Goal: Complete application form: Complete application form

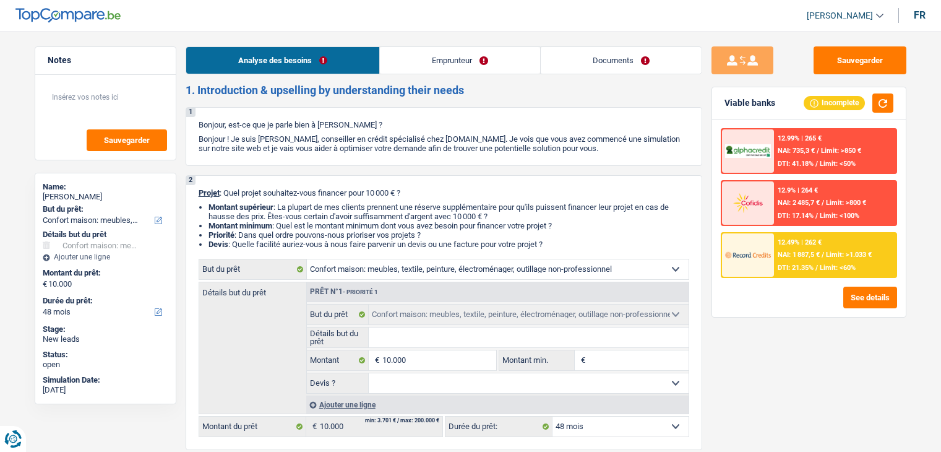
select select "household"
select select "48"
select select "household"
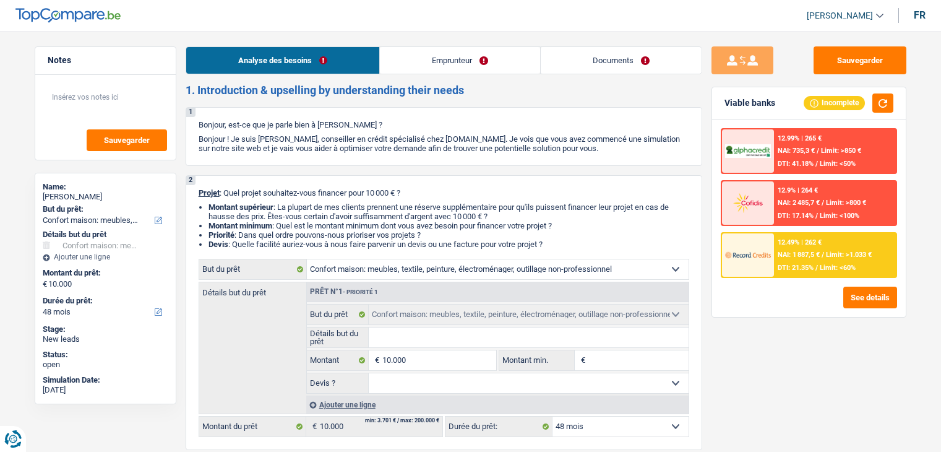
select select "48"
select select "worker"
select select "netSalary"
select select "rents"
select select "household"
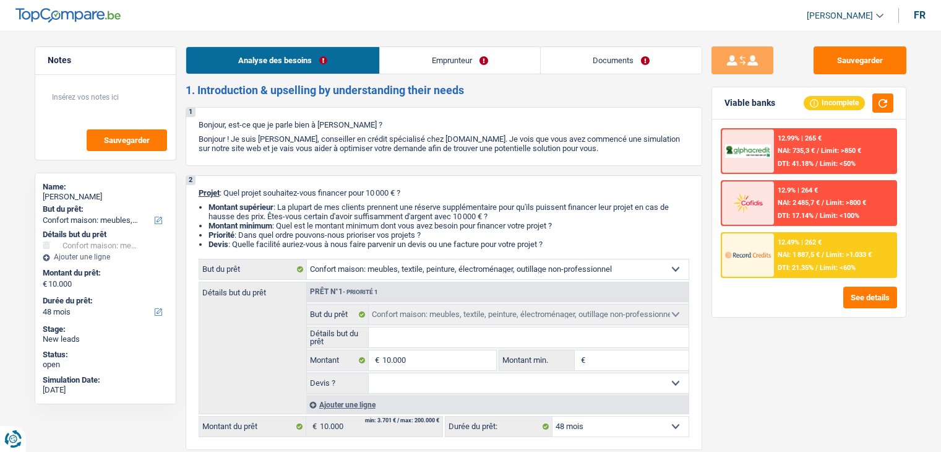
select select "household"
select select "48"
select select "worker"
select select "netSalary"
select select "BE"
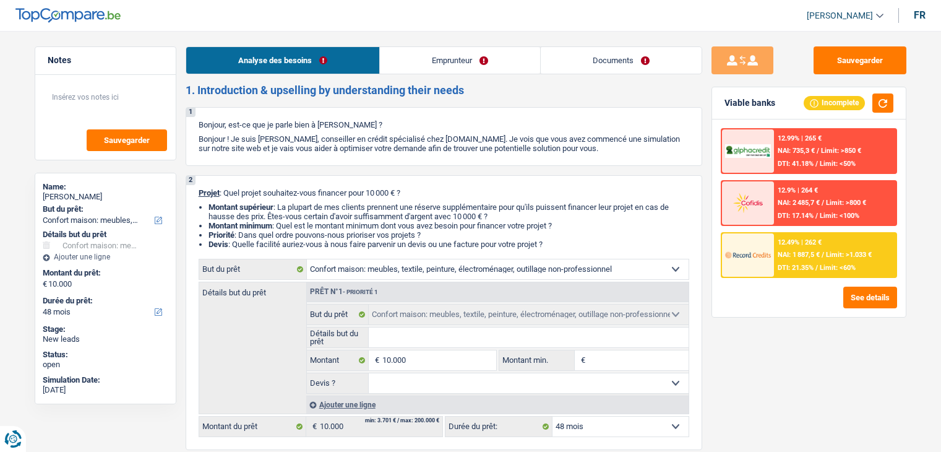
select select "construction"
click at [473, 58] on link "Emprunteur" at bounding box center [460, 60] width 160 height 27
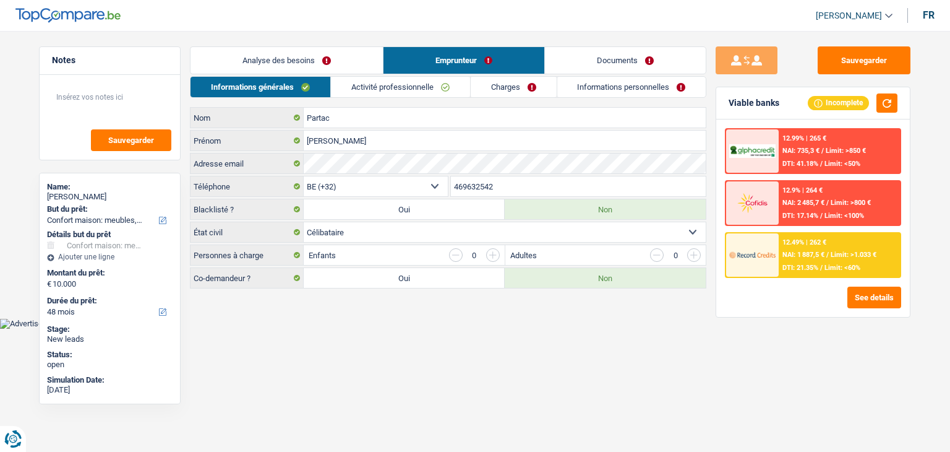
click at [433, 89] on link "Activité professionnelle" at bounding box center [400, 87] width 139 height 20
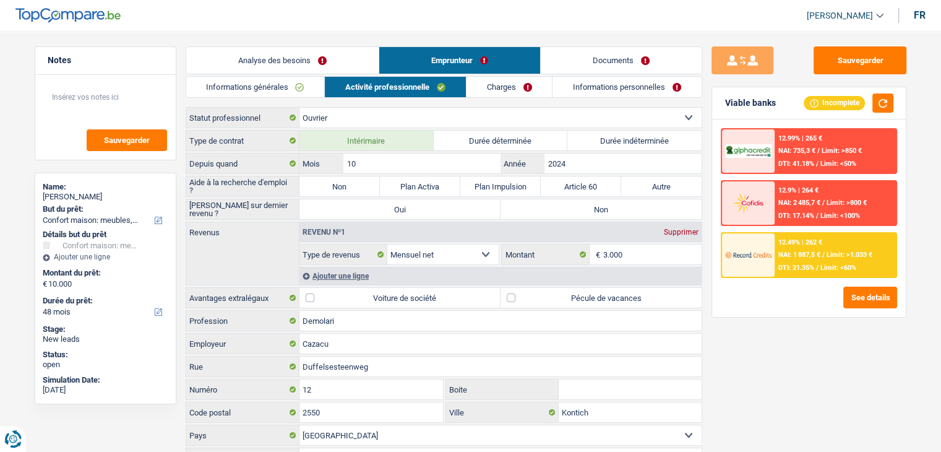
click at [506, 90] on link "Charges" at bounding box center [510, 87] width 86 height 20
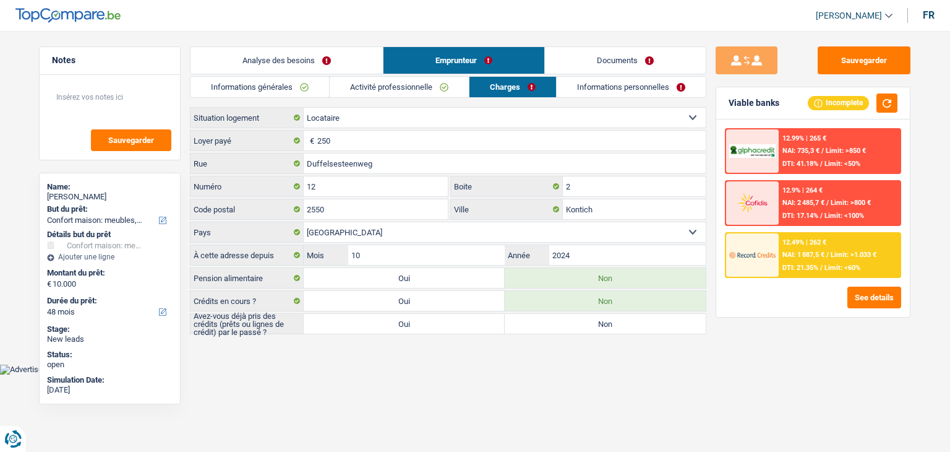
click at [600, 93] on link "Informations personnelles" at bounding box center [631, 87] width 149 height 20
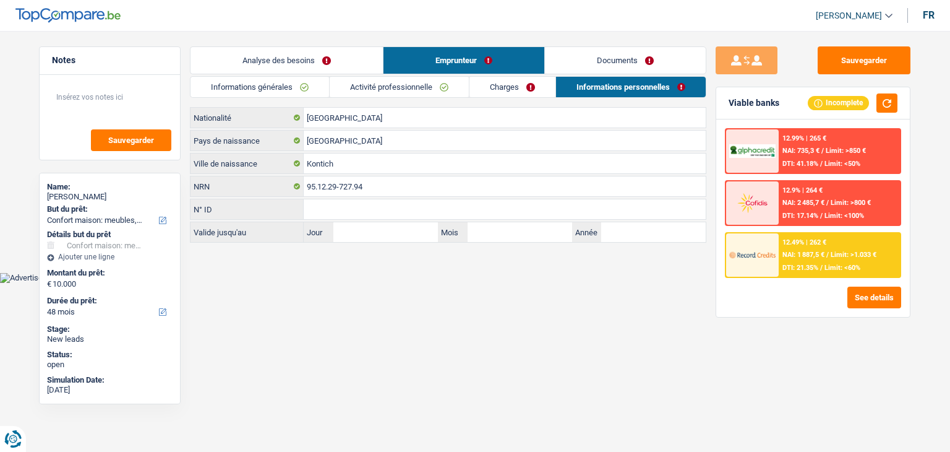
click at [531, 89] on link "Charges" at bounding box center [513, 87] width 86 height 20
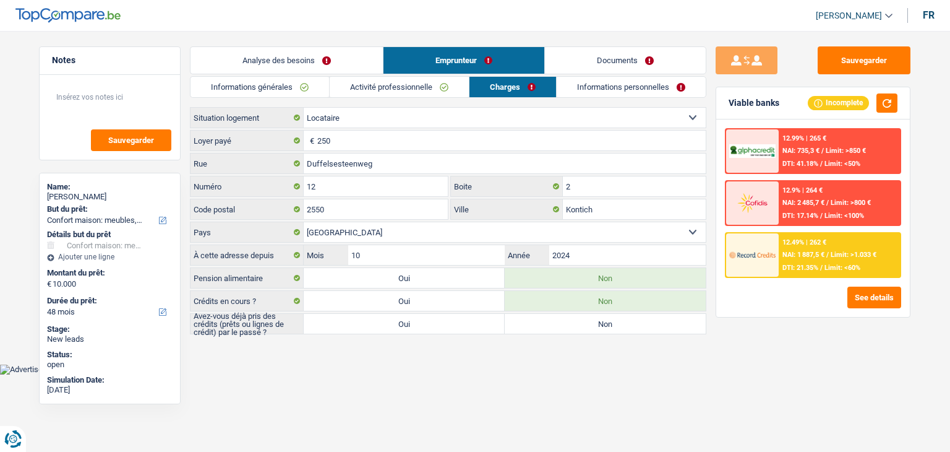
click at [423, 88] on link "Activité professionnelle" at bounding box center [399, 87] width 139 height 20
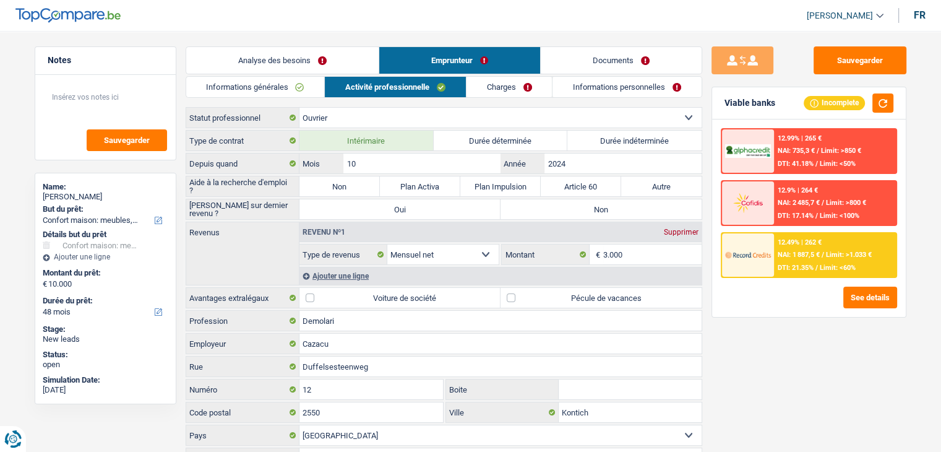
click at [271, 88] on link "Informations générales" at bounding box center [255, 87] width 139 height 20
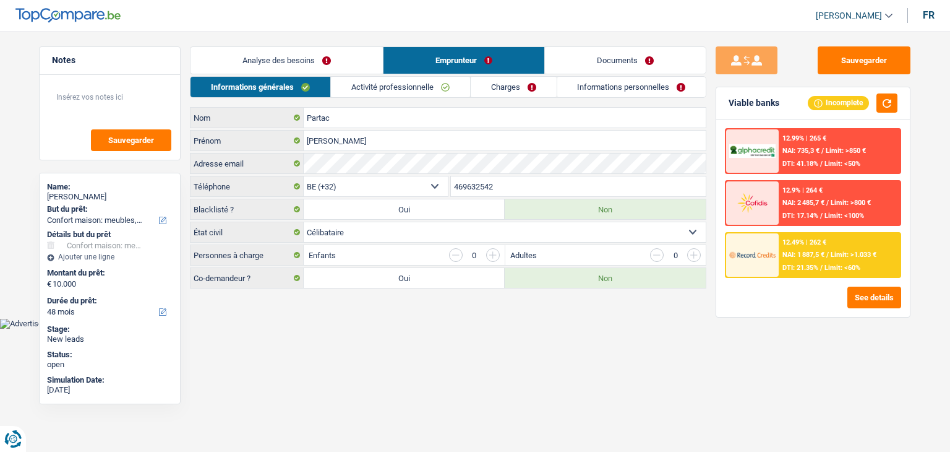
click at [281, 64] on link "Analyse des besoins" at bounding box center [287, 60] width 192 height 27
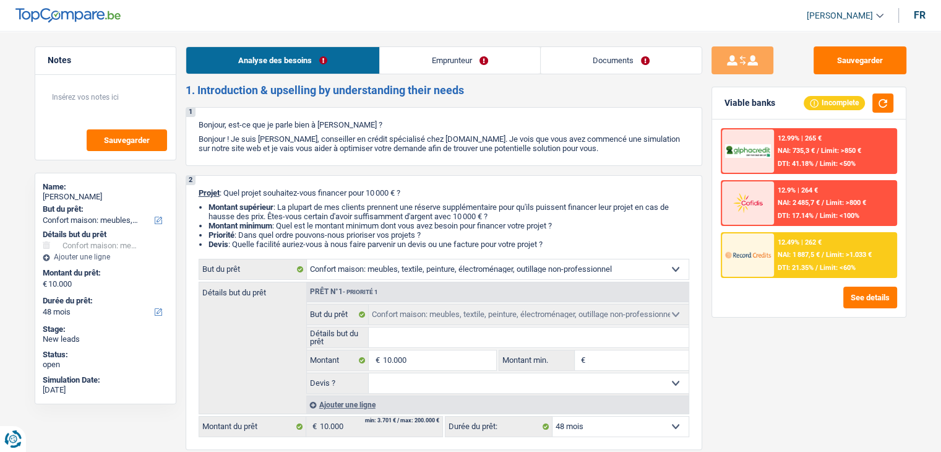
click at [432, 62] on link "Emprunteur" at bounding box center [460, 60] width 160 height 27
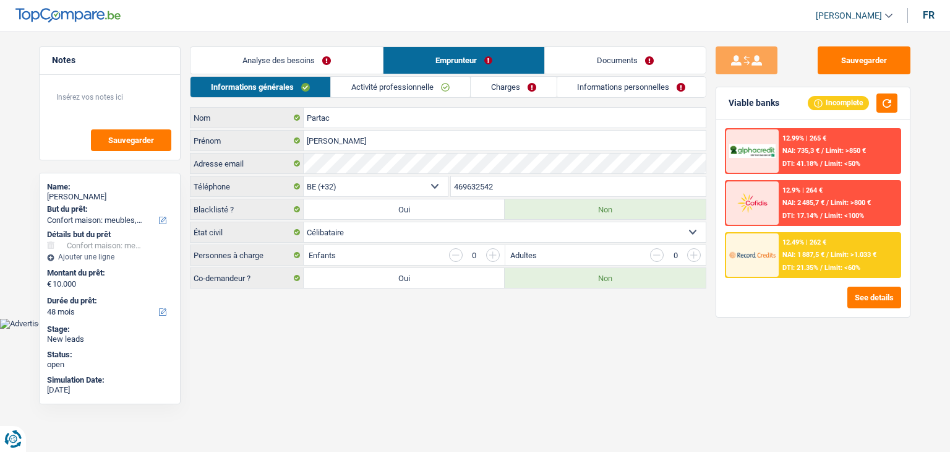
click at [423, 89] on link "Activité professionnelle" at bounding box center [400, 87] width 139 height 20
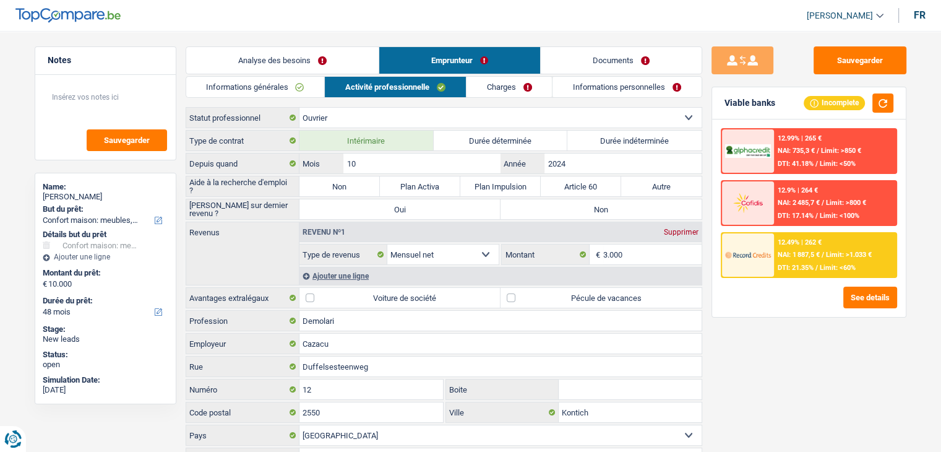
click at [705, 150] on div "Sauvegarder Viable banks Incomplete 12.99% | 265 € NAI: 735,3 € / Limit: >850 €…" at bounding box center [808, 237] width 213 height 382
click at [706, 130] on div "Sauvegarder Viable banks Incomplete 12.99% | 265 € NAI: 735,3 € / Limit: >850 €…" at bounding box center [808, 237] width 213 height 382
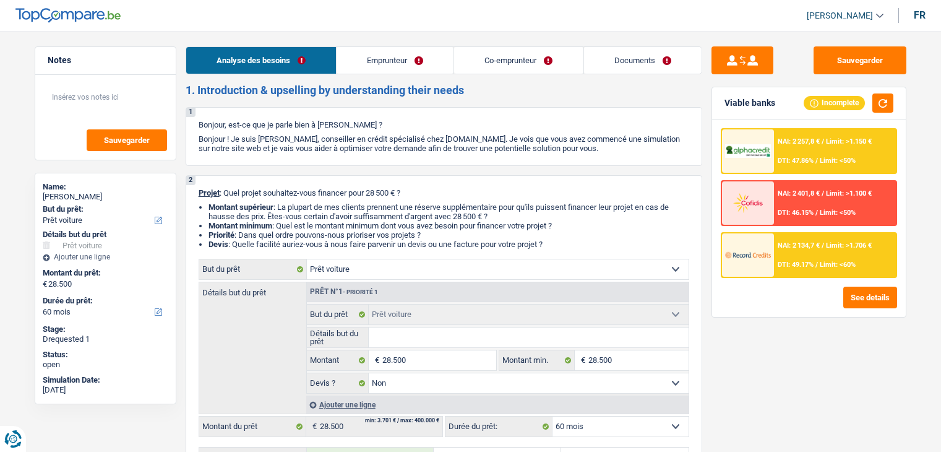
select select "car"
select select "60"
select select "car"
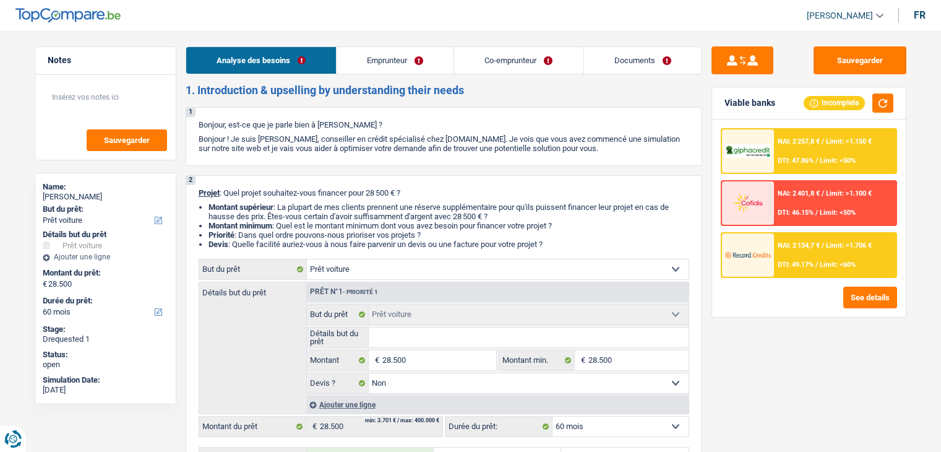
select select "false"
select select "60"
select select "independent"
select select "familyAllowances"
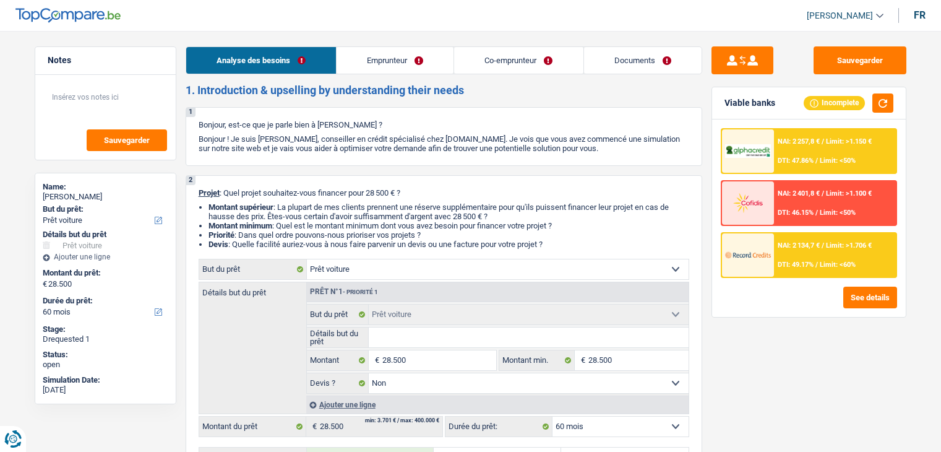
select select "netSalary"
select select "rents"
select select "personalLoan"
select select "familyEvent"
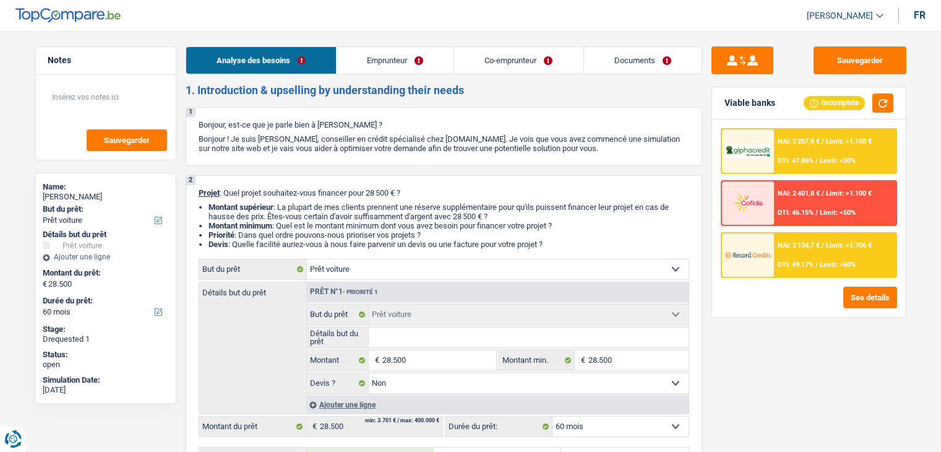
select select "84"
select select "car"
select select "false"
select select "60"
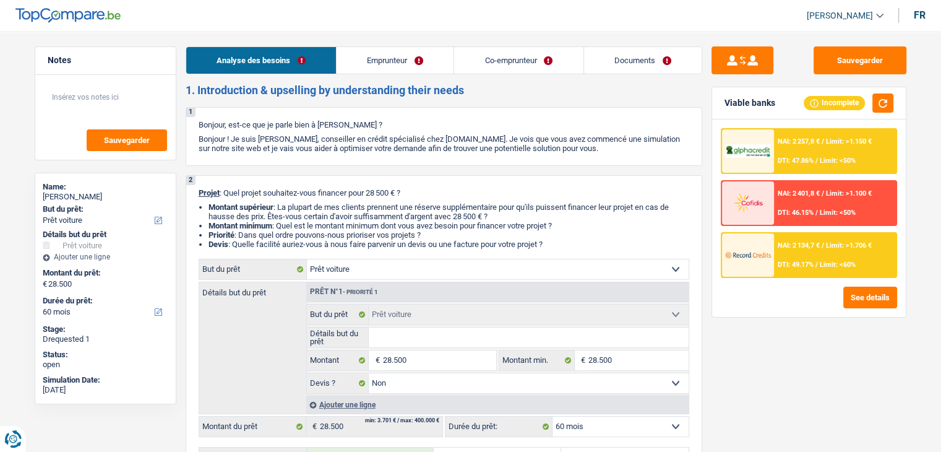
click at [505, 70] on link "Co-emprunteur" at bounding box center [518, 60] width 129 height 27
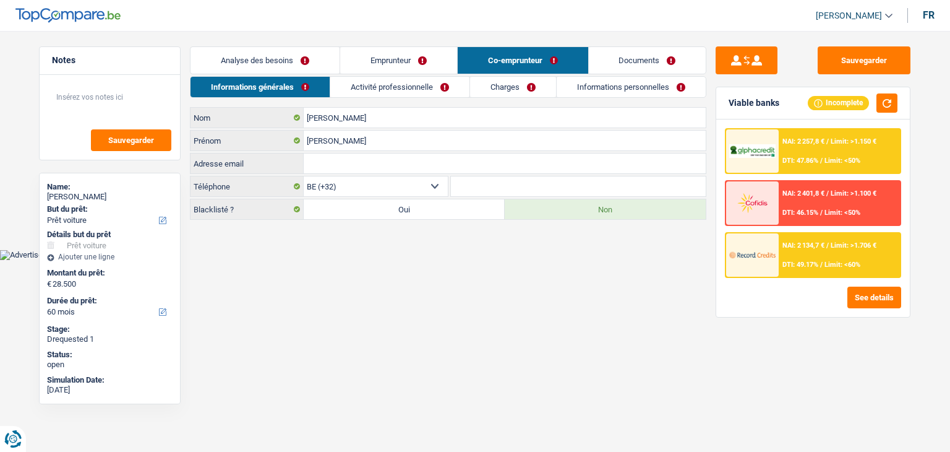
click at [596, 60] on link "Documents" at bounding box center [648, 60] width 118 height 27
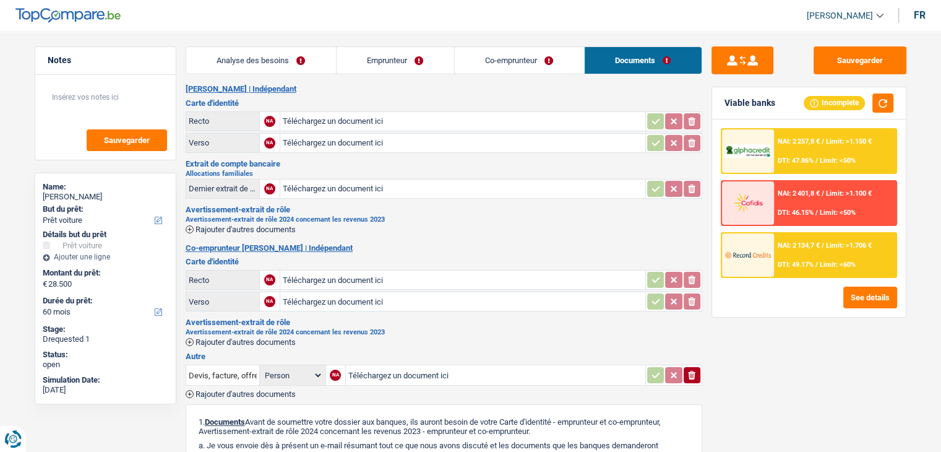
click at [406, 100] on h3 "Carte d'identité" at bounding box center [444, 103] width 517 height 8
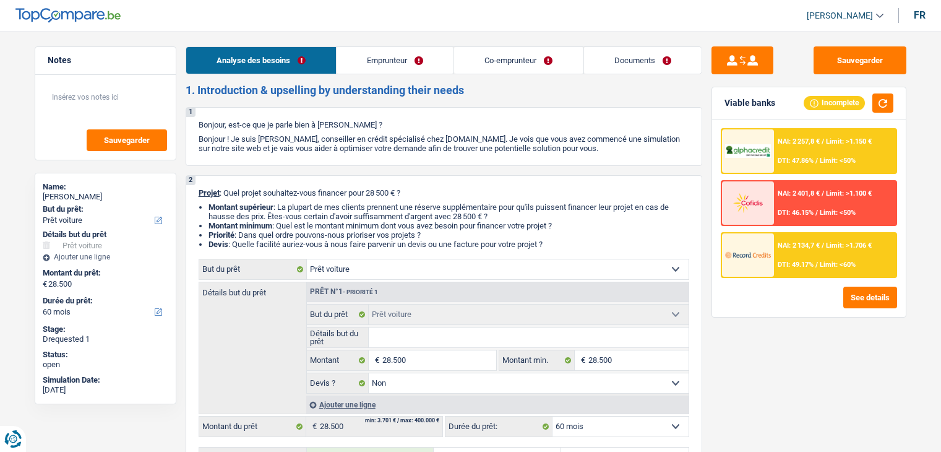
select select "car"
select select "60"
select select "car"
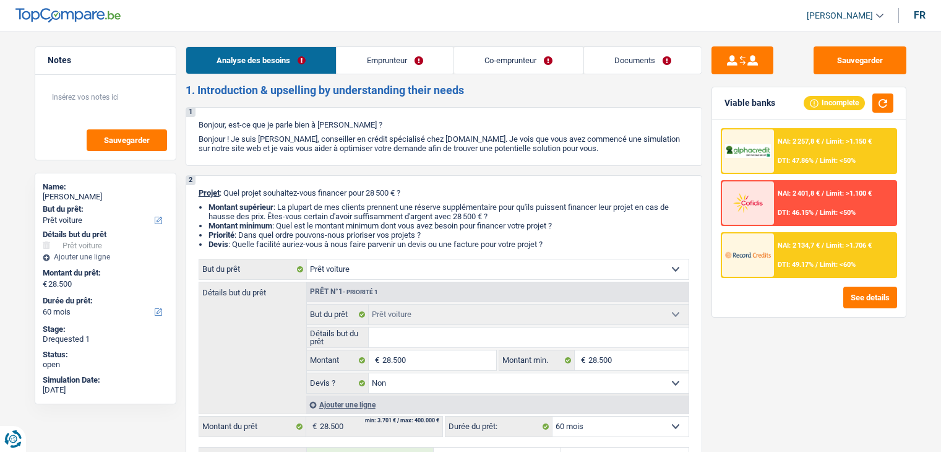
select select "false"
select select "60"
select select "independent"
select select "familyAllowances"
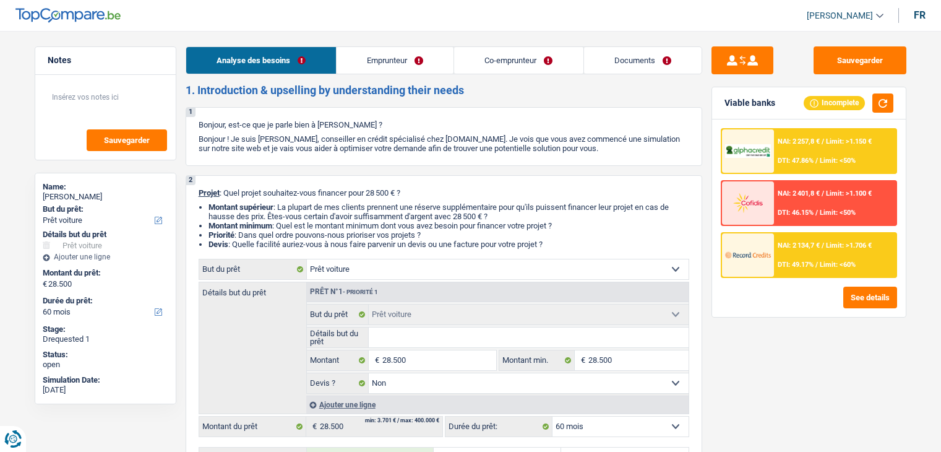
select select "netSalary"
select select "rents"
select select "personalLoan"
select select "familyEvent"
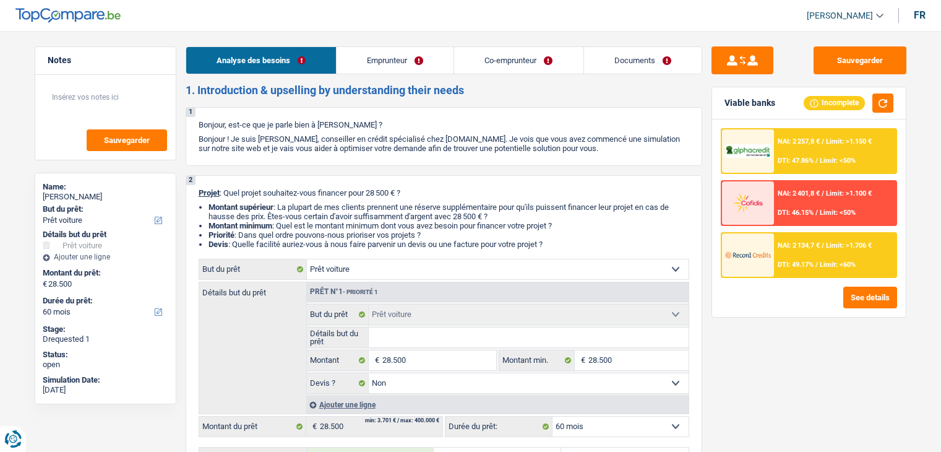
select select "84"
select select "car"
select select "false"
select select "60"
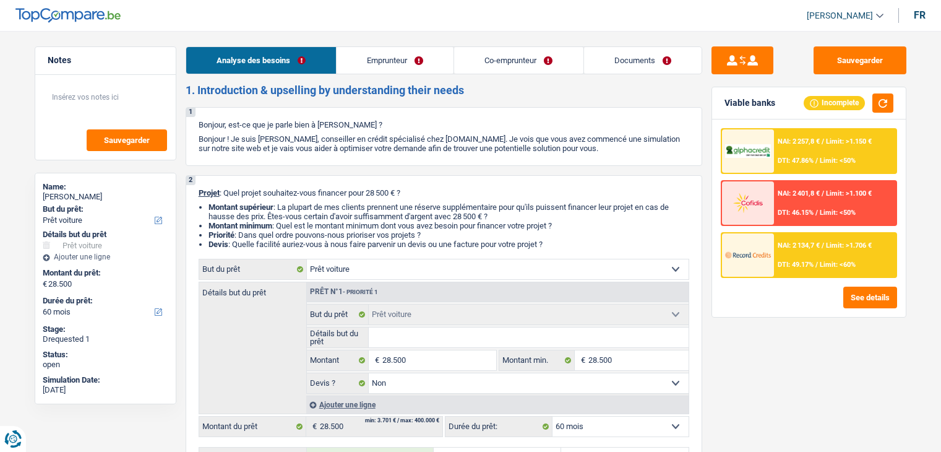
select select "32"
click at [367, 67] on link "Emprunteur" at bounding box center [395, 60] width 117 height 27
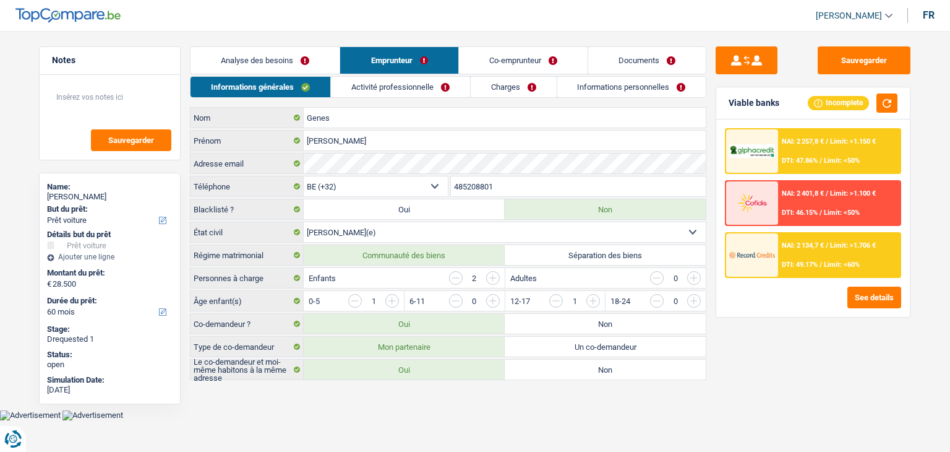
click at [359, 87] on link "Activité professionnelle" at bounding box center [400, 87] width 139 height 20
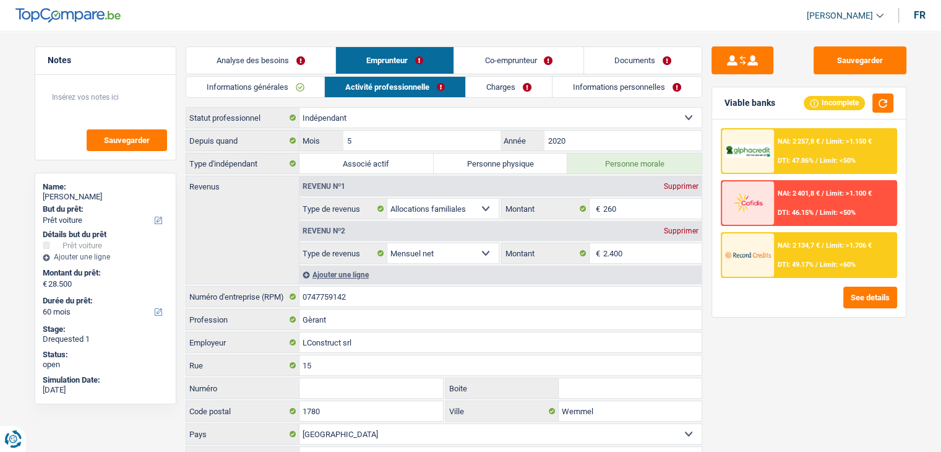
click at [267, 90] on link "Informations générales" at bounding box center [255, 87] width 139 height 20
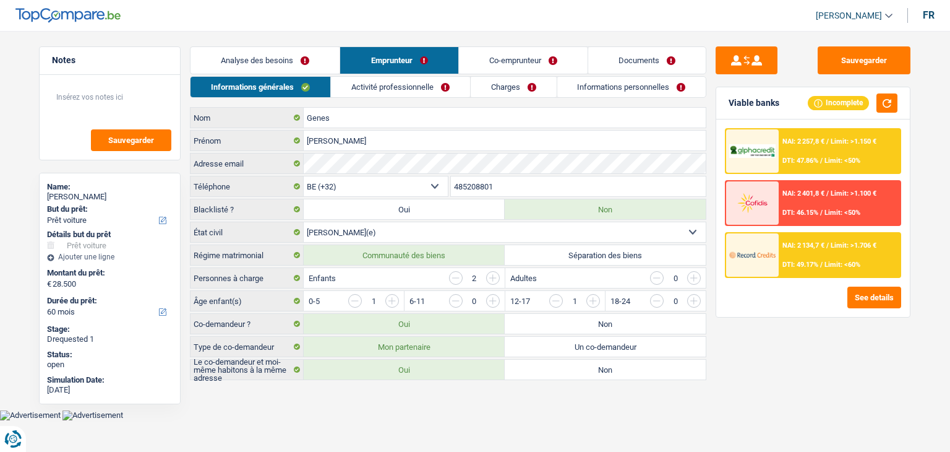
click at [522, 62] on link "Co-emprunteur" at bounding box center [523, 60] width 129 height 27
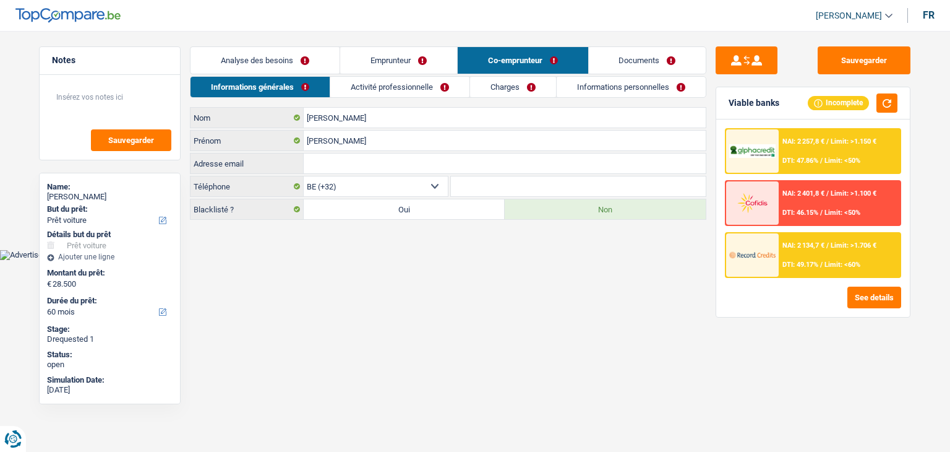
click at [386, 80] on link "Activité professionnelle" at bounding box center [399, 87] width 139 height 20
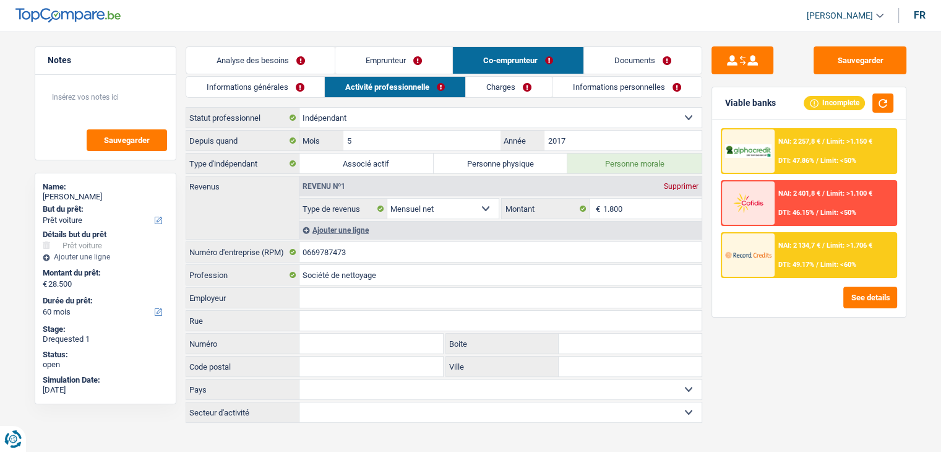
click at [285, 86] on link "Informations générales" at bounding box center [255, 87] width 139 height 20
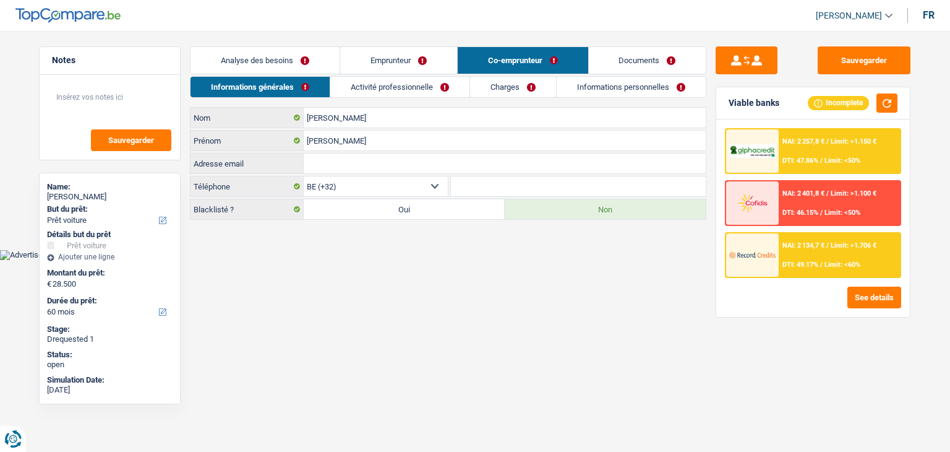
click at [327, 158] on input "Adresse email" at bounding box center [505, 163] width 402 height 20
paste input "cl-clean.be@outlook.com"
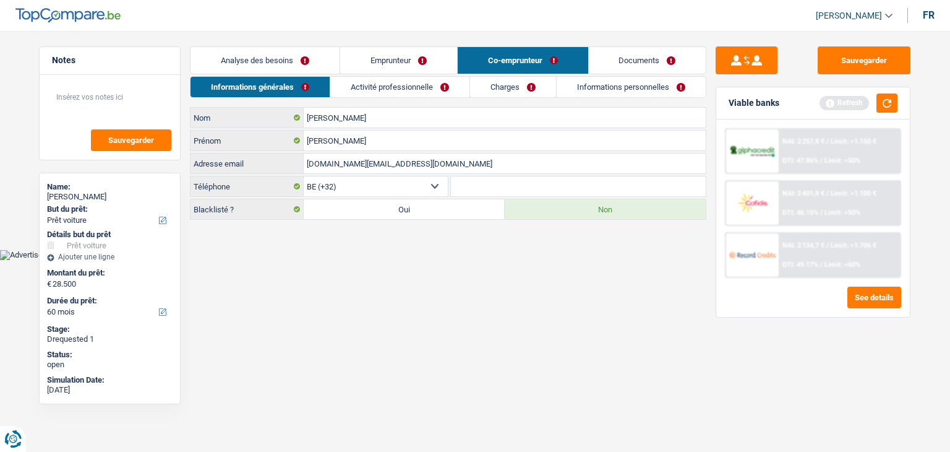
type input "cl-clean.be@outlook.com"
click at [369, 260] on html "Vous avez le contrôle de vos données Nous utilisons des cookies, tout comme nos…" at bounding box center [475, 130] width 950 height 260
click at [198, 60] on link "Analyse des besoins" at bounding box center [265, 60] width 149 height 27
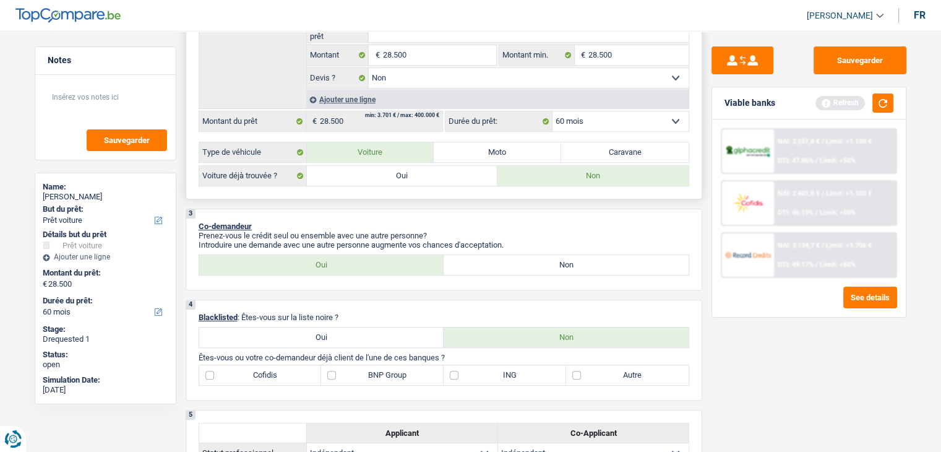
scroll to position [309, 0]
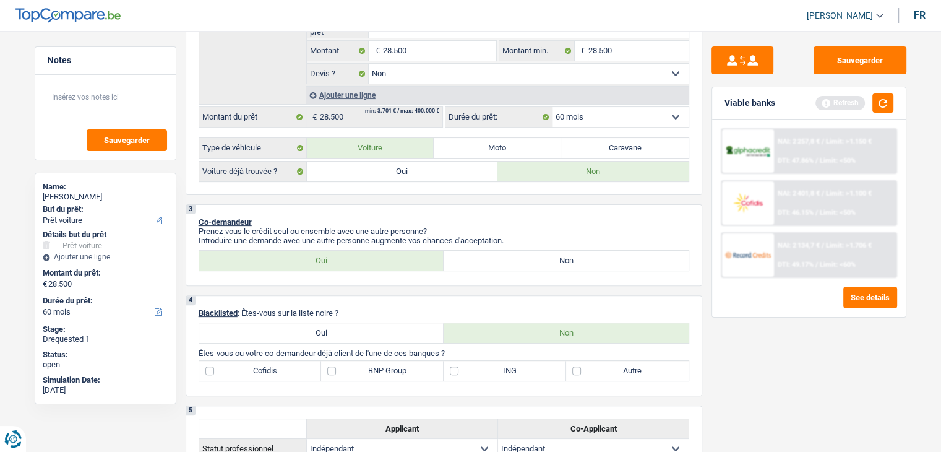
click at [895, 106] on div "Viable banks Refresh" at bounding box center [809, 103] width 194 height 32
click at [893, 105] on button "button" at bounding box center [882, 102] width 21 height 19
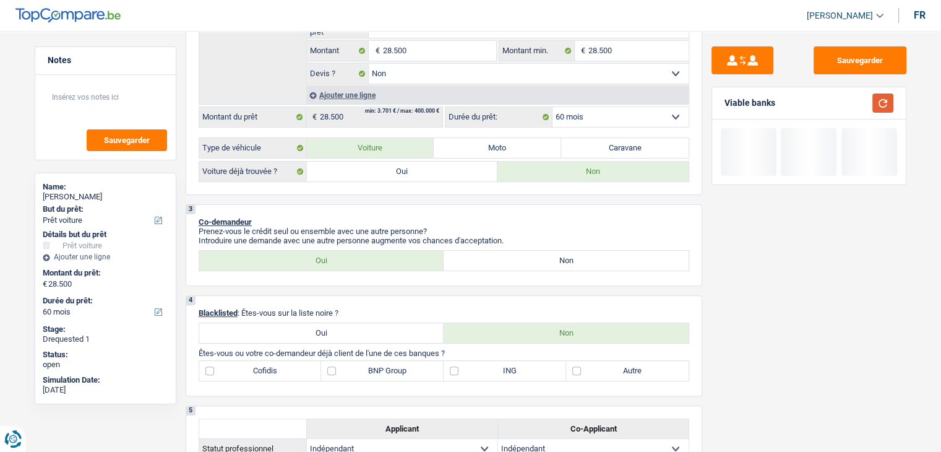
click at [890, 105] on button "button" at bounding box center [882, 102] width 21 height 19
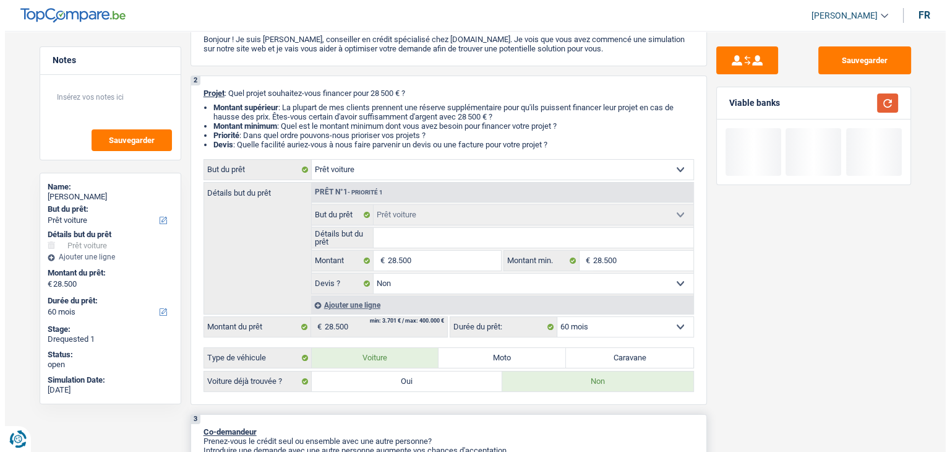
scroll to position [0, 0]
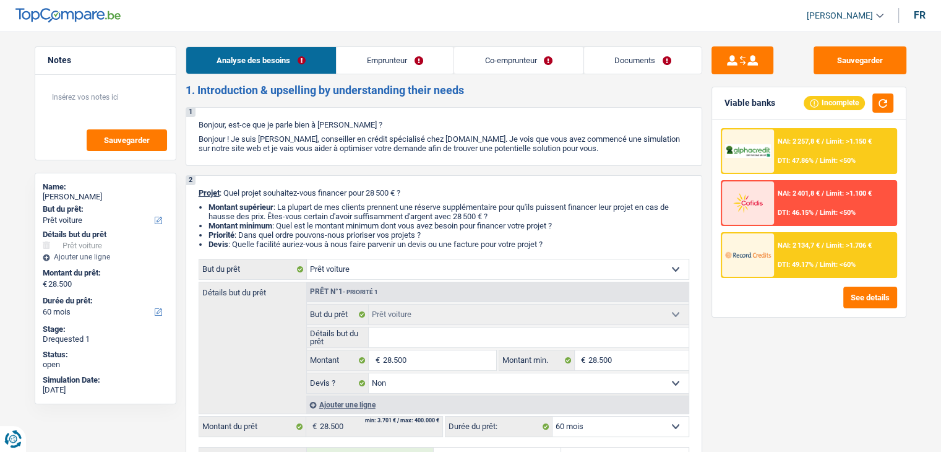
click at [424, 58] on link "Emprunteur" at bounding box center [395, 60] width 117 height 27
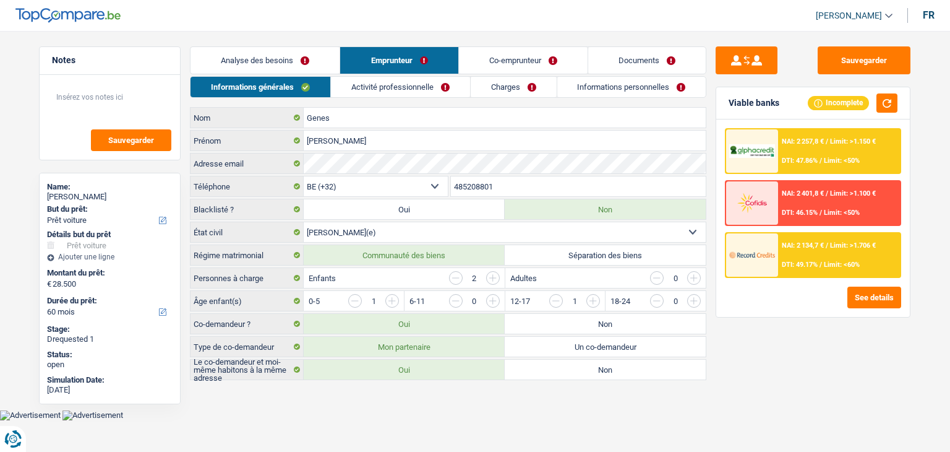
click at [478, 61] on link "Co-emprunteur" at bounding box center [523, 60] width 129 height 27
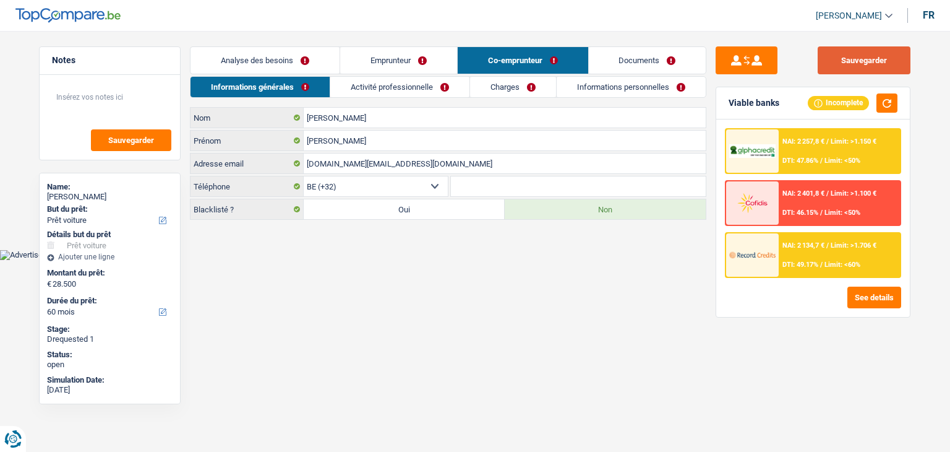
click at [898, 50] on button "Sauvegarder" at bounding box center [864, 60] width 93 height 28
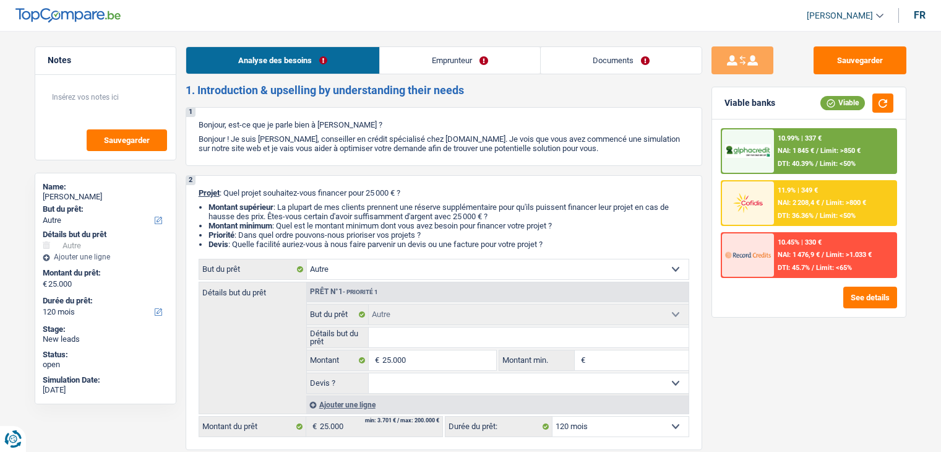
select select "other"
select select "120"
select select "other"
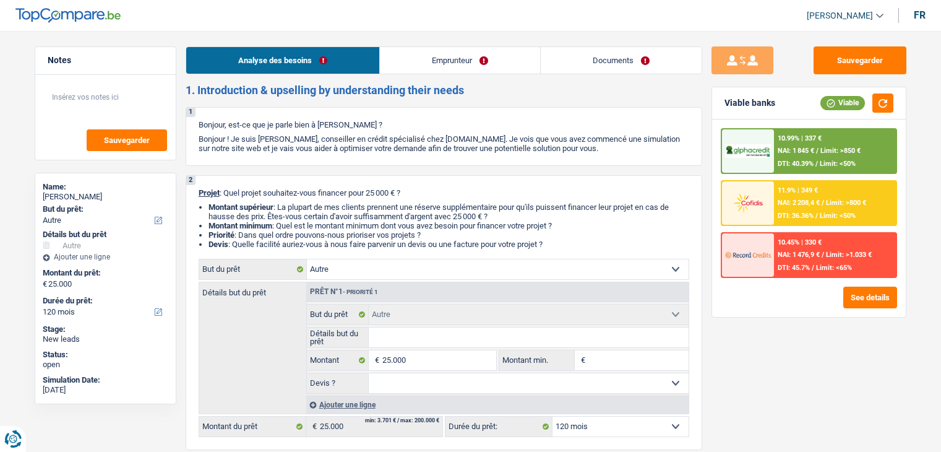
select select "120"
select select "worker"
select select "familyAllowances"
select select "other"
select select "netSalary"
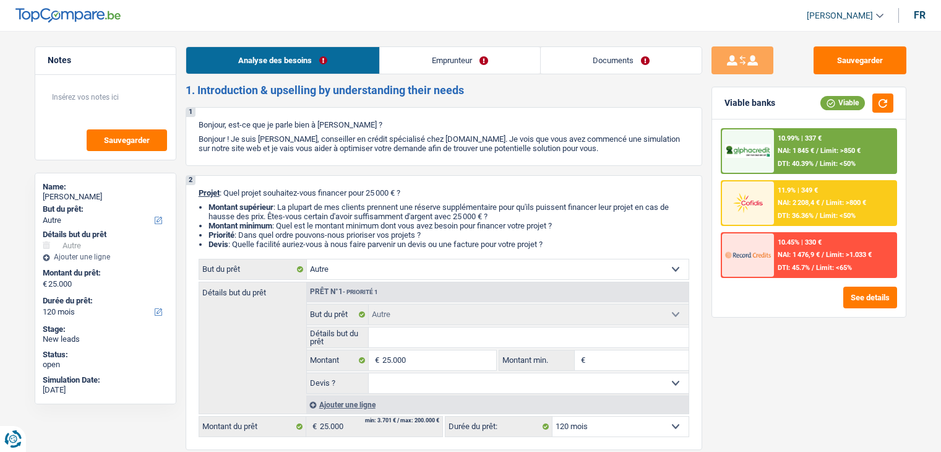
select select "rents"
select select "cardOrCredit"
select select "other"
select select "120"
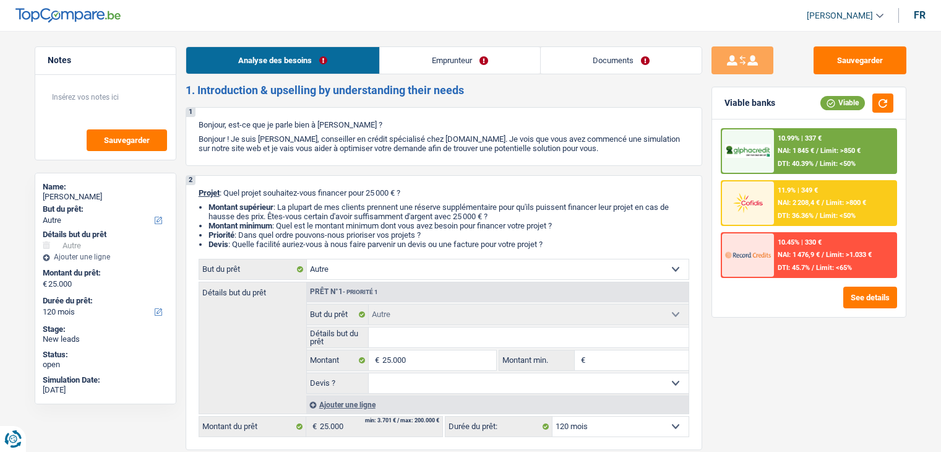
select select "worker"
select select "familyAllowances"
select select "other"
select select "netSalary"
select select "BE"
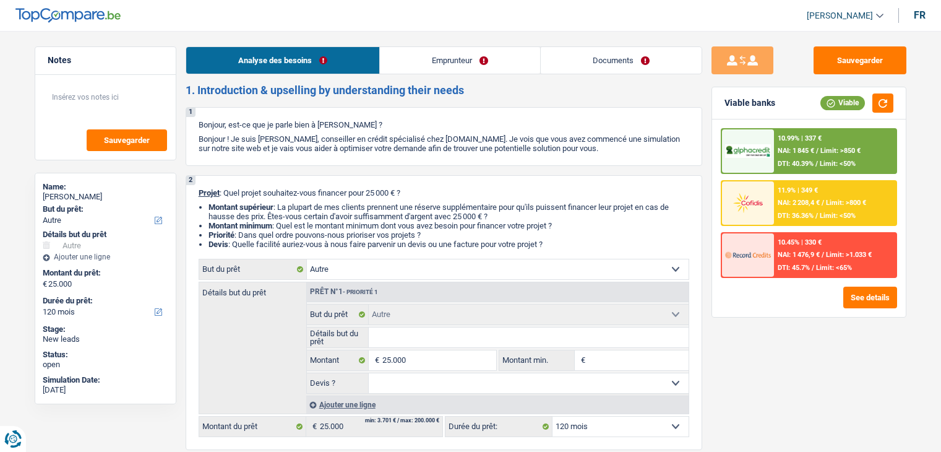
select select "bigCompanies"
click at [446, 64] on link "Emprunteur" at bounding box center [460, 60] width 160 height 27
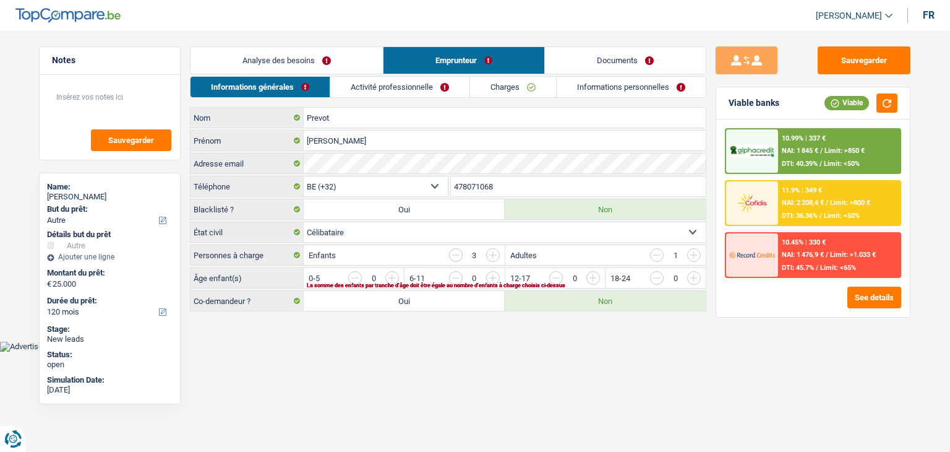
click at [404, 90] on link "Activité professionnelle" at bounding box center [399, 87] width 139 height 20
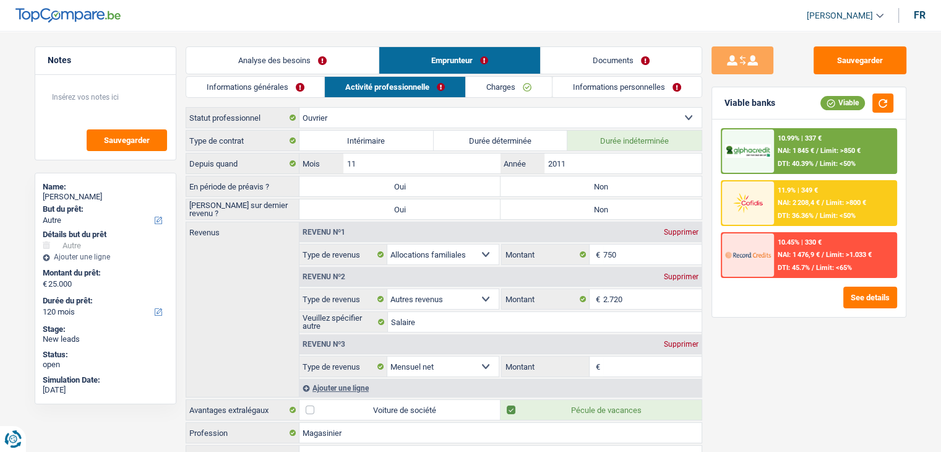
click at [536, 87] on link "Charges" at bounding box center [509, 87] width 86 height 20
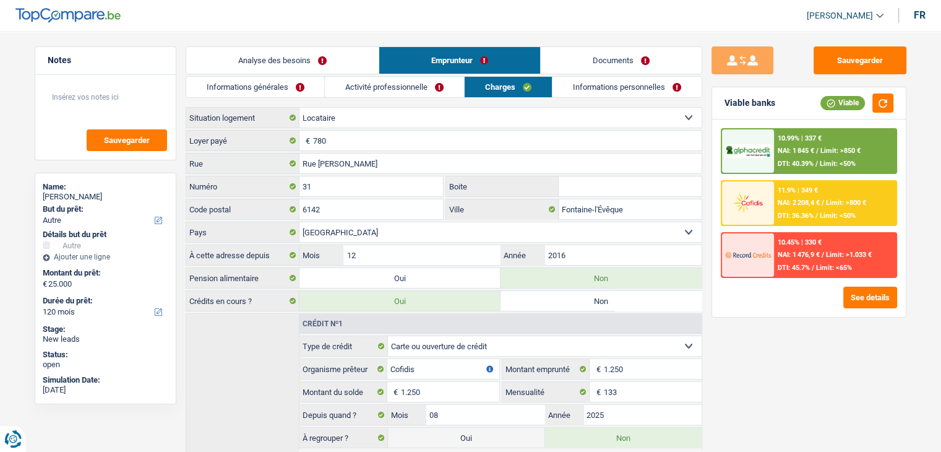
click at [572, 88] on link "Informations personnelles" at bounding box center [627, 87] width 149 height 20
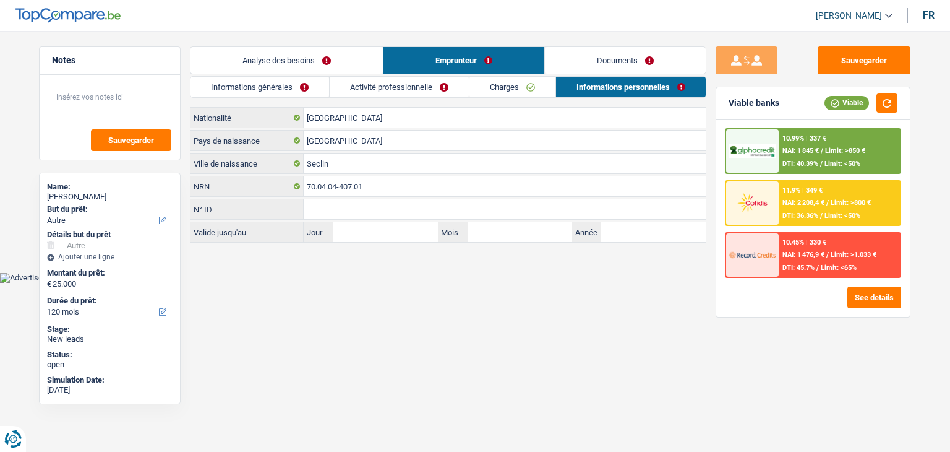
click at [579, 62] on link "Documents" at bounding box center [625, 60] width 161 height 27
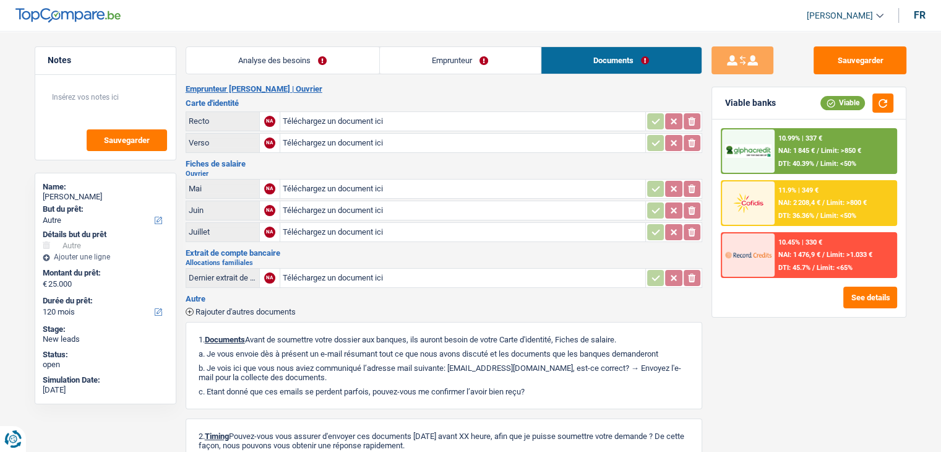
click at [481, 56] on link "Emprunteur" at bounding box center [460, 60] width 161 height 27
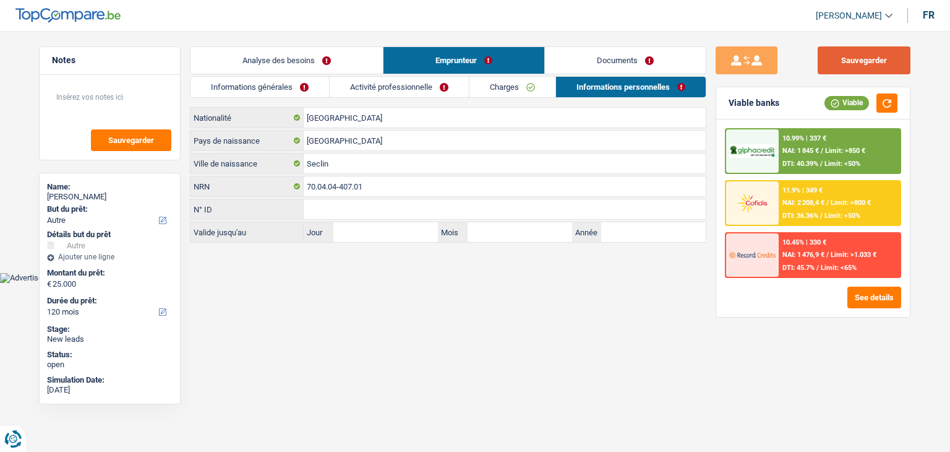
click at [845, 61] on button "Sauvegarder" at bounding box center [864, 60] width 93 height 28
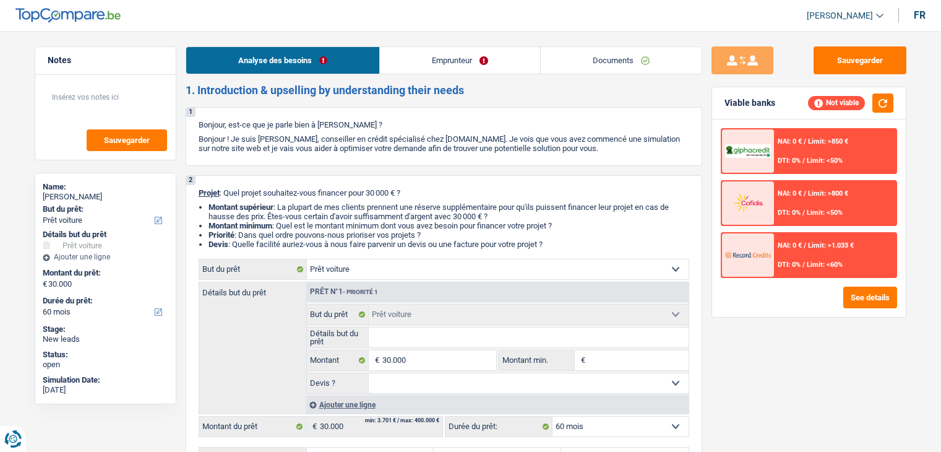
select select "car"
select select "60"
select select "car"
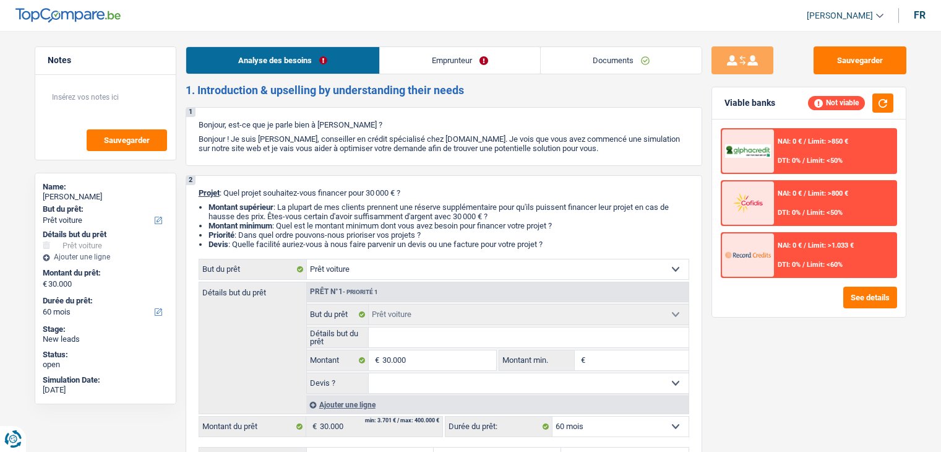
select select "60"
select select "car"
select select "60"
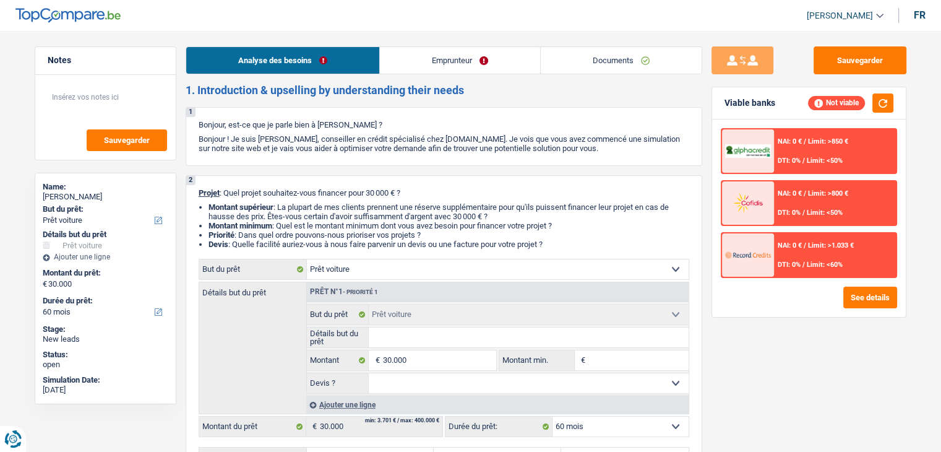
click at [603, 55] on link "Documents" at bounding box center [621, 60] width 161 height 27
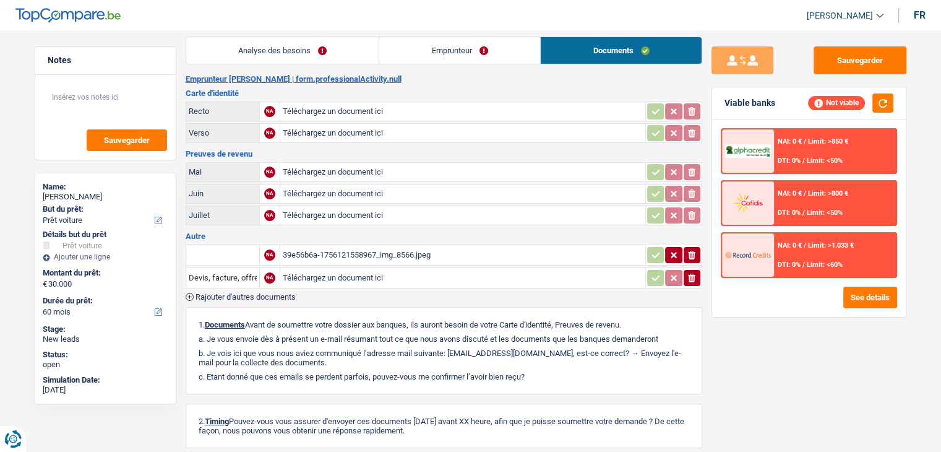
scroll to position [124, 0]
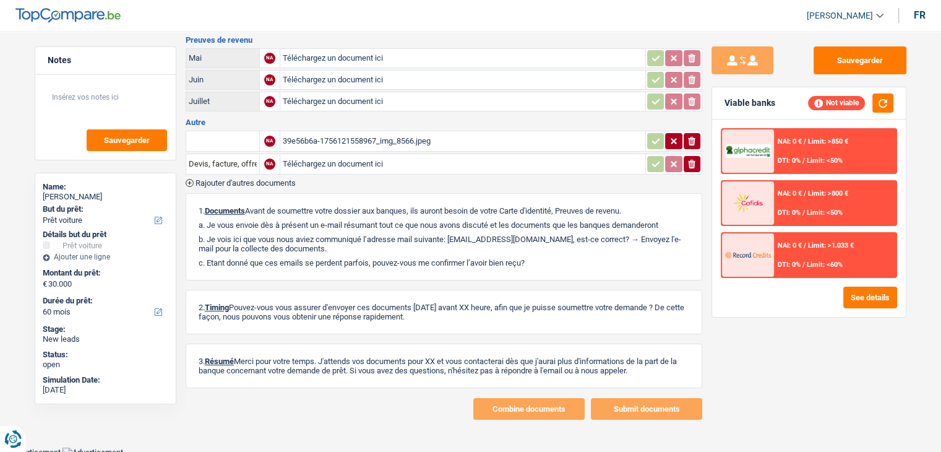
click at [400, 138] on div "39e56b6a-1756121558967_img_8566.jpeg" at bounding box center [463, 141] width 360 height 19
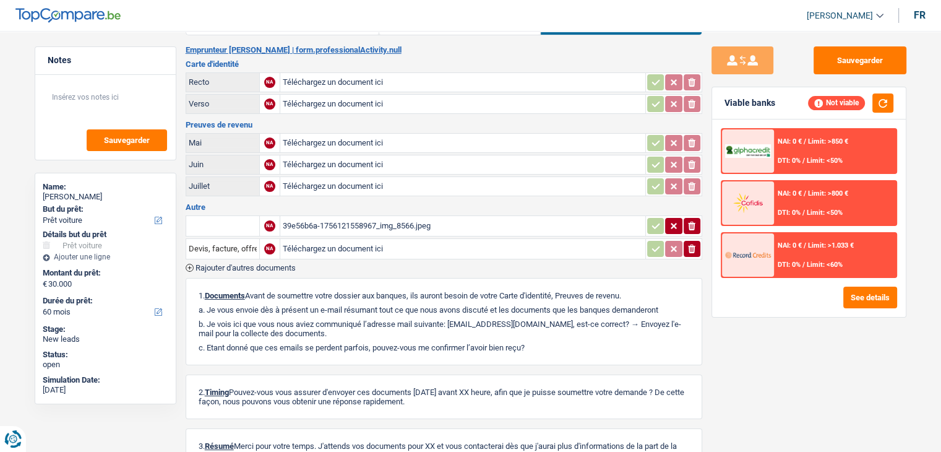
scroll to position [0, 0]
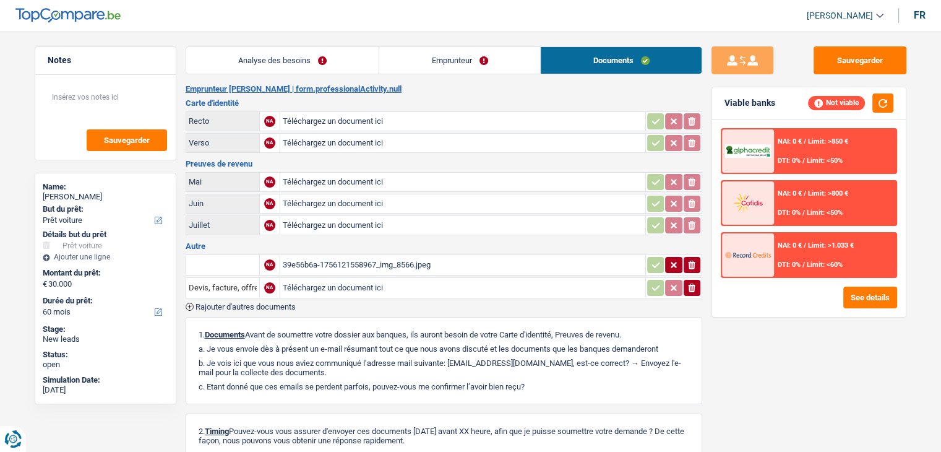
click at [452, 53] on link "Emprunteur" at bounding box center [459, 60] width 161 height 27
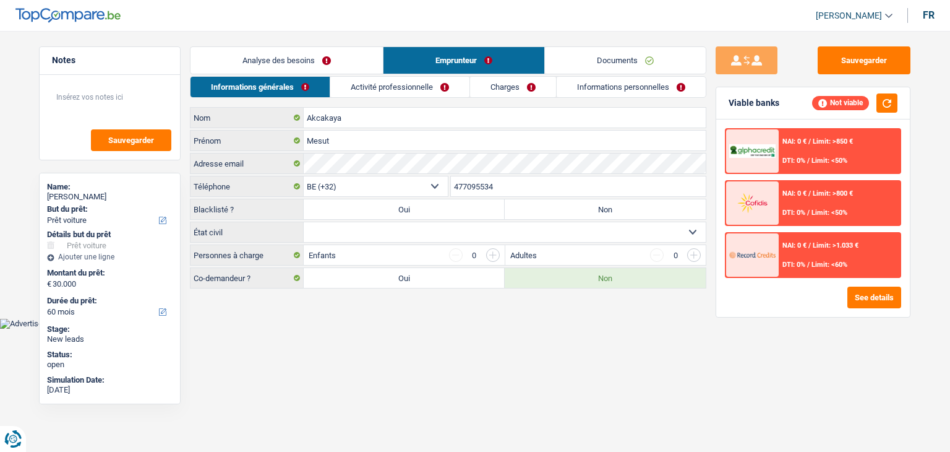
click at [317, 66] on link "Analyse des besoins" at bounding box center [287, 60] width 192 height 27
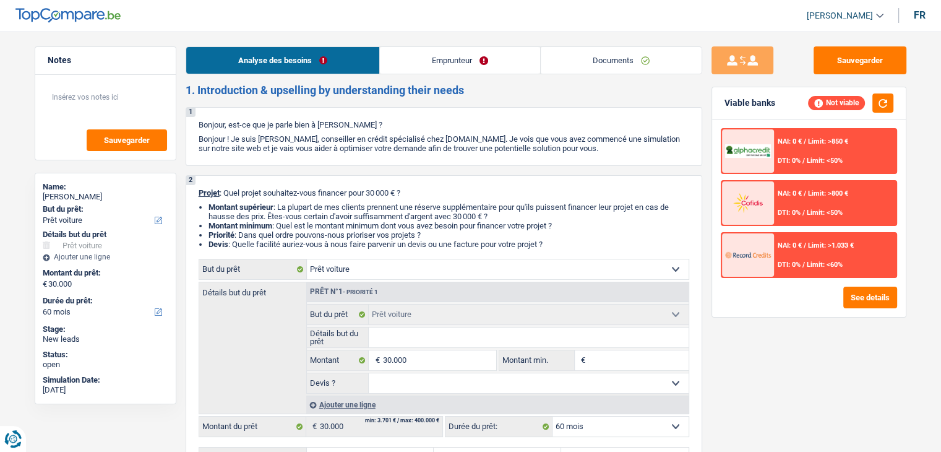
click at [366, 63] on link "Analyse des besoins" at bounding box center [282, 60] width 193 height 27
click at [424, 71] on link "Emprunteur" at bounding box center [460, 60] width 160 height 27
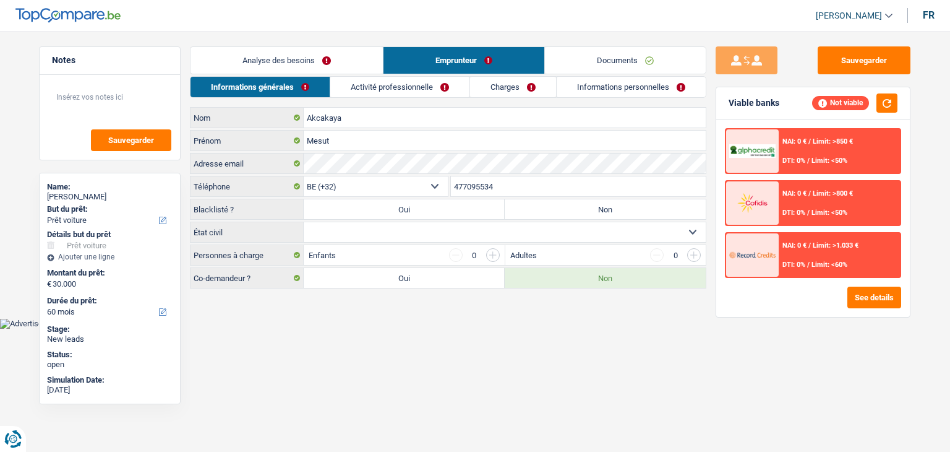
click at [561, 74] on li "Documents" at bounding box center [625, 60] width 162 height 28
click at [324, 65] on link "Analyse des besoins" at bounding box center [287, 60] width 192 height 27
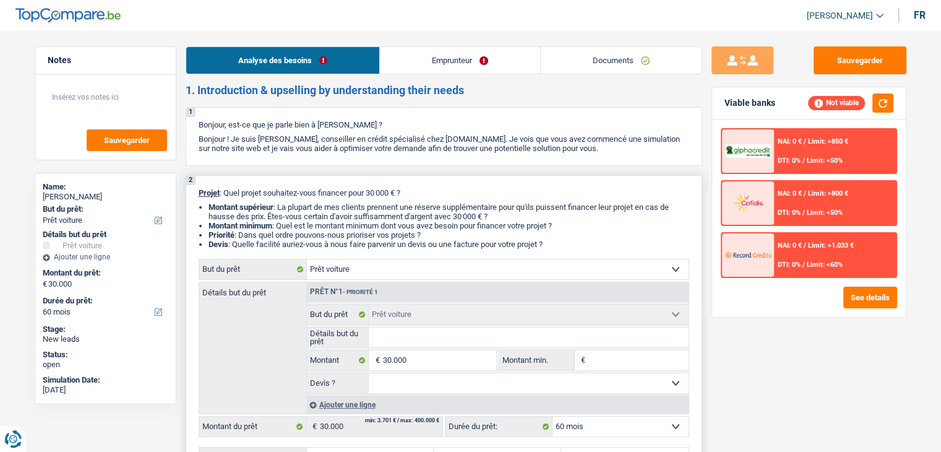
drag, startPoint x: 553, startPoint y: 248, endPoint x: 239, endPoint y: 223, distance: 314.1
click at [235, 223] on ul "Montant supérieur : La plupart de mes clients prennent une réserve supplémentai…" at bounding box center [444, 225] width 491 height 46
click at [438, 197] on div "2 Projet : Quel projet souhaitez-vous financer pour 30 000 € ? Montant supérieu…" at bounding box center [444, 328] width 517 height 306
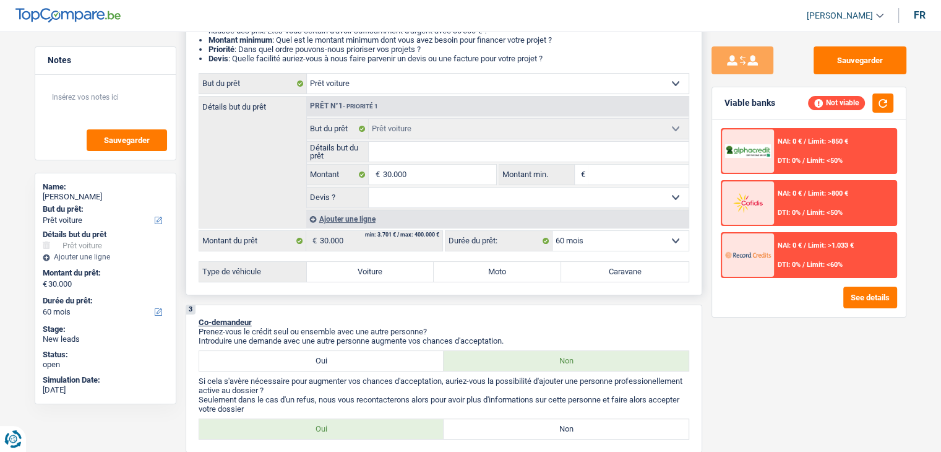
click at [598, 176] on input "Montant min." at bounding box center [638, 175] width 100 height 20
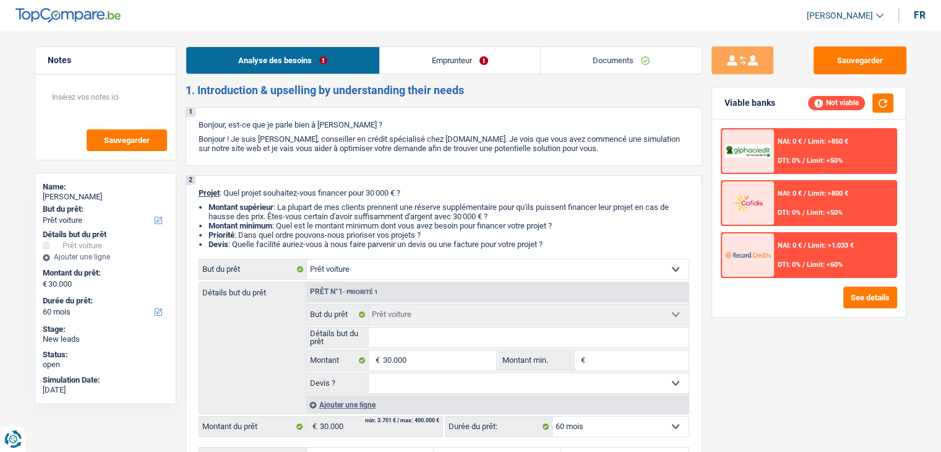
click at [559, 62] on link "Documents" at bounding box center [621, 60] width 161 height 27
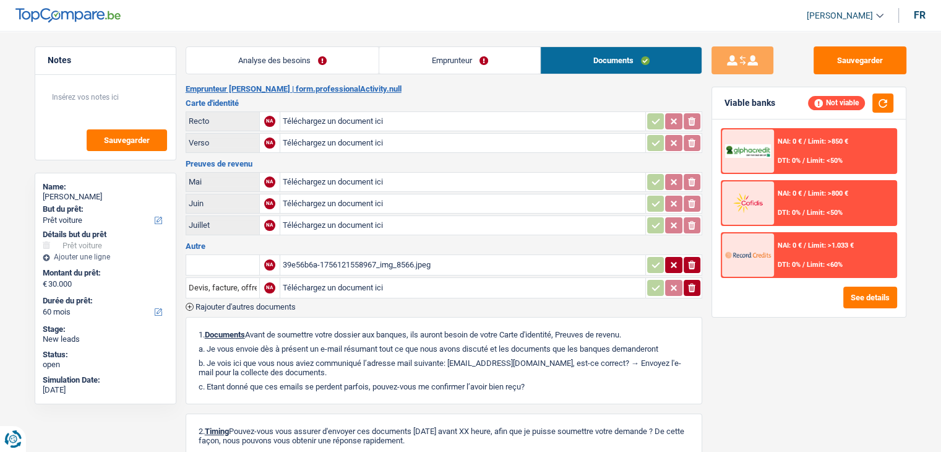
scroll to position [62, 0]
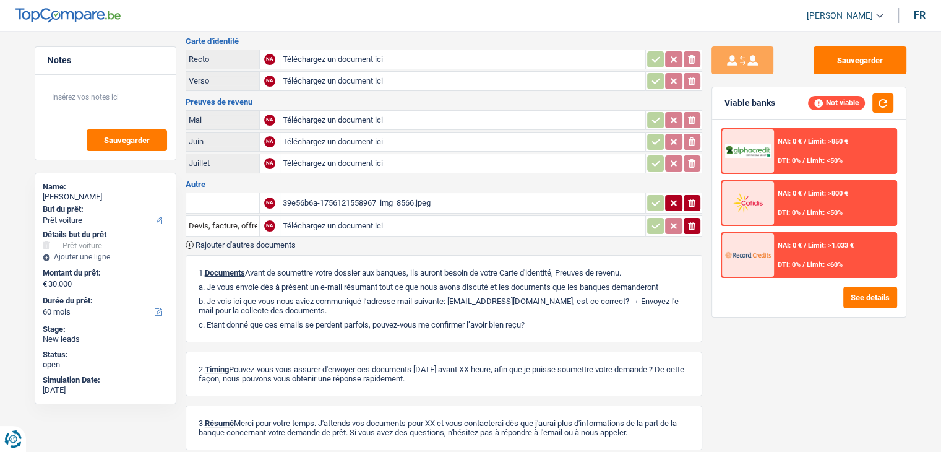
click at [395, 196] on div "39e56b6a-1756121558967_img_8566.jpeg" at bounding box center [463, 203] width 360 height 19
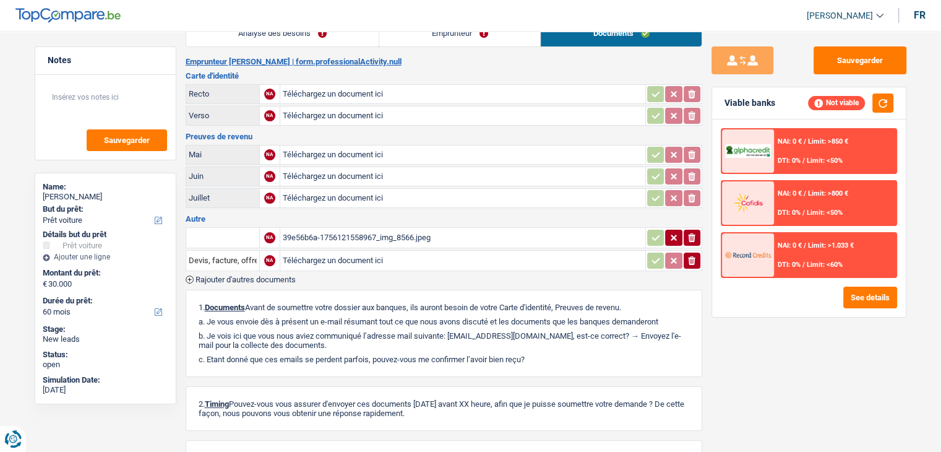
scroll to position [0, 0]
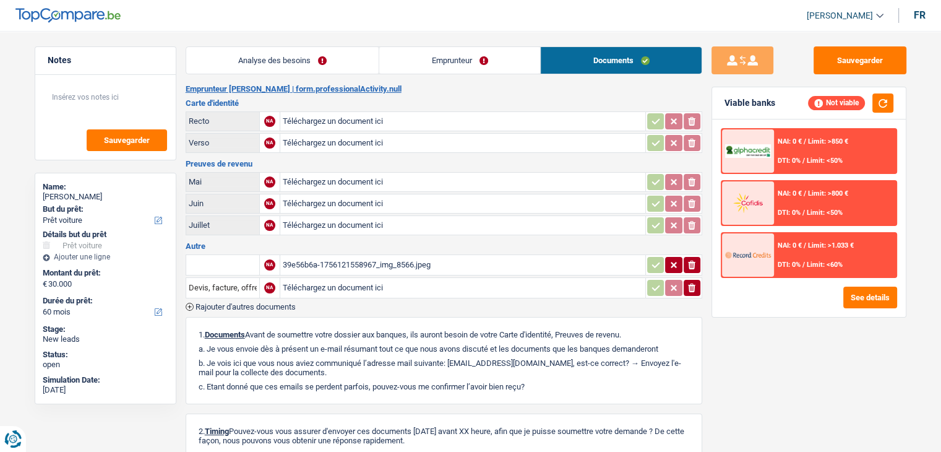
click at [290, 47] on link "Analyse des besoins" at bounding box center [282, 60] width 193 height 27
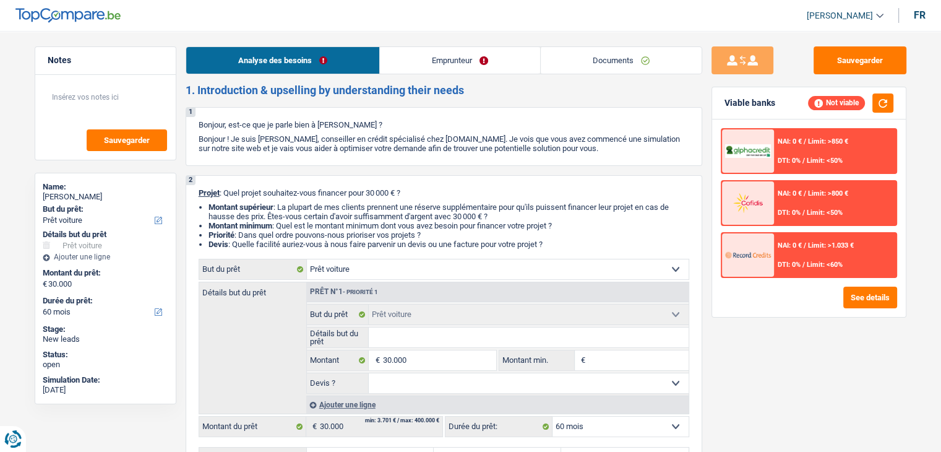
click at [290, 55] on link "Analyse des besoins" at bounding box center [282, 60] width 193 height 27
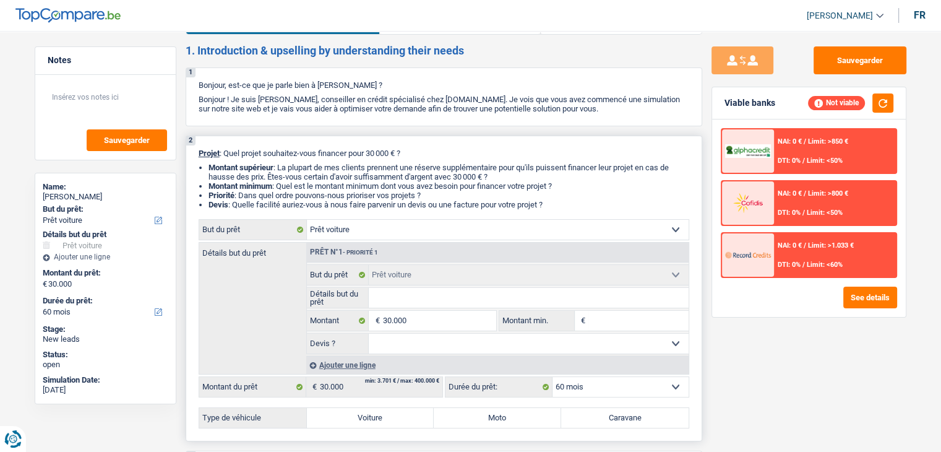
scroll to position [62, 0]
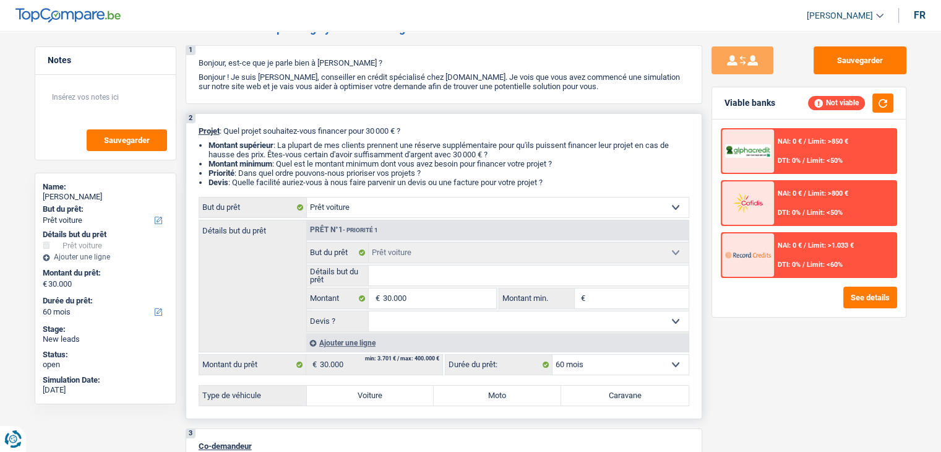
click at [603, 295] on input "Montant min." at bounding box center [638, 298] width 100 height 20
click at [387, 386] on label "Voiture" at bounding box center [370, 395] width 127 height 20
click at [387, 386] on input "Voiture" at bounding box center [370, 395] width 127 height 20
radio input "true"
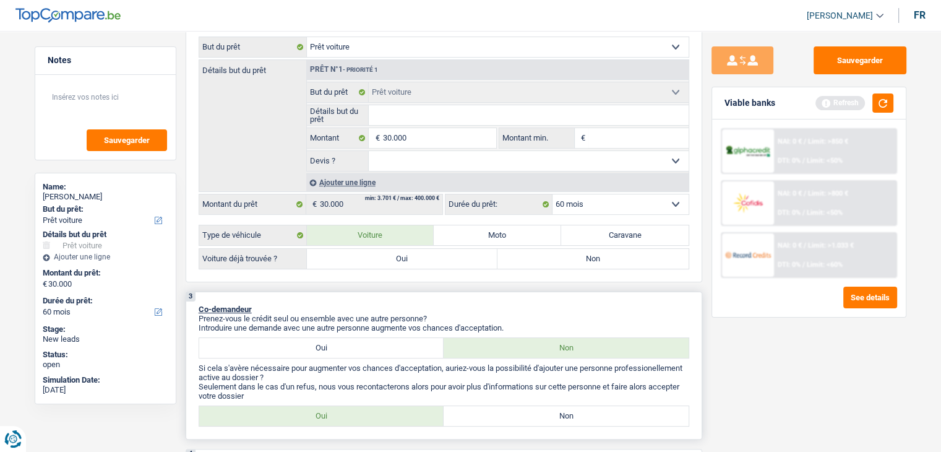
scroll to position [247, 0]
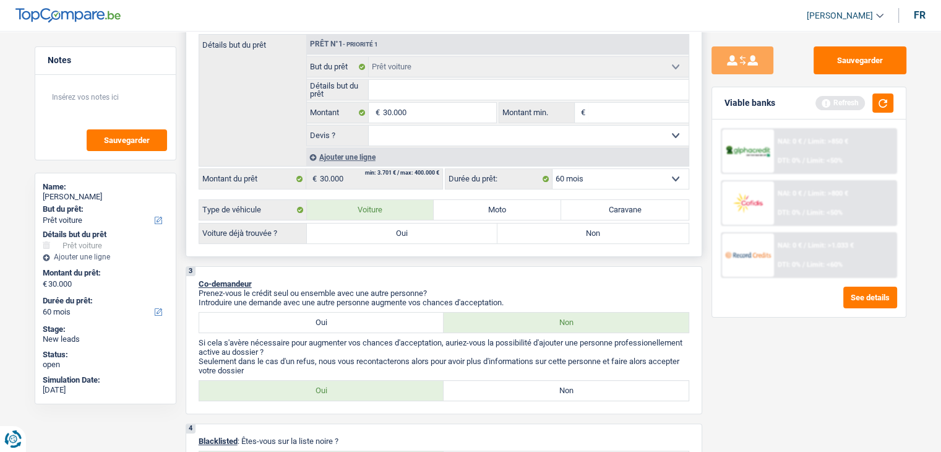
click at [400, 233] on label "Oui" at bounding box center [402, 233] width 191 height 20
click at [400, 233] on input "Oui" at bounding box center [402, 233] width 191 height 20
radio input "true"
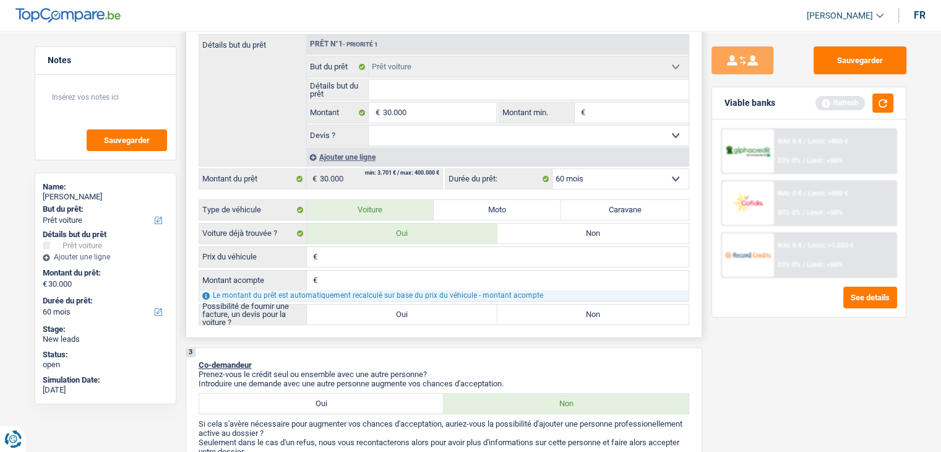
click at [379, 252] on input "Prix du véhicule" at bounding box center [505, 257] width 368 height 20
type input "3"
type input "30"
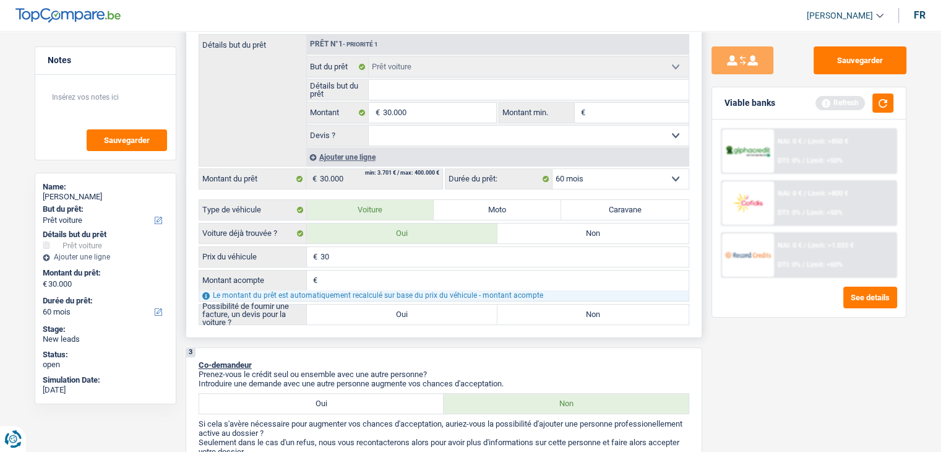
type input "305"
type input "3.050"
type input "30.500"
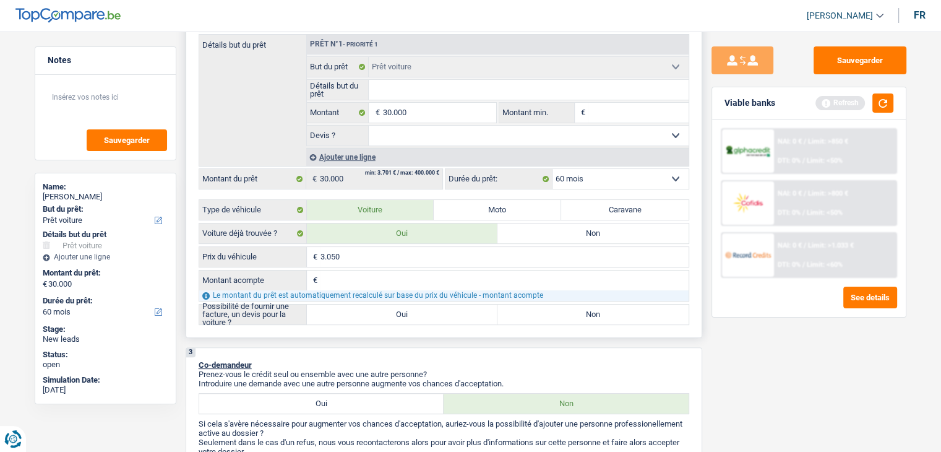
type input "30.500"
click at [377, 273] on input "Montant acompte" at bounding box center [505, 280] width 368 height 20
type input "3"
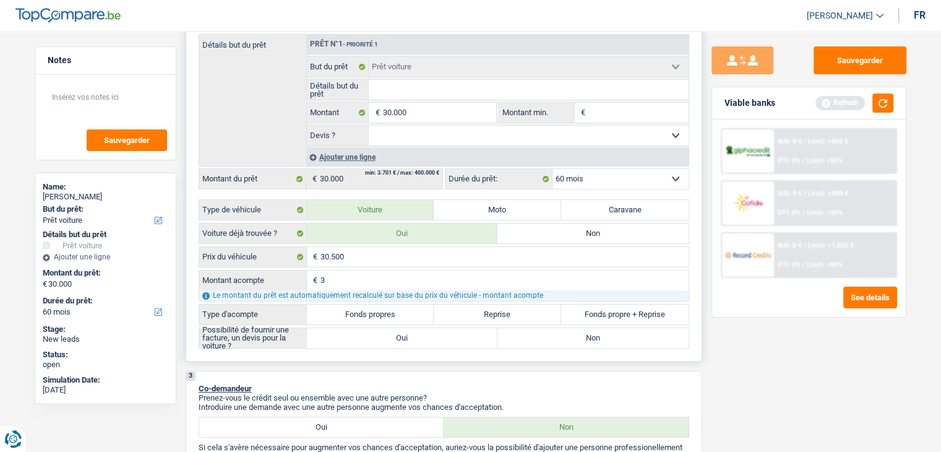
type input "30"
type input "300"
type input "30"
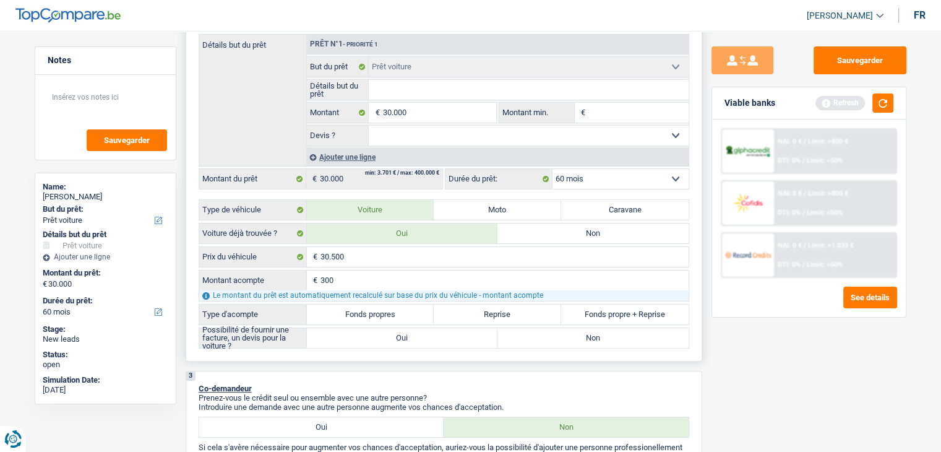
type input "30"
type input "3"
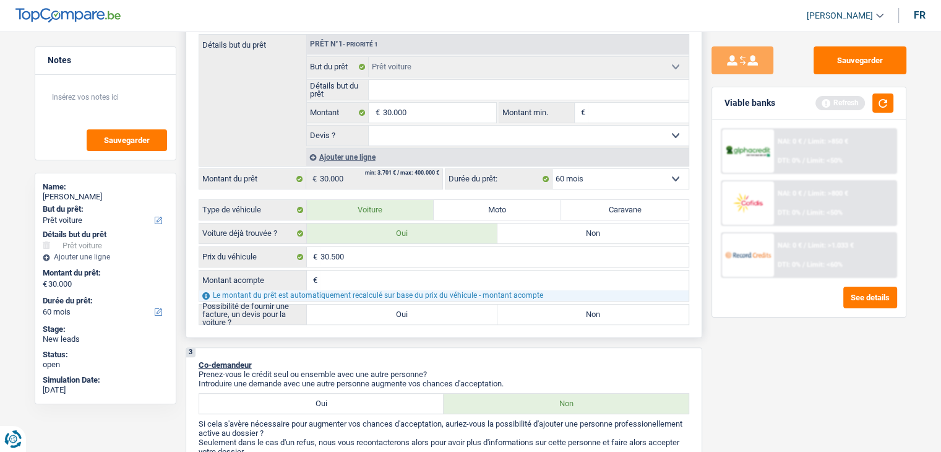
type input "5"
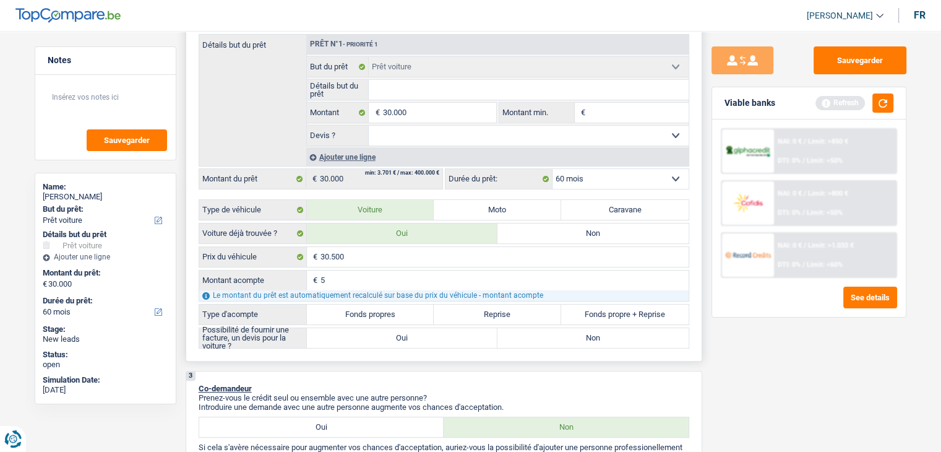
type input "50"
type input "500"
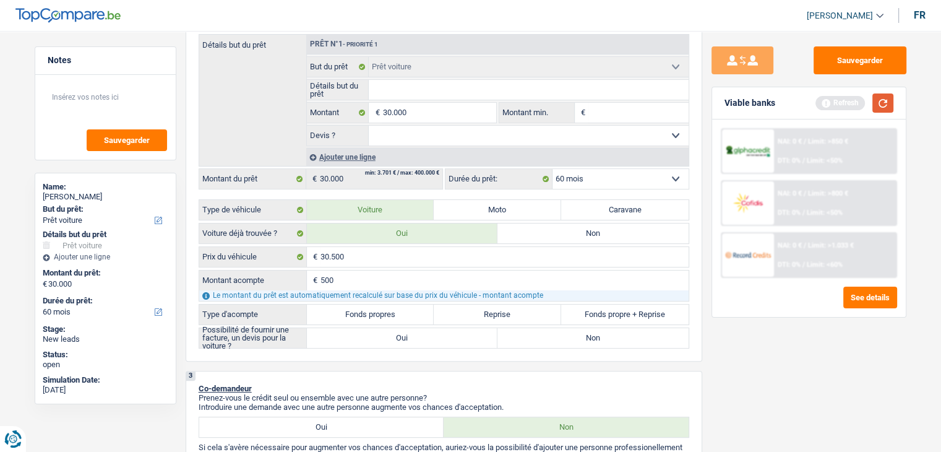
click at [885, 107] on button "button" at bounding box center [882, 102] width 21 height 19
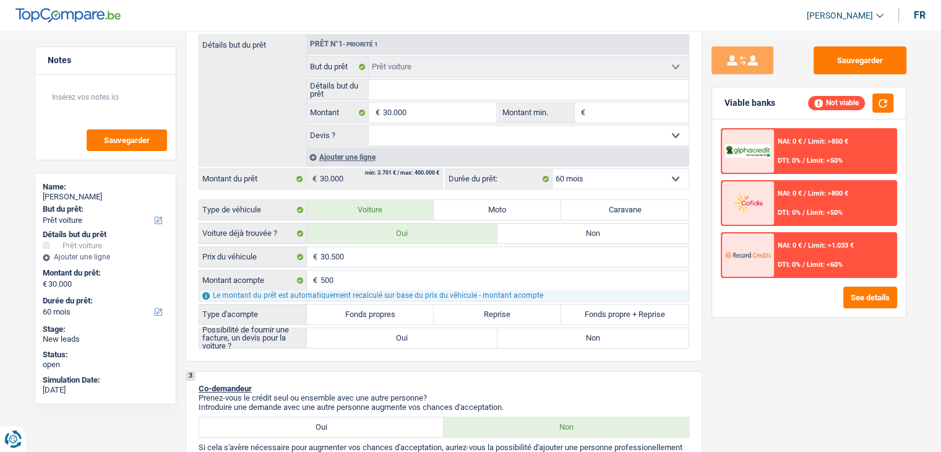
click at [785, 358] on div "Sauvegarder Viable banks Not viable NAI: 0 € / Limit: >850 € DTI: 0% / Limit: <…" at bounding box center [808, 237] width 213 height 382
click at [347, 315] on label "Fonds propres" at bounding box center [370, 314] width 127 height 20
click at [347, 315] on input "Fonds propres" at bounding box center [370, 314] width 127 height 20
radio input "true"
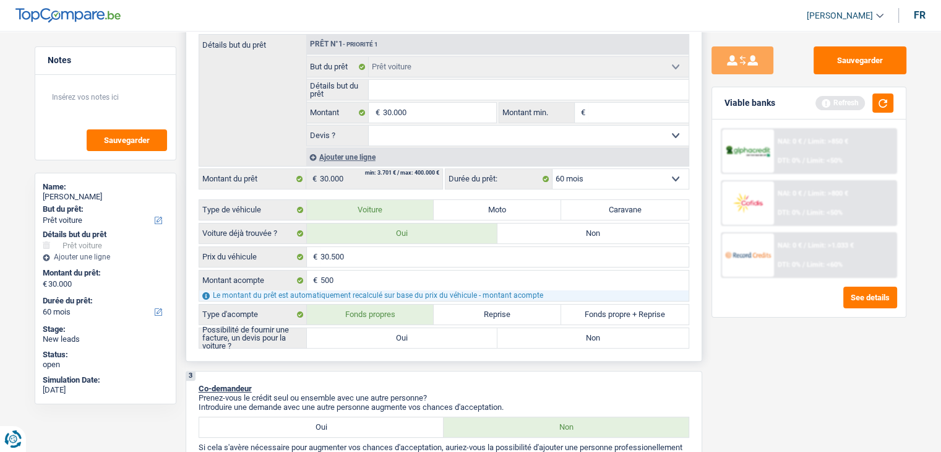
click at [381, 342] on label "Oui" at bounding box center [402, 338] width 191 height 20
click at [381, 342] on input "Oui" at bounding box center [402, 338] width 191 height 20
radio input "true"
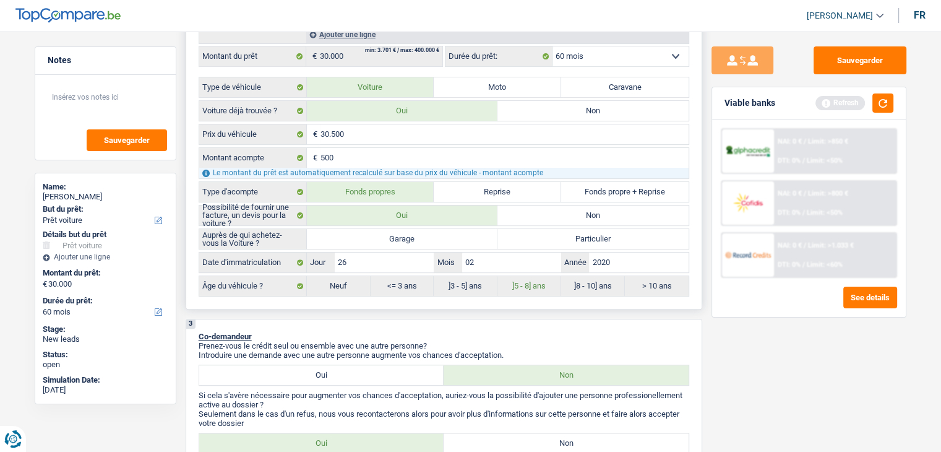
scroll to position [371, 0]
click at [394, 230] on label "Garage" at bounding box center [402, 238] width 191 height 20
click at [394, 230] on input "Garage" at bounding box center [402, 238] width 191 height 20
radio input "true"
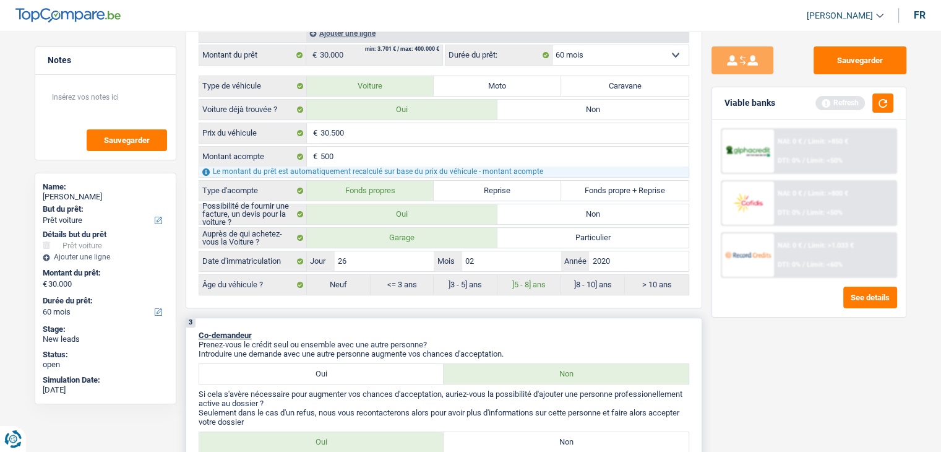
click at [408, 335] on p "Co-demandeur" at bounding box center [444, 334] width 491 height 9
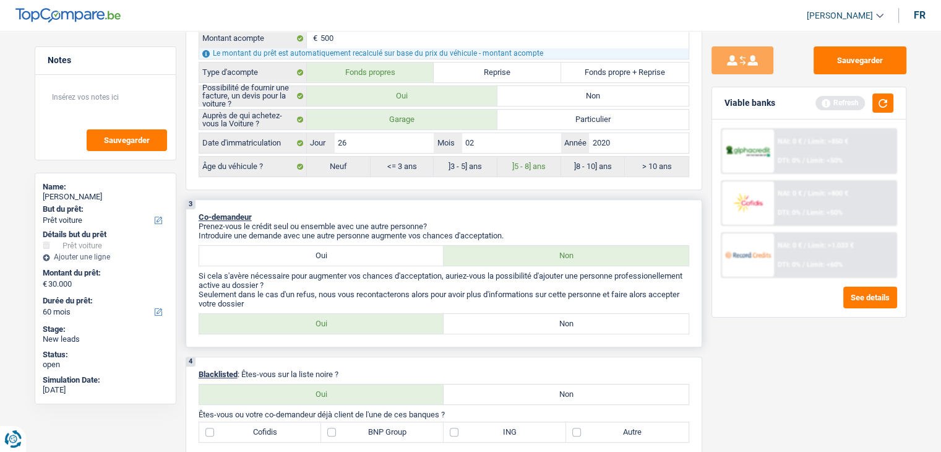
scroll to position [495, 0]
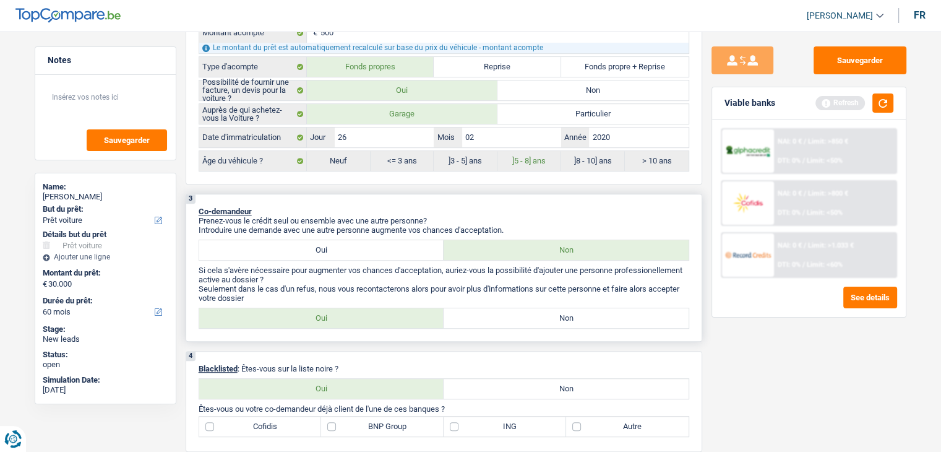
click at [524, 311] on label "Non" at bounding box center [566, 318] width 245 height 20
click at [524, 311] on input "Non" at bounding box center [566, 318] width 245 height 20
radio input "true"
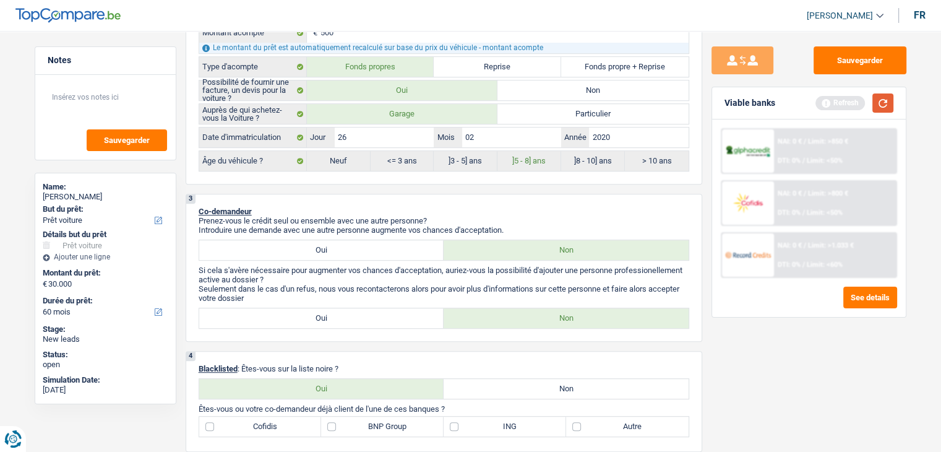
click at [879, 102] on button "button" at bounding box center [882, 102] width 21 height 19
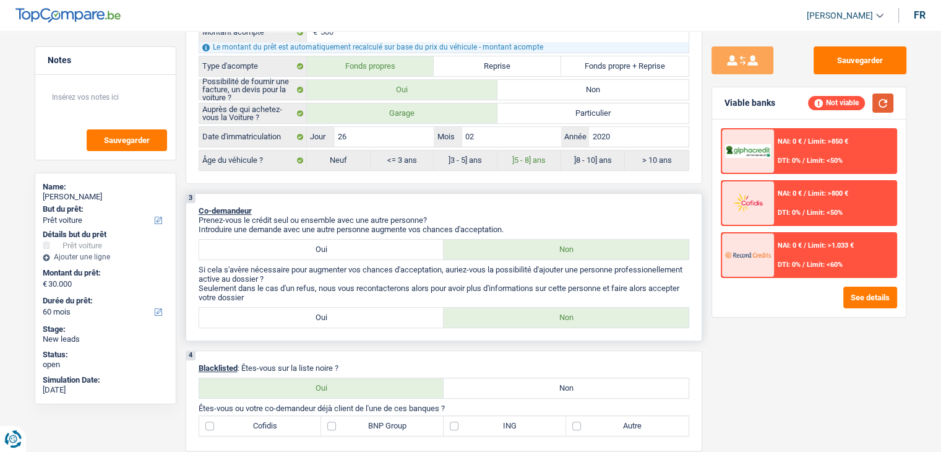
scroll to position [742, 0]
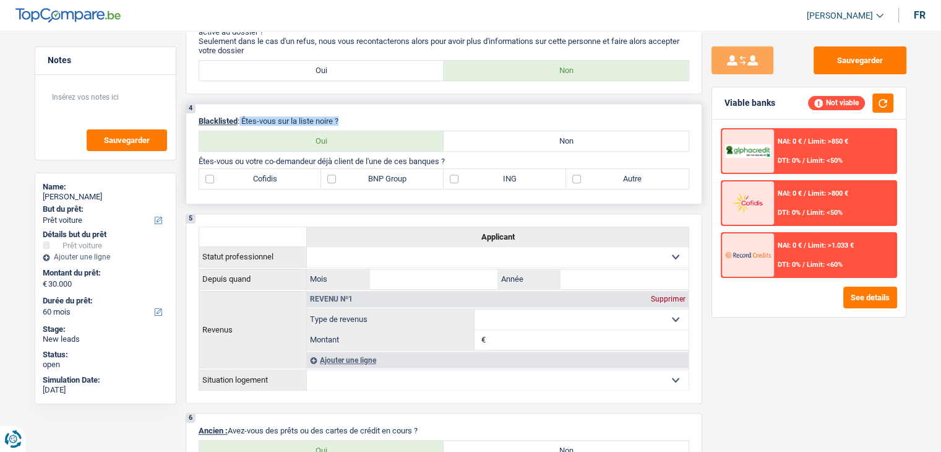
drag, startPoint x: 340, startPoint y: 114, endPoint x: 240, endPoint y: 109, distance: 100.4
click at [240, 109] on div "4 Blacklisted : Êtes-vous sur la liste noire ? Oui Non Tous les champs sont obl…" at bounding box center [444, 153] width 517 height 101
click at [415, 116] on p "Blacklisted : Êtes-vous sur la liste noire ?" at bounding box center [444, 120] width 491 height 9
click at [510, 131] on label "Non" at bounding box center [566, 141] width 245 height 20
click at [510, 131] on input "Non" at bounding box center [566, 141] width 245 height 20
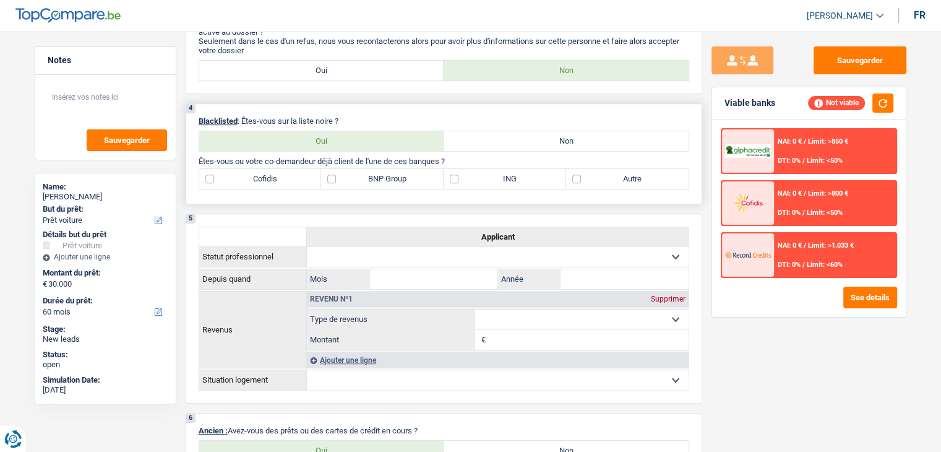
radio input "true"
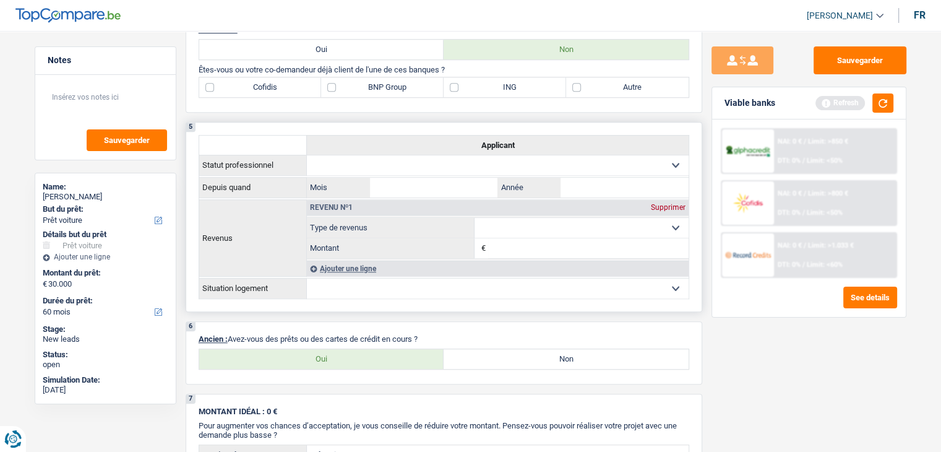
scroll to position [990, 0]
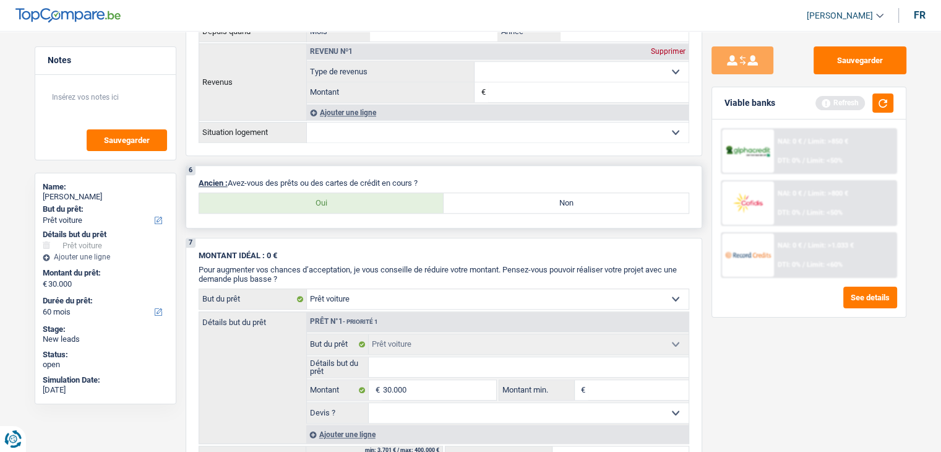
click at [535, 200] on label "Non" at bounding box center [566, 203] width 245 height 20
click at [535, 200] on input "Non" at bounding box center [566, 203] width 245 height 20
radio input "true"
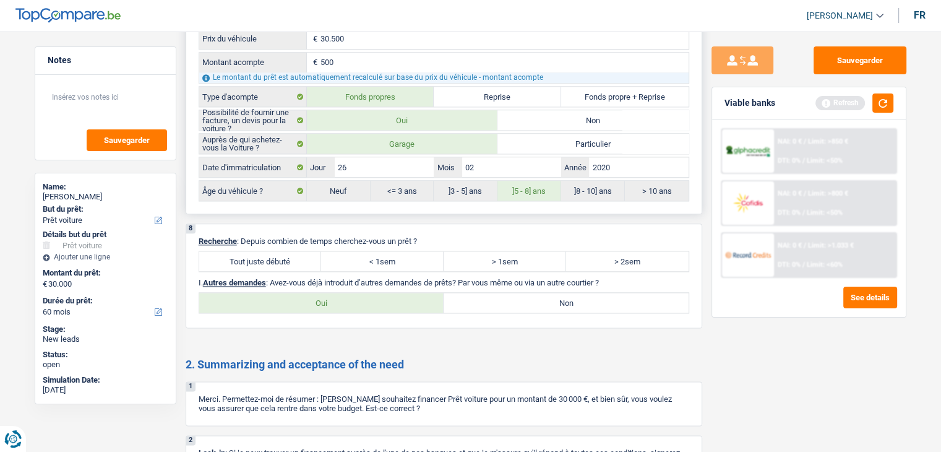
scroll to position [1645, 0]
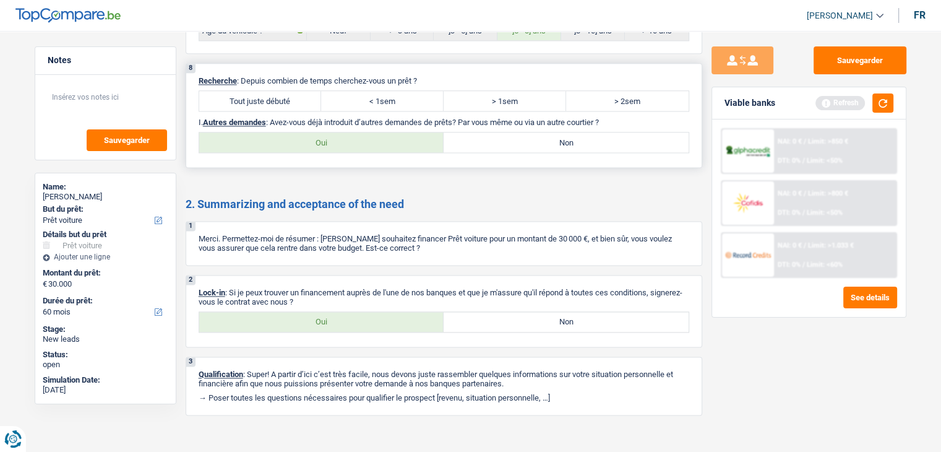
click at [299, 90] on div "Tout juste débuté < 1sem > 1sem > 2sem Tous les champs sont obligatoires. Veuil…" at bounding box center [444, 100] width 491 height 21
drag, startPoint x: 299, startPoint y: 83, endPoint x: 327, endPoint y: 93, distance: 29.6
click at [300, 91] on label "Tout juste débuté" at bounding box center [260, 101] width 123 height 20
click at [300, 91] on input "Tout juste débuté" at bounding box center [260, 101] width 123 height 20
radio input "true"
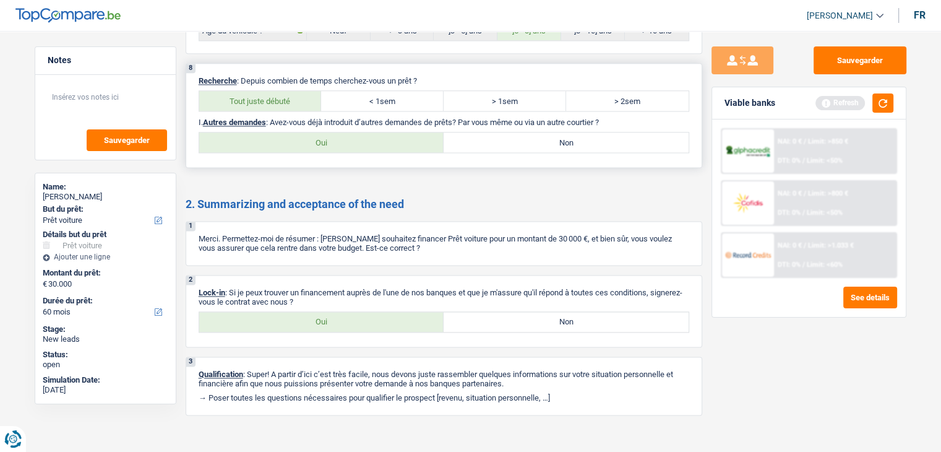
click at [564, 132] on label "Non" at bounding box center [566, 142] width 245 height 20
click at [564, 132] on input "Non" at bounding box center [566, 142] width 245 height 20
radio input "true"
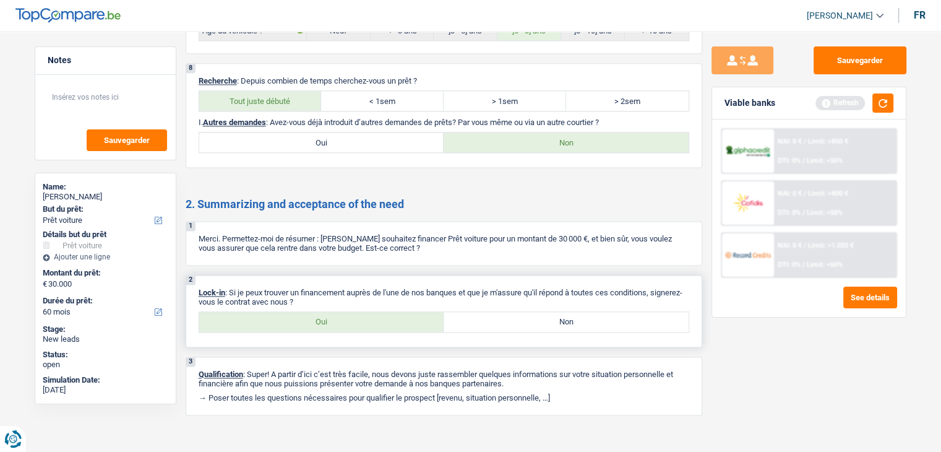
click at [363, 316] on label "Oui" at bounding box center [321, 322] width 245 height 20
click at [363, 316] on input "Oui" at bounding box center [321, 322] width 245 height 20
radio input "true"
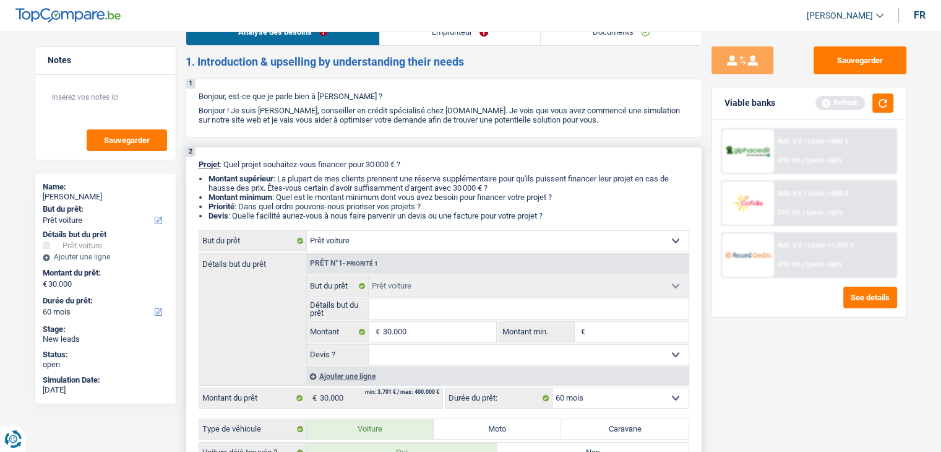
scroll to position [0, 0]
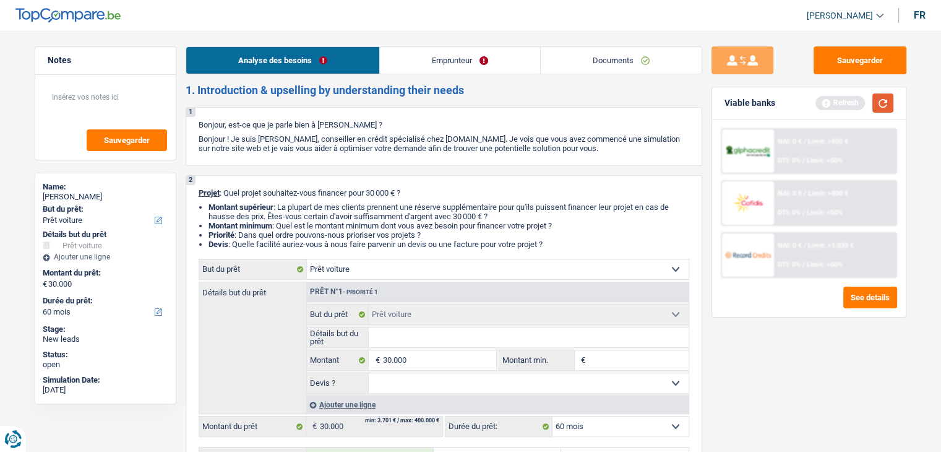
click at [876, 99] on button "button" at bounding box center [882, 102] width 21 height 19
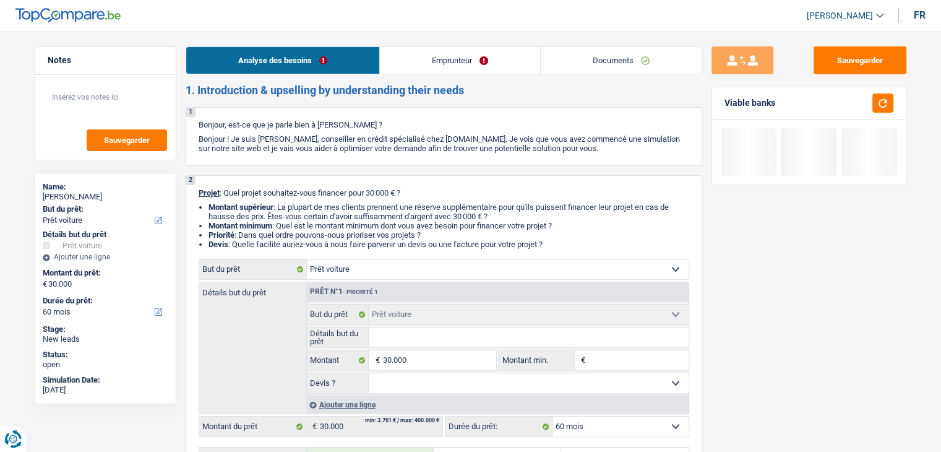
click at [407, 47] on link "Emprunteur" at bounding box center [460, 60] width 160 height 27
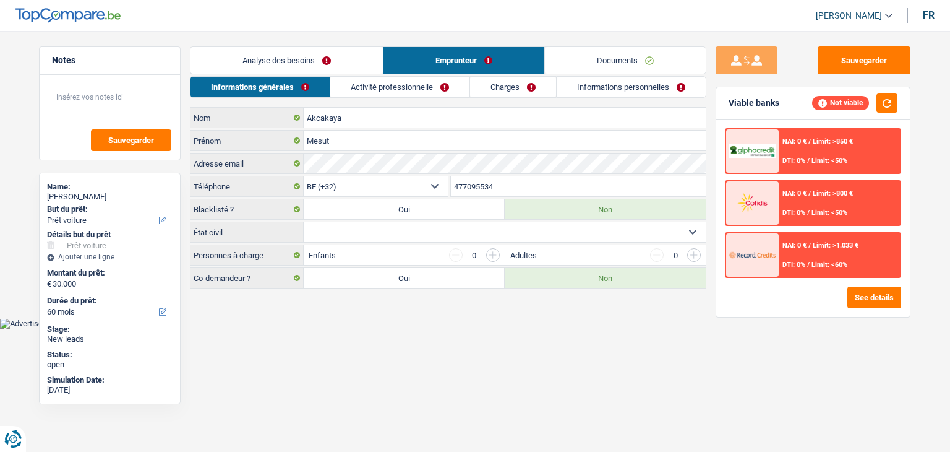
click at [340, 329] on html "Vous avez le contrôle de vos données Nous utilisons des cookies, tout comme nos…" at bounding box center [475, 164] width 950 height 329
click at [359, 329] on html "Vous avez le contrôle de vos données Nous utilisons des cookies, tout comme nos…" at bounding box center [475, 164] width 950 height 329
click at [346, 225] on select "Célibataire Marié(e) Cohabitant(e) légal(e) Divorcé(e) Veuf(ve) Séparé (de fait…" at bounding box center [505, 232] width 402 height 20
select select "married"
click at [304, 222] on select "Célibataire Marié(e) Cohabitant(e) légal(e) Divorcé(e) Veuf(ve) Séparé (de fait…" at bounding box center [505, 232] width 402 height 20
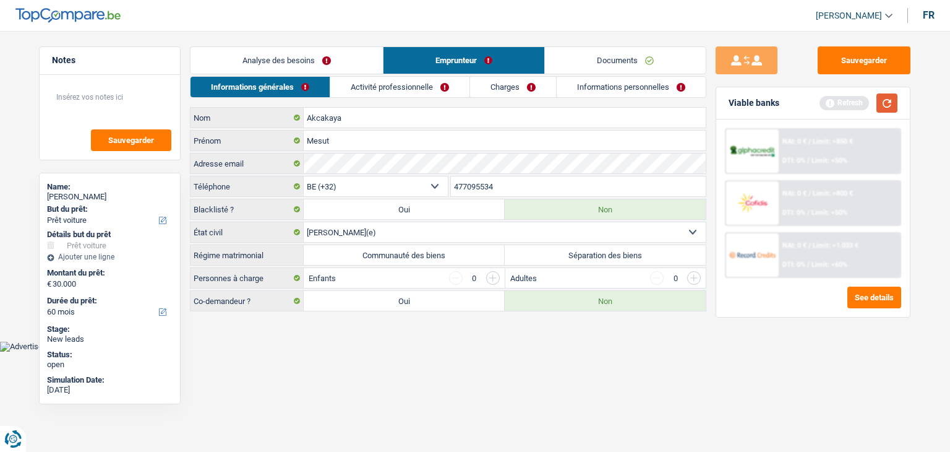
click at [891, 102] on button "button" at bounding box center [887, 102] width 21 height 19
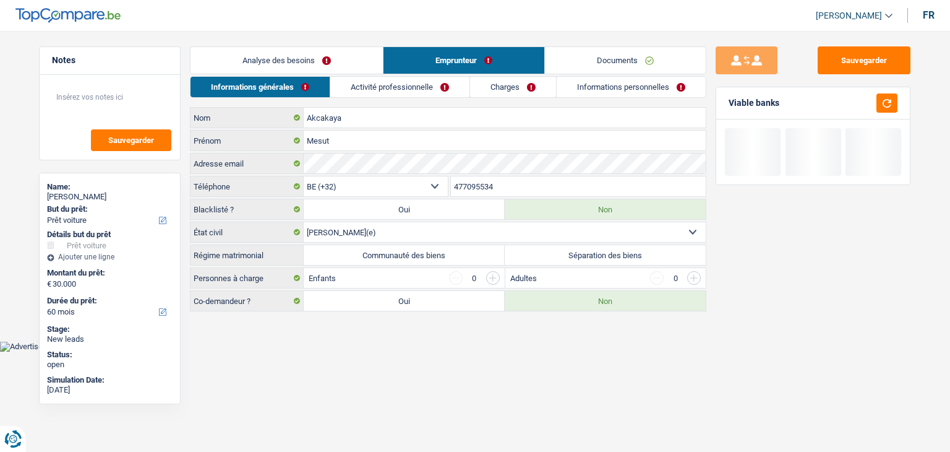
drag, startPoint x: 785, startPoint y: 103, endPoint x: 728, endPoint y: 105, distance: 56.9
click at [728, 105] on div "Viable banks" at bounding box center [814, 103] width 194 height 32
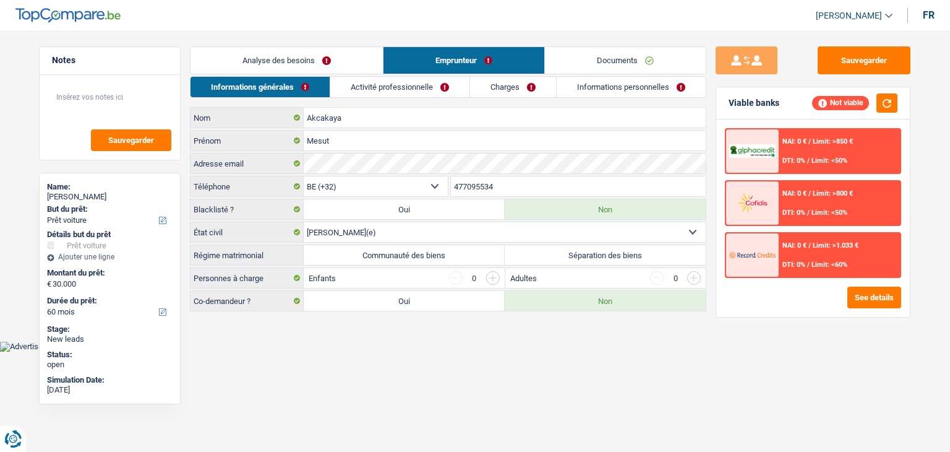
drag, startPoint x: 728, startPoint y: 103, endPoint x: 798, endPoint y: 107, distance: 70.0
click at [798, 107] on div "Viable banks Not viable" at bounding box center [814, 103] width 194 height 32
click at [790, 106] on div "Viable banks Not viable" at bounding box center [814, 103] width 194 height 32
click at [376, 247] on label "Communauté des biens" at bounding box center [404, 255] width 201 height 20
click at [376, 247] on input "Communauté des biens" at bounding box center [404, 255] width 201 height 20
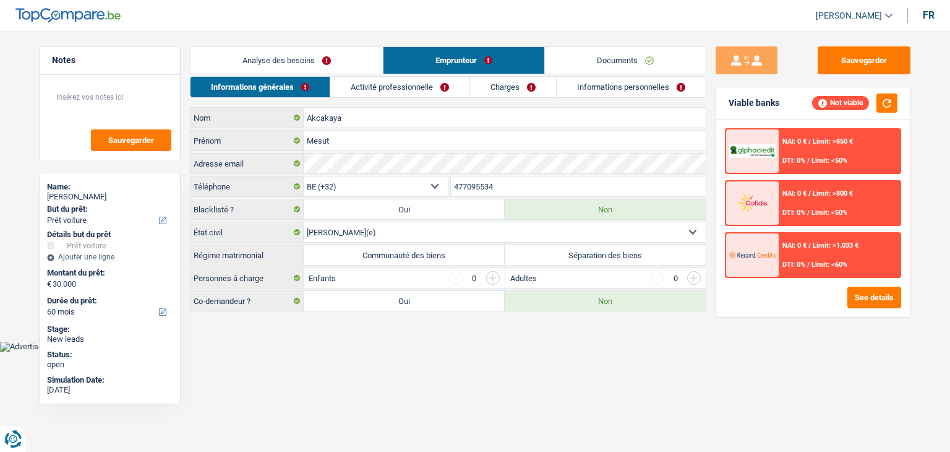
radio input "true"
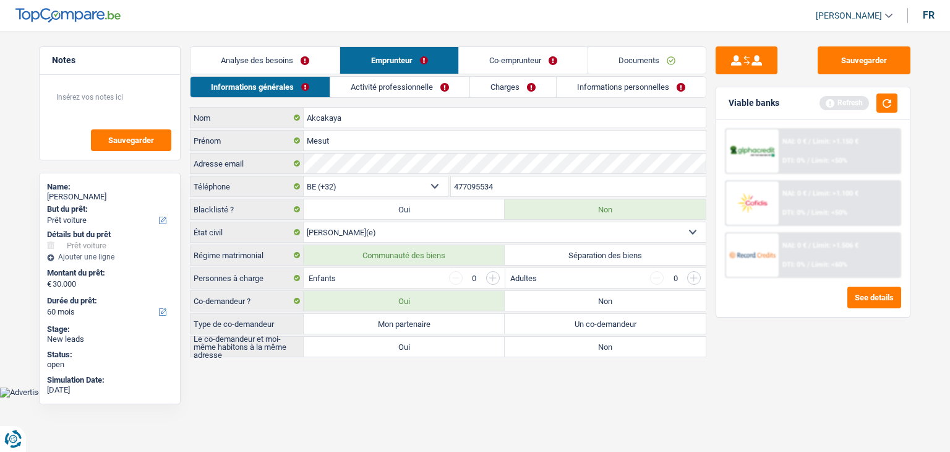
click at [336, 397] on html "Vous avez le contrôle de vos données Nous utilisons des cookies, tout comme nos…" at bounding box center [475, 198] width 950 height 397
click at [883, 104] on button "button" at bounding box center [887, 102] width 21 height 19
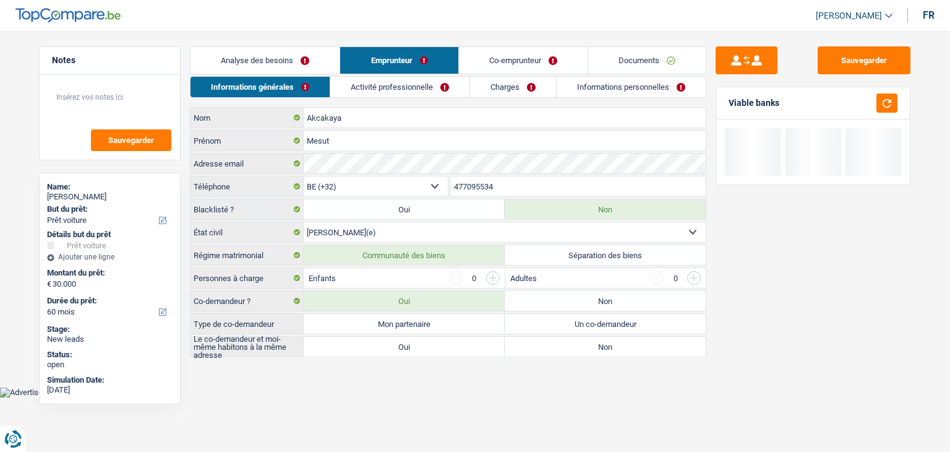
drag, startPoint x: 193, startPoint y: 275, endPoint x: 264, endPoint y: 280, distance: 71.4
click at [264, 280] on label "Personnes à charge" at bounding box center [247, 278] width 113 height 20
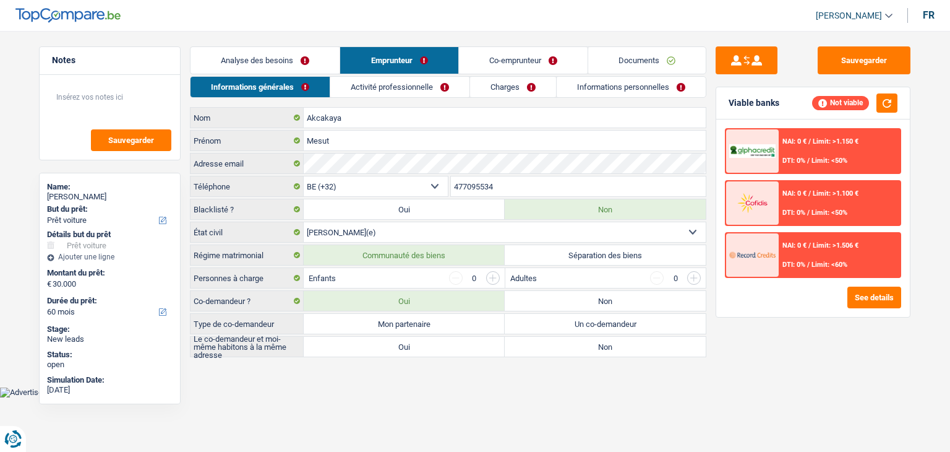
click at [413, 384] on body "Vous avez le contrôle de vos données Nous utilisons des cookies, tout comme nos…" at bounding box center [475, 208] width 950 height 379
drag, startPoint x: 342, startPoint y: 276, endPoint x: 307, endPoint y: 276, distance: 35.3
click at [307, 276] on div "Enfants 0" at bounding box center [404, 278] width 200 height 20
click at [356, 278] on div "Enfants 0" at bounding box center [404, 278] width 200 height 20
drag, startPoint x: 509, startPoint y: 275, endPoint x: 541, endPoint y: 275, distance: 32.2
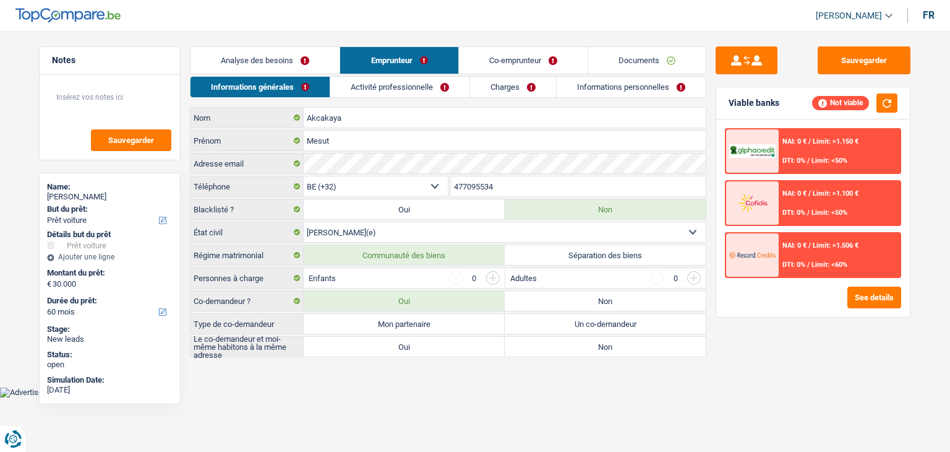
click at [541, 275] on div "Adultes 0" at bounding box center [606, 278] width 201 height 20
click at [483, 384] on body "Vous avez le contrôle de vos données Nous utilisons des cookies, tout comme nos…" at bounding box center [475, 208] width 950 height 379
click at [495, 278] on input "button" at bounding box center [493, 278] width 14 height 14
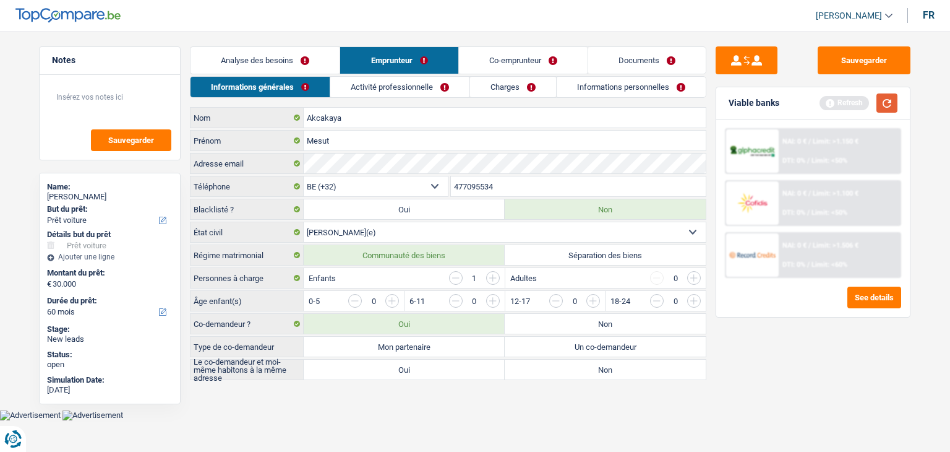
click at [891, 102] on button "button" at bounding box center [887, 102] width 21 height 19
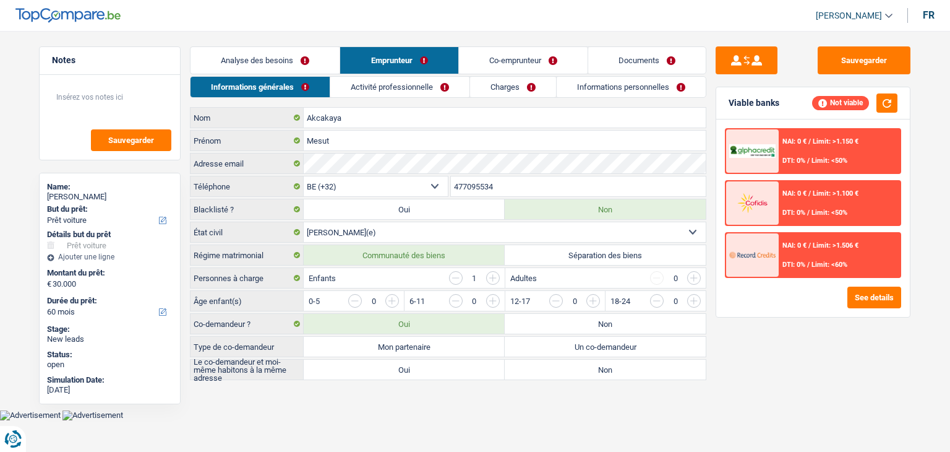
click at [425, 390] on main "Notes Sauvegarder Name: Mesut Akcakaya But du prêt: Confort maison: meubles, te…" at bounding box center [475, 214] width 950 height 391
click at [560, 322] on label "Non" at bounding box center [605, 324] width 201 height 20
click at [560, 322] on input "Non" at bounding box center [605, 324] width 201 height 20
radio input "true"
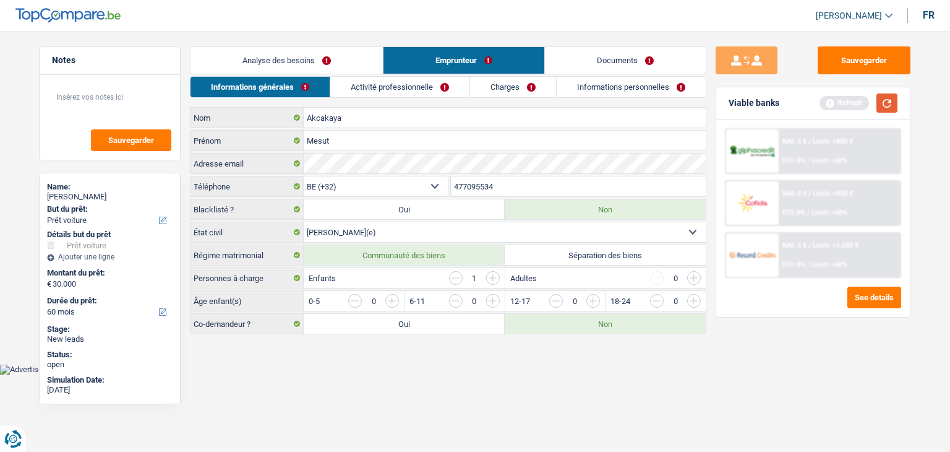
click at [896, 106] on button "button" at bounding box center [887, 102] width 21 height 19
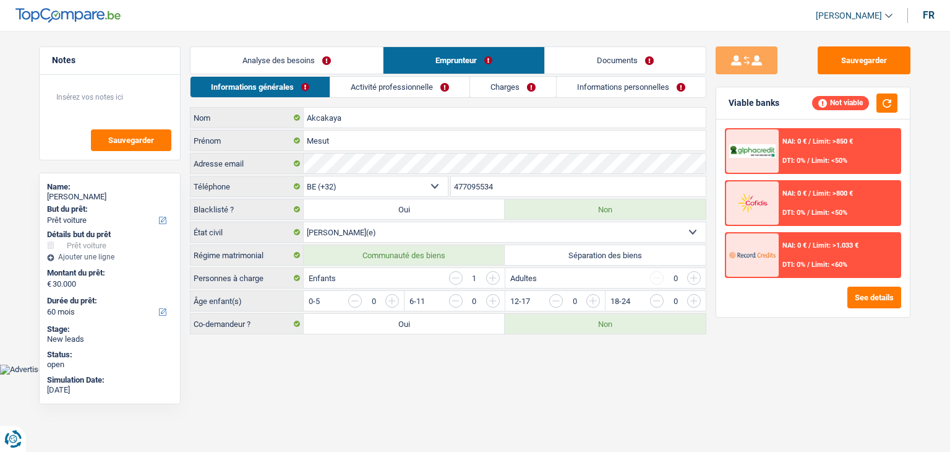
click at [416, 80] on link "Activité professionnelle" at bounding box center [399, 87] width 139 height 20
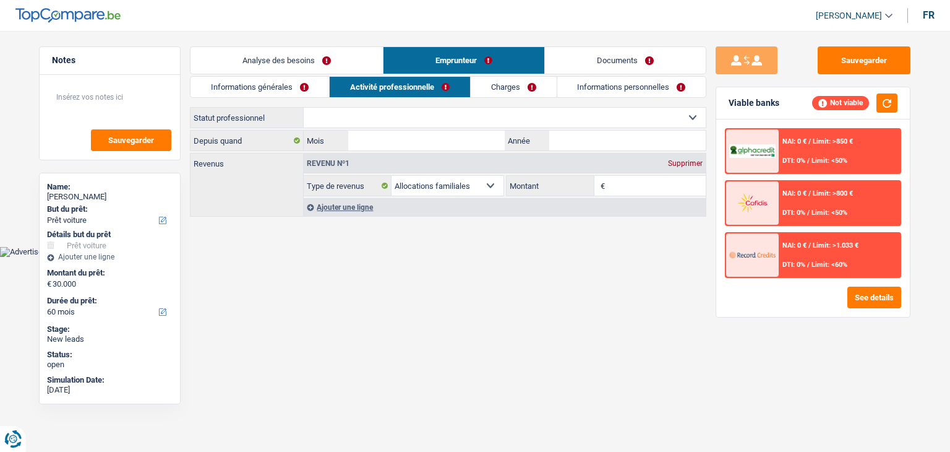
click at [329, 124] on select "Ouvrier Employé privé Employé public Invalide Indépendant Pensionné Chômeur Mut…" at bounding box center [505, 118] width 402 height 20
click at [370, 105] on div "Informations générales Activité professionnelle Charges Informations personnell…" at bounding box center [448, 147] width 517 height 142
click at [354, 115] on select "Ouvrier Employé privé Employé public Invalide Indépendant Pensionné Chômeur Mut…" at bounding box center [505, 118] width 402 height 20
select select "worker"
click at [304, 108] on select "Ouvrier Employé privé Employé public Invalide Indépendant Pensionné Chômeur Mut…" at bounding box center [505, 118] width 402 height 20
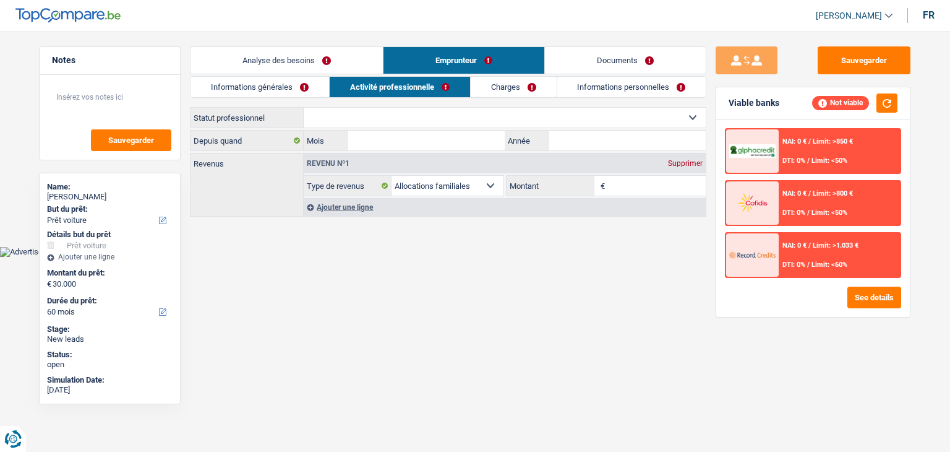
select select "familyAllowances"
select select "netSalary"
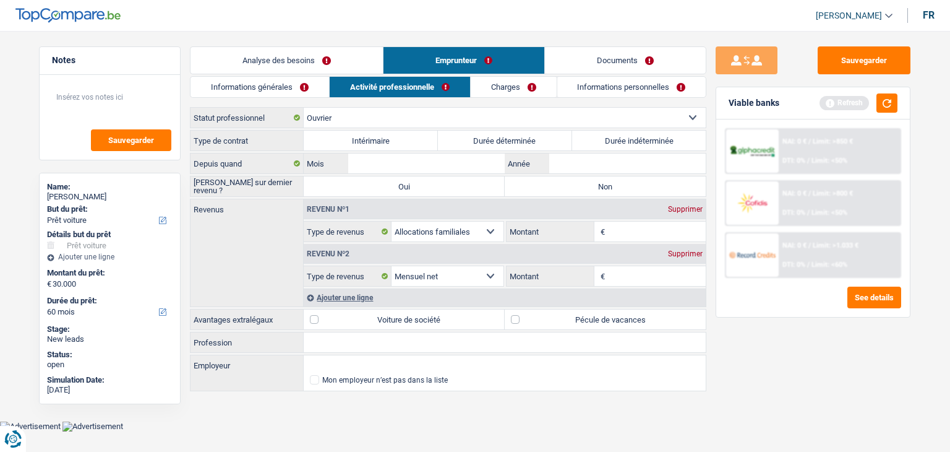
click at [629, 146] on label "Durée indéterminée" at bounding box center [639, 141] width 134 height 20
click at [629, 146] on input "Durée indéterminée" at bounding box center [639, 141] width 134 height 20
radio input "true"
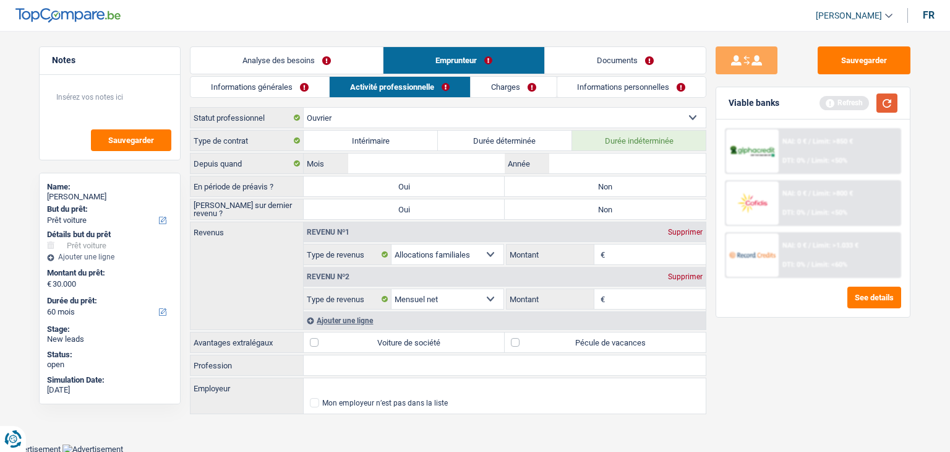
click at [886, 105] on button "button" at bounding box center [887, 102] width 21 height 19
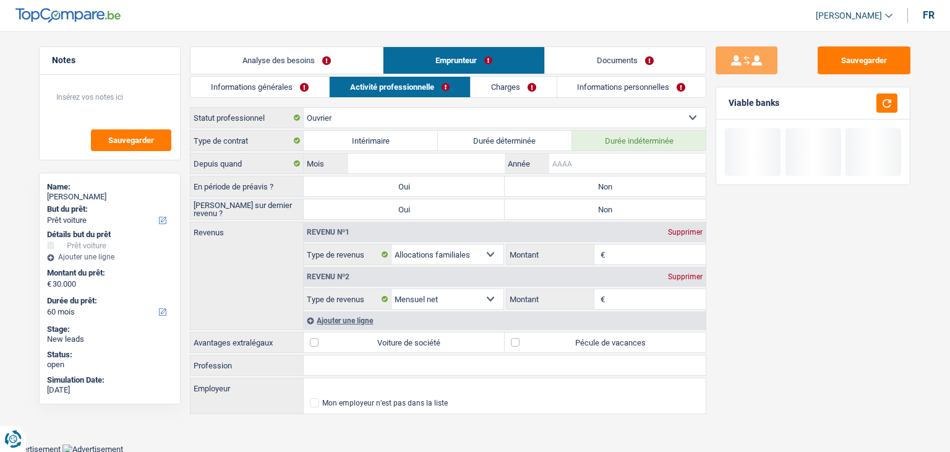
click at [579, 167] on input "Année" at bounding box center [627, 163] width 157 height 20
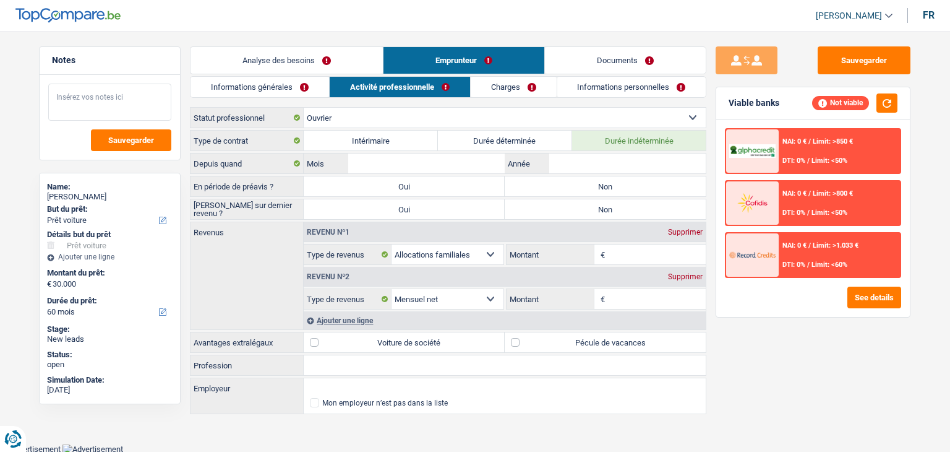
click at [118, 106] on textarea at bounding box center [109, 102] width 123 height 37
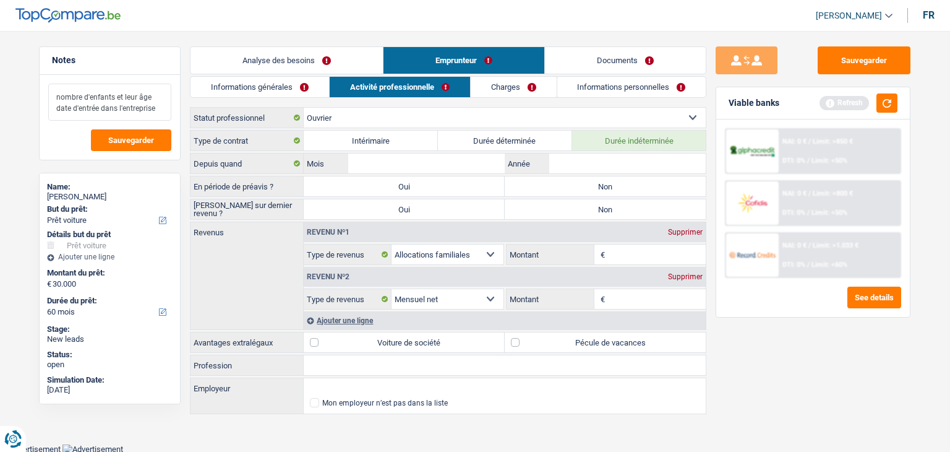
type textarea "nombre d'enfants et leur âge date d'entrée dans l'entreprise"
click at [653, 302] on input "Montant" at bounding box center [657, 299] width 98 height 20
click at [889, 101] on button "button" at bounding box center [887, 102] width 21 height 19
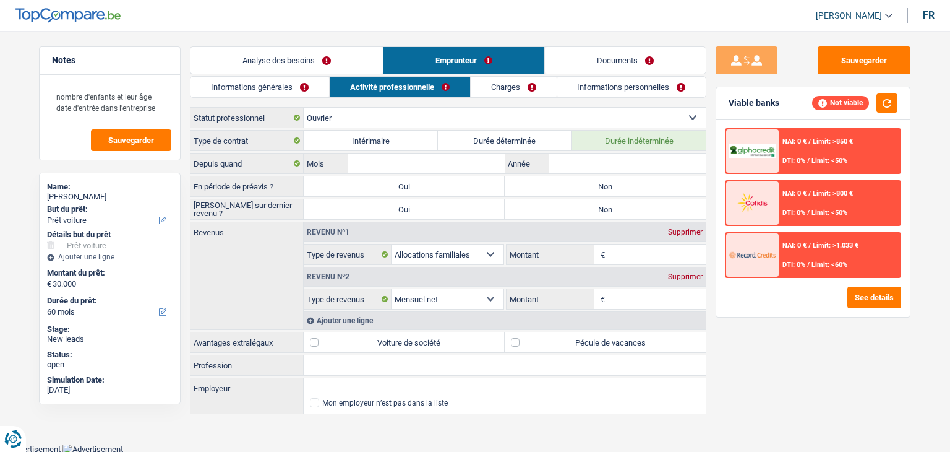
click at [711, 174] on div "Sauvegarder Viable banks Not viable NAI: 0 € / Limit: >850 € DTI: 0% / Limit: <…" at bounding box center [813, 237] width 213 height 382
click at [773, 361] on div "Sauvegarder Viable banks Not viable NAI: 0 € / Limit: >850 € DTI: 0% / Limit: <…" at bounding box center [813, 237] width 213 height 382
click at [650, 300] on input "Montant" at bounding box center [657, 299] width 98 height 20
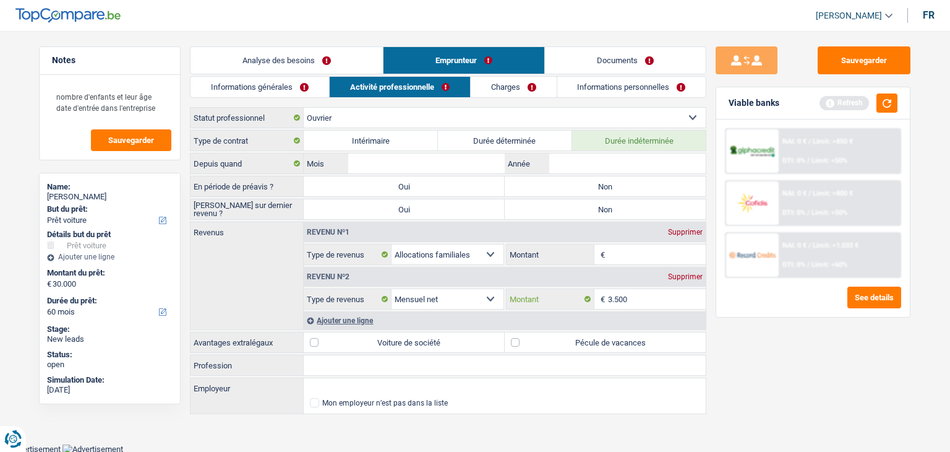
type input "3.500"
click at [740, 372] on div "Sauvegarder Viable banks Refresh NAI: 0 € / Limit: >850 € DTI: 0% / Limit: <50%…" at bounding box center [813, 237] width 213 height 382
click at [889, 96] on button "button" at bounding box center [887, 102] width 21 height 19
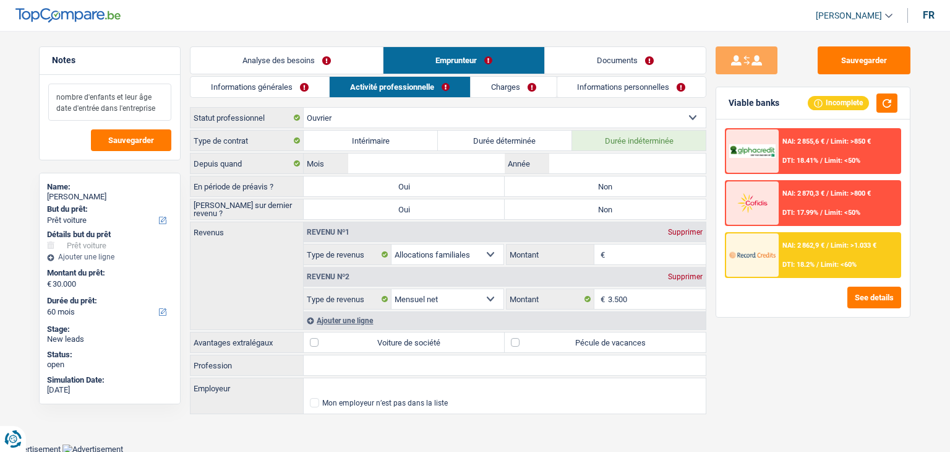
click at [161, 110] on textarea "nombre d'enfants et leur âge date d'entrée dans l'entreprise" at bounding box center [109, 102] width 123 height 37
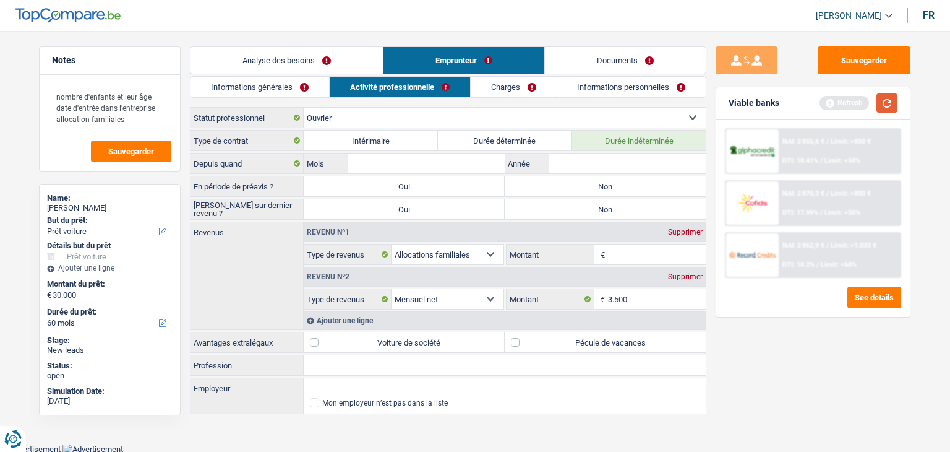
click at [893, 98] on button "button" at bounding box center [887, 102] width 21 height 19
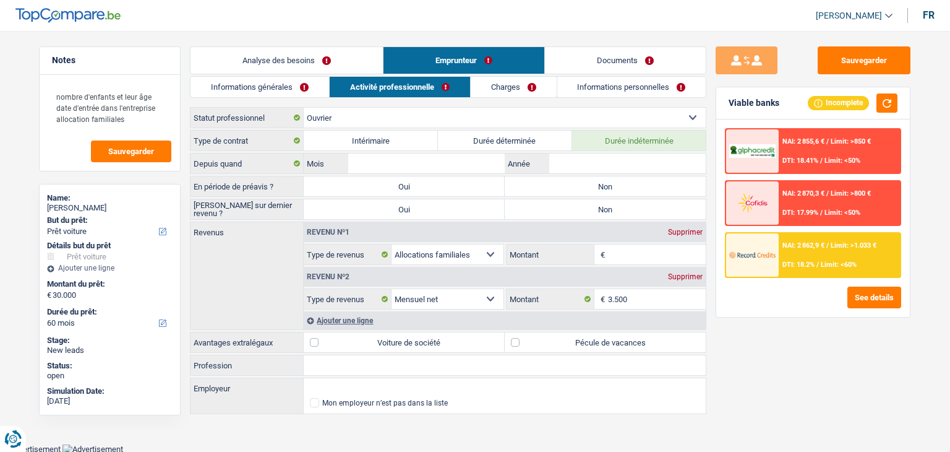
click at [746, 377] on div "Sauvegarder Viable banks Incomplete NAI: 2 855,6 € / Limit: >850 € DTI: 18.41% …" at bounding box center [813, 237] width 213 height 382
click at [606, 251] on span "€" at bounding box center [602, 254] width 14 height 20
click at [630, 265] on div "Revenu nº2 Supprimer Allocation d'handicap Allocations chômage Allocations fami…" at bounding box center [505, 287] width 402 height 45
click at [632, 254] on input "Montant" at bounding box center [657, 254] width 98 height 20
click at [120, 122] on textarea "nombre d'enfants et leur âge date d'entrée dans l'entreprise allocation familia…" at bounding box center [109, 108] width 123 height 48
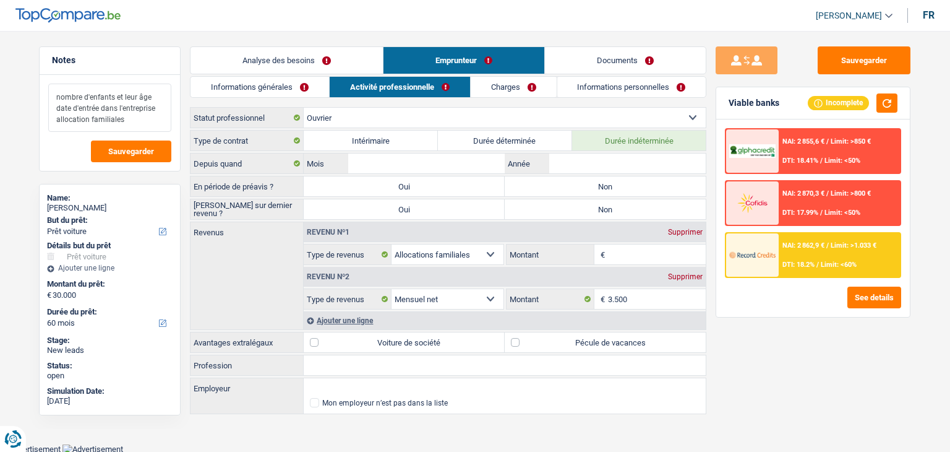
click at [146, 119] on textarea "nombre d'enfants et leur âge date d'entrée dans l'entreprise allocation familia…" at bounding box center [109, 108] width 123 height 48
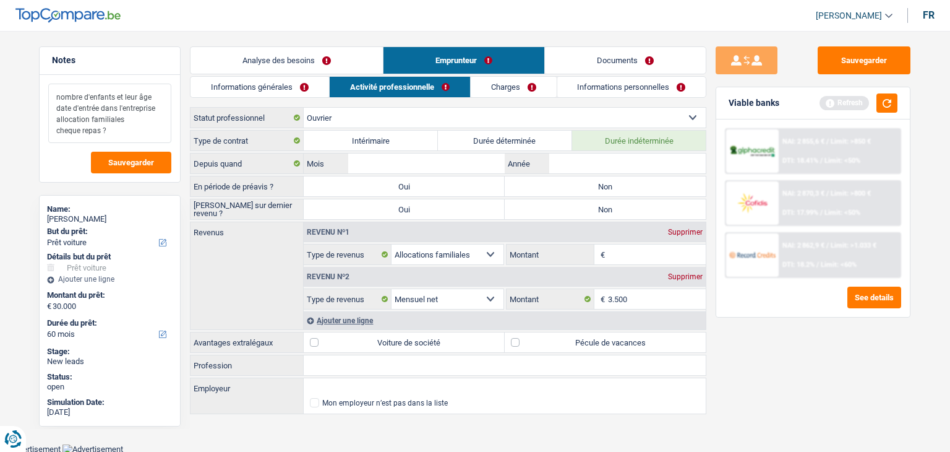
click at [153, 117] on textarea "nombre d'enfants et leur âge date d'entrée dans l'entreprise allocation familia…" at bounding box center [109, 113] width 123 height 59
click at [710, 367] on div "Sauvegarder Viable banks Refresh NAI: 2 855,6 € / Limit: >850 € DTI: 18.41% / L…" at bounding box center [813, 237] width 213 height 382
click at [110, 129] on textarea "nombre d'enfants et leur âge date d'entrée dans l'entreprise allocation familia…" at bounding box center [109, 113] width 123 height 59
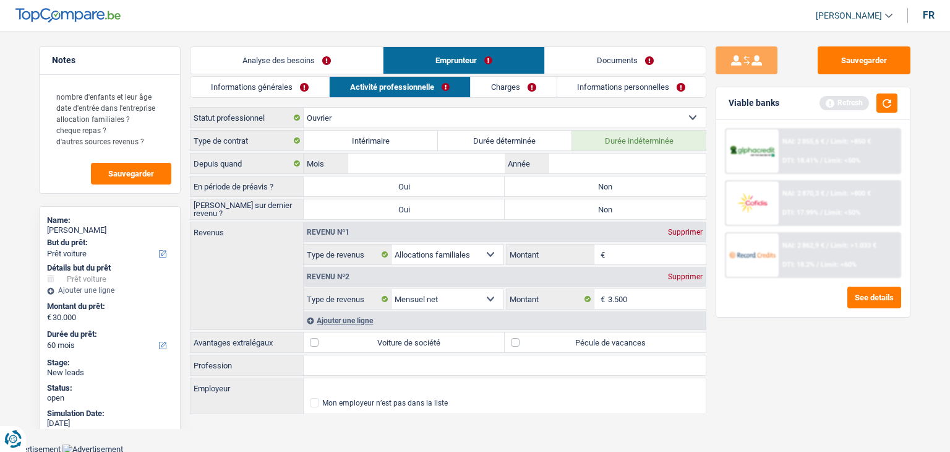
click at [775, 370] on div "Sauvegarder Viable banks Refresh NAI: 2 855,6 € / Limit: >850 € DTI: 18.41% / L…" at bounding box center [813, 237] width 213 height 382
click at [165, 138] on textarea "nombre d'enfants et leur âge date d'entrée dans l'entreprise allocation familia…" at bounding box center [109, 119] width 123 height 71
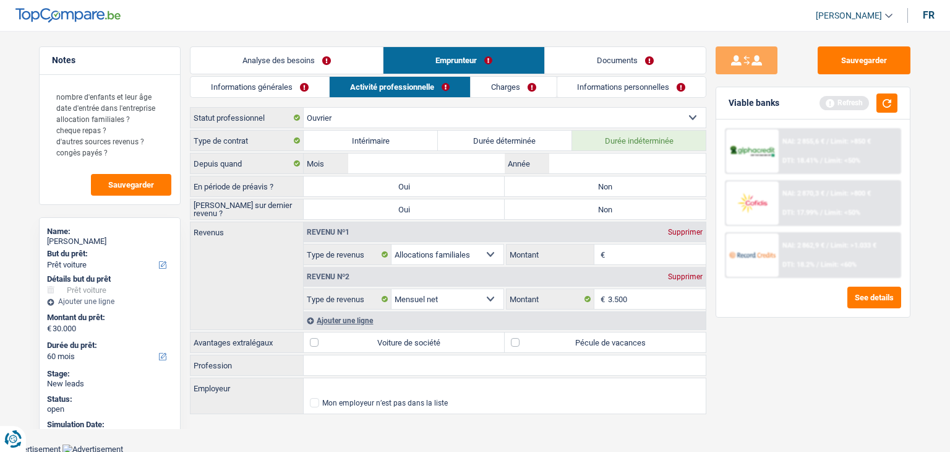
click at [713, 357] on div "Sauvegarder Viable banks Refresh NAI: 2 855,6 € / Limit: >850 € DTI: 18.41% / L…" at bounding box center [813, 237] width 213 height 382
drag, startPoint x: 887, startPoint y: 103, endPoint x: 783, endPoint y: 100, distance: 103.4
click at [886, 103] on button "button" at bounding box center [887, 102] width 21 height 19
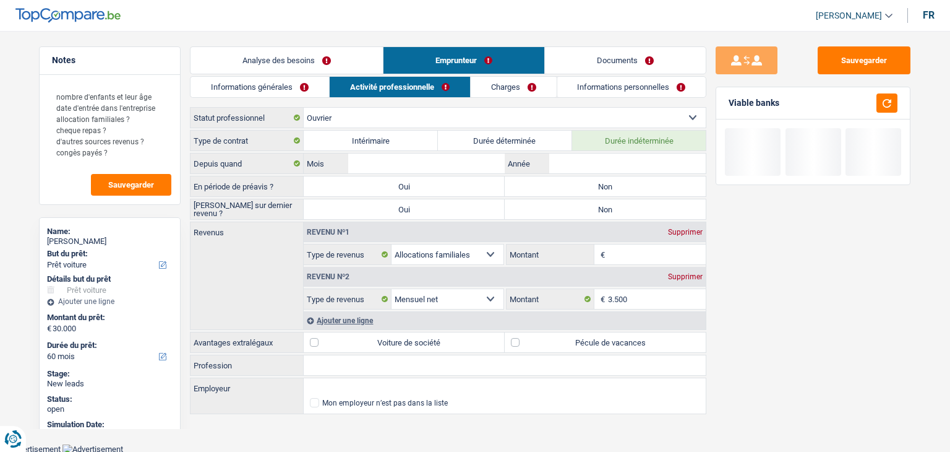
drag, startPoint x: 543, startPoint y: 84, endPoint x: 532, endPoint y: 88, distance: 11.9
click at [543, 84] on link "Charges" at bounding box center [514, 87] width 86 height 20
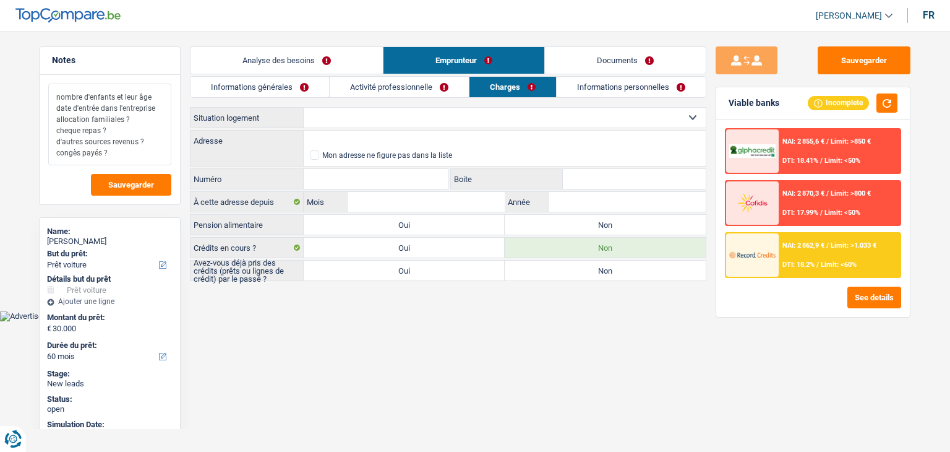
click at [125, 149] on textarea "nombre d'enfants et leur âge date d'entrée dans l'entreprise allocation familia…" at bounding box center [109, 125] width 123 height 82
click at [152, 142] on textarea "nombre d'enfants et leur âge date d'entrée dans l'entreprise allocation familia…" at bounding box center [109, 125] width 123 height 82
click at [116, 132] on textarea "nombre d'enfants et leur âge date d'entrée dans l'entreprise allocation familia…" at bounding box center [109, 125] width 123 height 82
click at [131, 158] on textarea "nombre d'enfants et leur âge date d'entrée dans l'entreprise allocation familia…" at bounding box center [109, 125] width 123 height 82
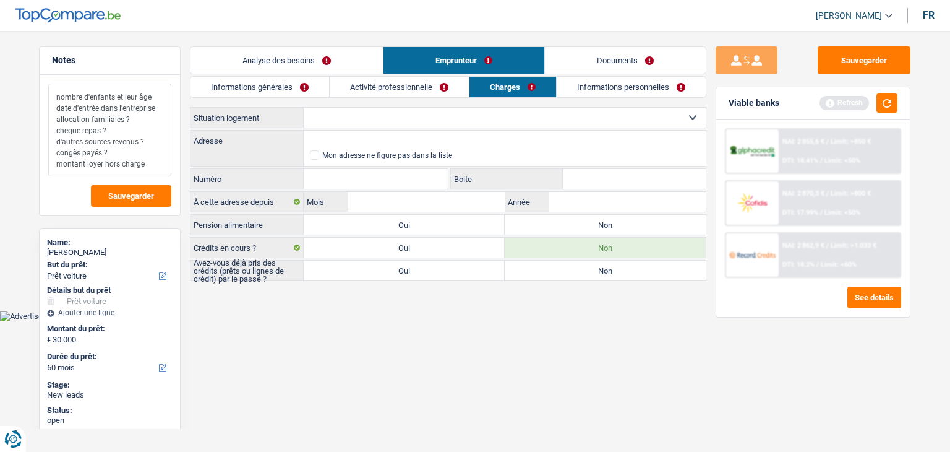
click at [147, 163] on textarea "nombre d'enfants et leur âge date d'entrée dans l'entreprise allocation familia…" at bounding box center [109, 130] width 123 height 93
type textarea "nombre d'enfants et leur âge date d'entrée dans l'entreprise allocation familia…"
click at [359, 122] on select "Locataire Propriétaire avec prêt hypothécaire Propriétaire sans prêt hypothécai…" at bounding box center [505, 118] width 402 height 20
select select "rents"
click at [304, 108] on select "Locataire Propriétaire avec prêt hypothécaire Propriétaire sans prêt hypothécai…" at bounding box center [505, 118] width 402 height 20
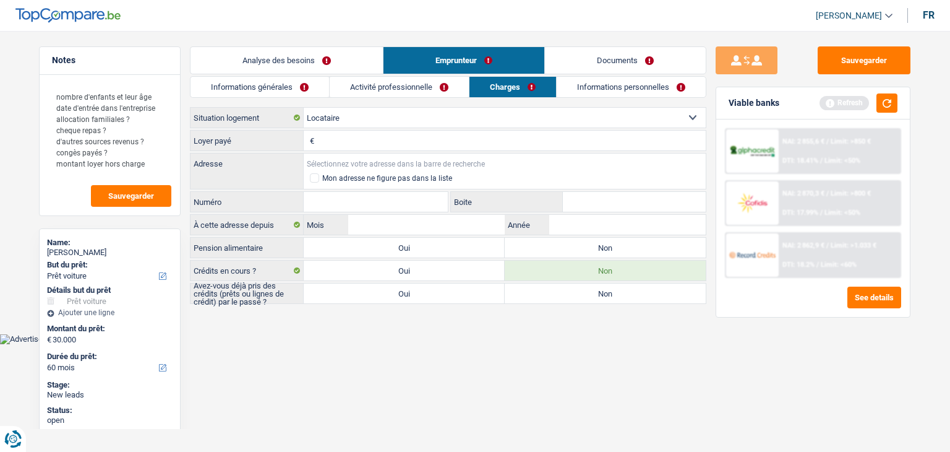
click at [335, 160] on input "Adresse" at bounding box center [505, 163] width 402 height 20
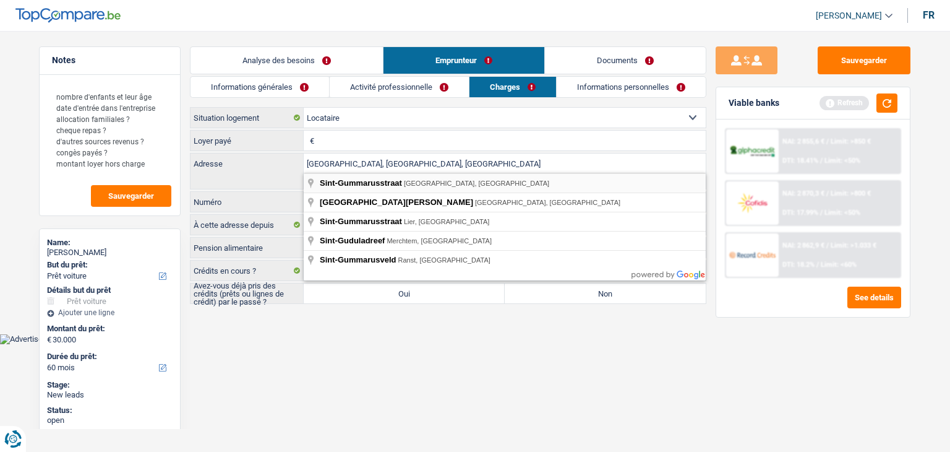
type input "Sint-Gummarusstraat, 2060, Antwerpen, BE"
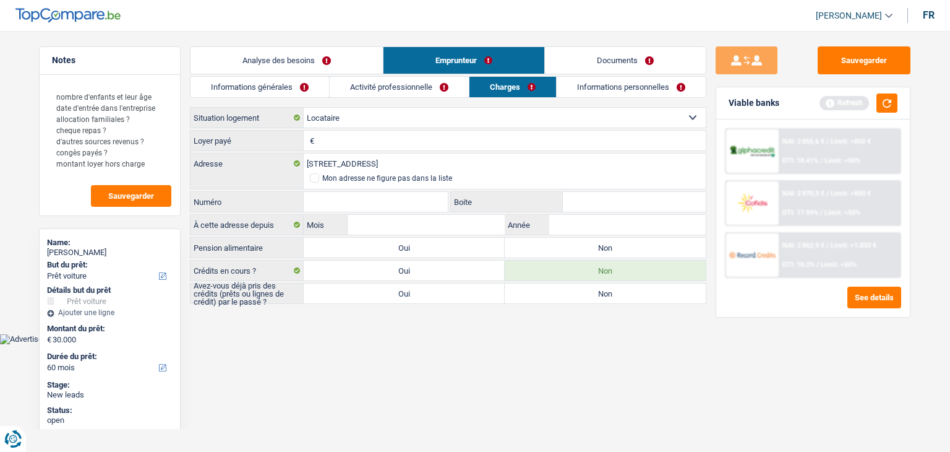
click at [324, 196] on input "Numéro" at bounding box center [376, 202] width 144 height 20
click at [366, 204] on input "Numéro" at bounding box center [376, 202] width 144 height 20
type input "32"
click at [576, 200] on input "Boite" at bounding box center [634, 202] width 143 height 20
type input "2"
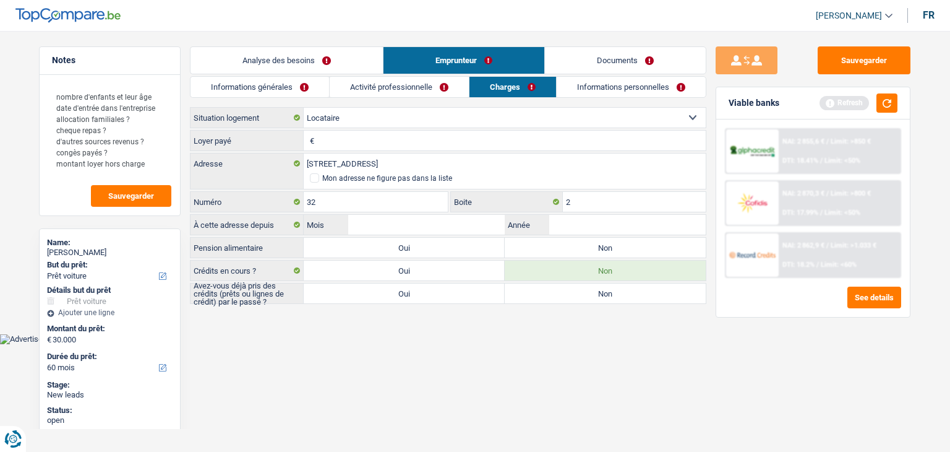
click at [478, 344] on html "Vous avez le contrôle de vos données Nous utilisons des cookies, tout comme nos…" at bounding box center [475, 172] width 950 height 344
click at [463, 227] on input "Mois" at bounding box center [426, 225] width 157 height 20
click at [151, 166] on textarea "nombre d'enfants et leur âge date d'entrée dans l'entreprise allocation familia…" at bounding box center [109, 130] width 123 height 93
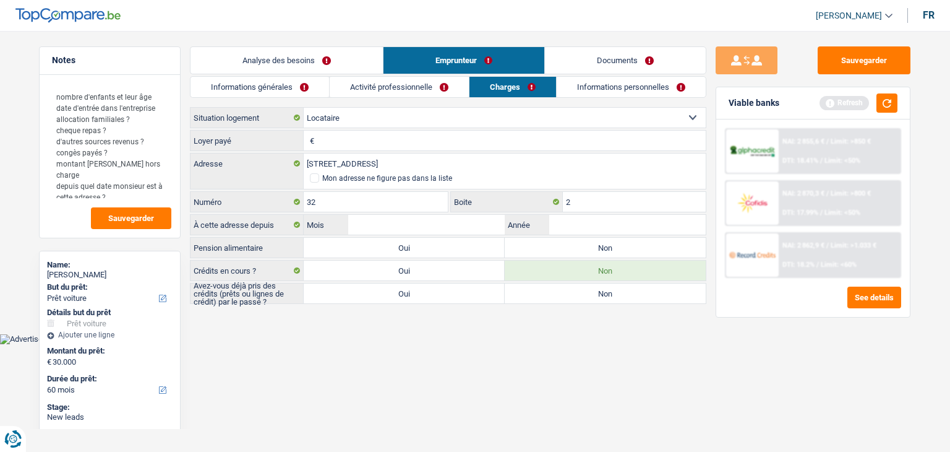
click at [356, 344] on html "Vous avez le contrôle de vos données Nous utilisons des cookies, tout comme nos…" at bounding box center [475, 172] width 950 height 344
click at [113, 186] on textarea "nombre d'enfants et leur âge date d'entrée dans l'entreprise allocation familia…" at bounding box center [109, 141] width 123 height 115
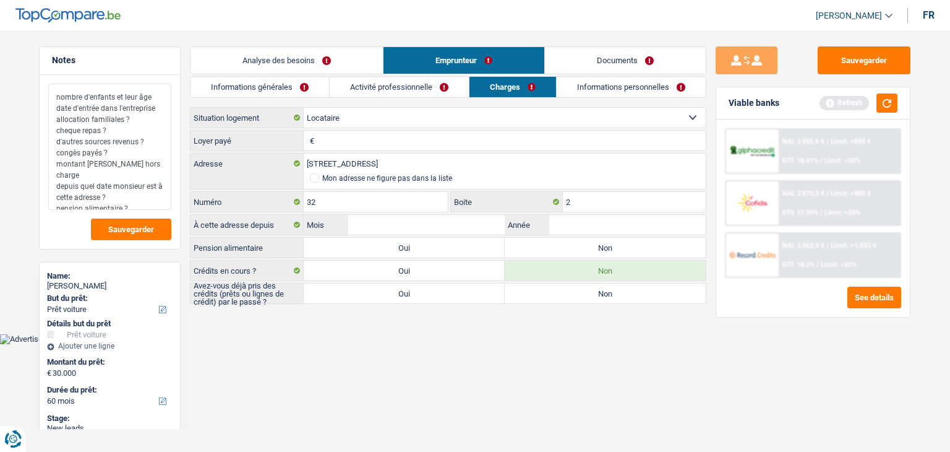
type textarea "nombre d'enfants et leur âge date d'entrée dans l'entreprise allocation familia…"
click at [394, 344] on html "Vous avez le contrôle de vos données Nous utilisons des cookies, tout comme nos…" at bounding box center [475, 172] width 950 height 344
click at [893, 112] on button "button" at bounding box center [887, 102] width 21 height 19
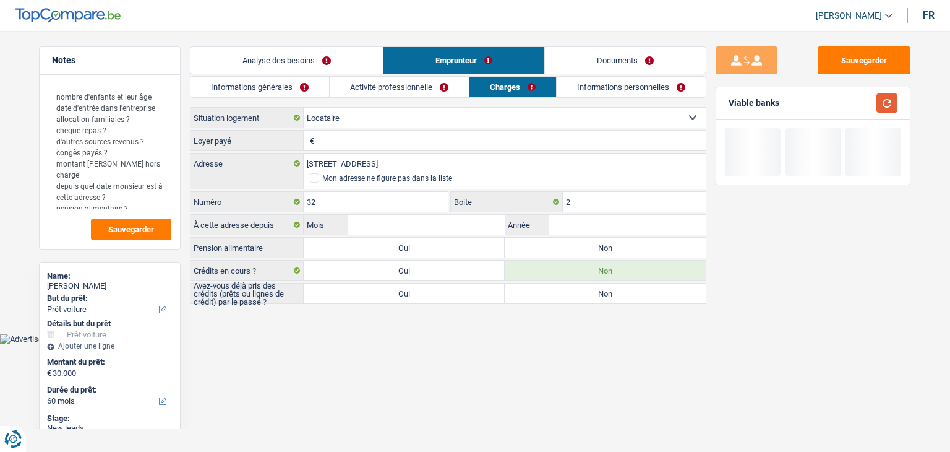
click at [887, 107] on button "button" at bounding box center [887, 102] width 21 height 19
click at [403, 303] on div "Analyse des besoins Emprunteur Documents 1. Introduction & upselling by underst…" at bounding box center [448, 175] width 517 height 259
click at [402, 295] on label "Oui" at bounding box center [404, 293] width 201 height 20
click at [402, 295] on input "Oui" at bounding box center [404, 293] width 201 height 20
radio input "true"
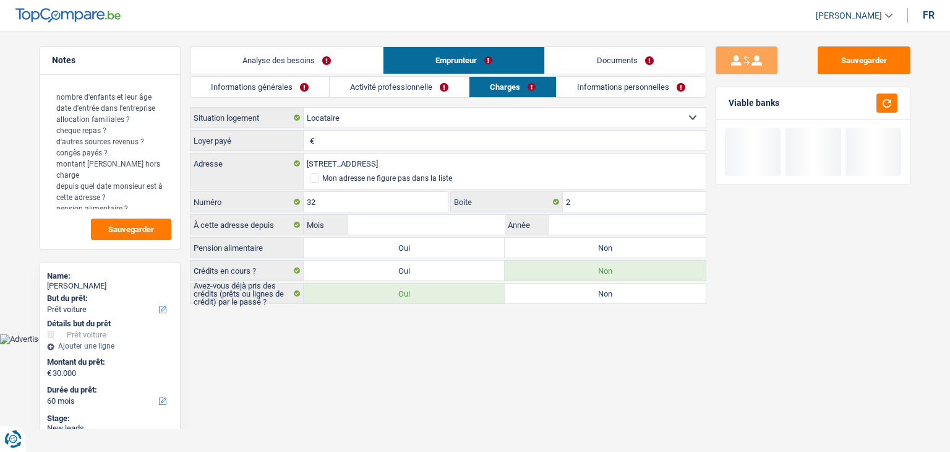
drag, startPoint x: 594, startPoint y: 82, endPoint x: 583, endPoint y: 97, distance: 18.2
click at [593, 84] on link "Informations personnelles" at bounding box center [631, 87] width 149 height 20
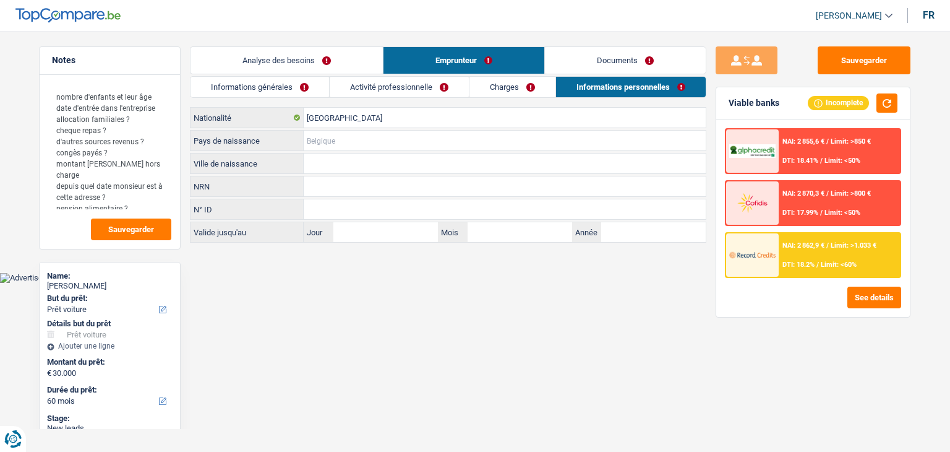
click at [344, 144] on input "Pays de naissance" at bounding box center [505, 141] width 402 height 20
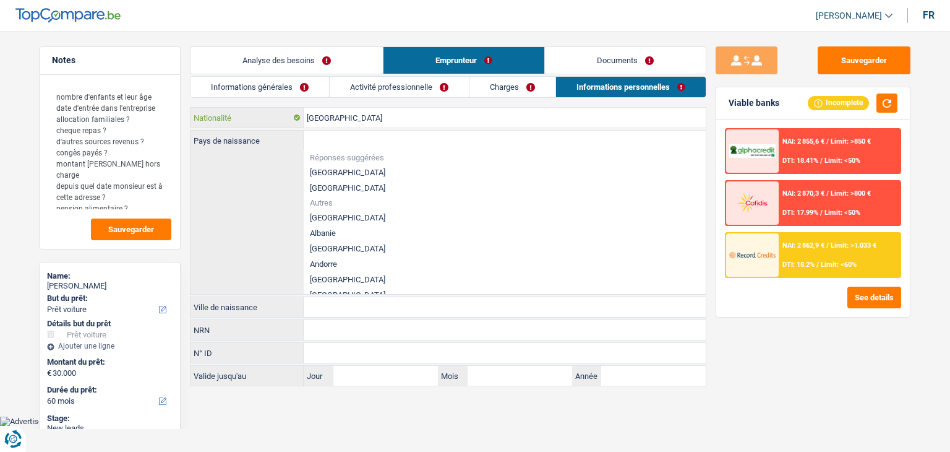
click at [349, 119] on input "[GEOGRAPHIC_DATA]" at bounding box center [505, 118] width 402 height 20
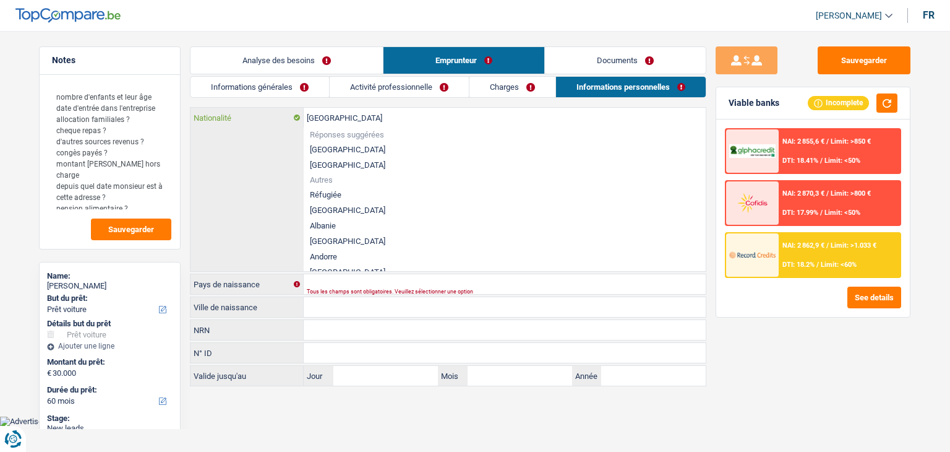
type input "Belgiqu"
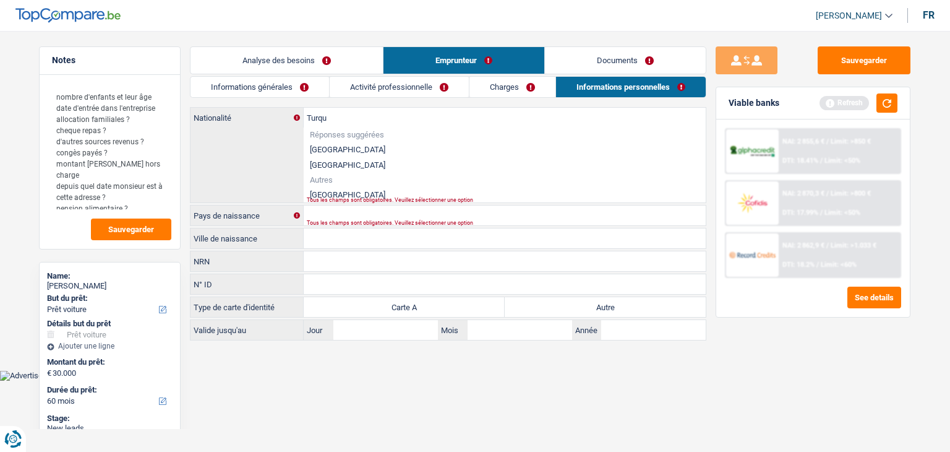
click at [333, 190] on li "Turquie" at bounding box center [505, 194] width 402 height 15
type input "Turquie"
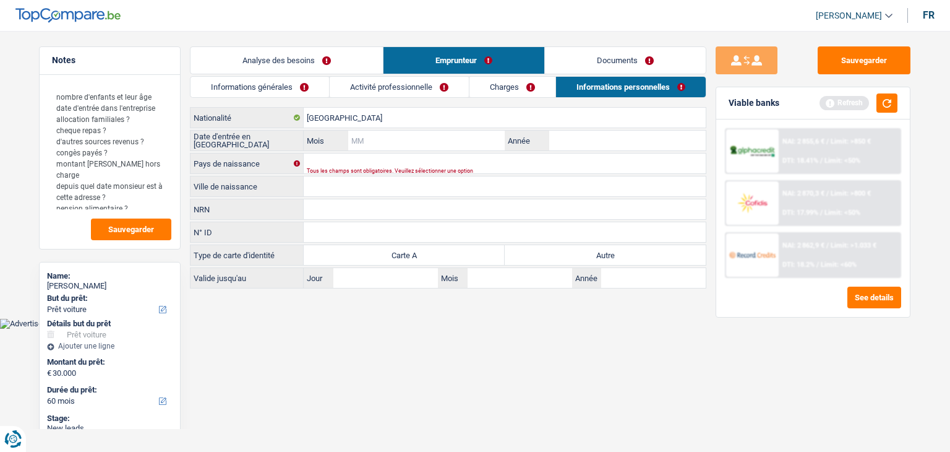
click at [404, 135] on input "Mois" at bounding box center [426, 141] width 157 height 20
click at [639, 136] on input "Année" at bounding box center [627, 141] width 157 height 20
click at [469, 137] on input "Mois" at bounding box center [426, 141] width 157 height 20
type input "09"
type input "2023"
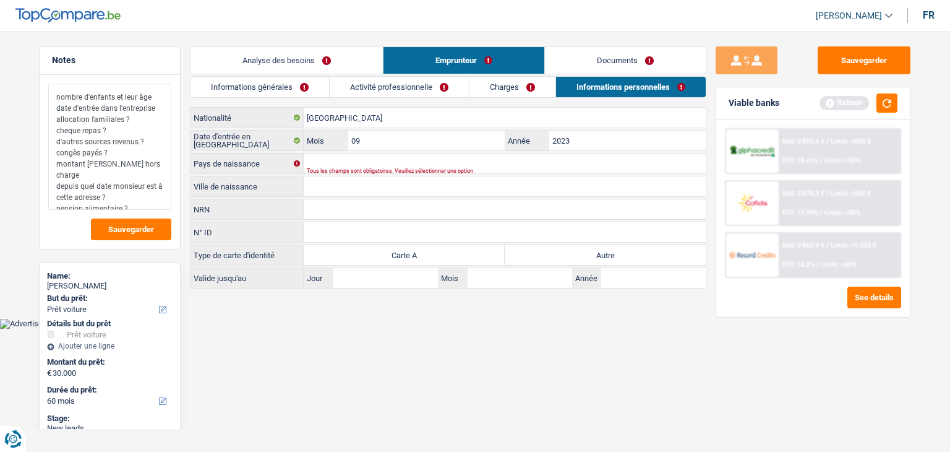
click at [140, 199] on textarea "nombre d'enfants et leur âge date d'entrée dans l'entreprise allocation familia…" at bounding box center [109, 147] width 123 height 126
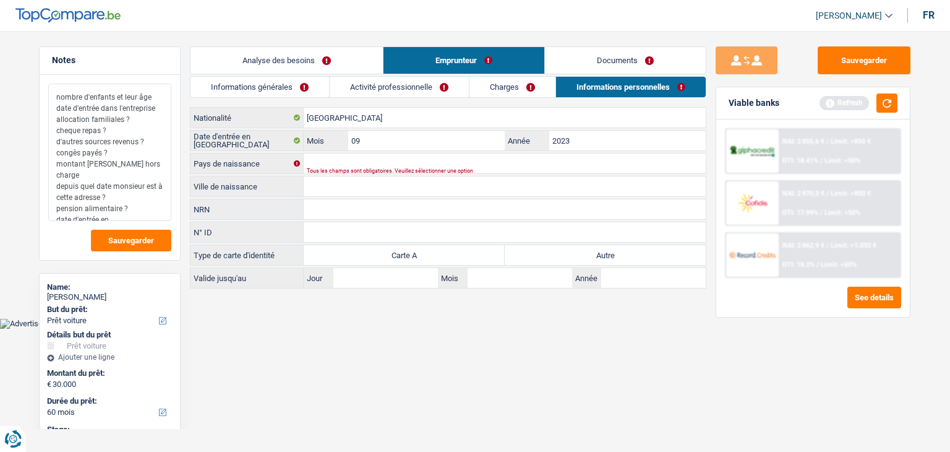
type textarea "nombre d'enfants et leur âge date d'entrée dans l'entreprise allocation familia…"
click at [359, 160] on input "Pays de naissance" at bounding box center [505, 163] width 402 height 20
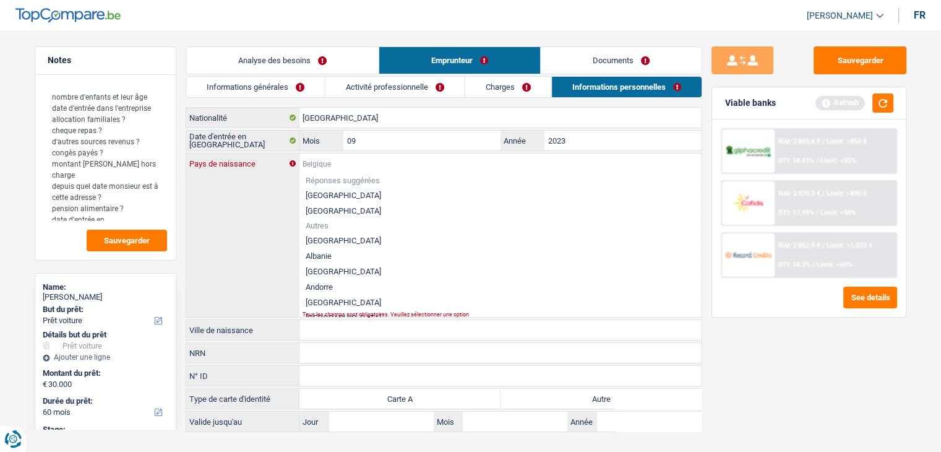
type input "T"
type input "u"
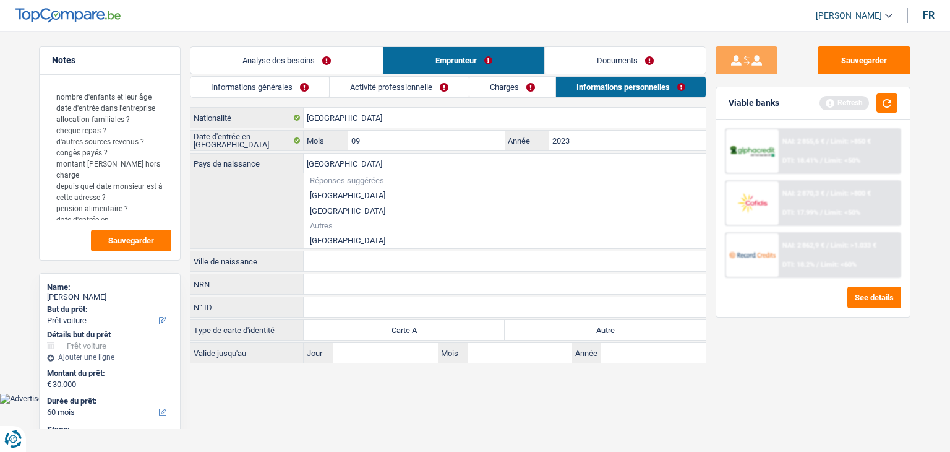
click at [322, 238] on li "Turquie" at bounding box center [505, 240] width 402 height 15
type input "Turquie"
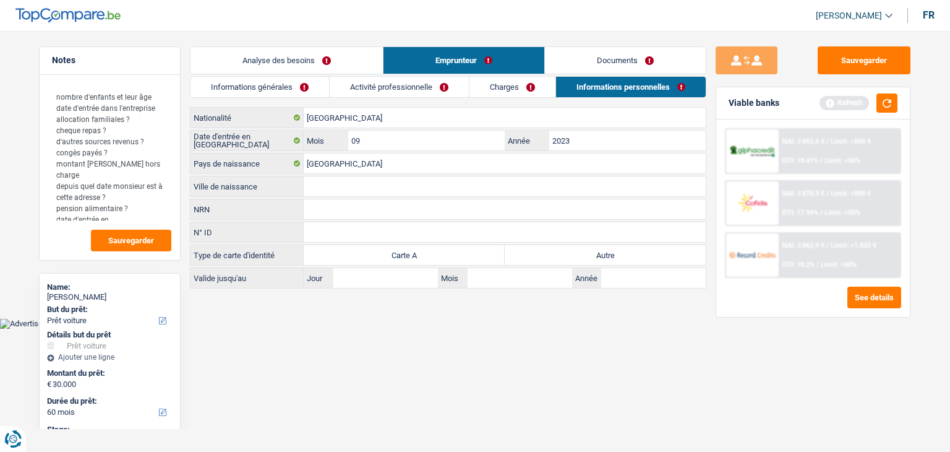
click at [329, 186] on input "Ville de naissance" at bounding box center [505, 186] width 402 height 20
type input "Osmaniye"
click at [342, 212] on input "NRN" at bounding box center [505, 209] width 402 height 20
click at [347, 329] on html "Vous avez le contrôle de vos données Nous utilisons des cookies, tout comme nos…" at bounding box center [475, 164] width 950 height 329
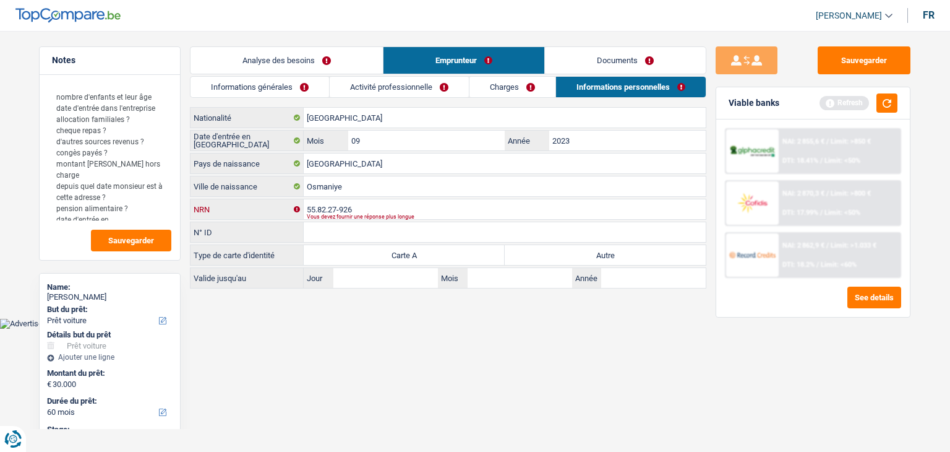
click at [345, 208] on input "55.82.27-926" at bounding box center [505, 209] width 402 height 20
type input "5"
type input "83.05.28-497.53"
drag, startPoint x: 364, startPoint y: 402, endPoint x: 406, endPoint y: 371, distance: 51.9
click at [364, 329] on html "Vous avez le contrôle de vos données Nous utilisons des cookies, tout comme nos…" at bounding box center [475, 164] width 950 height 329
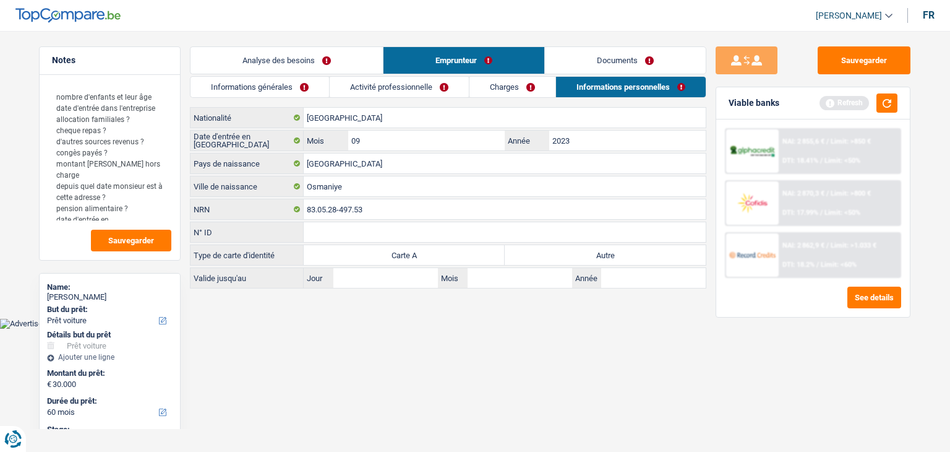
click at [577, 256] on label "Autre" at bounding box center [605, 255] width 201 height 20
click at [577, 256] on input "Autre" at bounding box center [605, 255] width 201 height 20
radio input "true"
click at [877, 104] on button "button" at bounding box center [887, 102] width 21 height 19
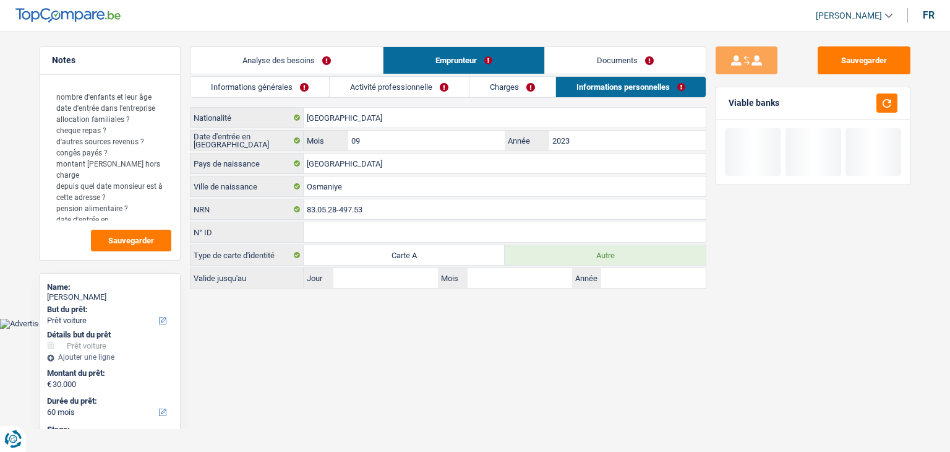
click at [577, 51] on link "Documents" at bounding box center [625, 60] width 161 height 27
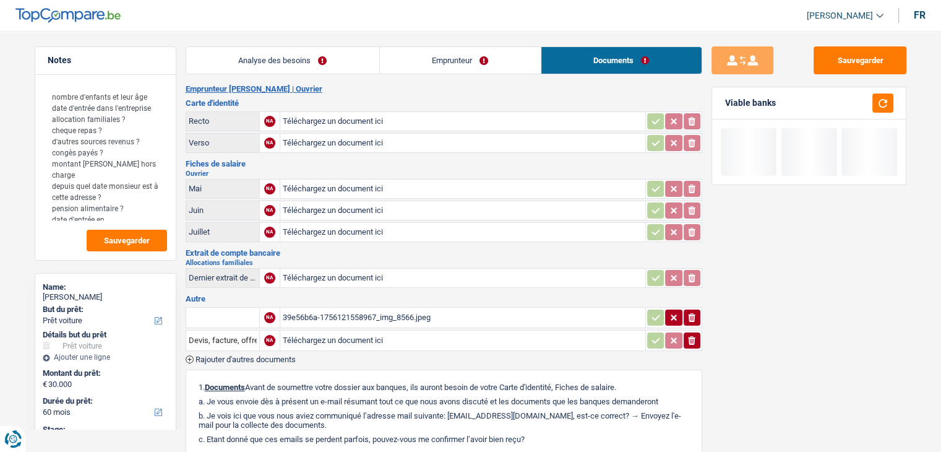
click at [453, 58] on link "Emprunteur" at bounding box center [460, 60] width 161 height 27
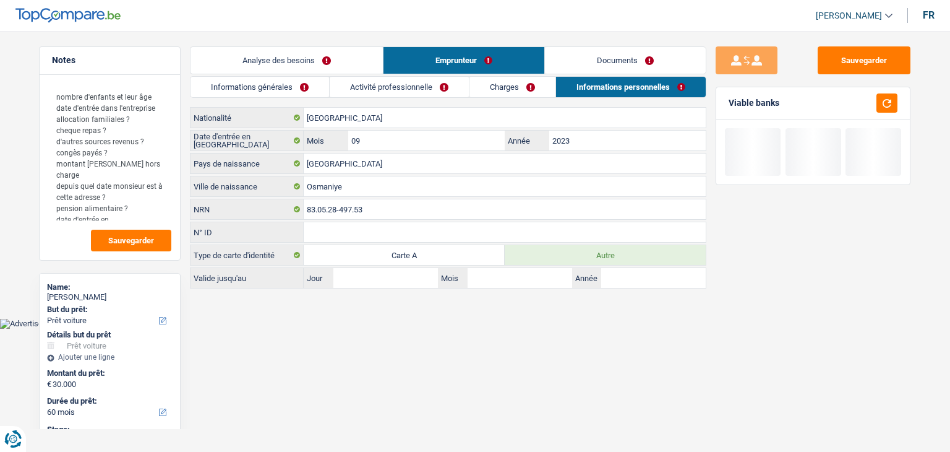
click at [332, 59] on link "Analyse des besoins" at bounding box center [287, 60] width 192 height 27
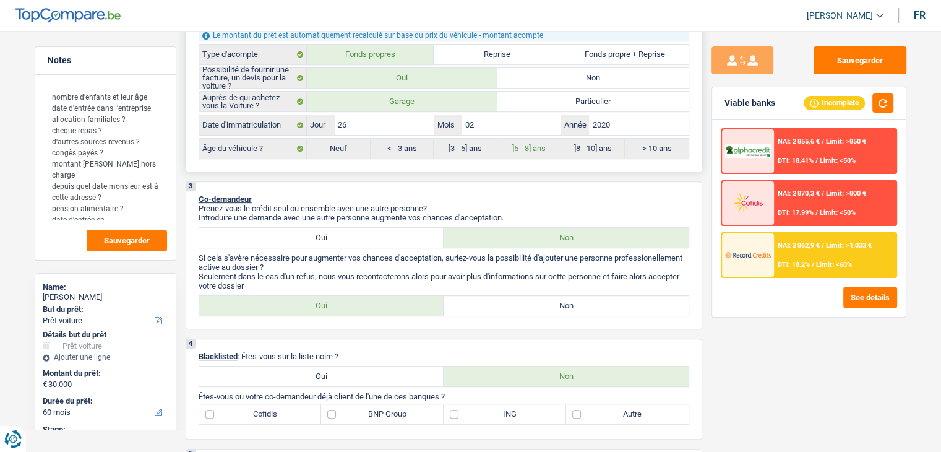
scroll to position [619, 0]
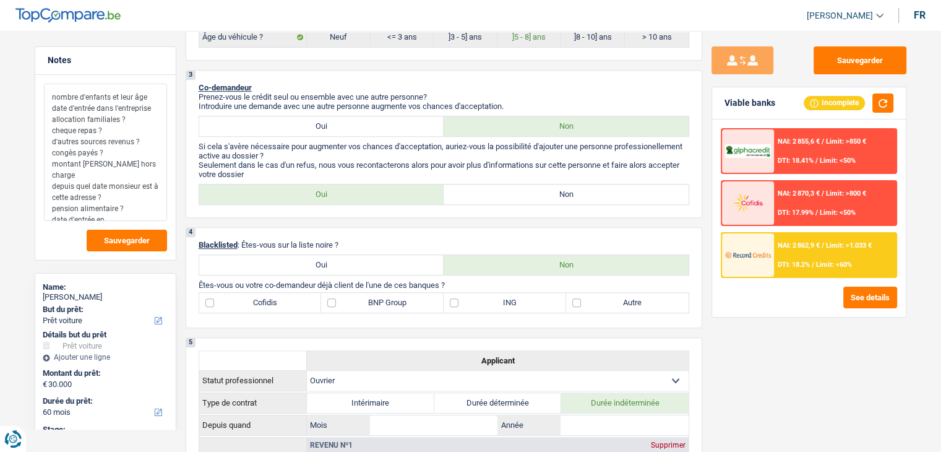
click at [150, 210] on textarea "nombre d'enfants et leur âge date d'entrée dans l'entreprise allocation familia…" at bounding box center [105, 152] width 123 height 137
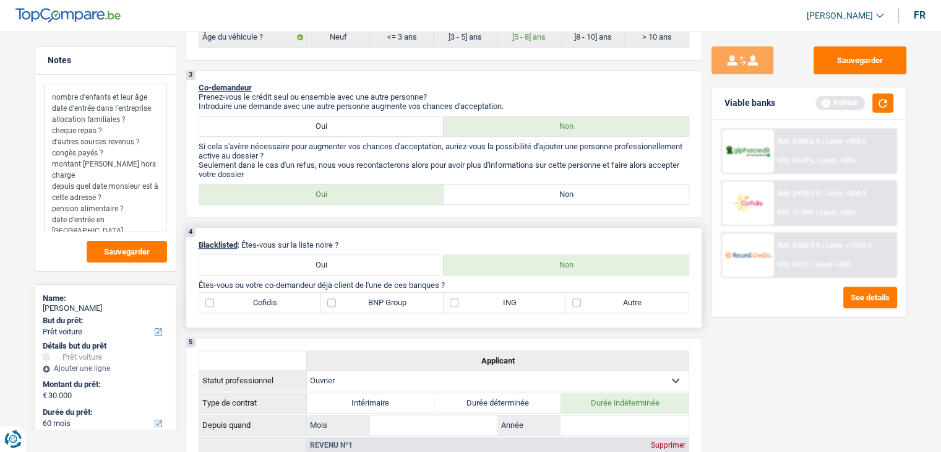
type textarea "nombre d'enfants et leur âge date d'entrée dans l'entreprise allocation familia…"
click at [608, 302] on label "Autre" at bounding box center [627, 303] width 123 height 20
click at [608, 302] on input "Autre" at bounding box center [627, 303] width 123 height 20
checkbox input "true"
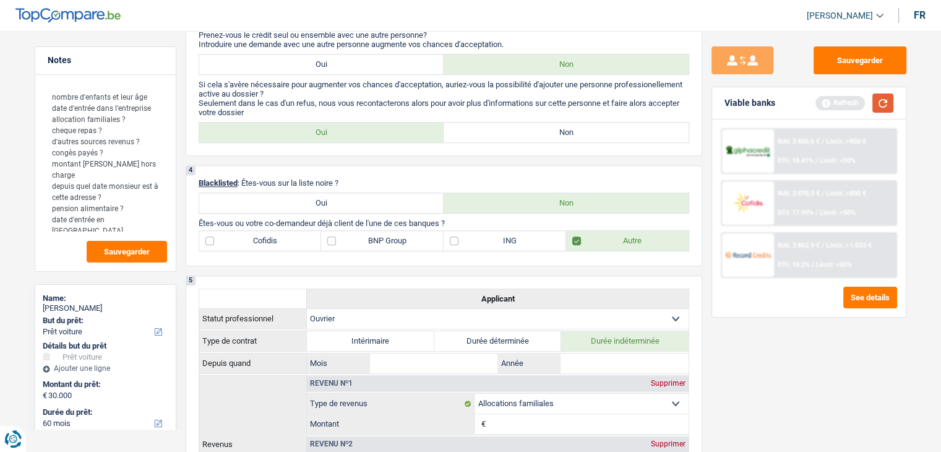
click at [884, 105] on button "button" at bounding box center [882, 102] width 21 height 19
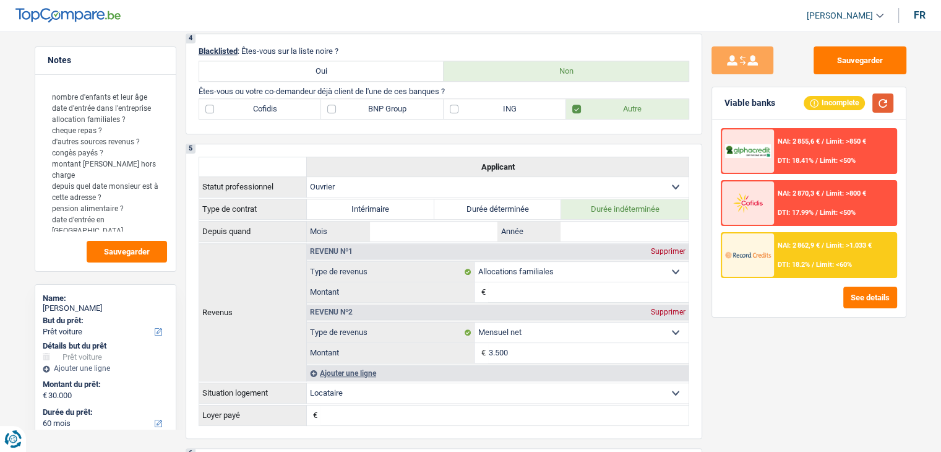
scroll to position [645, 0]
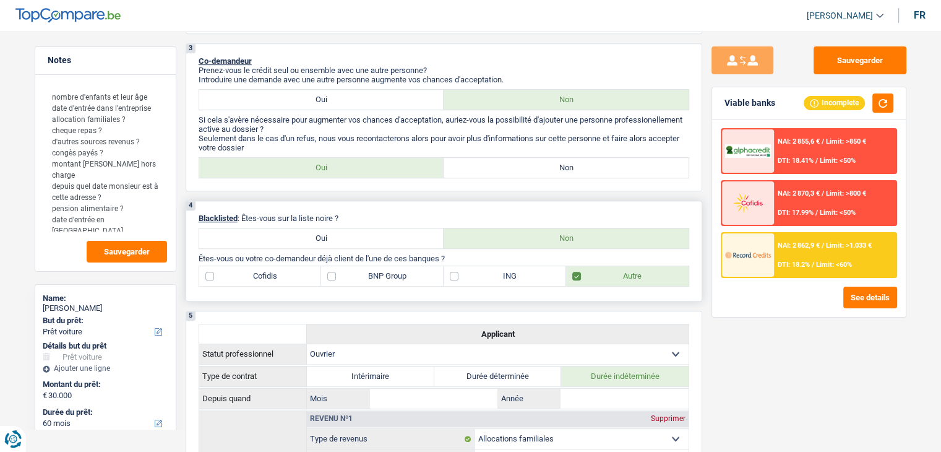
drag, startPoint x: 345, startPoint y: 213, endPoint x: 200, endPoint y: 210, distance: 144.8
click at [200, 213] on p "Blacklisted : Êtes-vous sur la liste noire ?" at bounding box center [444, 217] width 491 height 9
click at [383, 213] on p "Blacklisted : Êtes-vous sur la liste noire ?" at bounding box center [444, 217] width 491 height 9
click at [474, 167] on label "Non" at bounding box center [566, 168] width 245 height 20
click at [474, 167] on input "Non" at bounding box center [566, 168] width 245 height 20
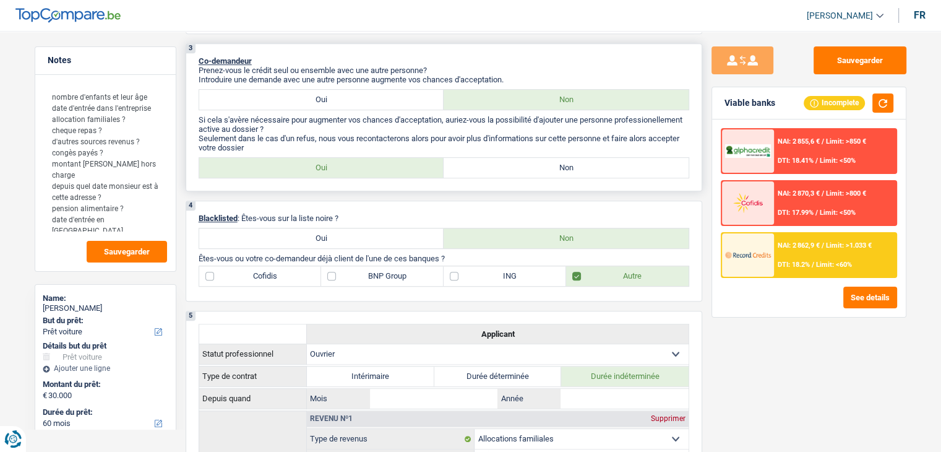
radio input "true"
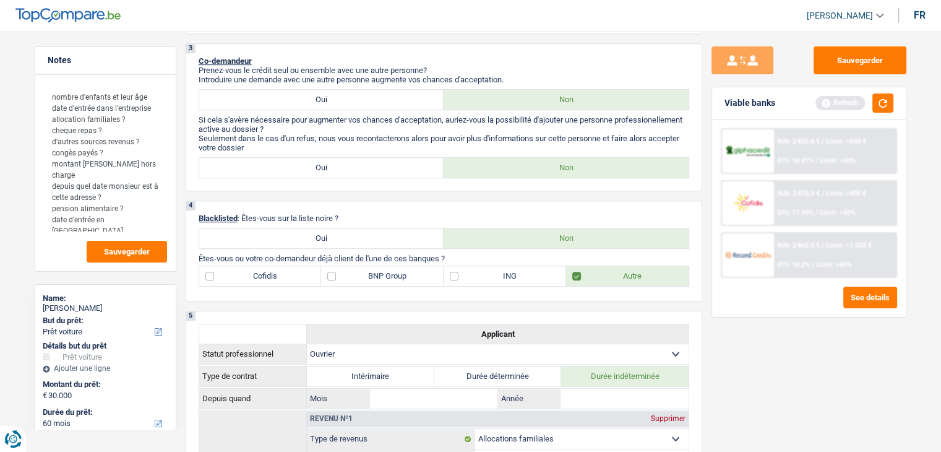
click at [872, 111] on div "Refresh" at bounding box center [855, 102] width 78 height 19
click at [877, 110] on button "button" at bounding box center [882, 102] width 21 height 19
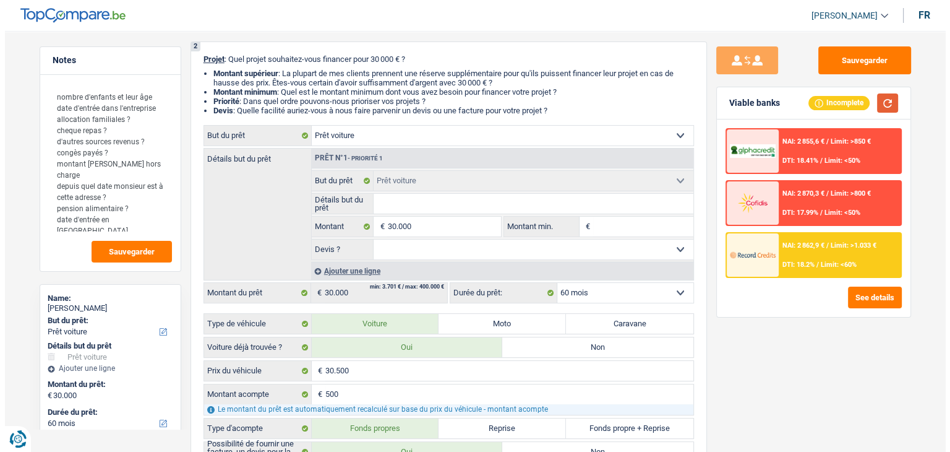
scroll to position [0, 0]
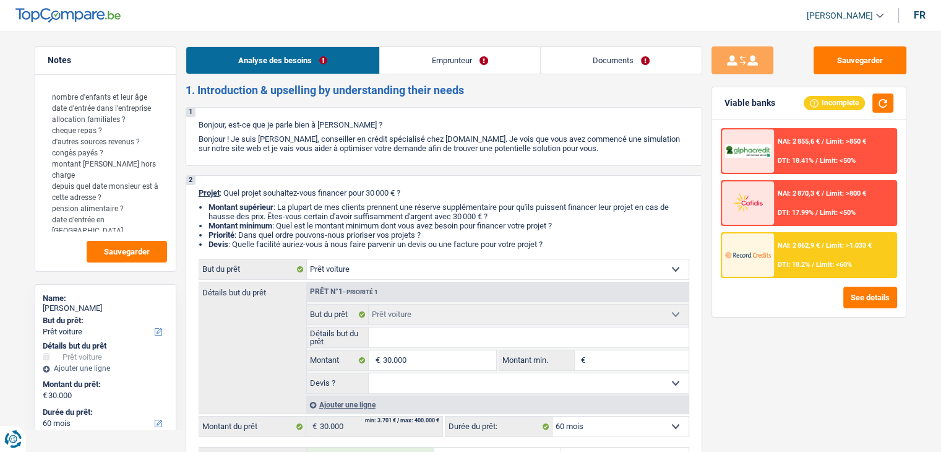
click at [441, 58] on link "Emprunteur" at bounding box center [460, 60] width 160 height 27
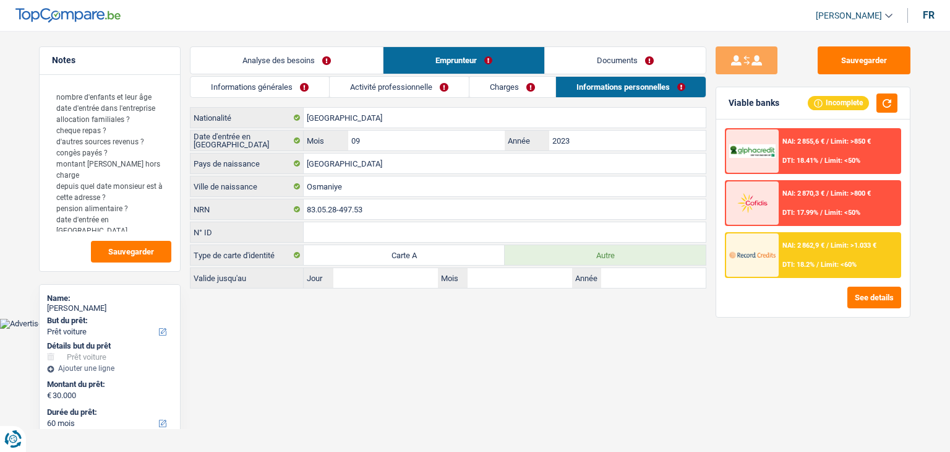
click at [421, 90] on link "Activité professionnelle" at bounding box center [399, 87] width 139 height 20
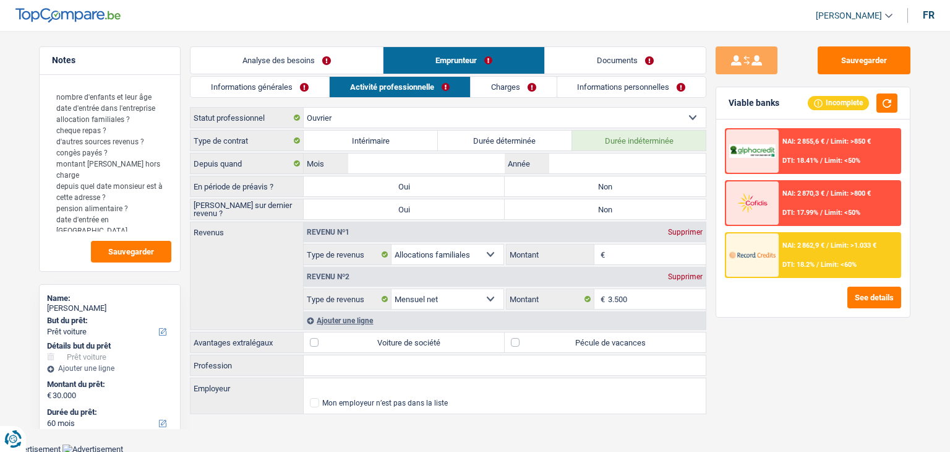
click at [708, 191] on div "Sauvegarder Viable banks Incomplete NAI: 2 855,6 € / Limit: >850 € DTI: 18.41% …" at bounding box center [813, 237] width 213 height 382
click at [163, 216] on textarea "nombre d'enfants et leur âge date d'entrée dans l'entreprise allocation familia…" at bounding box center [109, 158] width 123 height 148
click at [605, 68] on link "Documents" at bounding box center [625, 60] width 161 height 27
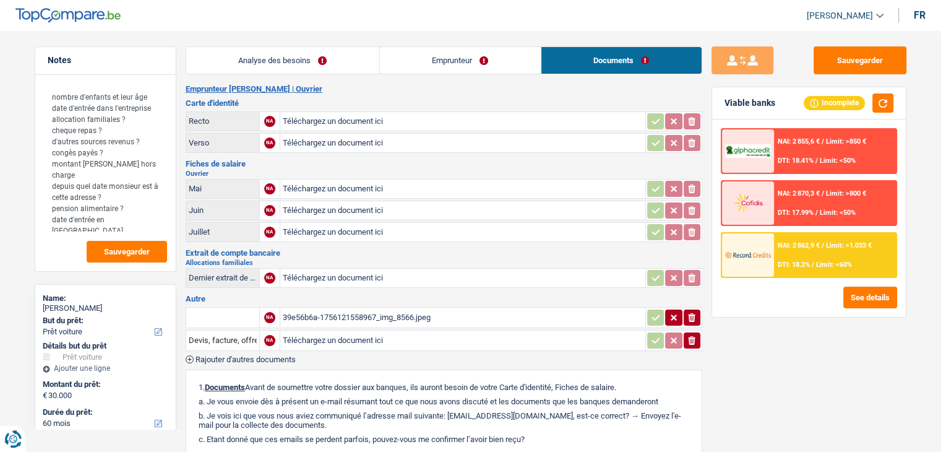
drag, startPoint x: 257, startPoint y: 257, endPoint x: 188, endPoint y: 247, distance: 69.5
click at [188, 249] on div "Extrait de compte bancaire Allocations familiales Dernier extrait de compte pou…" at bounding box center [444, 269] width 517 height 41
click at [324, 259] on h2 "Allocations familiales" at bounding box center [444, 262] width 517 height 7
drag, startPoint x: 251, startPoint y: 258, endPoint x: 189, endPoint y: 246, distance: 63.6
click at [189, 249] on div "Extrait de compte bancaire Allocations familiales Dernier extrait de compte pou…" at bounding box center [444, 269] width 517 height 41
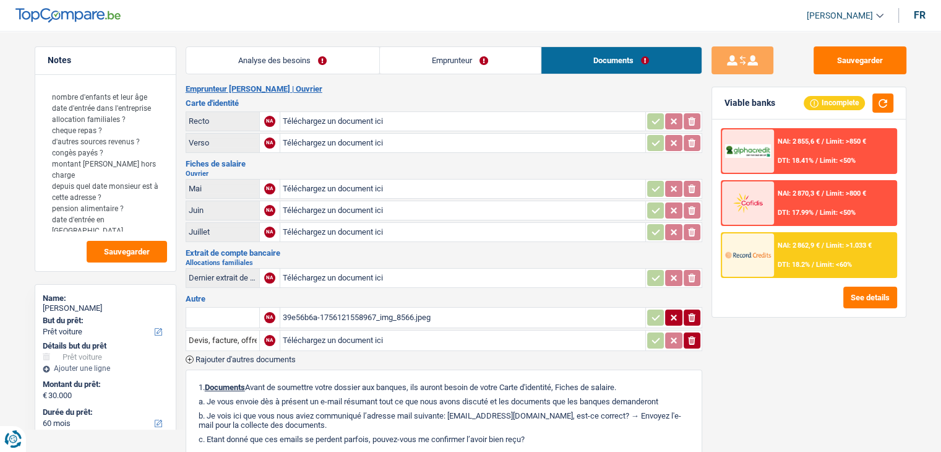
click at [347, 68] on link "Analyse des besoins" at bounding box center [282, 60] width 193 height 27
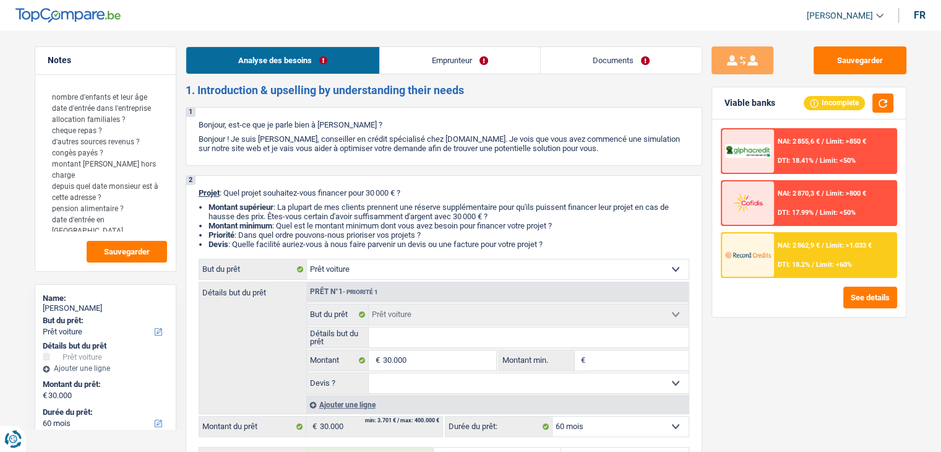
click at [413, 66] on link "Emprunteur" at bounding box center [460, 60] width 160 height 27
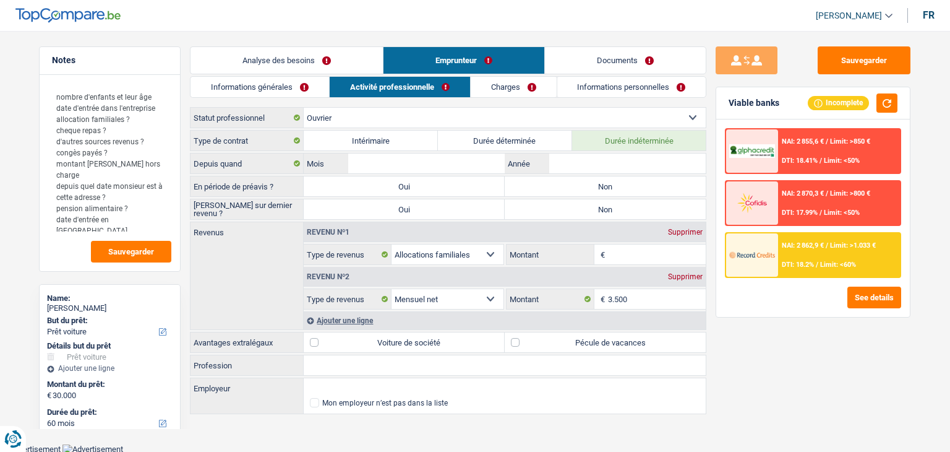
click at [281, 92] on link "Informations générales" at bounding box center [260, 87] width 139 height 20
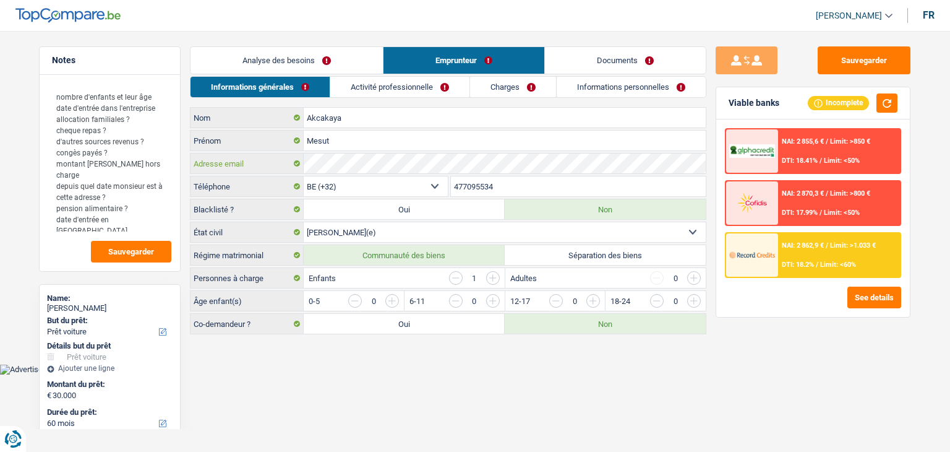
click at [303, 166] on div "Adresse email" at bounding box center [448, 163] width 515 height 20
click at [282, 15] on header "Yanis Duboc Se déconnecter fr" at bounding box center [475, 16] width 950 height 32
click at [886, 102] on button "button" at bounding box center [887, 102] width 21 height 19
click at [582, 92] on link "Informations personnelles" at bounding box center [631, 87] width 149 height 20
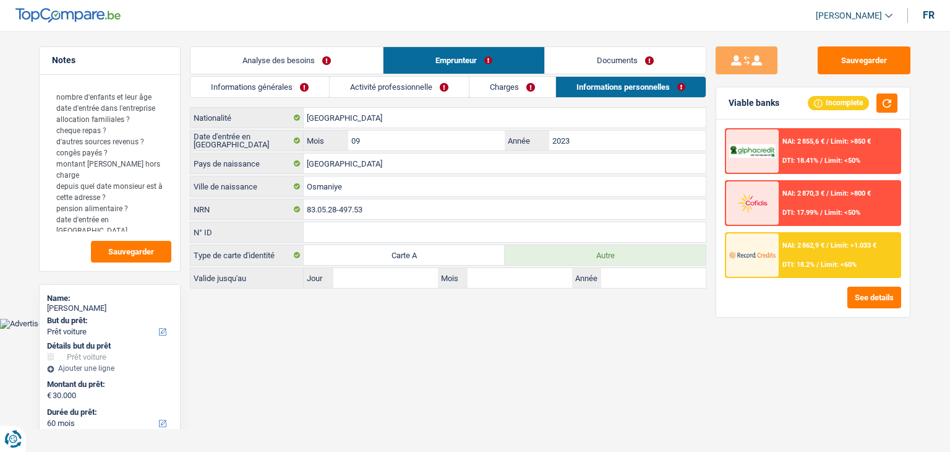
click at [525, 85] on link "Charges" at bounding box center [513, 87] width 86 height 20
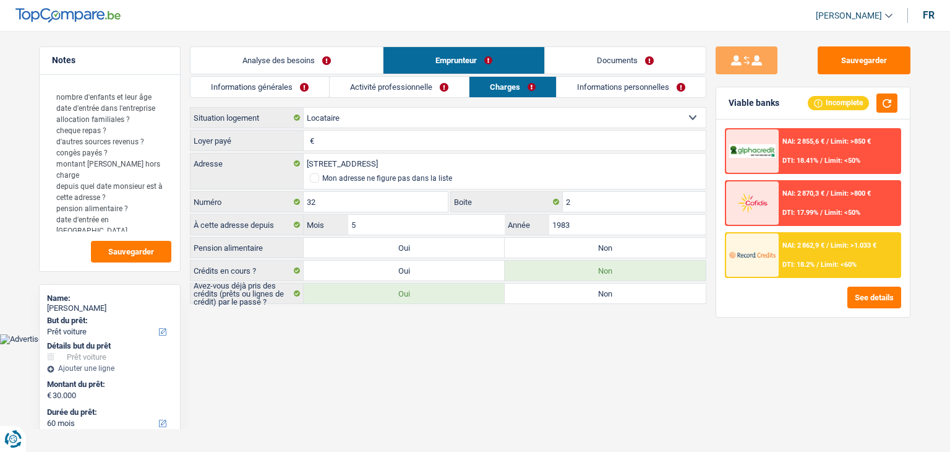
click at [374, 92] on link "Activité professionnelle" at bounding box center [399, 87] width 139 height 20
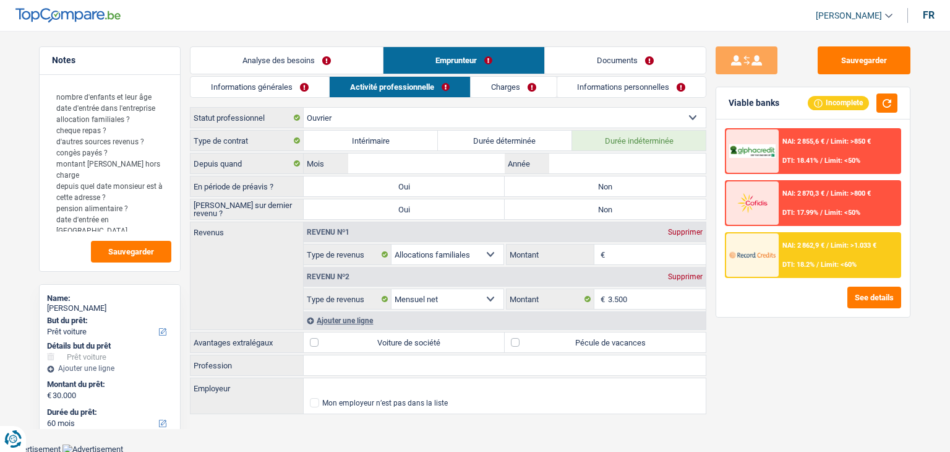
click at [264, 78] on link "Informations générales" at bounding box center [260, 87] width 139 height 20
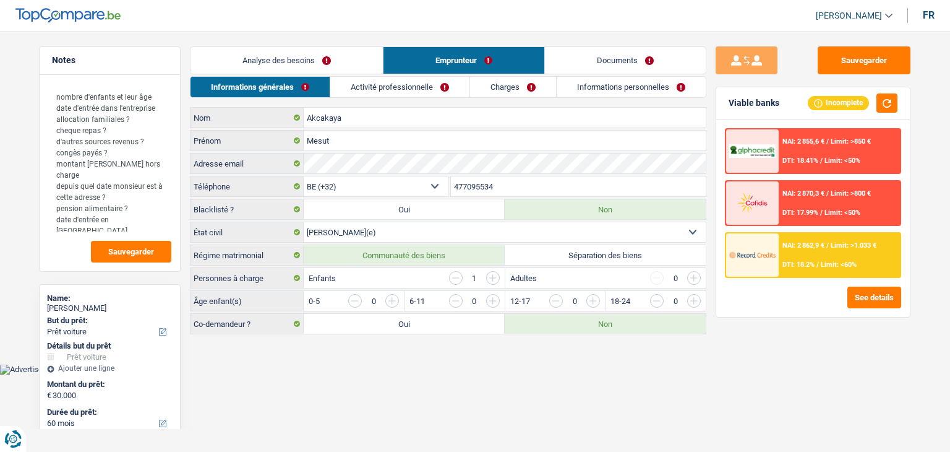
drag, startPoint x: 267, startPoint y: 70, endPoint x: 273, endPoint y: 71, distance: 6.9
click at [268, 70] on link "Analyse des besoins" at bounding box center [287, 60] width 192 height 27
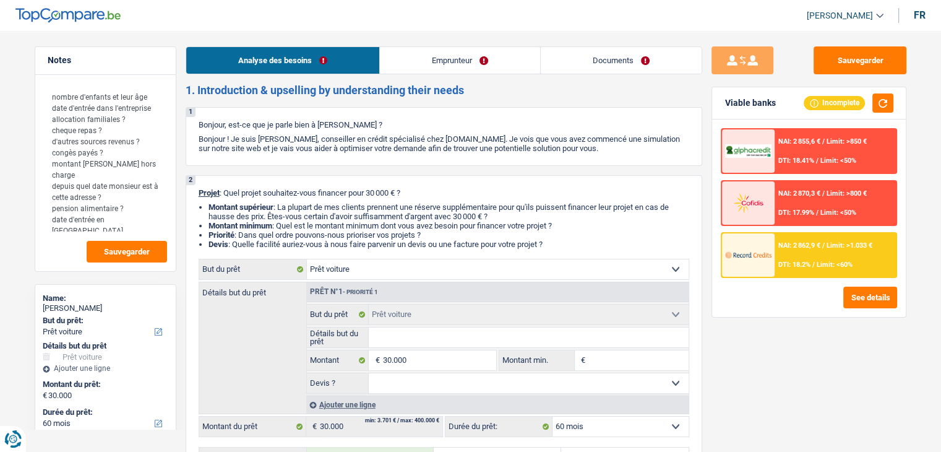
click at [557, 72] on link "Documents" at bounding box center [621, 60] width 161 height 27
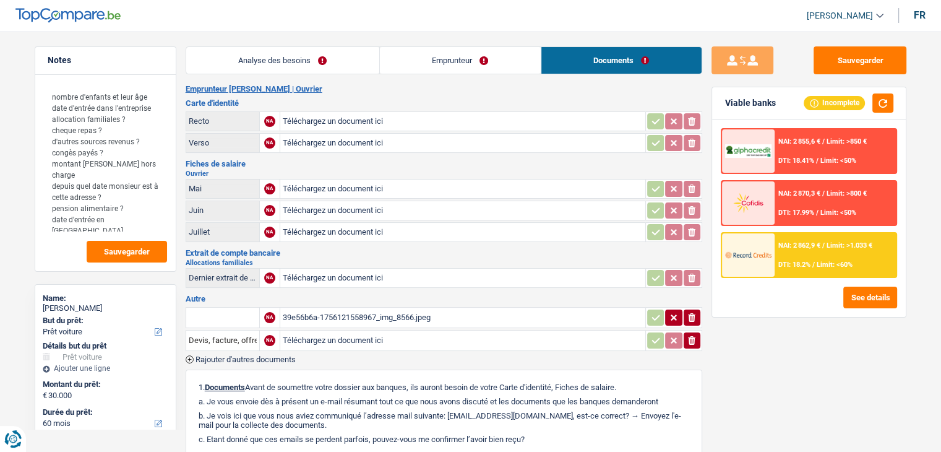
click at [505, 64] on link "Emprunteur" at bounding box center [460, 60] width 161 height 27
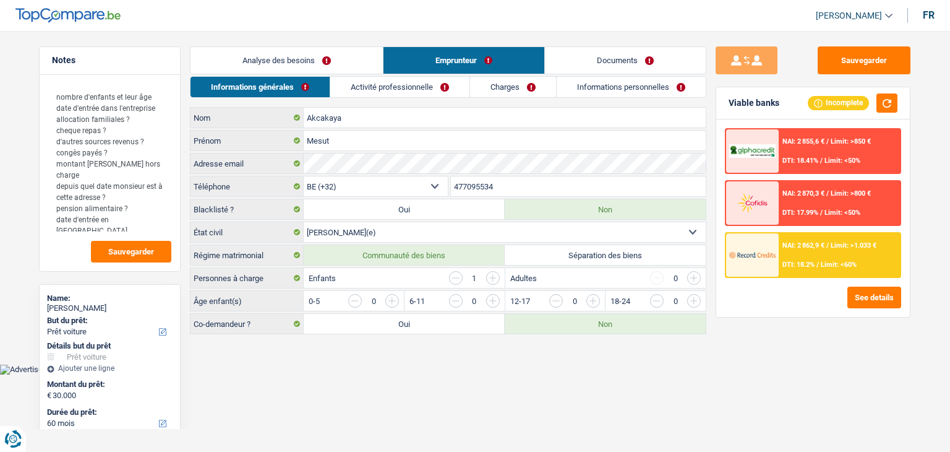
click at [488, 82] on link "Charges" at bounding box center [513, 87] width 86 height 20
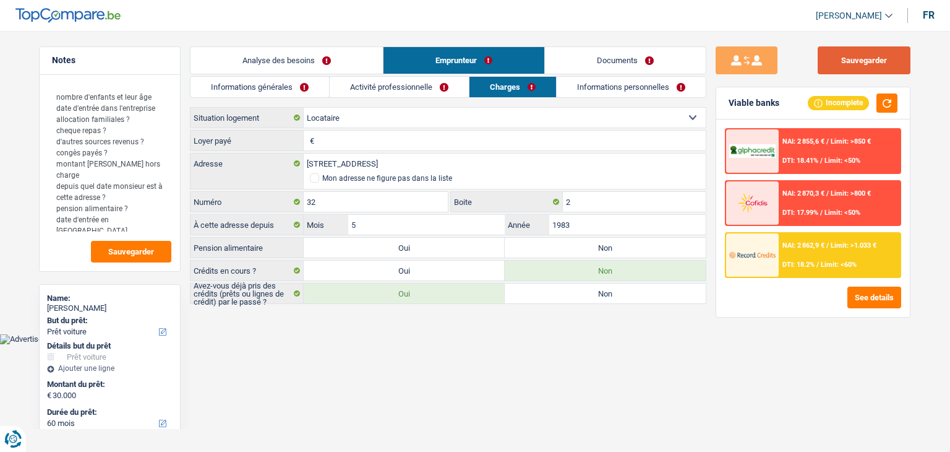
click at [870, 71] on button "Sauvegarder" at bounding box center [864, 60] width 93 height 28
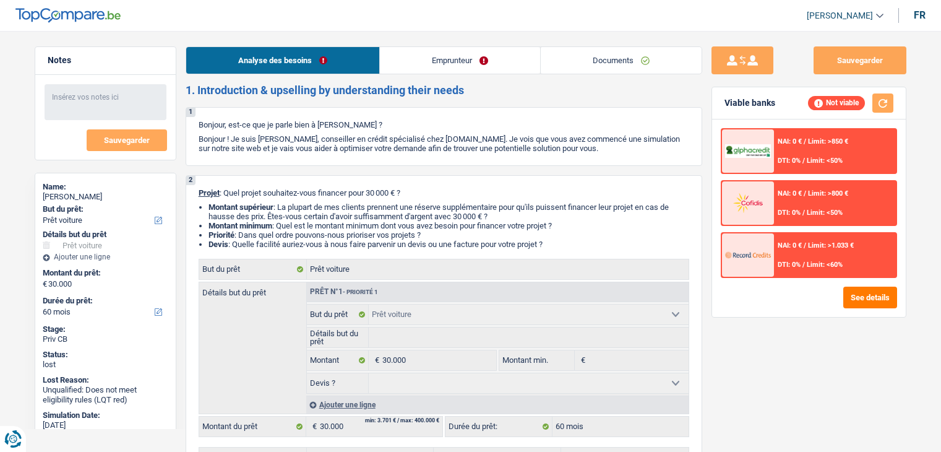
select select "car"
select select "60"
select select "car"
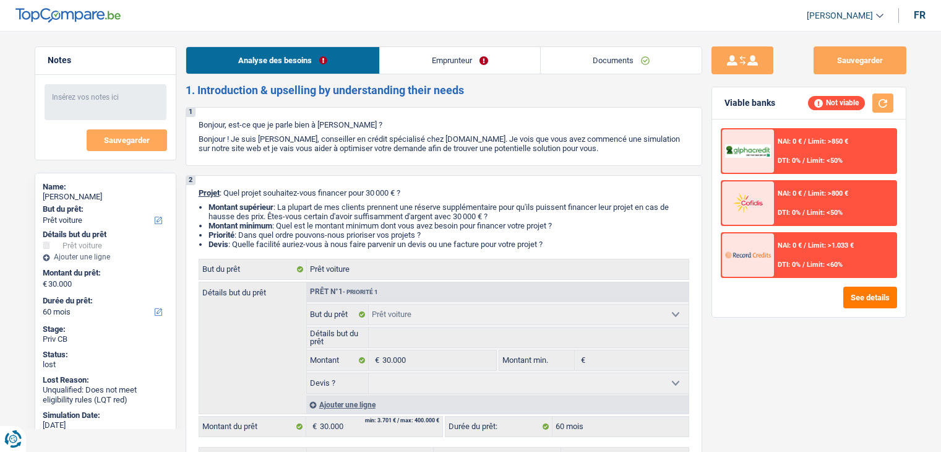
select select "60"
select select "car"
select select "60"
click at [590, 62] on link "Documents" at bounding box center [621, 60] width 161 height 27
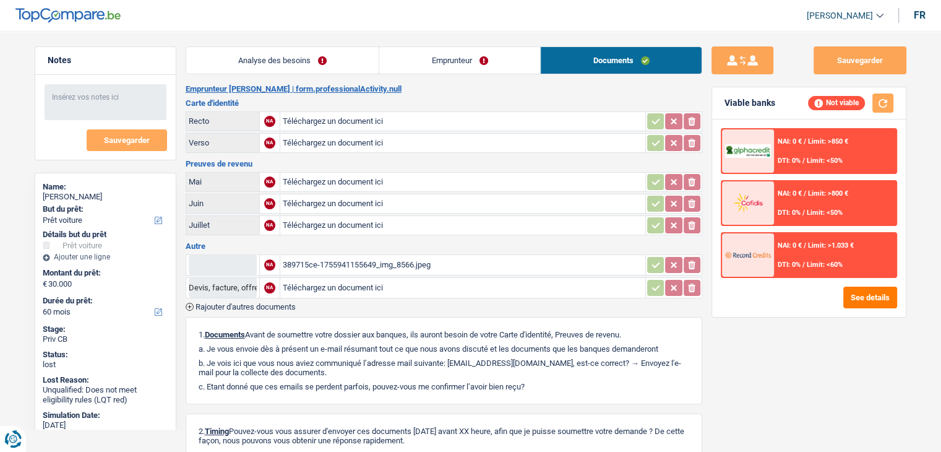
click at [392, 261] on div "389715ce-1755941155649_img_8566.jpeg" at bounding box center [463, 265] width 360 height 19
click at [278, 61] on link "Analyse des besoins" at bounding box center [282, 60] width 193 height 27
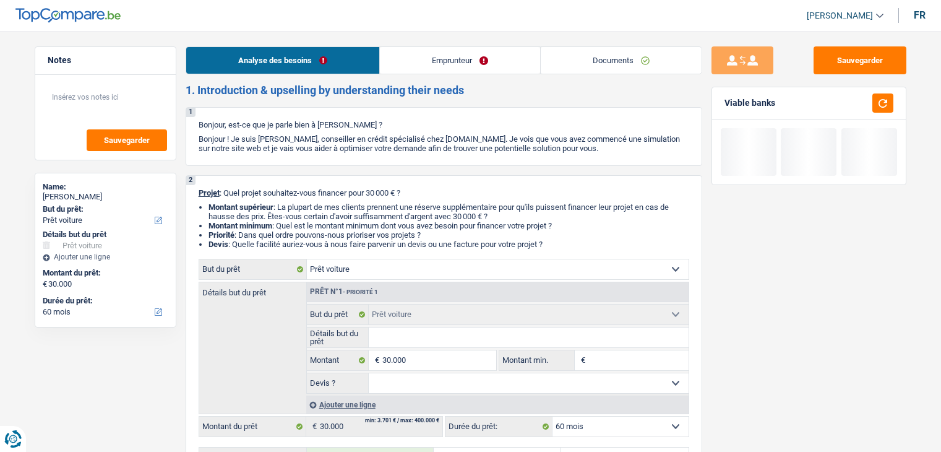
select select "car"
select select "60"
select select "car"
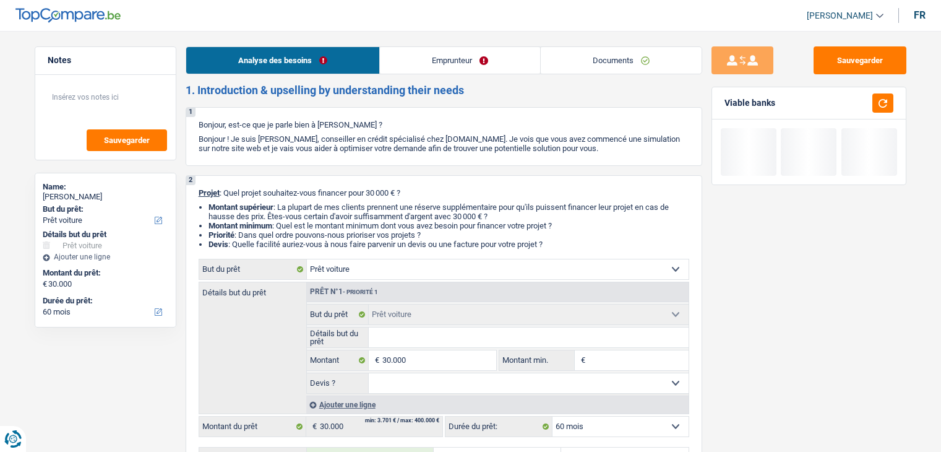
select select "60"
select select "car"
select select "60"
select select "32"
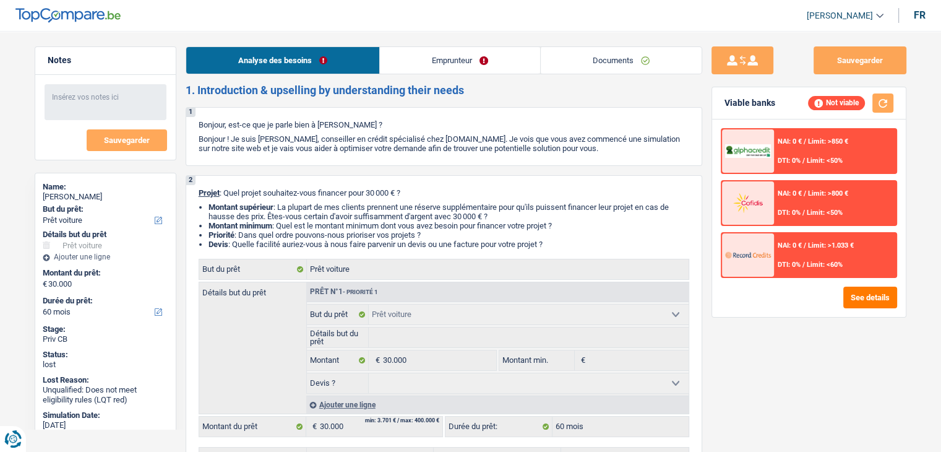
click at [463, 64] on link "Emprunteur" at bounding box center [460, 60] width 160 height 27
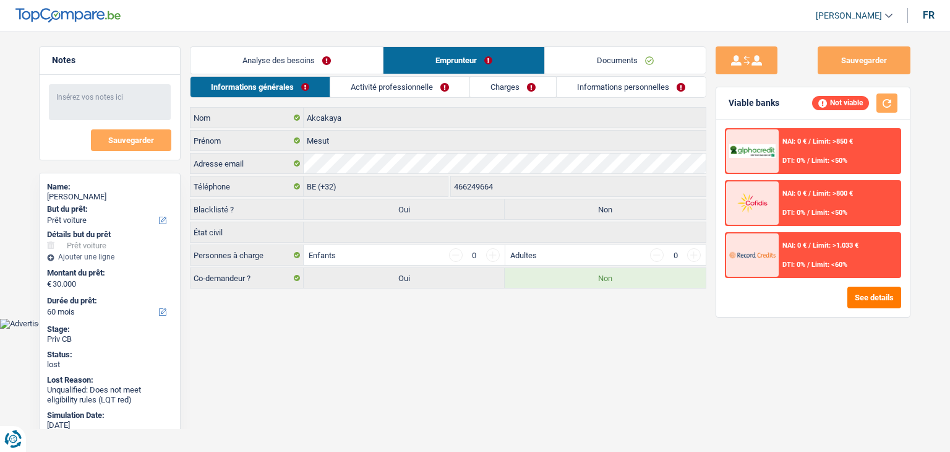
click at [381, 94] on link "Activité professionnelle" at bounding box center [399, 87] width 139 height 20
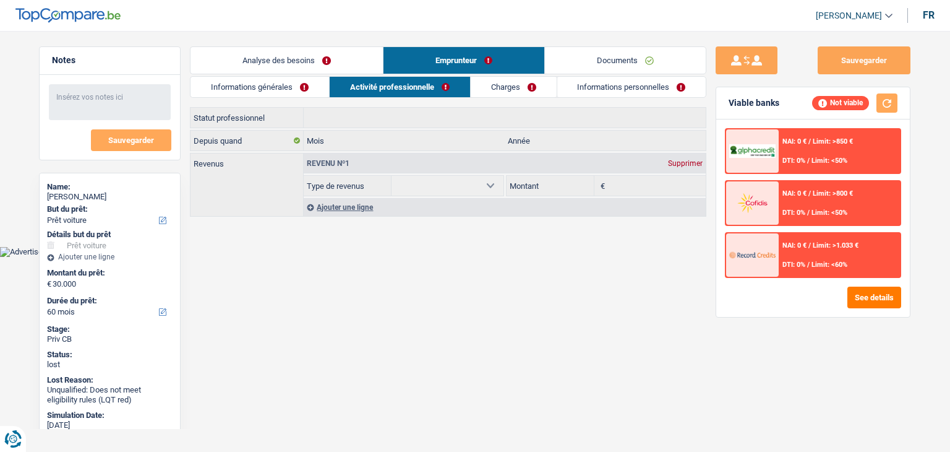
click at [302, 90] on link "Informations générales" at bounding box center [260, 87] width 139 height 20
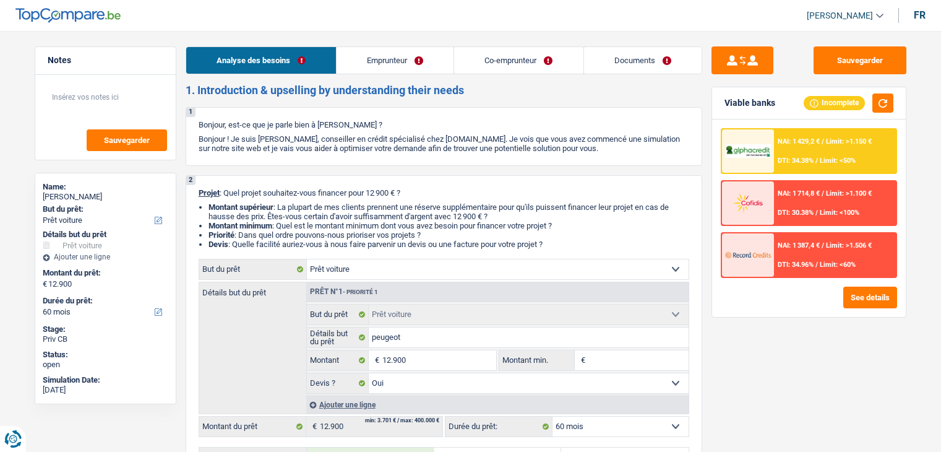
select select "car"
select select "60"
select select "car"
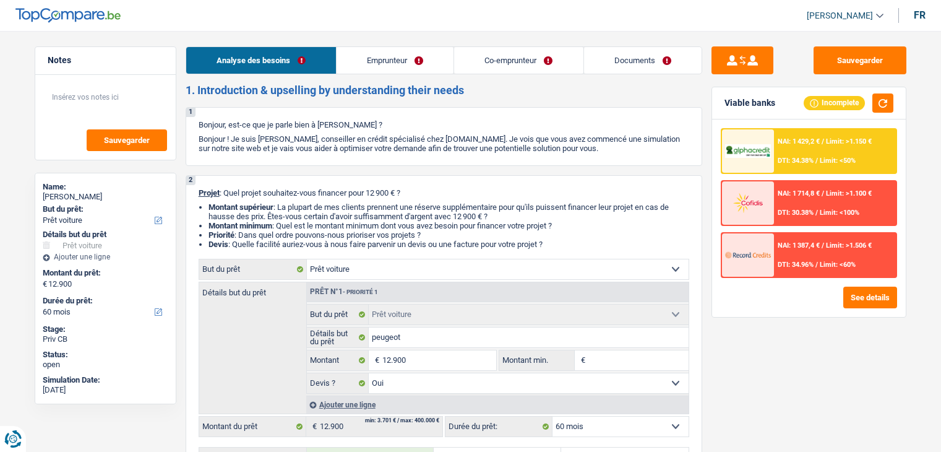
select select "yes"
select select "60"
select select "worker"
select select "housewife"
select select "netSalary"
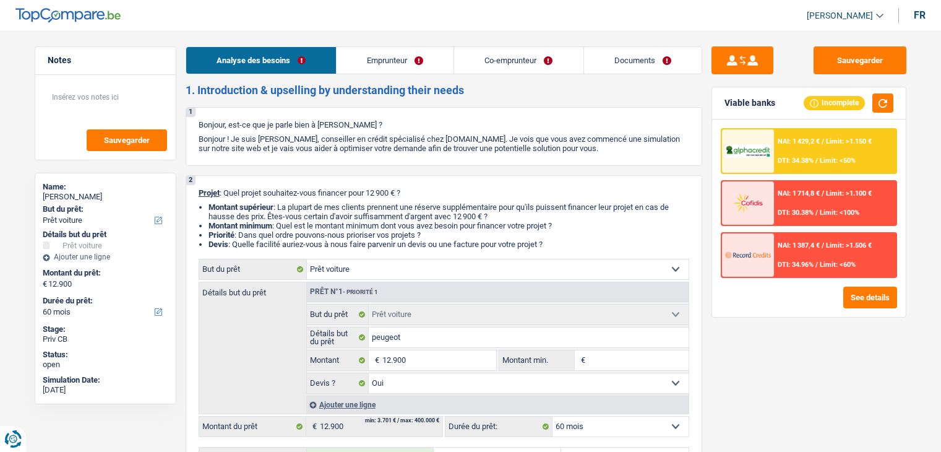
select select "mealVouchers"
select select "familyAllowances"
select select "other"
select select "rents"
select select "car"
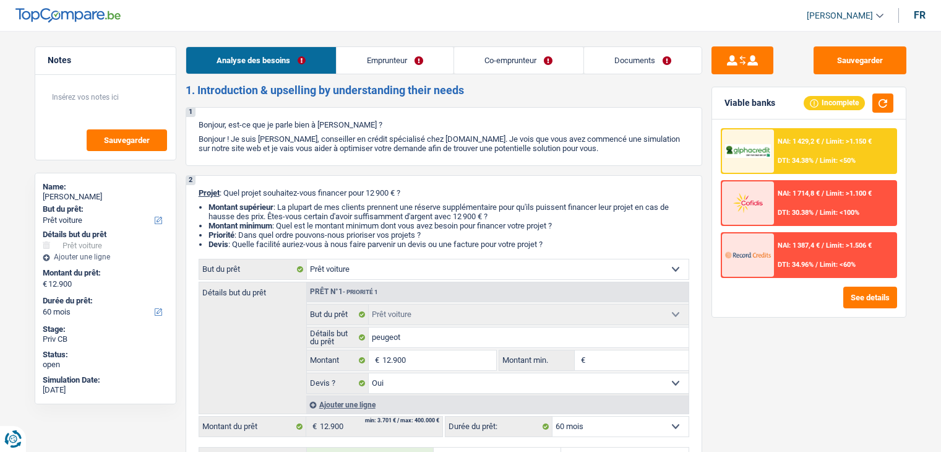
select select "car"
select select "yes"
select select "60"
click at [624, 62] on link "Documents" at bounding box center [643, 60] width 118 height 27
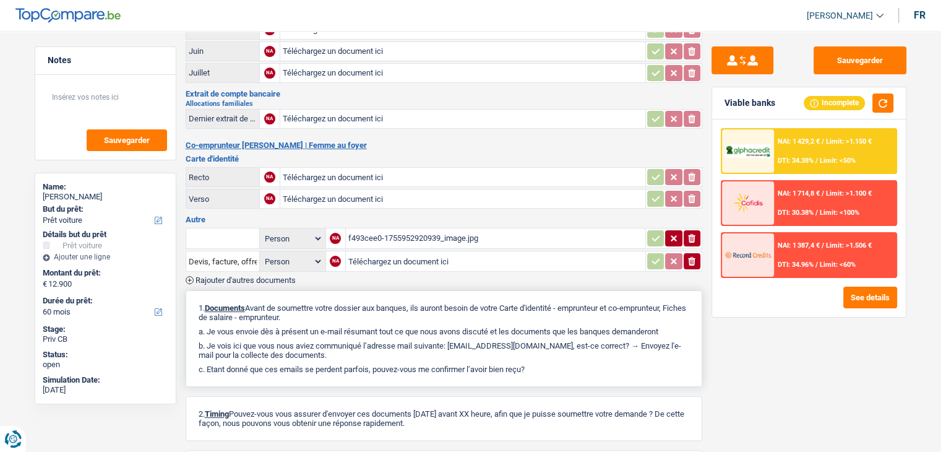
scroll to position [263, 0]
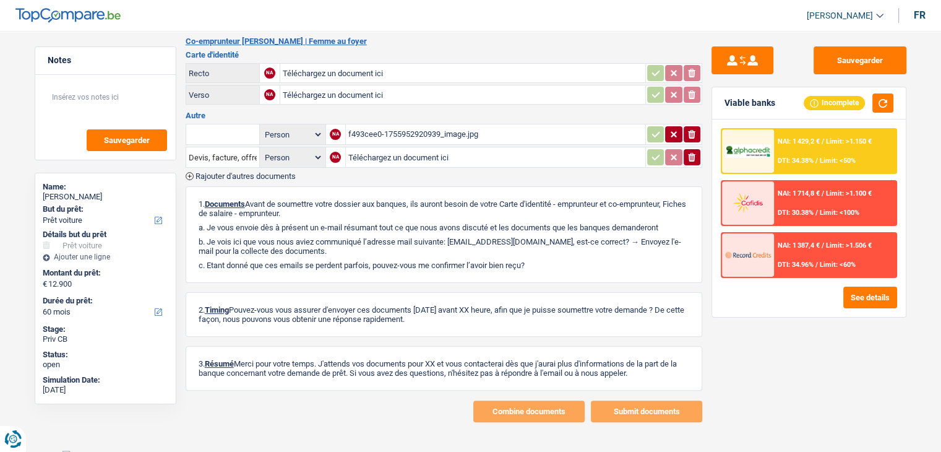
click at [403, 131] on div "f493cee0-1755952920939_image.jpg" at bounding box center [495, 134] width 295 height 19
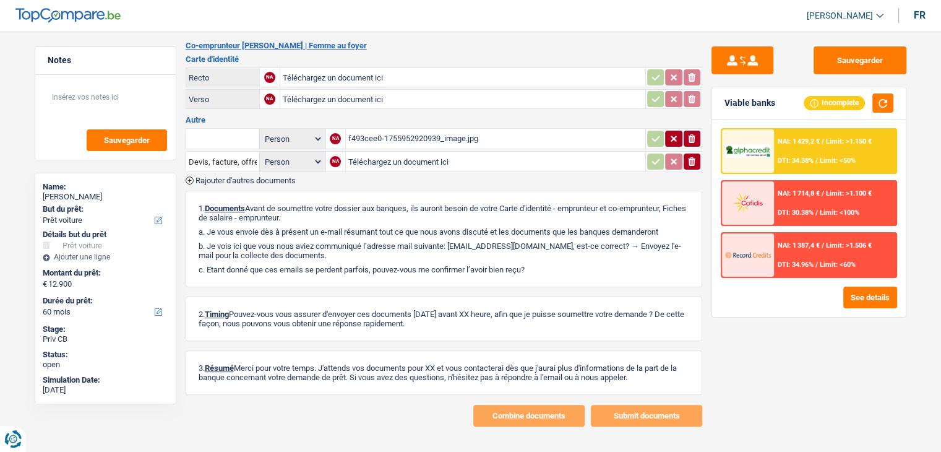
scroll to position [0, 0]
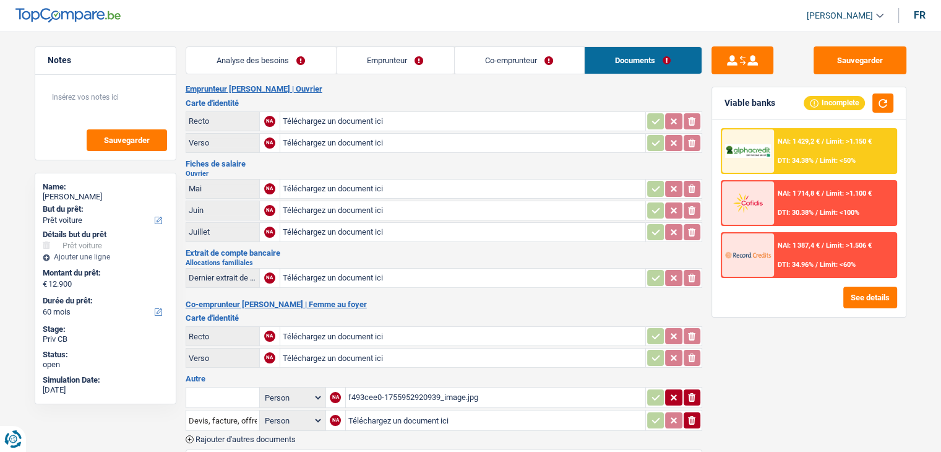
click at [276, 50] on link "Analyse des besoins" at bounding box center [261, 60] width 150 height 27
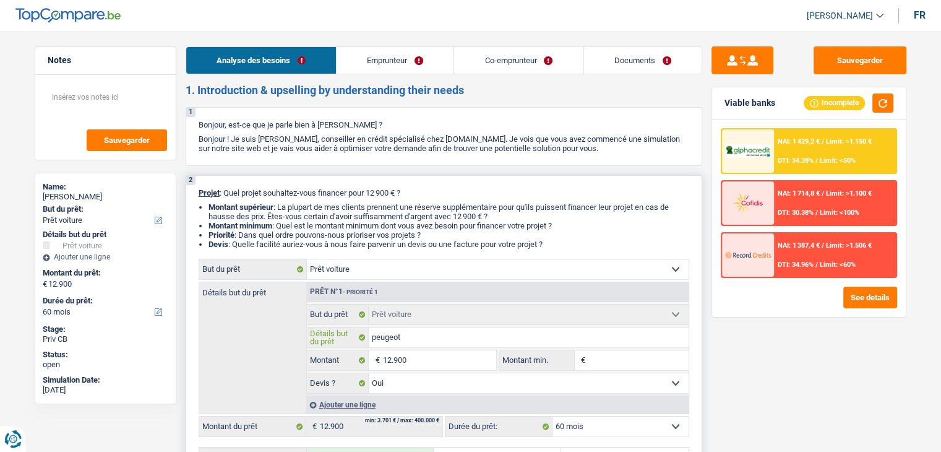
click at [441, 335] on input "peugeot" at bounding box center [529, 337] width 320 height 20
type input "peugeot"
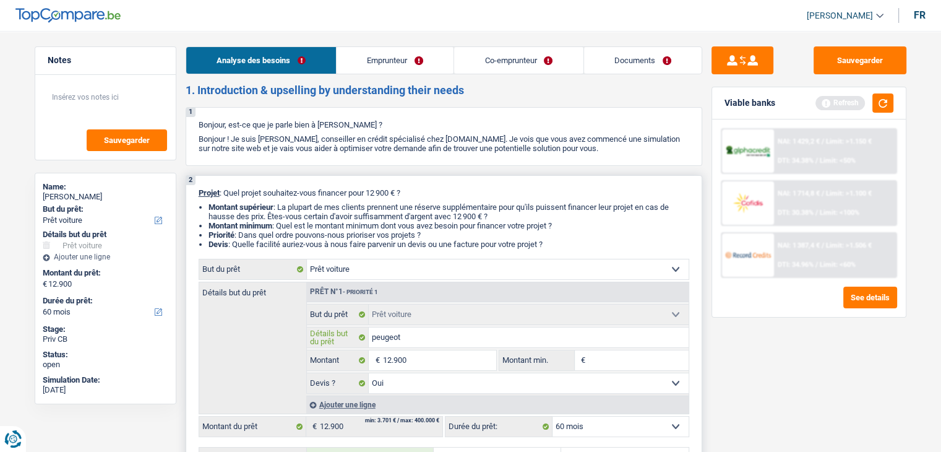
type input "peugeot 2"
type input "peugeot 20"
type input "peugeot 208"
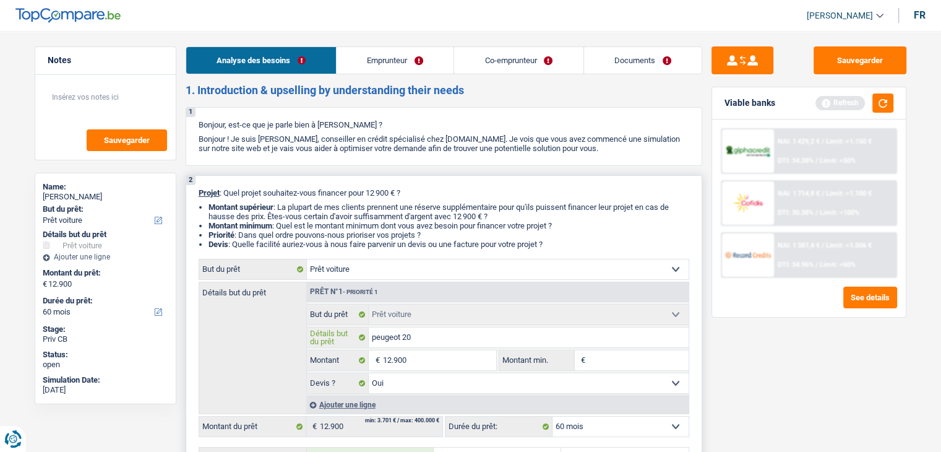
type input "peugeot 208"
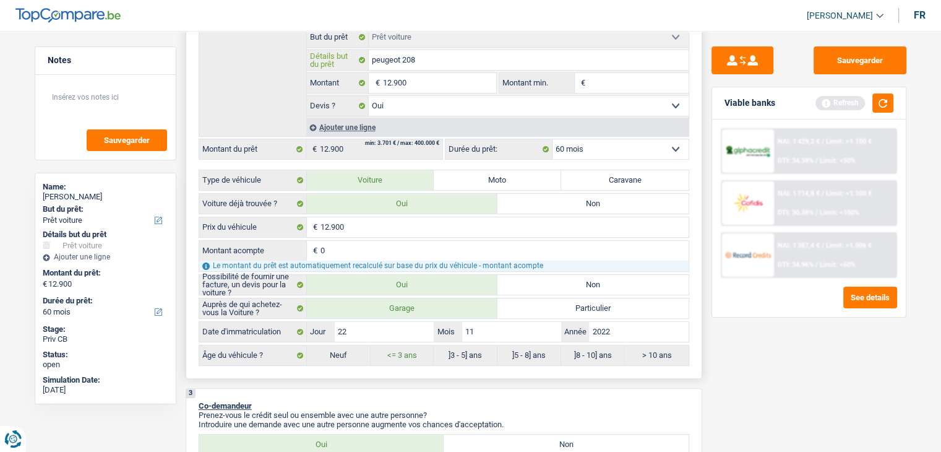
scroll to position [247, 0]
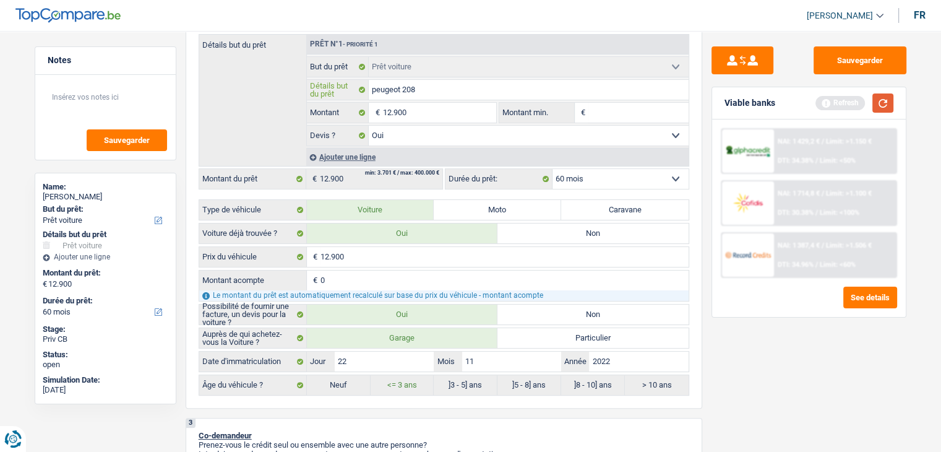
type input "peugeot 208"
click at [890, 105] on button "button" at bounding box center [882, 102] width 21 height 19
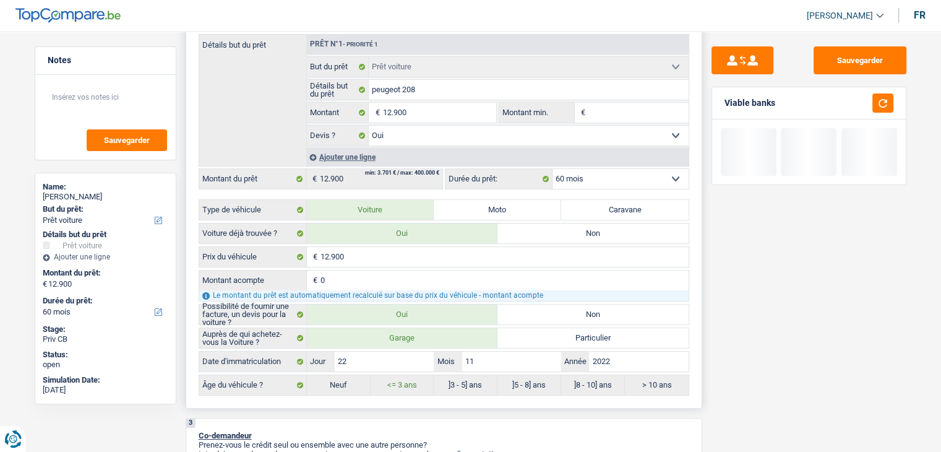
click at [658, 110] on input "Montant min." at bounding box center [638, 113] width 100 height 20
type input "1"
type input "12"
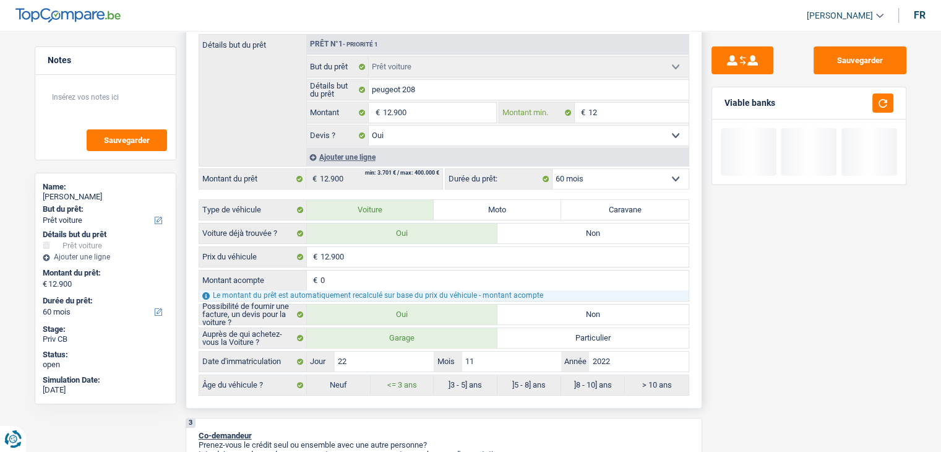
type input "129"
type input "1.290"
type input "12.900"
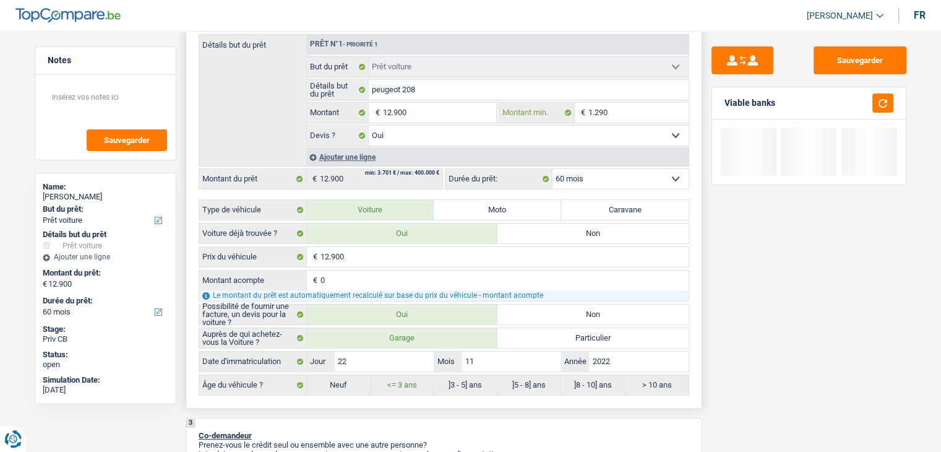
type input "12.900"
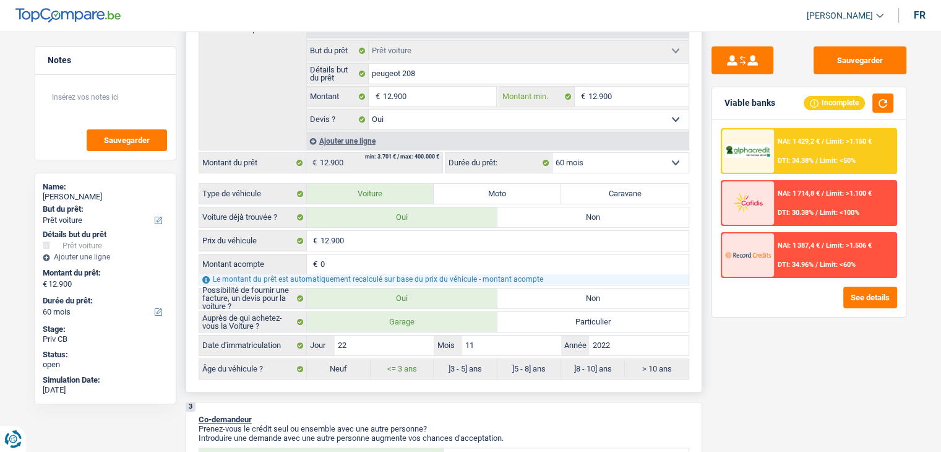
scroll to position [309, 0]
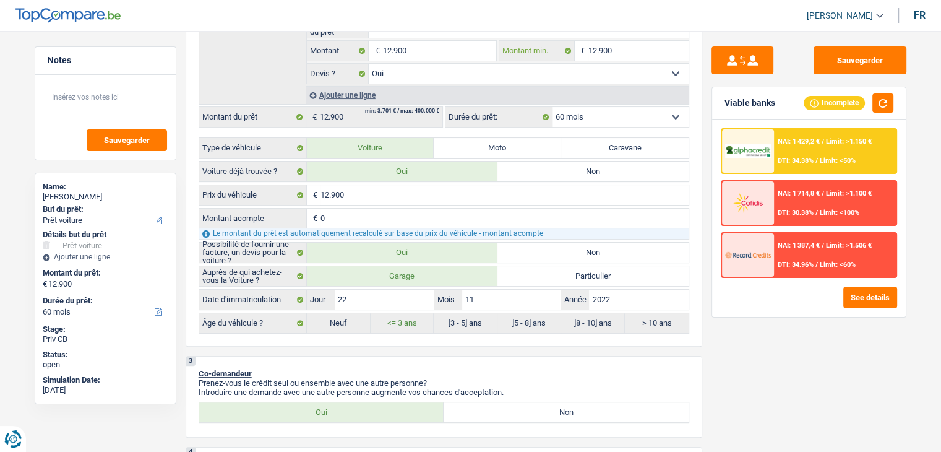
type input "12.900"
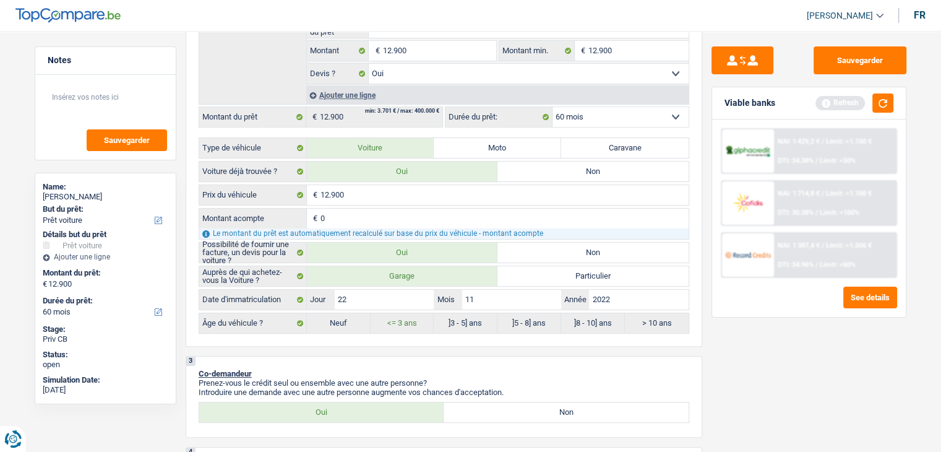
drag, startPoint x: 794, startPoint y: 389, endPoint x: 817, endPoint y: 189, distance: 201.8
click at [794, 389] on div "Sauvegarder Viable banks Refresh NAI: 1 429,2 € / Limit: >1.150 € DTI: 34.38% /…" at bounding box center [808, 237] width 213 height 382
click at [881, 100] on button "button" at bounding box center [882, 102] width 21 height 19
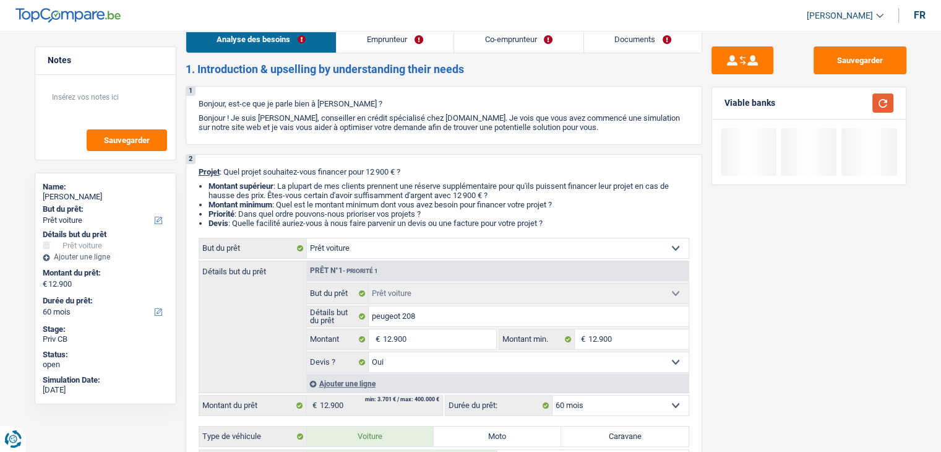
scroll to position [0, 0]
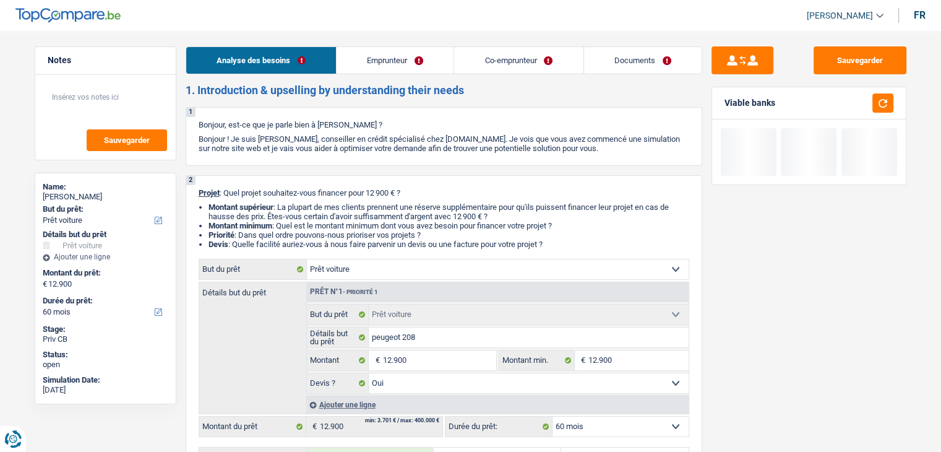
click at [475, 58] on link "Co-emprunteur" at bounding box center [518, 60] width 129 height 27
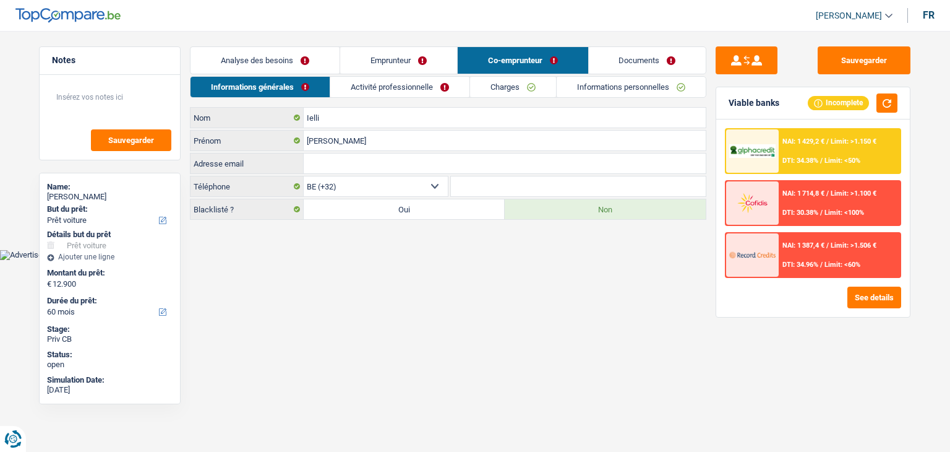
click at [382, 64] on link "Emprunteur" at bounding box center [398, 60] width 117 height 27
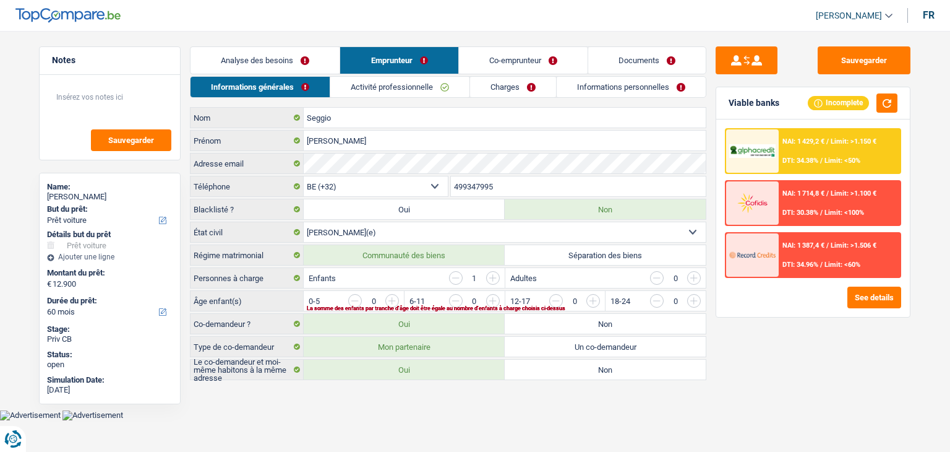
click at [296, 60] on link "Analyse des besoins" at bounding box center [265, 60] width 149 height 27
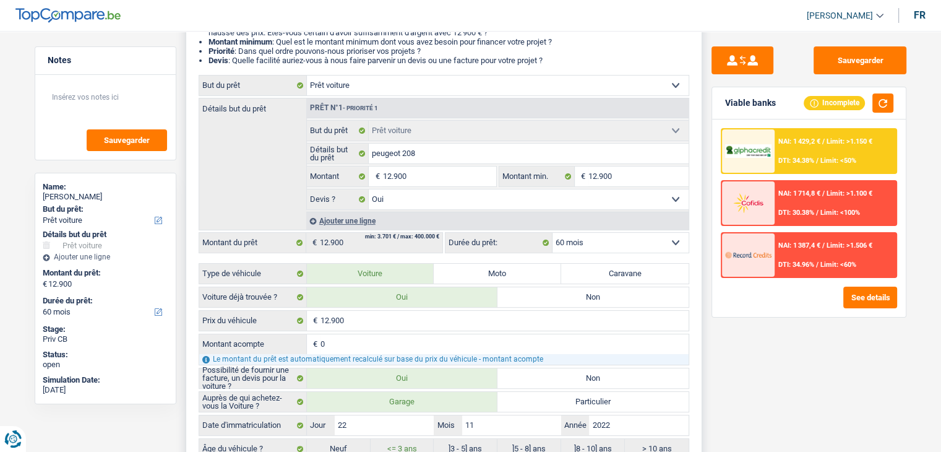
scroll to position [371, 0]
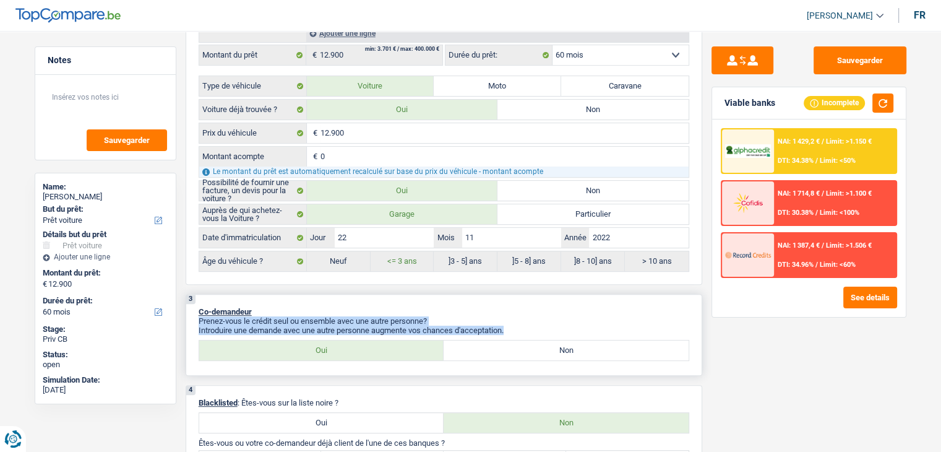
drag, startPoint x: 509, startPoint y: 327, endPoint x: 405, endPoint y: 312, distance: 105.0
click at [405, 312] on div "3 Co-demandeur Prenez-vous le crédit seul ou ensemble avec une autre personne? …" at bounding box center [444, 335] width 517 height 82
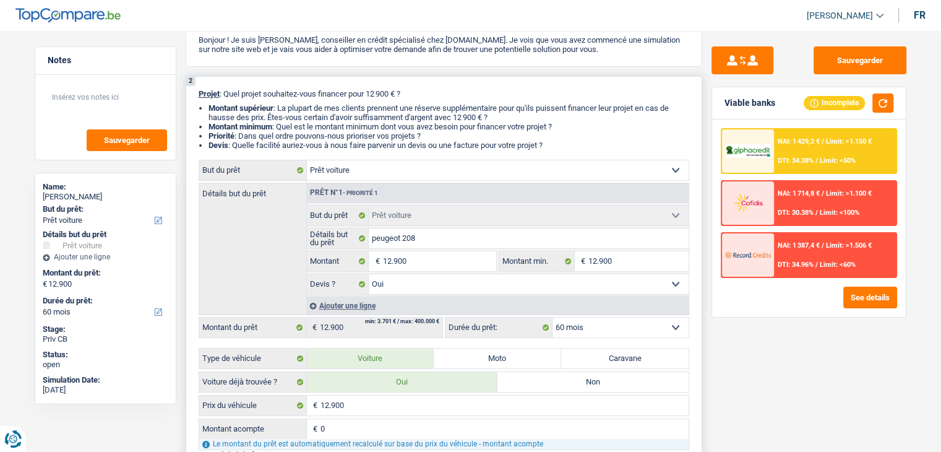
scroll to position [0, 0]
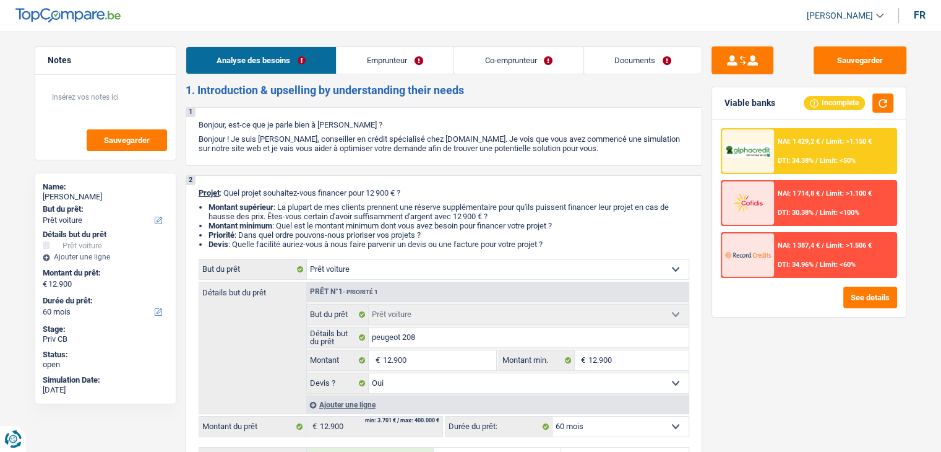
click at [416, 70] on link "Emprunteur" at bounding box center [395, 60] width 117 height 27
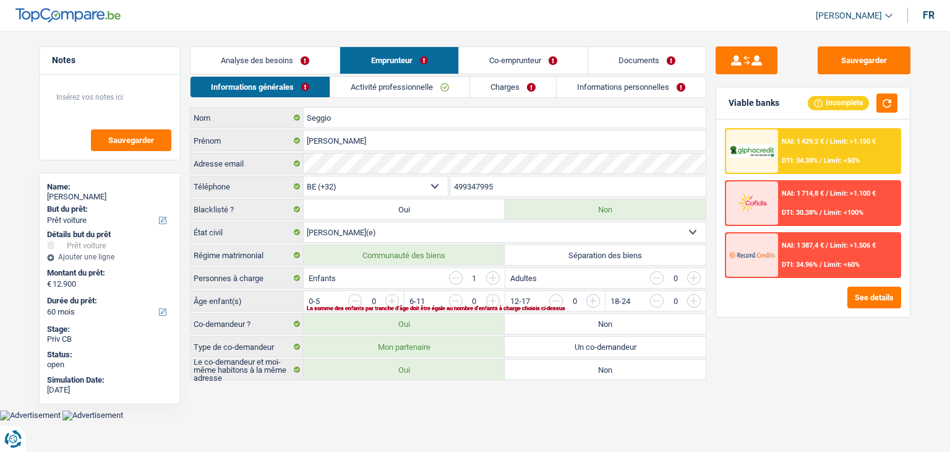
click at [363, 92] on link "Activité professionnelle" at bounding box center [399, 87] width 139 height 20
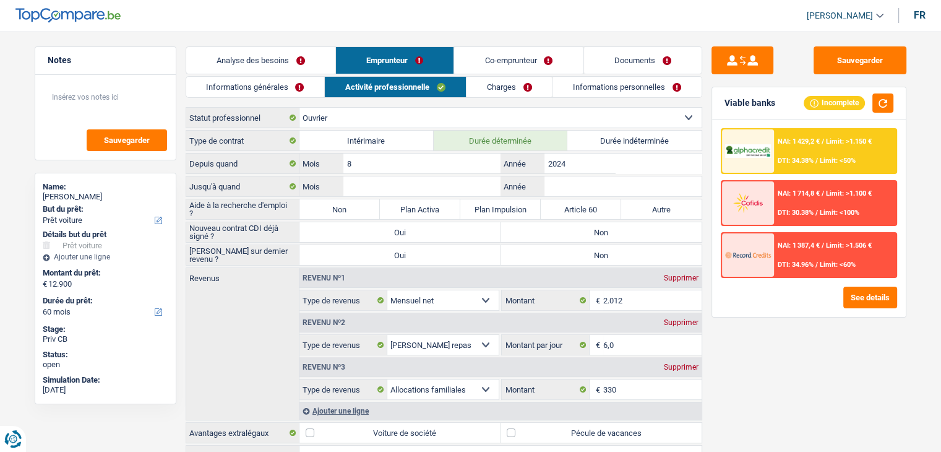
click at [263, 89] on link "Informations générales" at bounding box center [255, 87] width 139 height 20
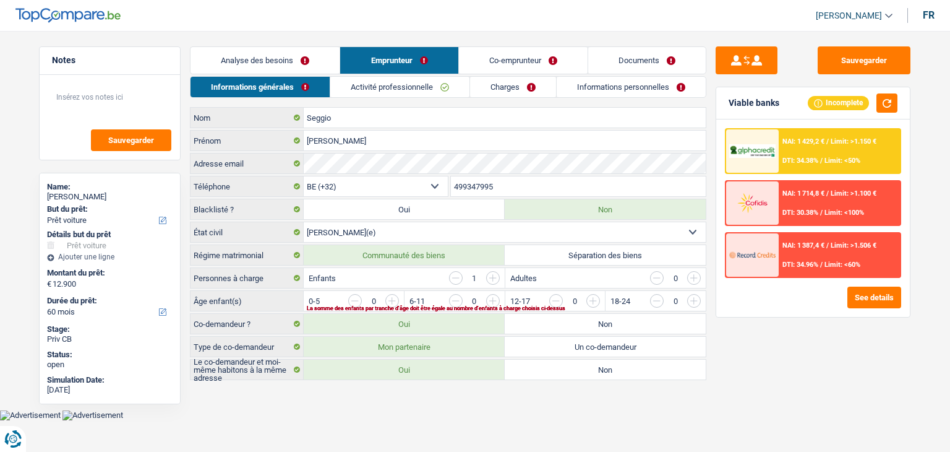
click at [463, 72] on link "Co-emprunteur" at bounding box center [523, 60] width 129 height 27
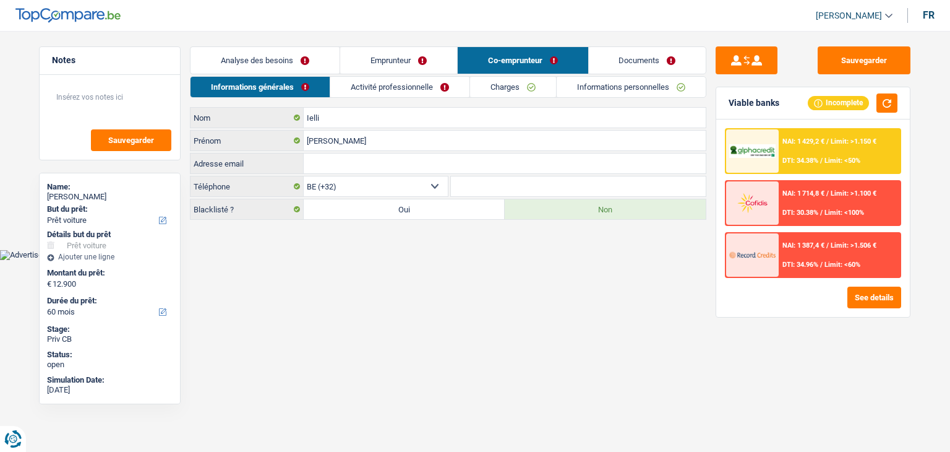
drag, startPoint x: 470, startPoint y: 64, endPoint x: 476, endPoint y: 77, distance: 14.7
click at [471, 64] on link "Co-emprunteur" at bounding box center [523, 60] width 131 height 27
click at [478, 105] on div "Informations générales Activité professionnelle Charges Informations personnell…" at bounding box center [448, 148] width 517 height 144
click at [483, 92] on link "Charges" at bounding box center [513, 87] width 86 height 20
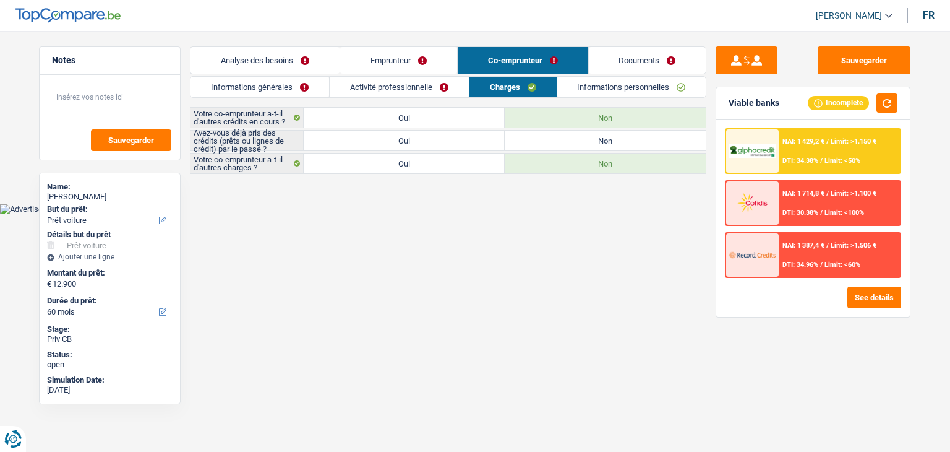
click at [444, 88] on link "Activité professionnelle" at bounding box center [399, 87] width 139 height 20
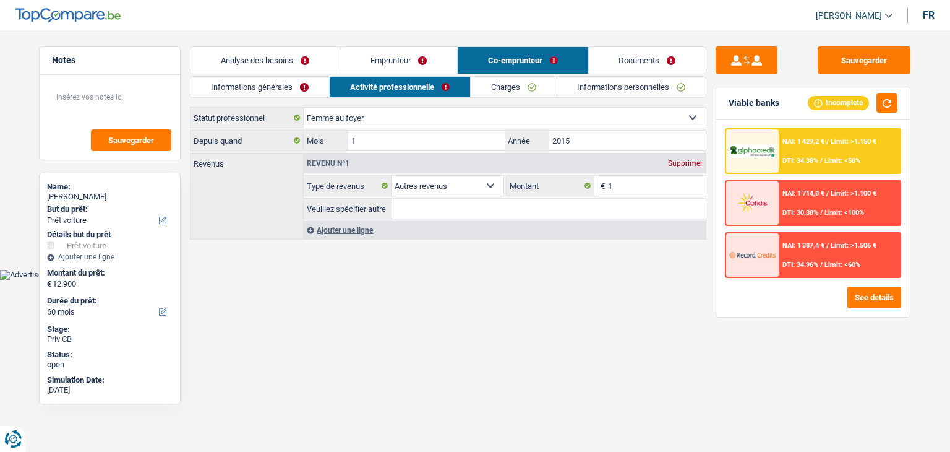
click at [382, 65] on link "Emprunteur" at bounding box center [398, 60] width 117 height 27
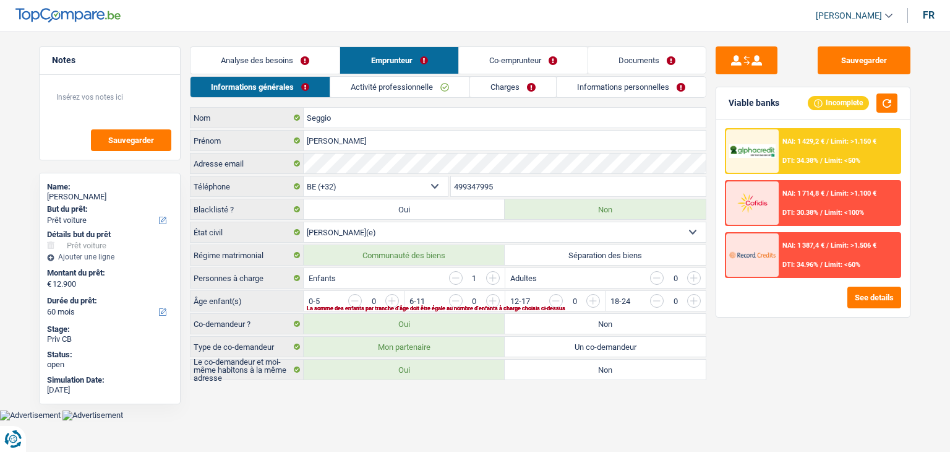
click at [714, 257] on div "Sauvegarder Viable banks Incomplete NAI: 1 429,2 € / Limit: >1.150 € DTI: 34.38…" at bounding box center [813, 237] width 213 height 382
click at [651, 250] on label "Séparation des biens" at bounding box center [605, 255] width 201 height 20
click at [651, 250] on input "Séparation des biens" at bounding box center [605, 255] width 201 height 20
radio input "true"
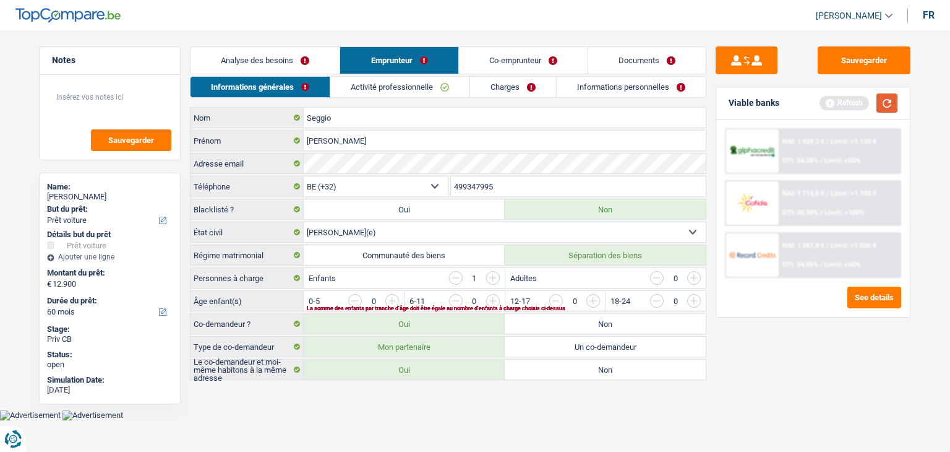
click at [877, 106] on button "button" at bounding box center [887, 102] width 21 height 19
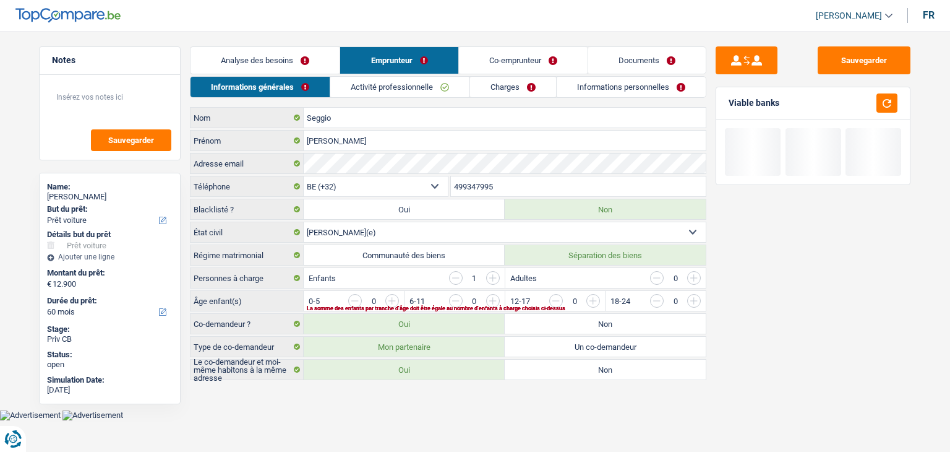
click at [708, 55] on div "Sauvegarder Viable banks" at bounding box center [813, 237] width 213 height 382
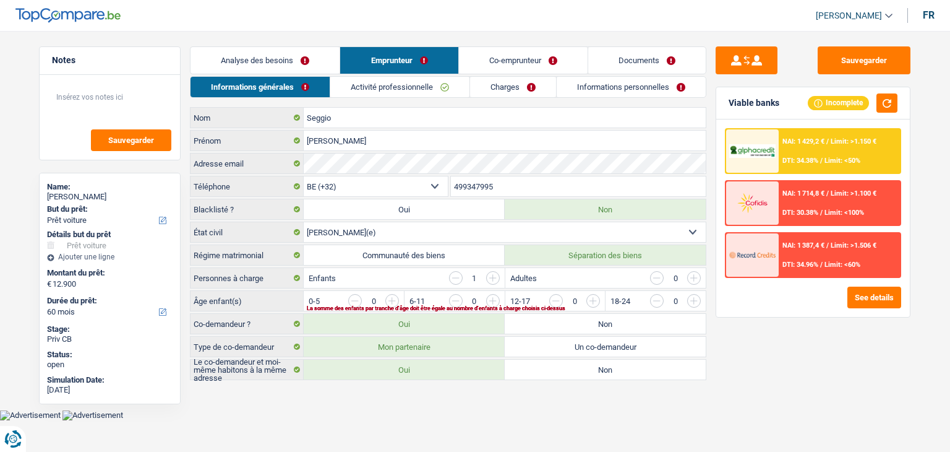
click at [302, 60] on link "Analyse des besoins" at bounding box center [265, 60] width 149 height 27
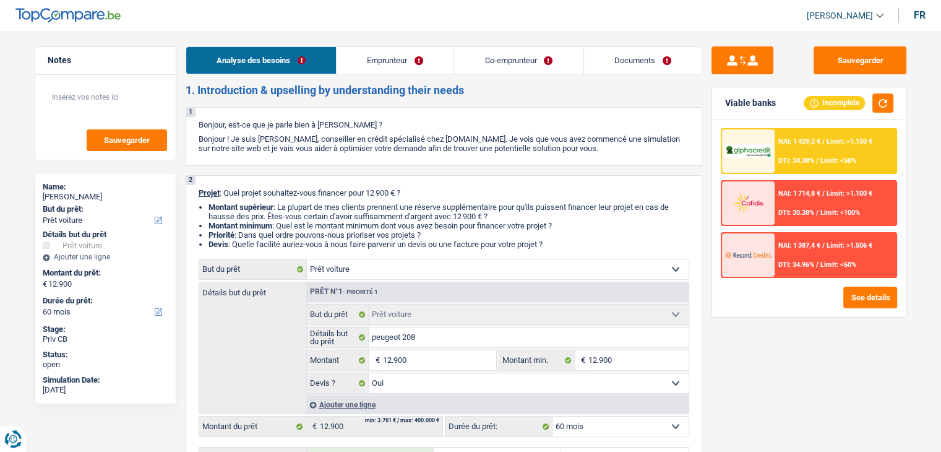
click at [372, 60] on link "Emprunteur" at bounding box center [395, 60] width 117 height 27
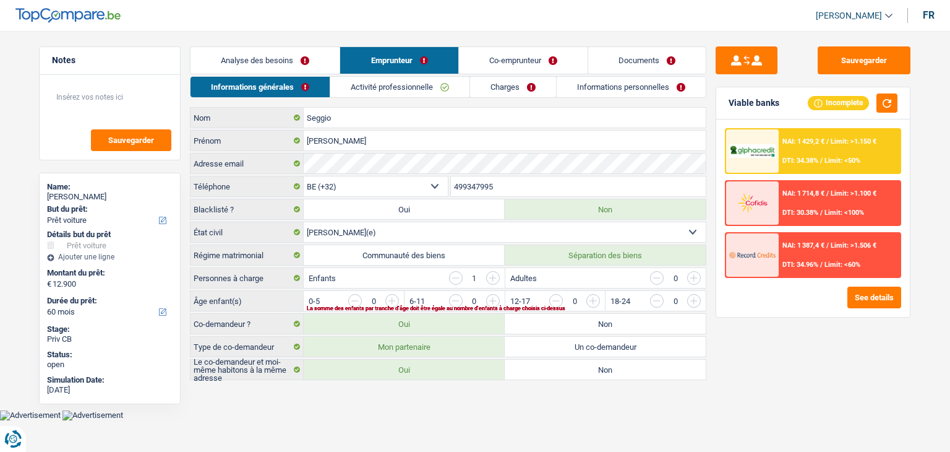
click at [307, 65] on link "Analyse des besoins" at bounding box center [265, 60] width 149 height 27
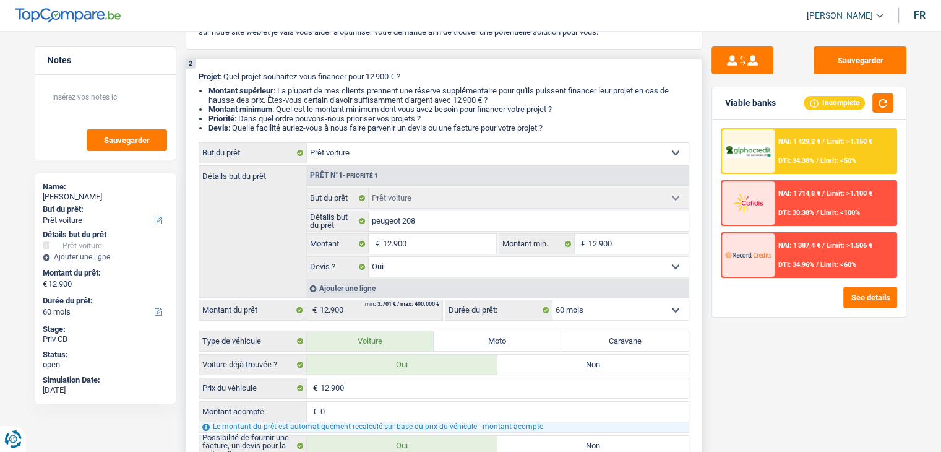
scroll to position [371, 0]
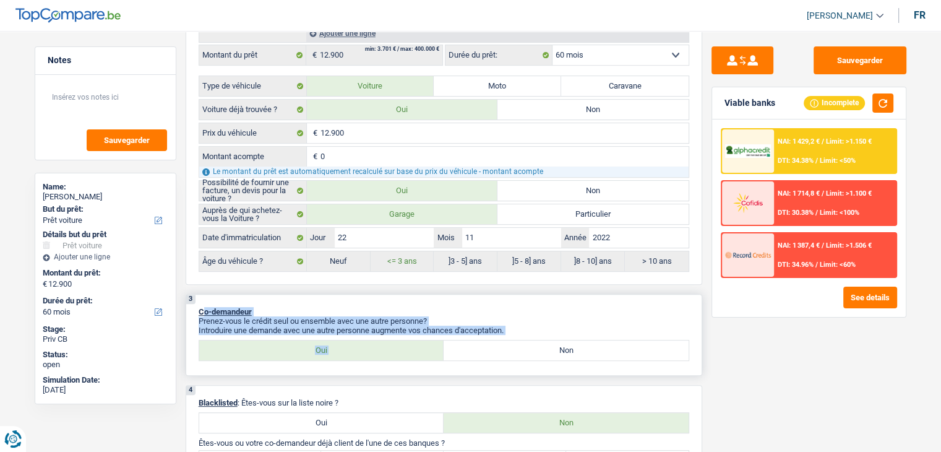
drag, startPoint x: 514, startPoint y: 332, endPoint x: 521, endPoint y: 319, distance: 15.5
click at [205, 308] on div "3 Co-demandeur Prenez-vous le crédit seul ou ensemble avec une autre personne? …" at bounding box center [444, 335] width 517 height 82
click at [532, 352] on label "Non" at bounding box center [566, 350] width 245 height 20
click at [532, 352] on input "Non" at bounding box center [566, 350] width 245 height 20
radio input "true"
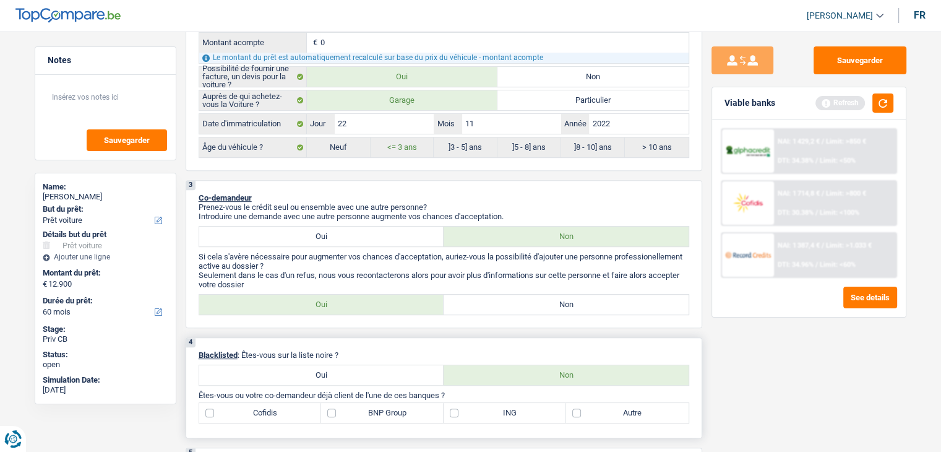
scroll to position [557, 0]
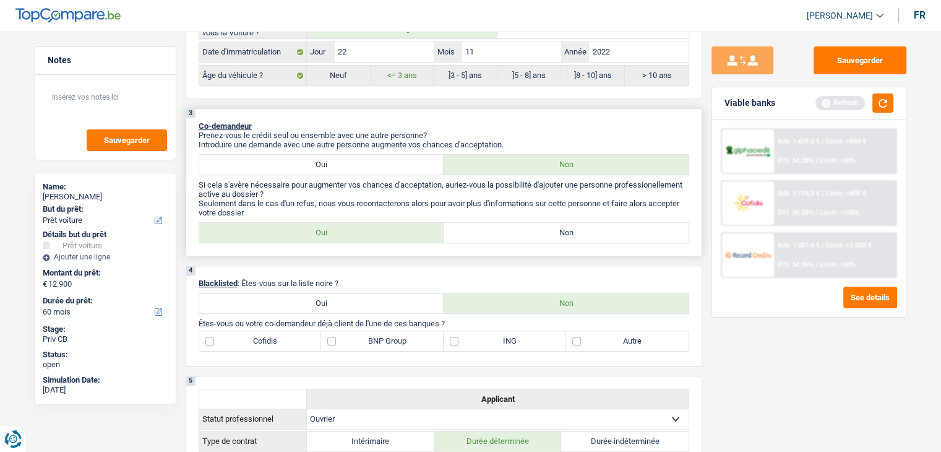
click at [566, 223] on label "Non" at bounding box center [566, 233] width 245 height 20
click at [566, 223] on input "Non" at bounding box center [566, 233] width 245 height 20
radio input "true"
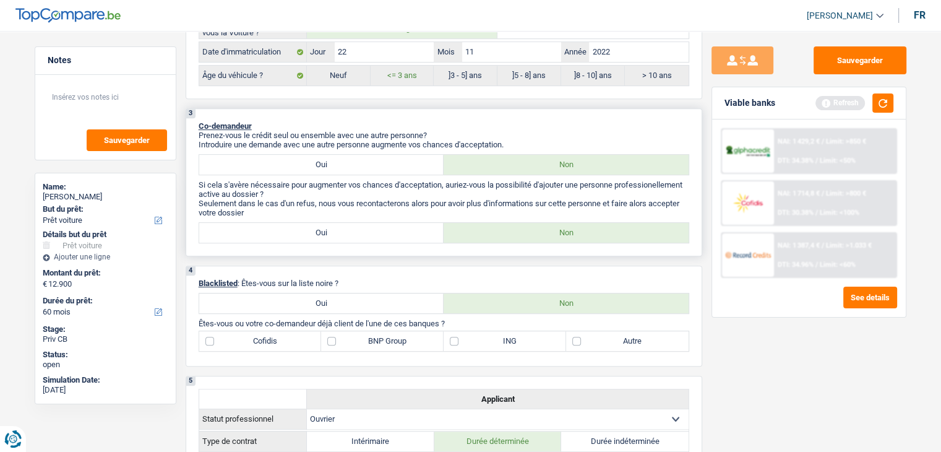
click at [561, 228] on label "Non" at bounding box center [566, 233] width 245 height 20
click at [561, 228] on input "Non" at bounding box center [566, 233] width 245 height 20
click at [883, 105] on button "button" at bounding box center [882, 102] width 21 height 19
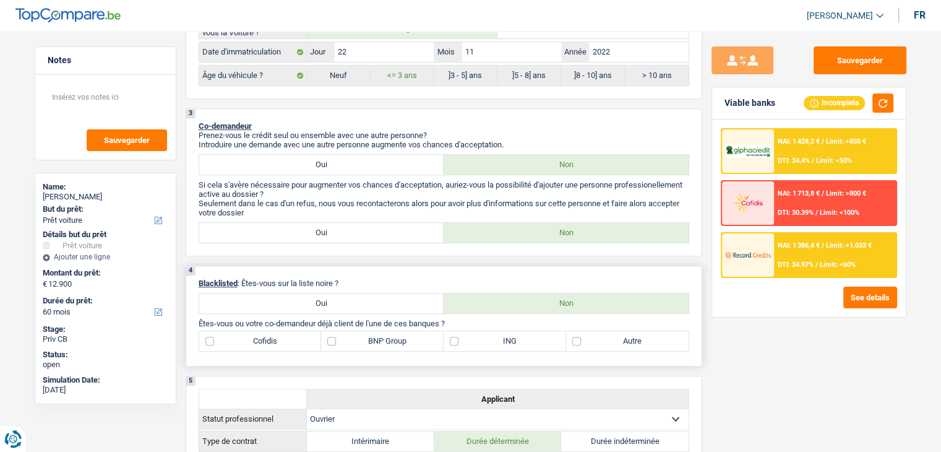
drag, startPoint x: 346, startPoint y: 275, endPoint x: 195, endPoint y: 280, distance: 151.1
click at [195, 280] on div "4 Blacklisted : Êtes-vous sur la liste noire ? Oui Non Êtes-vous ou votre co-de…" at bounding box center [444, 315] width 517 height 101
click at [394, 268] on div "4 Blacklisted : Êtes-vous sur la liste noire ? Oui Non Êtes-vous ou votre co-de…" at bounding box center [444, 315] width 517 height 101
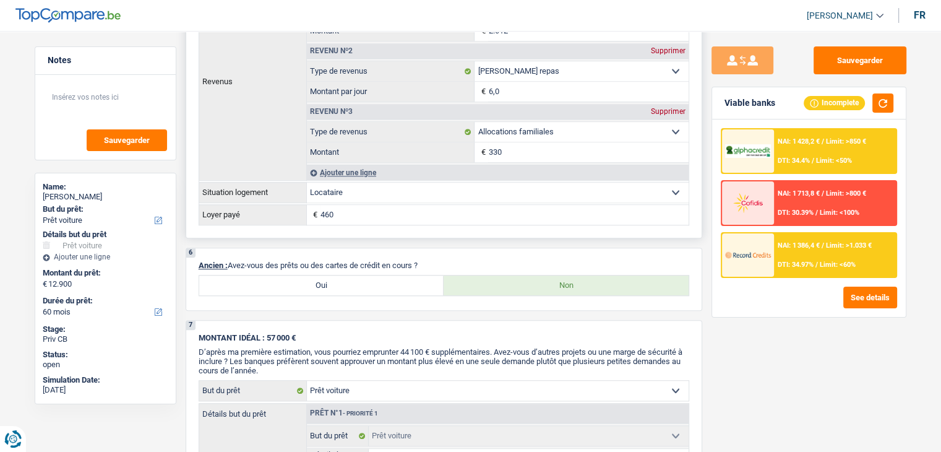
scroll to position [1052, 0]
drag, startPoint x: 436, startPoint y: 256, endPoint x: 280, endPoint y: 248, distance: 155.5
click at [280, 248] on div "6 Ancien : Avez-vous des prêts ou des cartes de crédit en cours ? Oui Non" at bounding box center [444, 277] width 517 height 63
click at [478, 259] on p "Ancien : Avez-vous des prêts ou des cartes de crédit en cours ?" at bounding box center [444, 263] width 491 height 9
drag, startPoint x: 629, startPoint y: 257, endPoint x: 493, endPoint y: 256, distance: 135.5
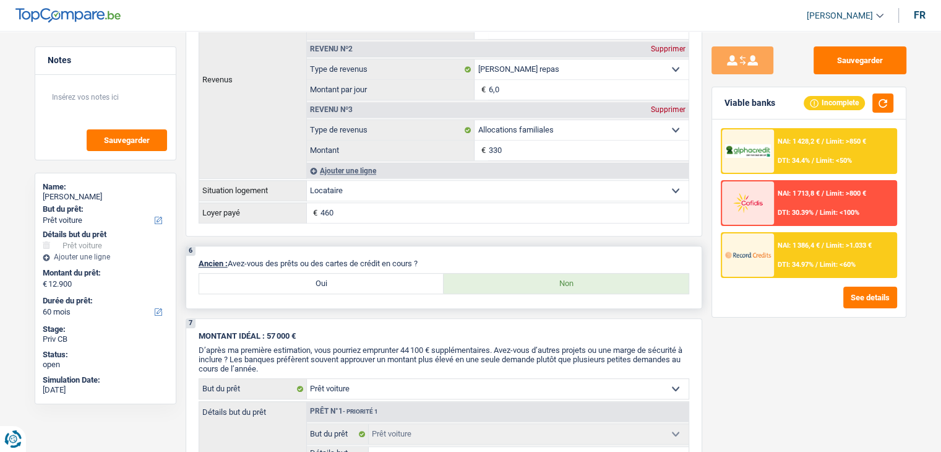
click at [628, 259] on p "Ancien : Avez-vous des prêts ou des cartes de crédit en cours ?" at bounding box center [444, 263] width 491 height 9
drag, startPoint x: 476, startPoint y: 254, endPoint x: 297, endPoint y: 257, distance: 178.8
click at [297, 259] on p "Ancien : Avez-vous des prêts ou des cartes de crédit en cours ?" at bounding box center [444, 263] width 491 height 9
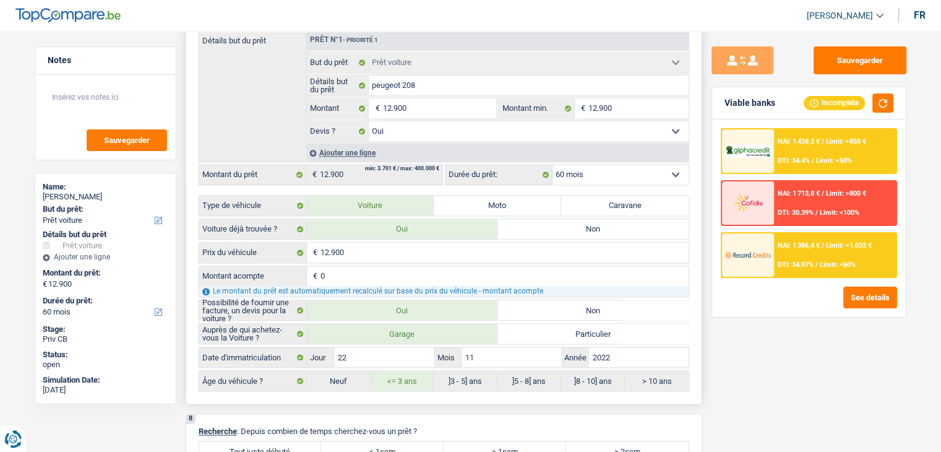
scroll to position [1609, 0]
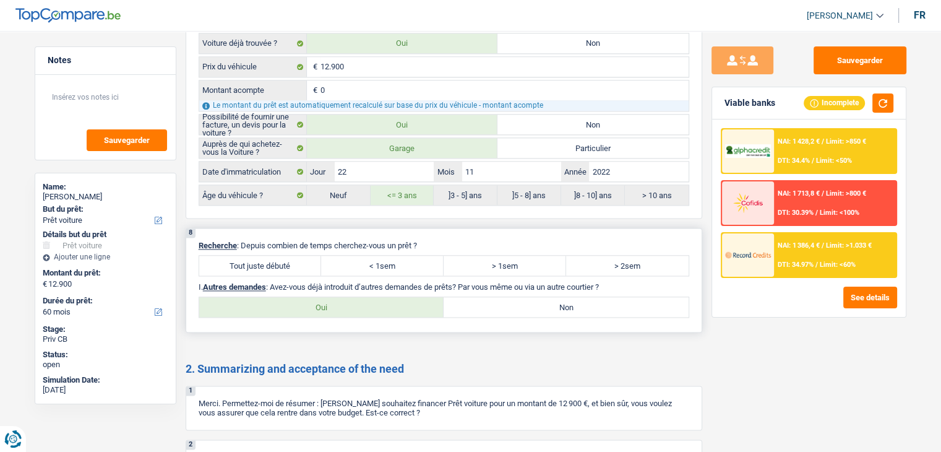
click at [273, 256] on label "Tout juste débuté" at bounding box center [260, 266] width 123 height 20
click at [273, 256] on input "Tout juste débuté" at bounding box center [260, 266] width 123 height 20
radio input "true"
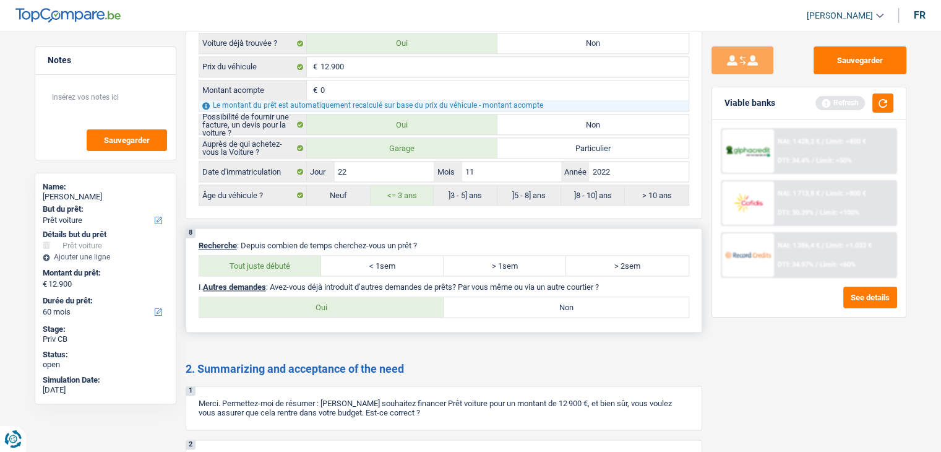
drag, startPoint x: 450, startPoint y: 285, endPoint x: 462, endPoint y: 295, distance: 15.8
click at [452, 287] on div "8 Recherche : Depuis combien de temps cherchez-vous un prêt ? Tout juste débuté…" at bounding box center [444, 280] width 517 height 105
click at [462, 297] on label "Non" at bounding box center [566, 307] width 245 height 20
click at [462, 297] on input "Non" at bounding box center [566, 307] width 245 height 20
radio input "true"
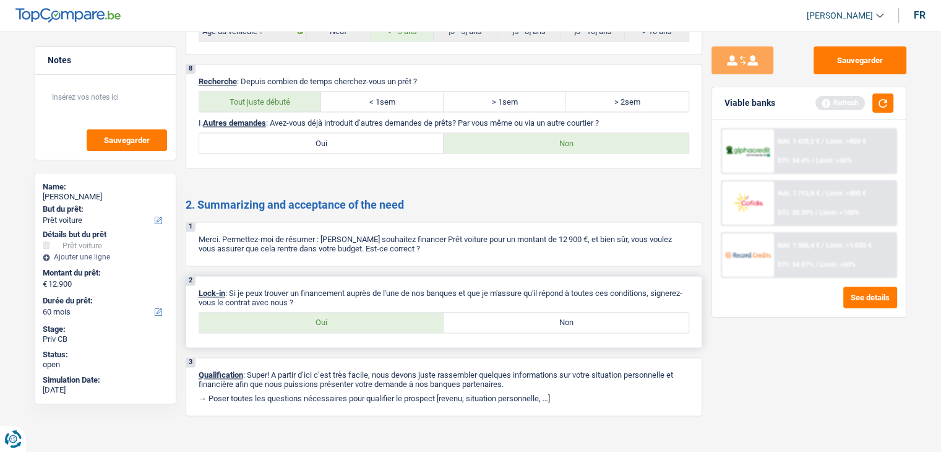
click at [343, 312] on label "Oui" at bounding box center [321, 322] width 245 height 20
click at [343, 312] on input "Oui" at bounding box center [321, 322] width 245 height 20
radio input "true"
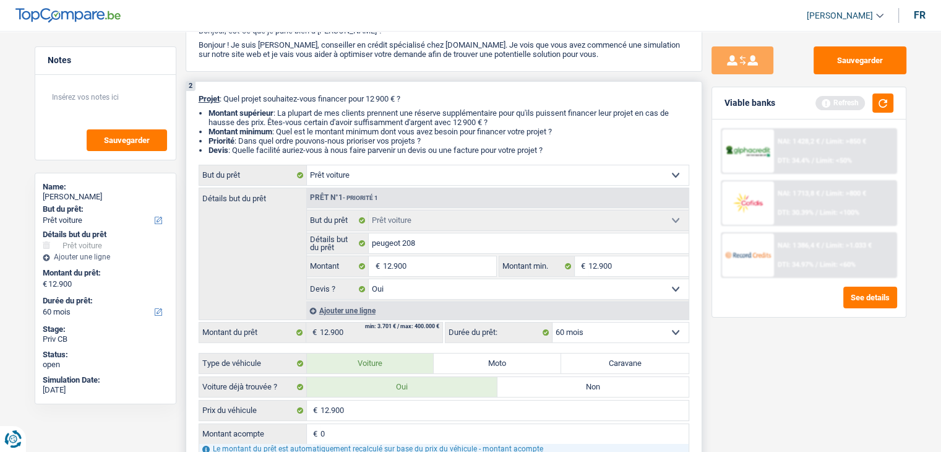
scroll to position [0, 0]
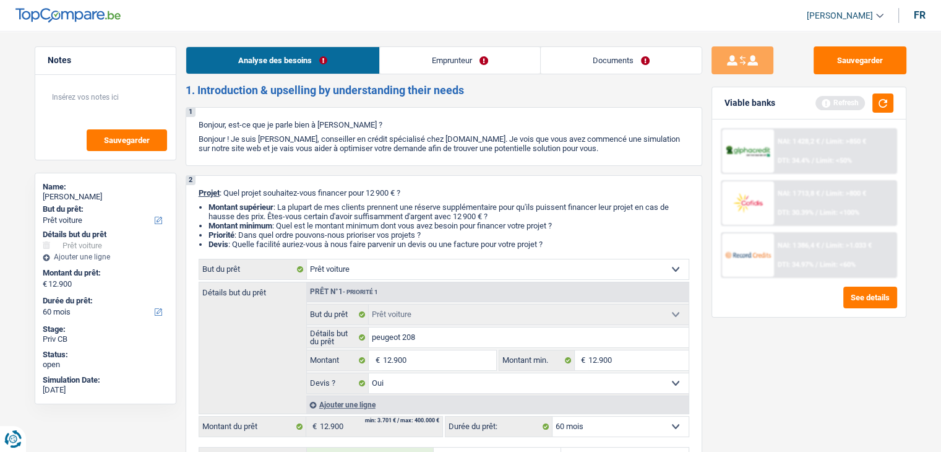
drag, startPoint x: 381, startPoint y: 54, endPoint x: 458, endPoint y: 72, distance: 79.5
click at [381, 54] on link "Emprunteur" at bounding box center [460, 60] width 160 height 27
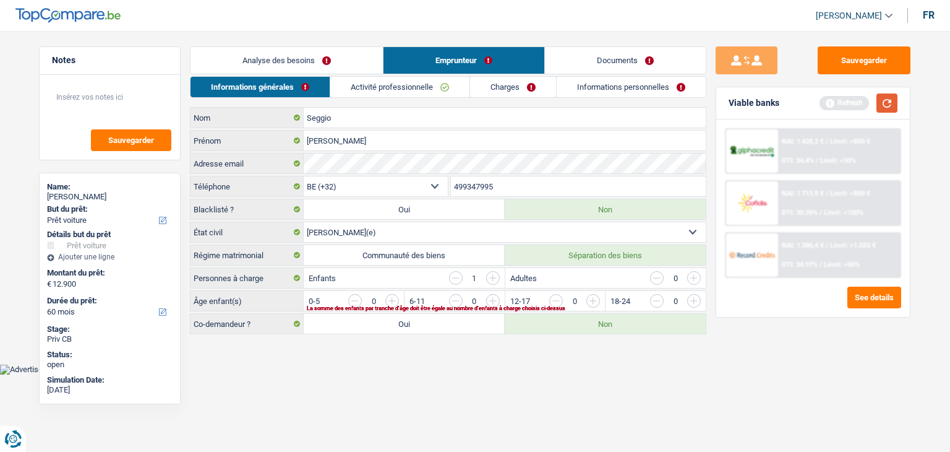
click at [878, 103] on button "button" at bounding box center [887, 102] width 21 height 19
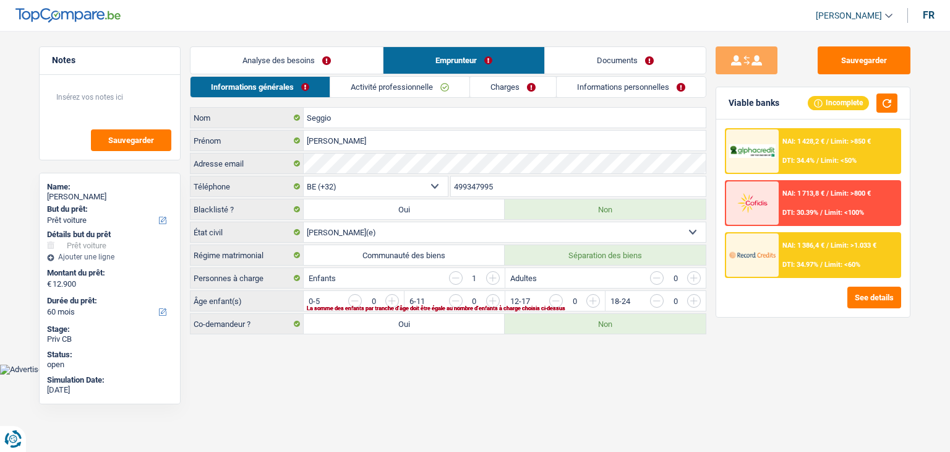
click at [337, 369] on body "Vous avez le contrôle de vos données Nous utilisons des cookies, tout comme nos…" at bounding box center [475, 197] width 950 height 356
click at [885, 99] on button "button" at bounding box center [887, 102] width 21 height 19
click at [694, 304] on input "button" at bounding box center [944, 304] width 515 height 20
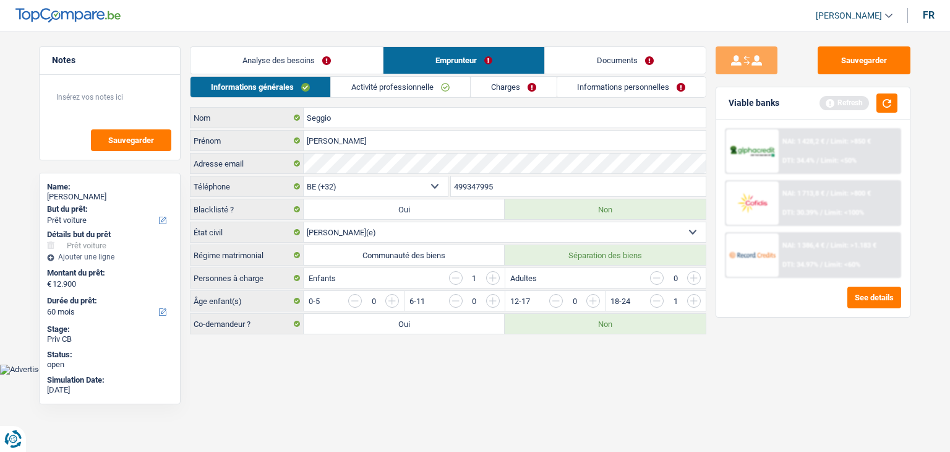
click at [376, 89] on link "Activité professionnelle" at bounding box center [400, 87] width 139 height 20
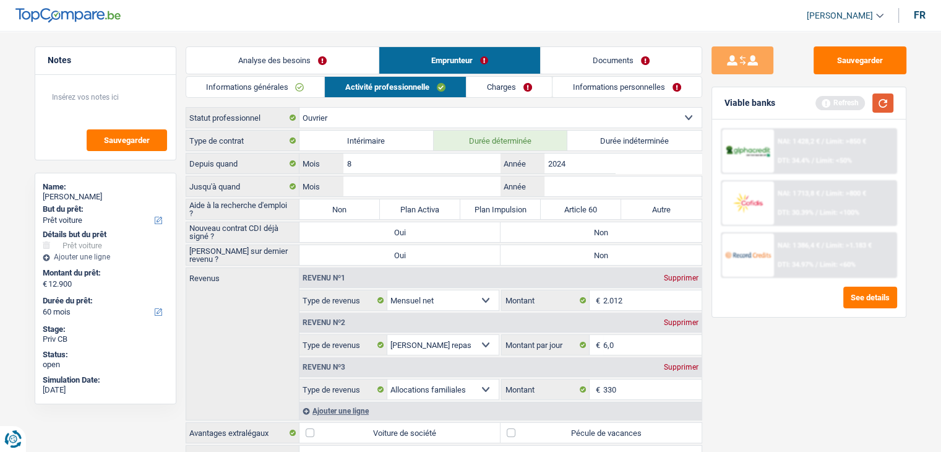
click at [893, 101] on button "button" at bounding box center [882, 102] width 21 height 19
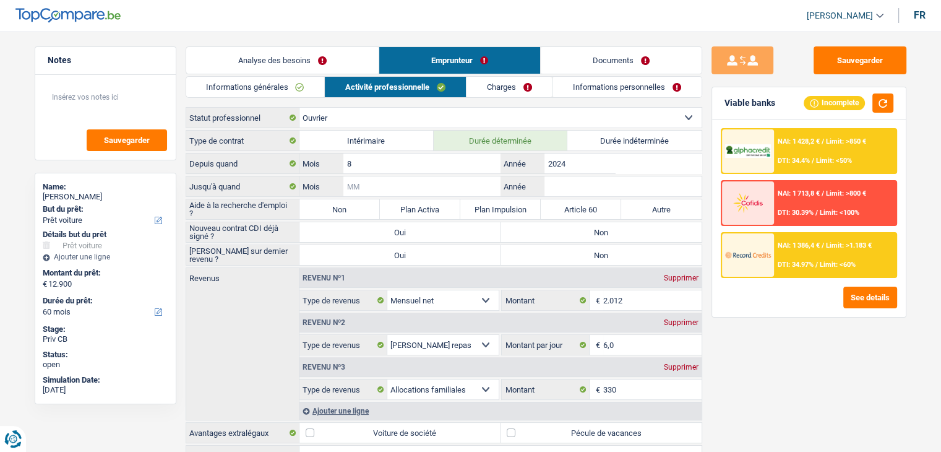
click at [371, 189] on input "Mois" at bounding box center [421, 186] width 157 height 20
click at [707, 140] on div "Sauvegarder Viable banks Incomplete NAI: 1 428,2 € / Limit: >850 € DTI: 34.4% /…" at bounding box center [808, 237] width 213 height 382
click at [109, 108] on textarea at bounding box center [105, 102] width 123 height 37
click at [80, 92] on textarea at bounding box center [105, 102] width 123 height 37
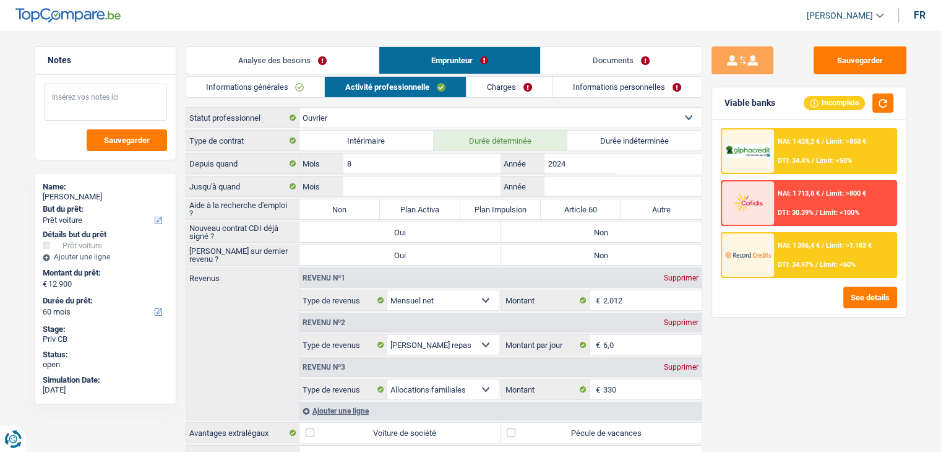
click at [82, 97] on textarea at bounding box center [105, 102] width 123 height 37
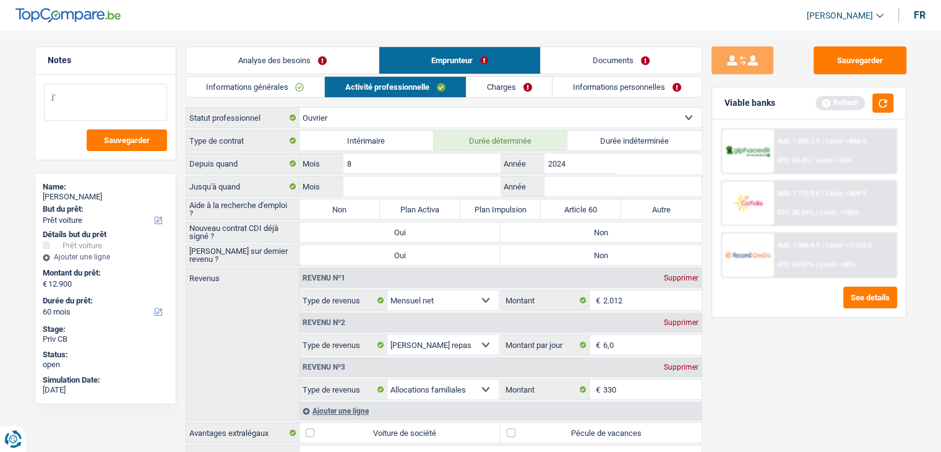
type textarea "j"
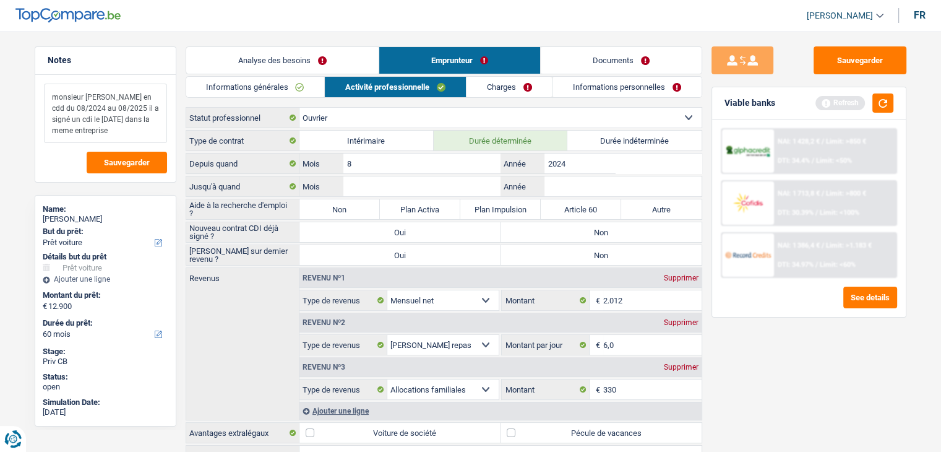
type textarea "monsieur etait en cdd du 08/2024 au 08/2025 il a signé un cdi le 05/08/2025 dan…"
click at [394, 190] on input "Mois" at bounding box center [421, 186] width 157 height 20
click at [672, 147] on label "Durée indéterminée" at bounding box center [634, 141] width 134 height 20
click at [672, 147] on input "Durée indéterminée" at bounding box center [634, 141] width 134 height 20
radio input "true"
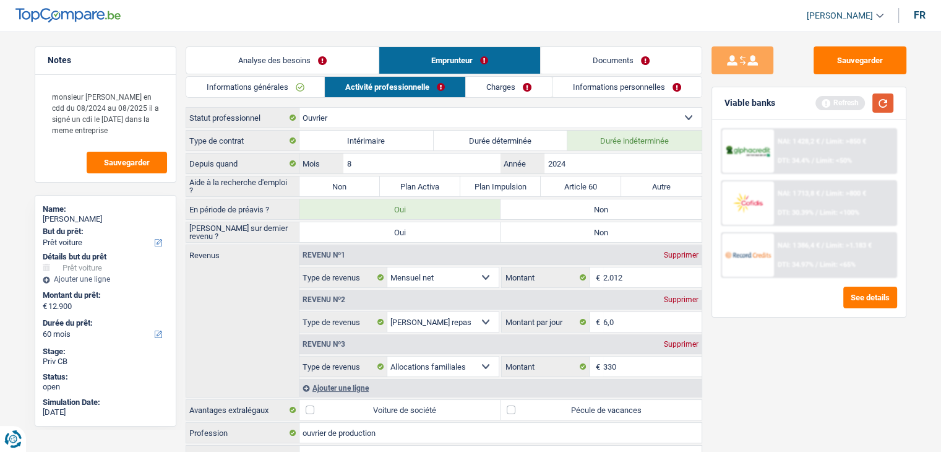
click at [876, 106] on button "button" at bounding box center [882, 102] width 21 height 19
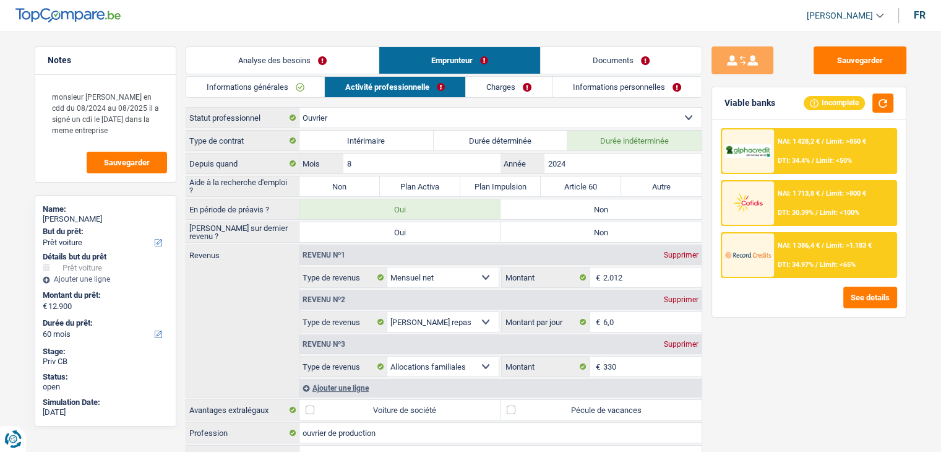
click at [335, 186] on label "Non" at bounding box center [339, 186] width 80 height 20
click at [335, 186] on input "Non" at bounding box center [339, 186] width 80 height 20
radio input "true"
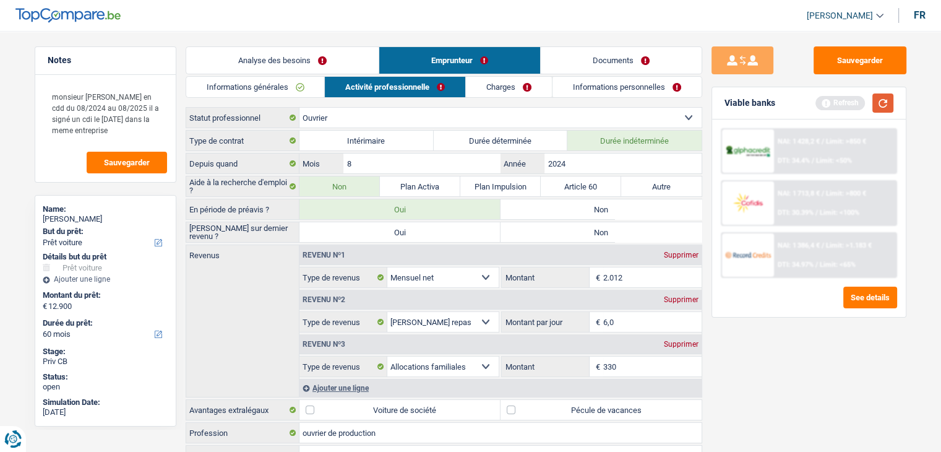
click at [890, 105] on button "button" at bounding box center [882, 102] width 21 height 19
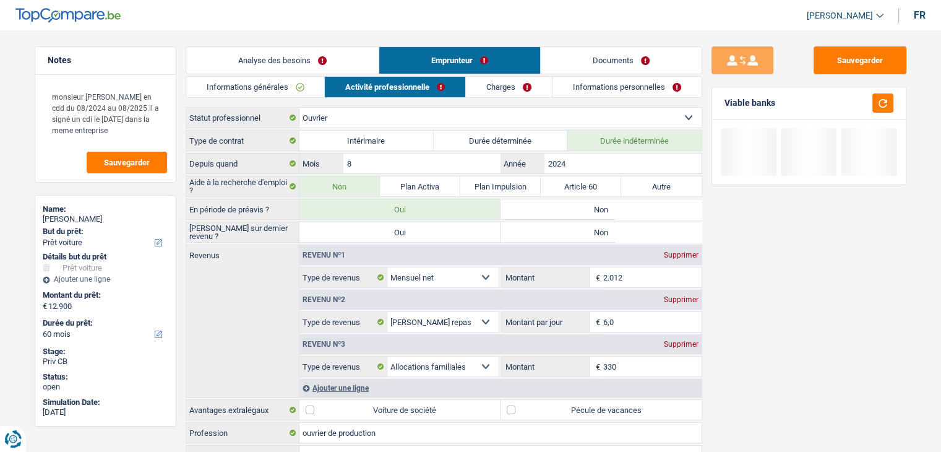
click at [643, 273] on input "2.012" at bounding box center [652, 277] width 98 height 20
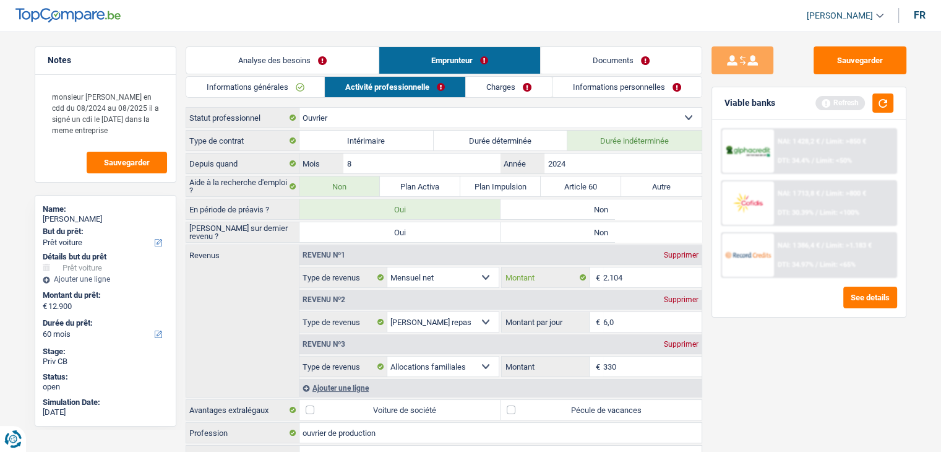
type input "2.104"
click at [754, 369] on div "Sauvegarder Viable banks Refresh NAI: 1 428,2 € / Limit: >850 € DTI: 34.4% / Li…" at bounding box center [808, 237] width 213 height 382
click at [887, 100] on button "button" at bounding box center [882, 102] width 21 height 19
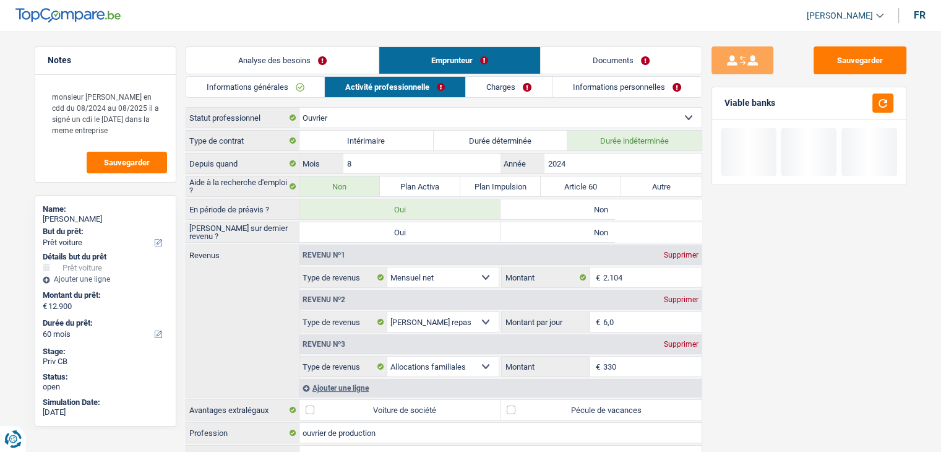
drag, startPoint x: 790, startPoint y: 105, endPoint x: 718, endPoint y: 107, distance: 72.4
click at [718, 107] on div "Viable banks" at bounding box center [809, 103] width 194 height 32
click at [624, 314] on input "6,0" at bounding box center [652, 322] width 98 height 20
type input "6"
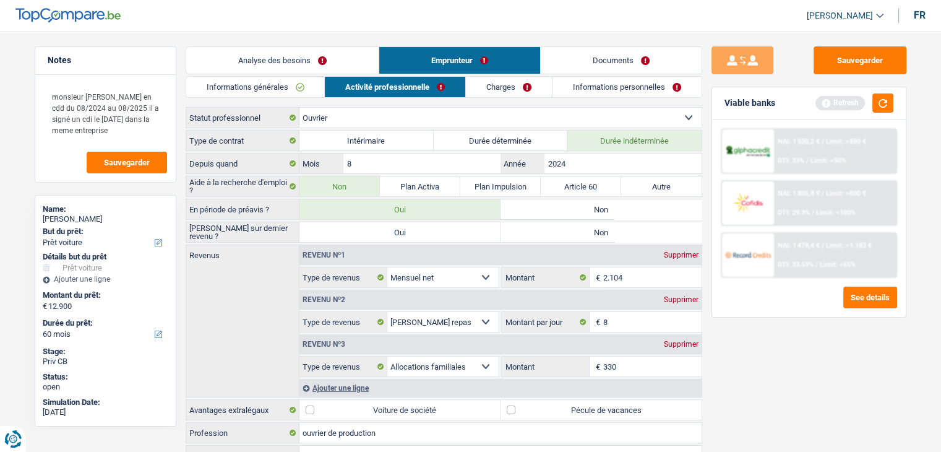
type input "8,0"
click at [721, 371] on div "Sauvegarder Viable banks Refresh NAI: 1 520,2 € / Limit: >850 € DTI: 33% / Limi…" at bounding box center [808, 237] width 213 height 382
click at [880, 106] on button "button" at bounding box center [882, 102] width 21 height 19
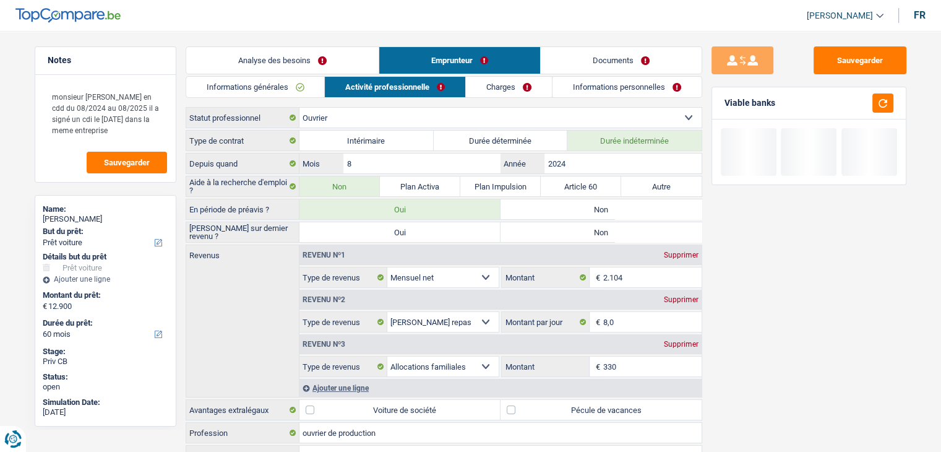
drag, startPoint x: 789, startPoint y: 104, endPoint x: 738, endPoint y: 107, distance: 51.4
click at [738, 107] on div "Viable banks" at bounding box center [809, 103] width 194 height 32
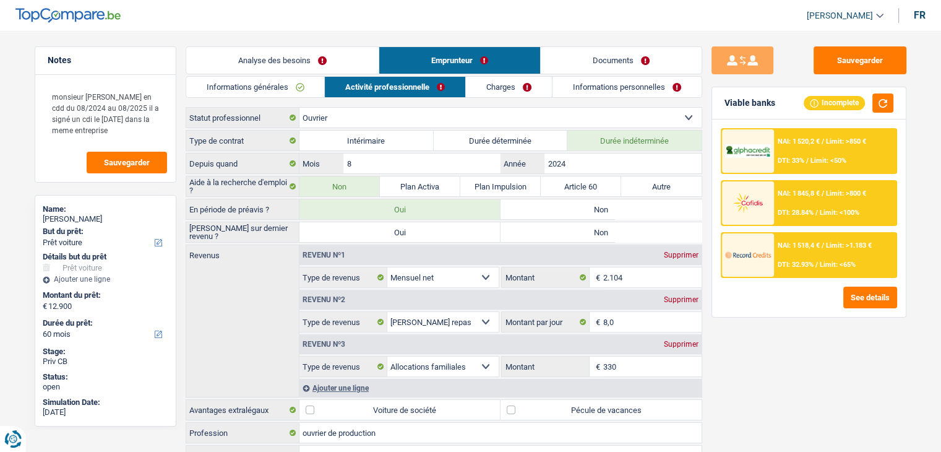
click at [775, 405] on div "Sauvegarder Viable banks Incomplete NAI: 1 520,2 € / Limit: >850 € DTI: 33% / L…" at bounding box center [808, 237] width 213 height 382
click at [777, 377] on div "Sauvegarder Viable banks Incomplete NAI: 1 520,2 € / Limit: >850 € DTI: 33% / L…" at bounding box center [808, 237] width 213 height 382
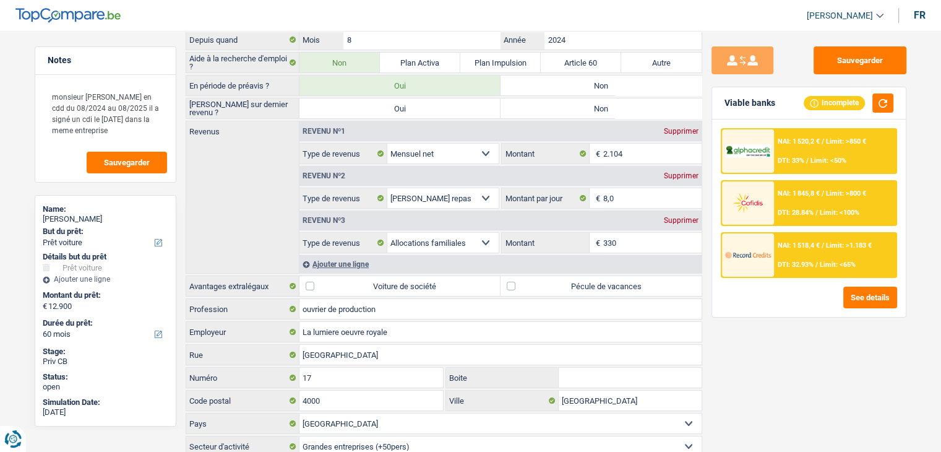
click at [744, 359] on div "Sauvegarder Viable banks Incomplete NAI: 1 520,2 € / Limit: >850 € DTI: 33% / L…" at bounding box center [808, 237] width 213 height 382
click at [641, 288] on label "Pécule de vacances" at bounding box center [601, 286] width 201 height 20
click at [641, 288] on input "Pécule de vacances" at bounding box center [601, 286] width 201 height 20
checkbox input "true"
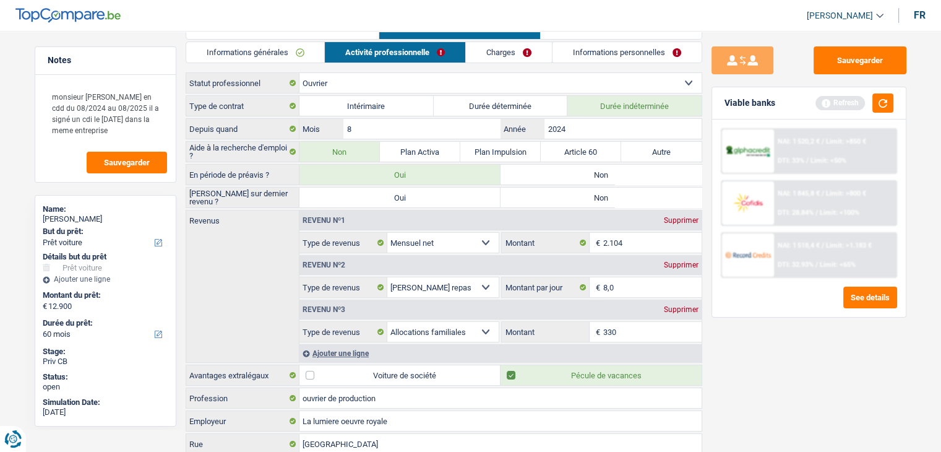
scroll to position [0, 0]
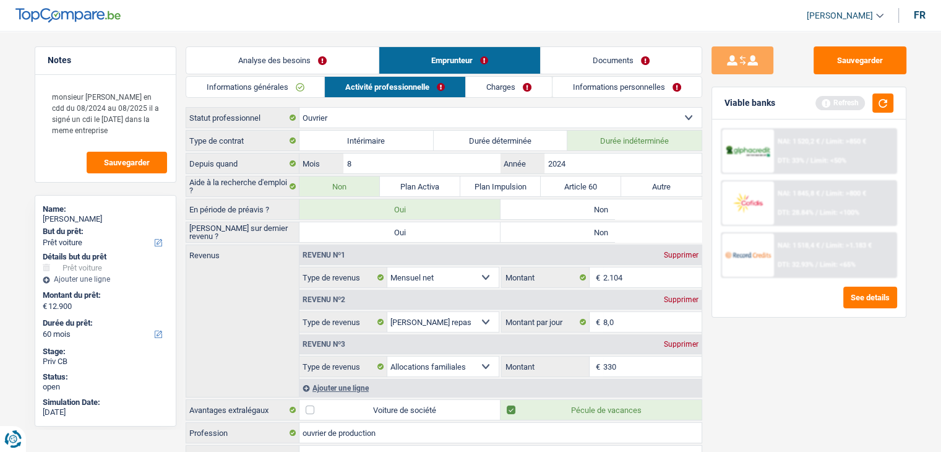
click at [506, 93] on link "Charges" at bounding box center [509, 87] width 86 height 20
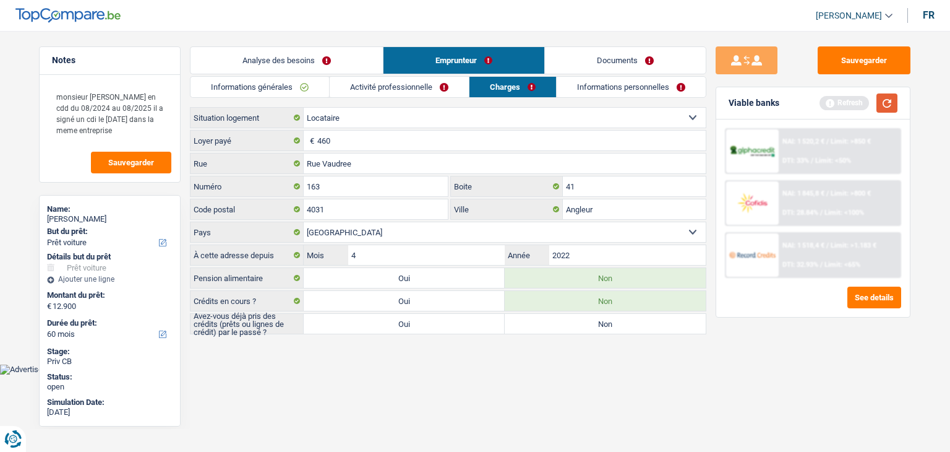
click at [882, 110] on button "button" at bounding box center [887, 102] width 21 height 19
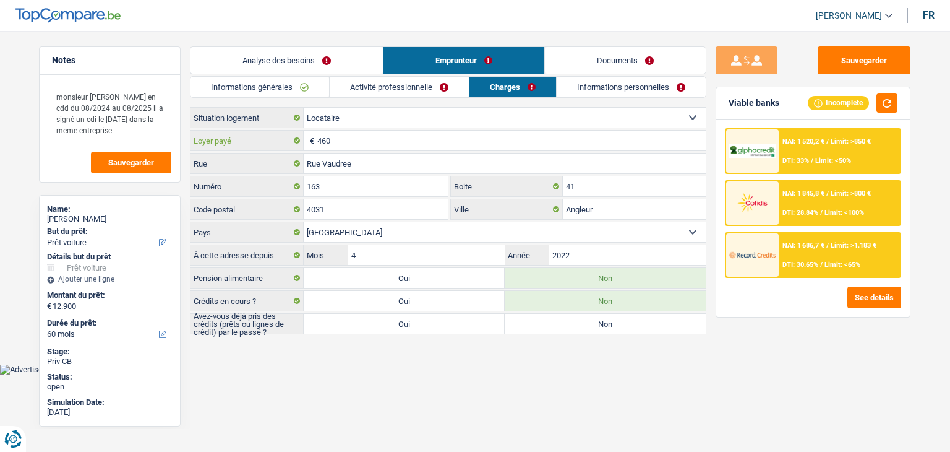
click at [337, 140] on input "460" at bounding box center [511, 141] width 389 height 20
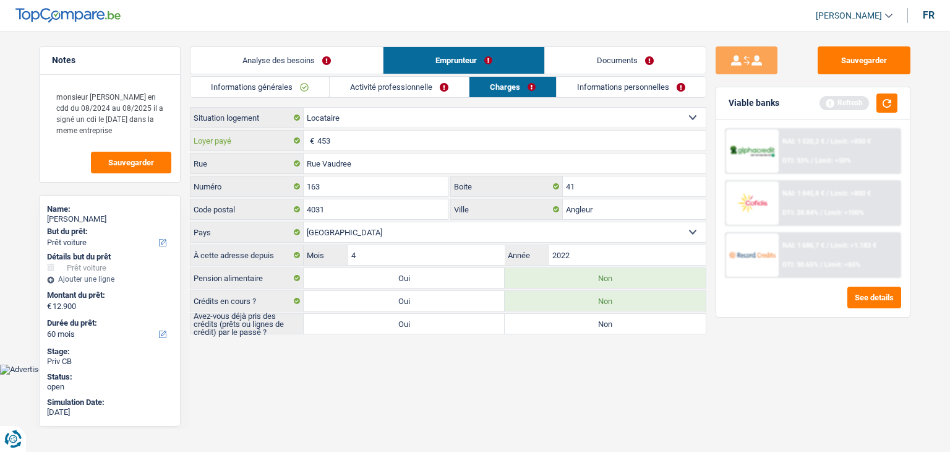
type input "453"
click at [364, 353] on main "Notes monsieur etait en cdd du 08/2024 au 08/2025 il a signé un cdi le 05/08/20…" at bounding box center [475, 191] width 950 height 345
click at [890, 101] on button "button" at bounding box center [887, 102] width 21 height 19
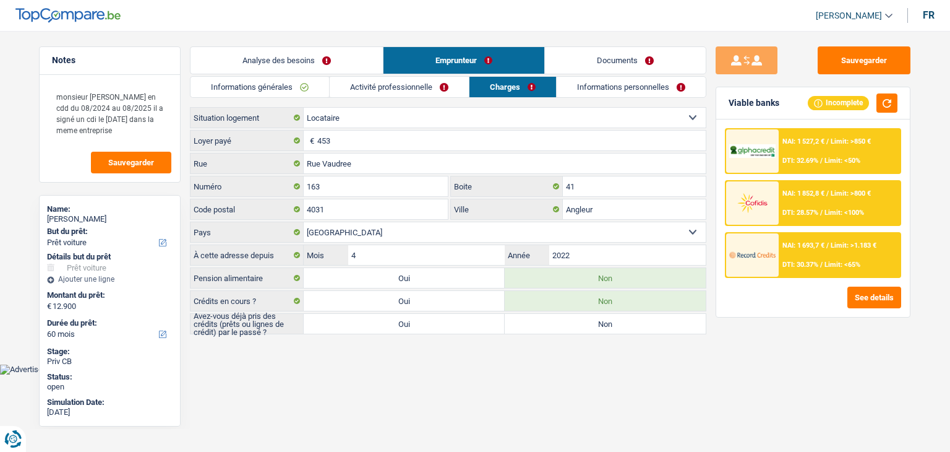
click at [449, 374] on html "Vous avez le contrôle de vos données Nous utilisons des cookies, tout comme nos…" at bounding box center [475, 187] width 950 height 374
click at [396, 248] on input "4" at bounding box center [426, 255] width 157 height 20
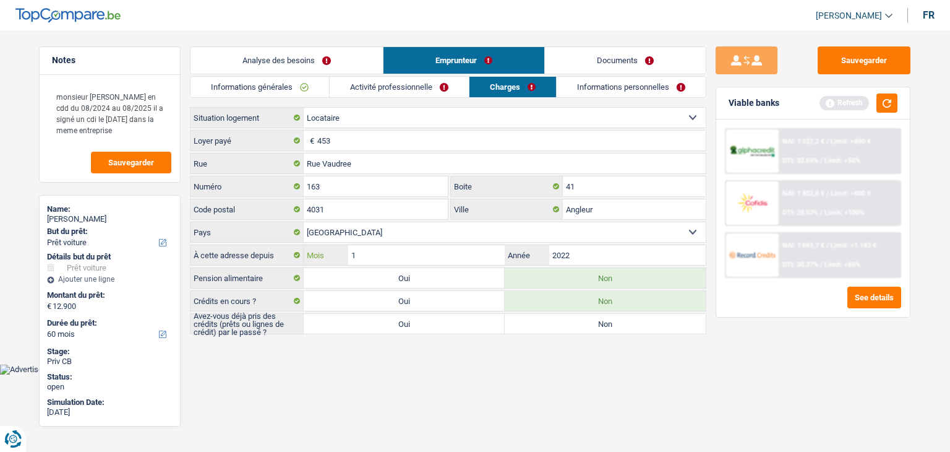
type input "10"
click at [883, 106] on button "button" at bounding box center [887, 102] width 21 height 19
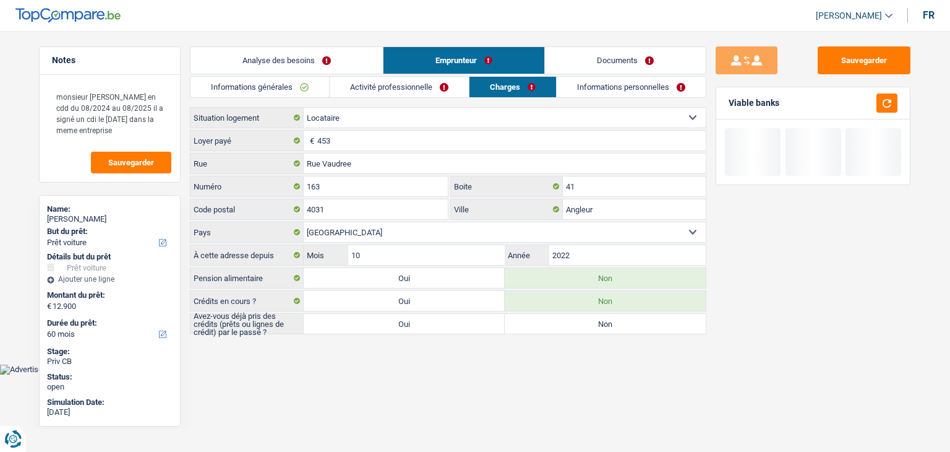
drag, startPoint x: 777, startPoint y: 110, endPoint x: 718, endPoint y: 102, distance: 59.2
click at [718, 102] on div "Viable banks" at bounding box center [814, 103] width 194 height 32
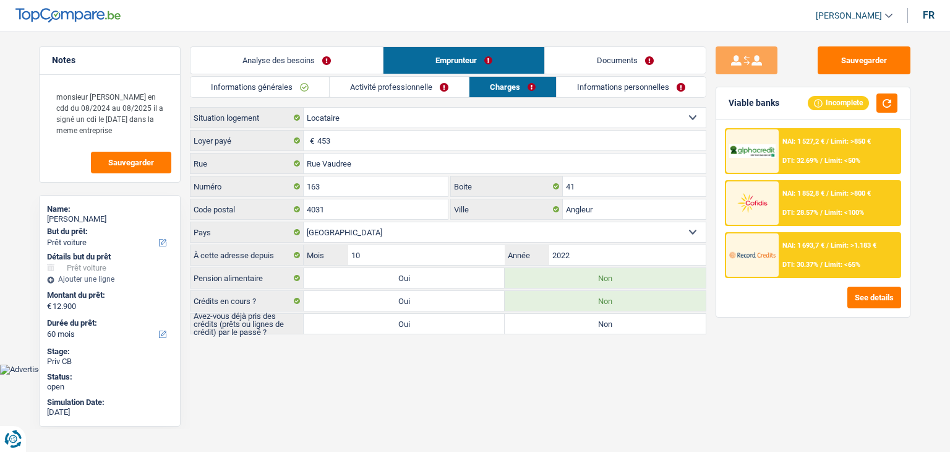
click at [369, 317] on label "Oui" at bounding box center [404, 324] width 201 height 20
click at [369, 317] on input "Oui" at bounding box center [404, 324] width 201 height 20
radio input "true"
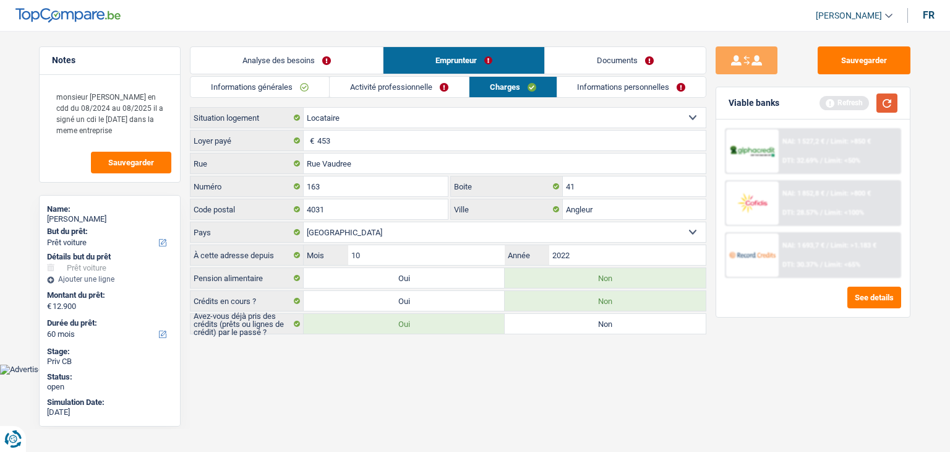
click at [893, 109] on button "button" at bounding box center [887, 102] width 21 height 19
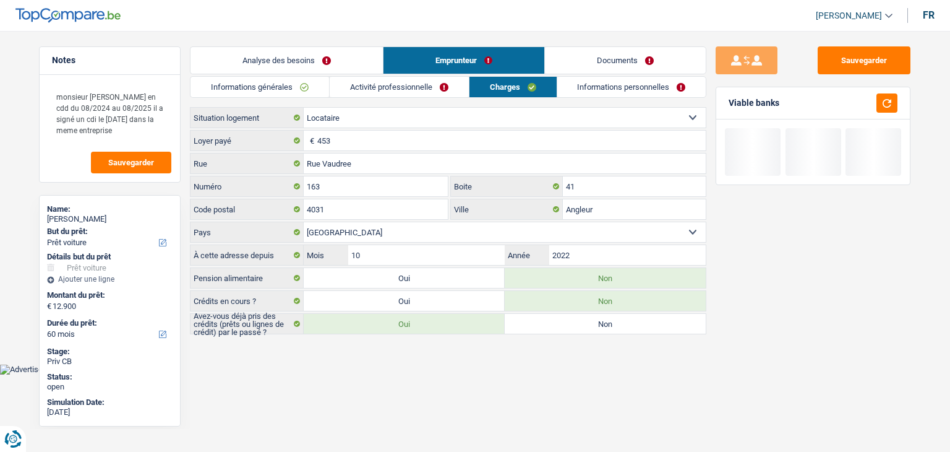
click at [623, 84] on link "Informations personnelles" at bounding box center [631, 87] width 149 height 20
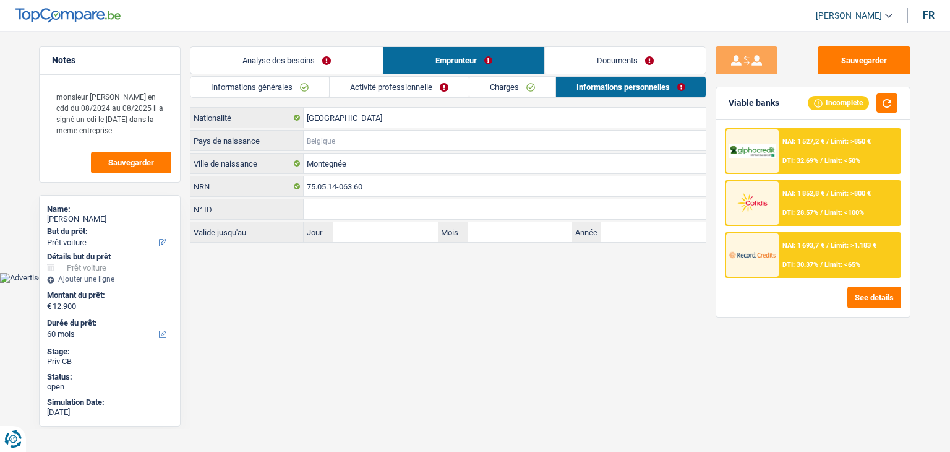
click at [320, 137] on input "Pays de naissance" at bounding box center [505, 141] width 402 height 20
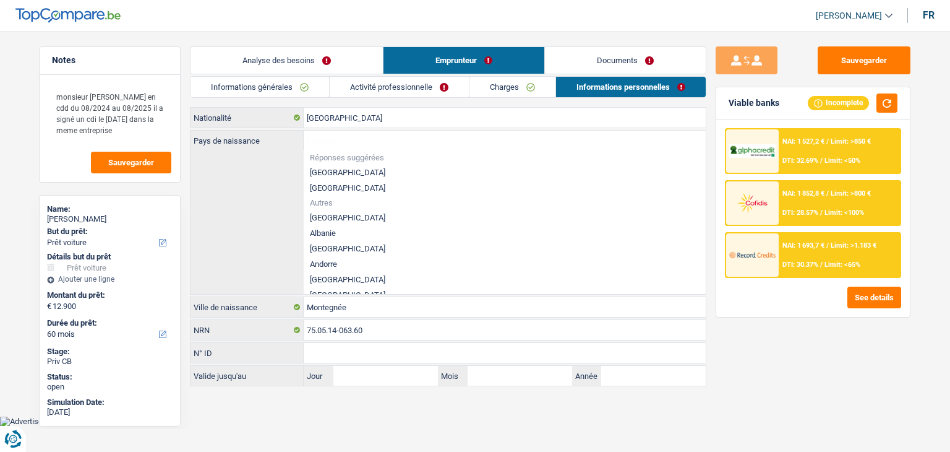
click at [325, 170] on li "[GEOGRAPHIC_DATA]" at bounding box center [505, 172] width 402 height 15
type input "[GEOGRAPHIC_DATA]"
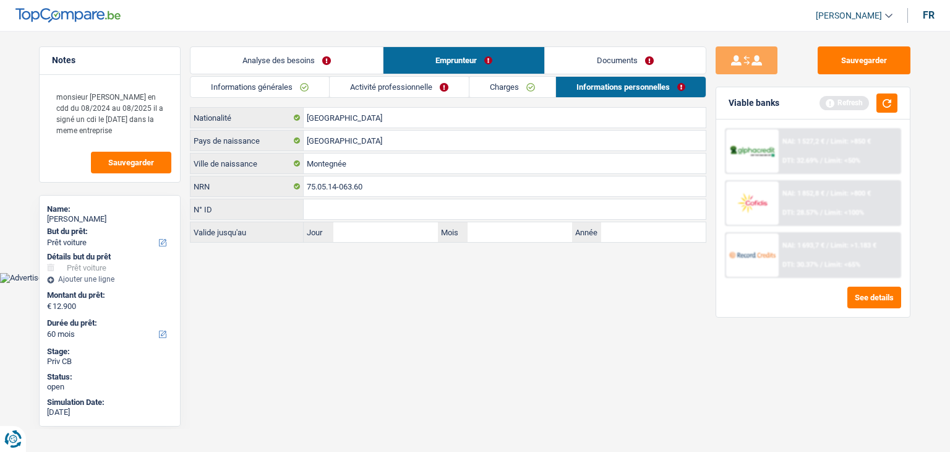
click at [327, 283] on html "Vous avez le contrôle de vos données Nous utilisons des cookies, tout comme nos…" at bounding box center [475, 141] width 950 height 283
click at [886, 111] on button "button" at bounding box center [887, 102] width 21 height 19
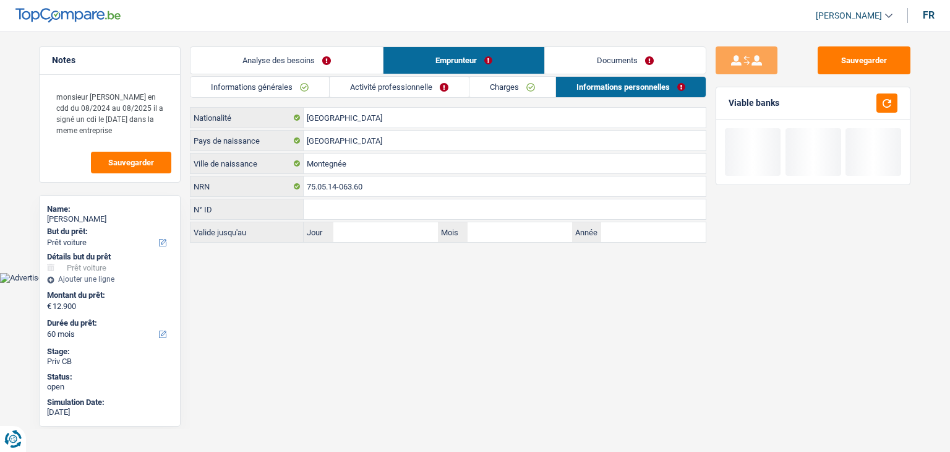
click at [561, 58] on link "Documents" at bounding box center [625, 60] width 161 height 27
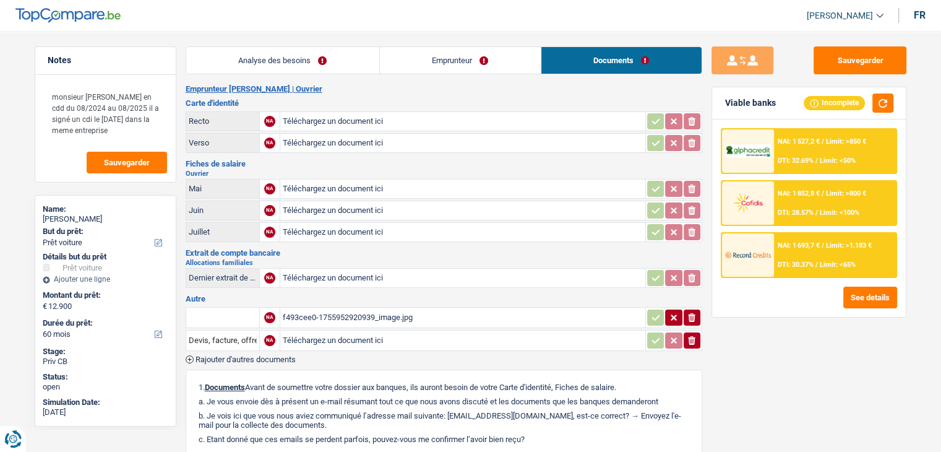
click at [481, 61] on link "Emprunteur" at bounding box center [460, 60] width 161 height 27
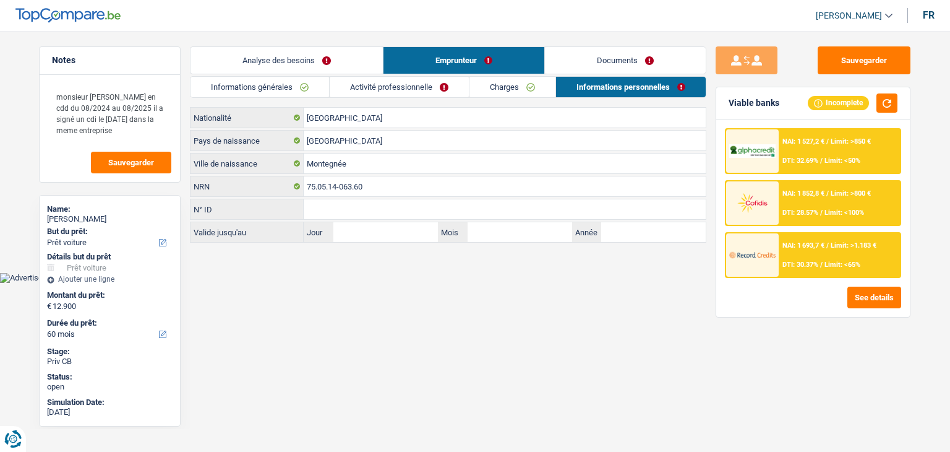
click at [633, 58] on link "Documents" at bounding box center [625, 60] width 161 height 27
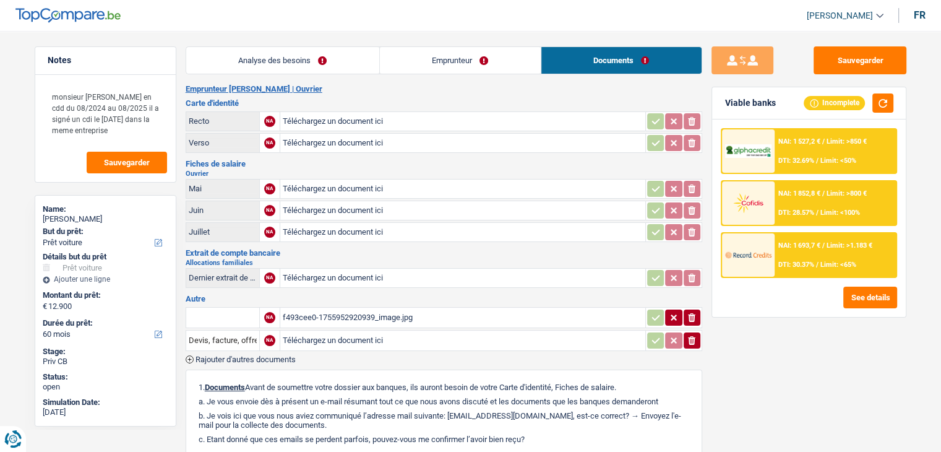
click at [552, 77] on div "Analyse des besoins Emprunteur Documents 1. Introduction & upselling by underst…" at bounding box center [444, 320] width 517 height 549
click at [488, 56] on link "Emprunteur" at bounding box center [460, 60] width 161 height 27
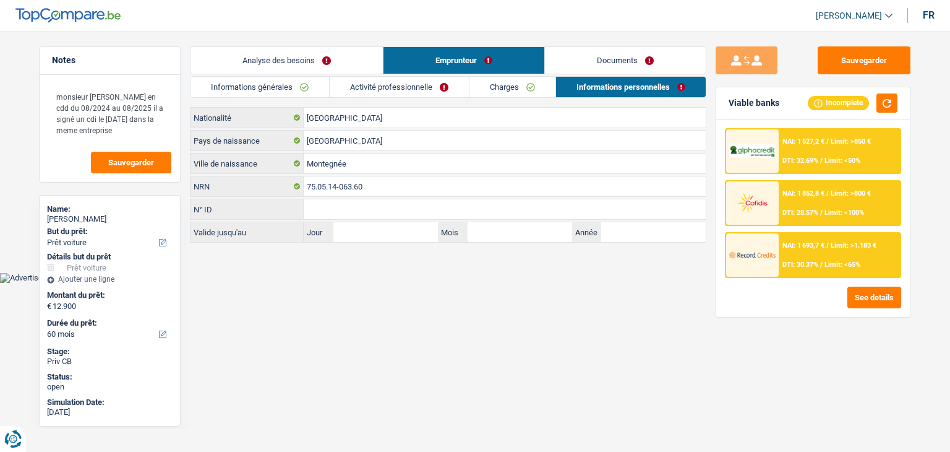
click at [337, 62] on link "Analyse des besoins" at bounding box center [287, 60] width 192 height 27
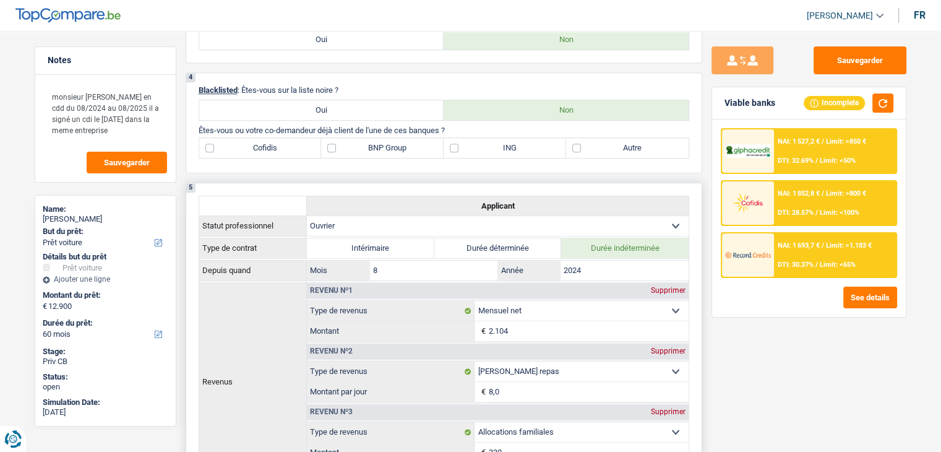
scroll to position [742, 0]
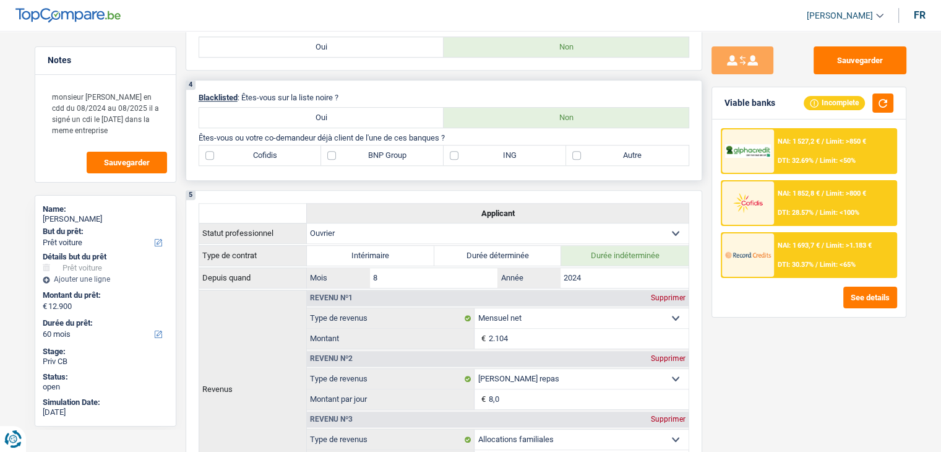
click at [605, 157] on label "Autre" at bounding box center [627, 155] width 123 height 20
click at [605, 157] on input "Autre" at bounding box center [627, 155] width 123 height 20
checkbox input "true"
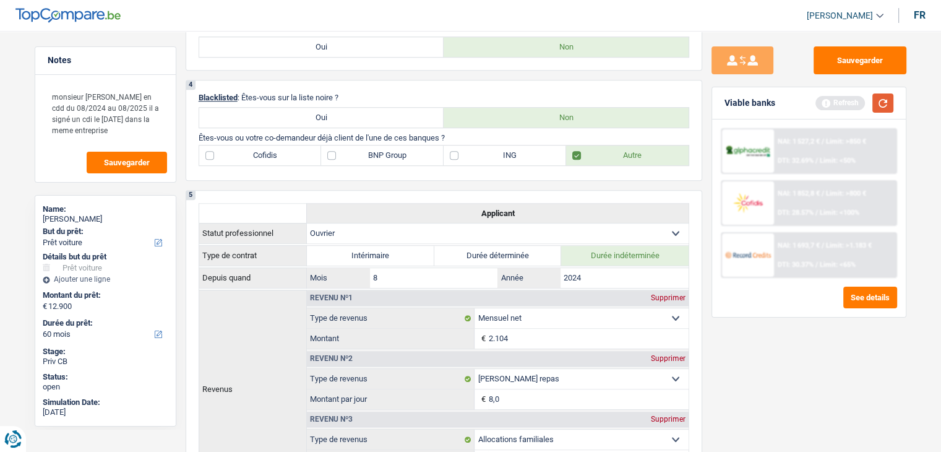
click at [876, 110] on button "button" at bounding box center [882, 102] width 21 height 19
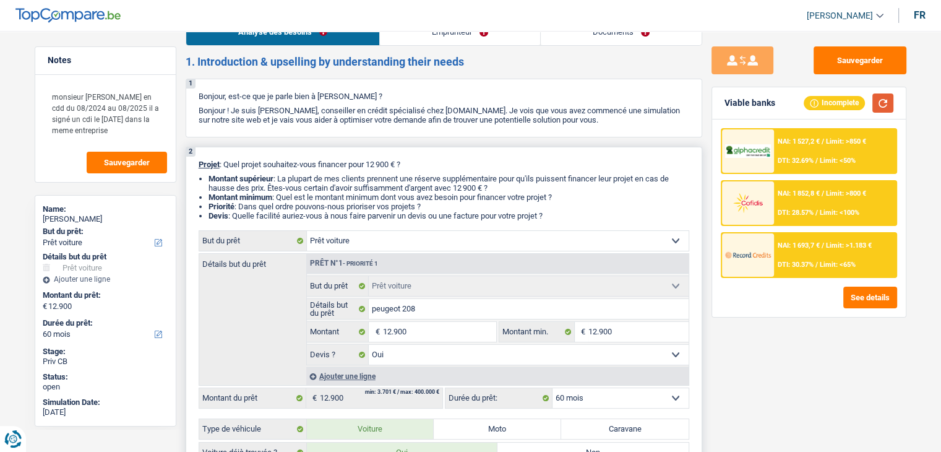
scroll to position [0, 0]
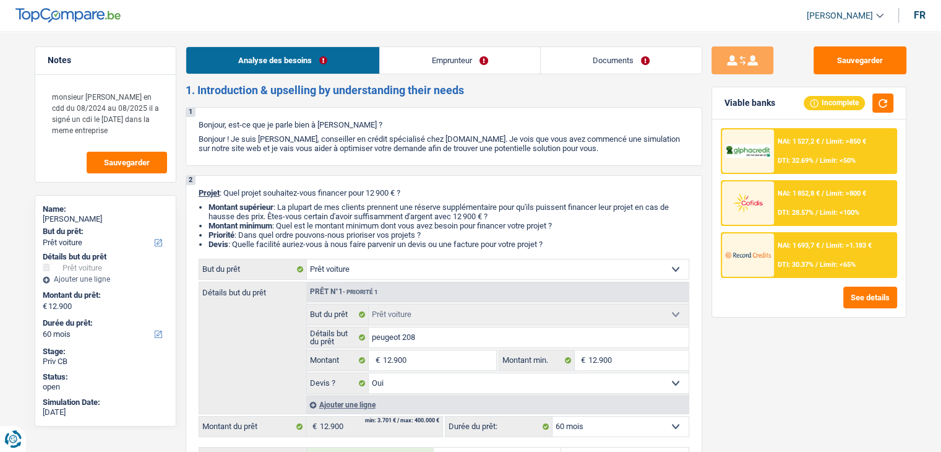
click at [470, 74] on li "Emprunteur" at bounding box center [459, 60] width 161 height 28
click at [445, 55] on link "Emprunteur" at bounding box center [460, 60] width 160 height 27
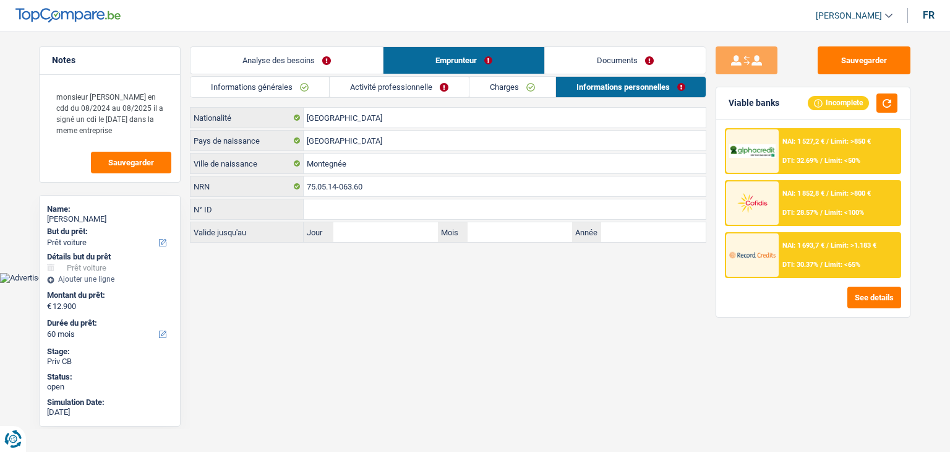
click at [286, 87] on link "Informations générales" at bounding box center [260, 87] width 139 height 20
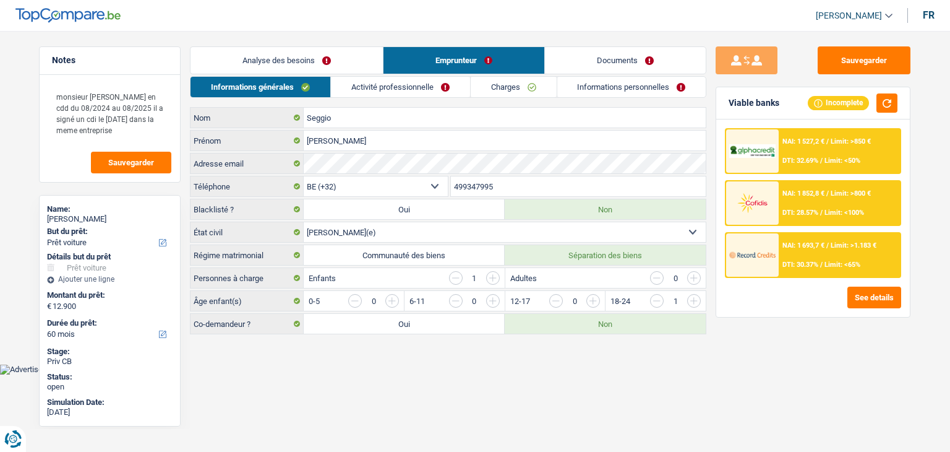
click at [376, 83] on link "Activité professionnelle" at bounding box center [400, 87] width 139 height 20
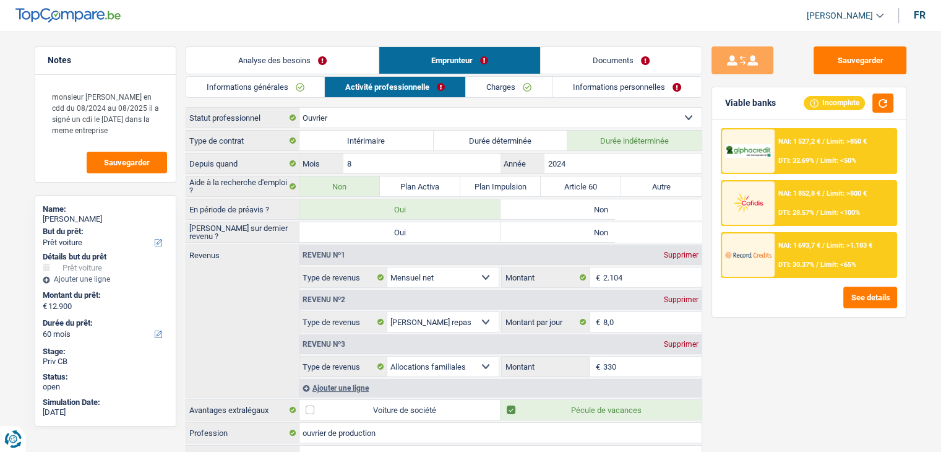
click at [489, 88] on link "Charges" at bounding box center [509, 87] width 86 height 20
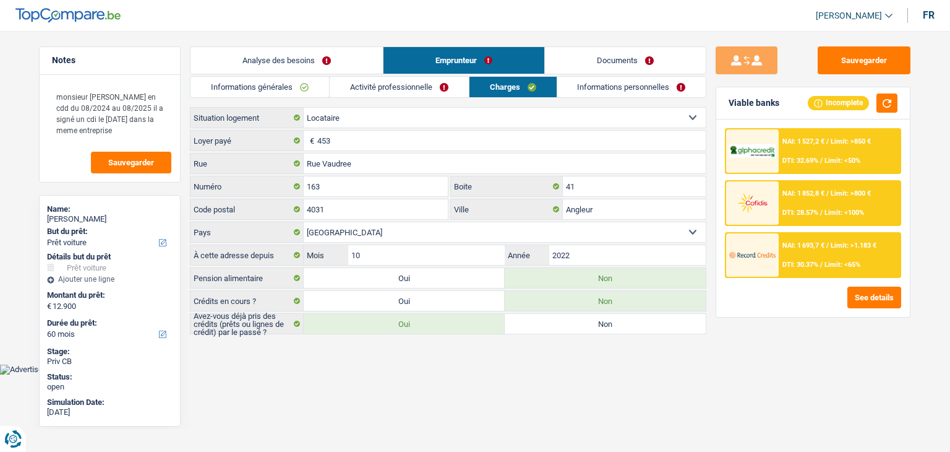
click at [420, 92] on link "Activité professionnelle" at bounding box center [399, 87] width 139 height 20
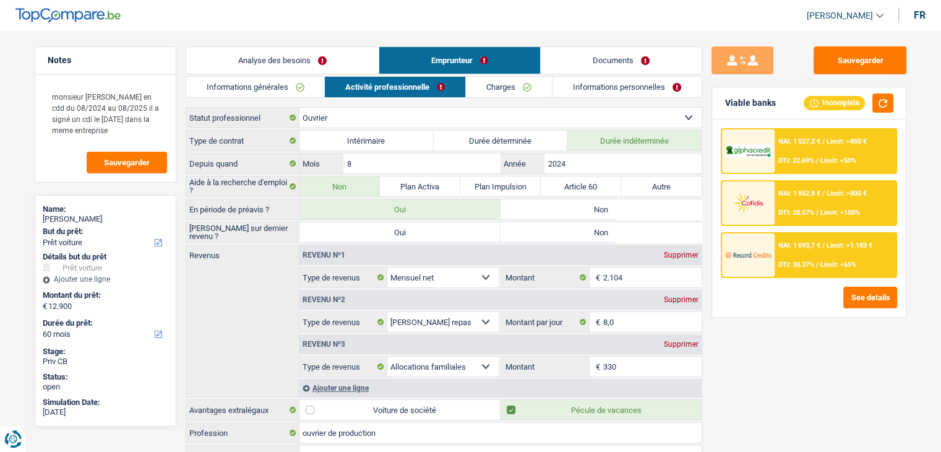
click at [525, 204] on label "Non" at bounding box center [601, 209] width 201 height 20
click at [525, 204] on input "Non" at bounding box center [601, 209] width 201 height 20
radio input "true"
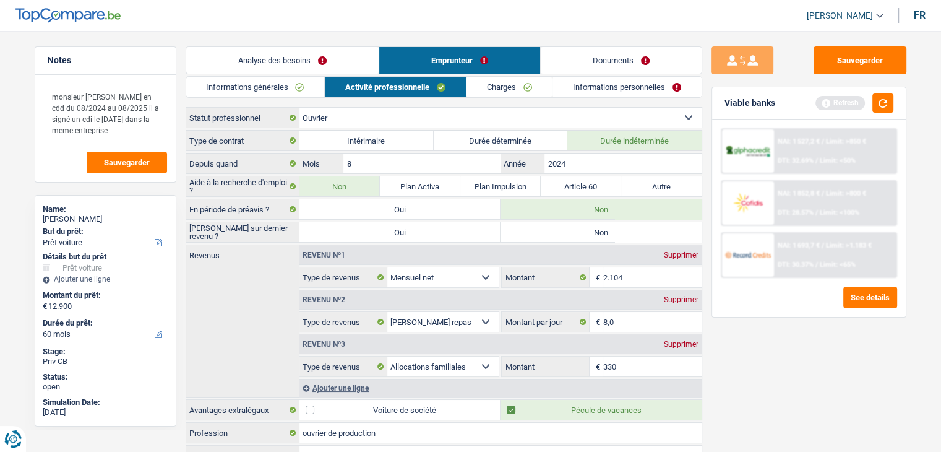
click at [597, 228] on label "Non" at bounding box center [601, 232] width 201 height 20
click at [597, 228] on input "Non" at bounding box center [601, 232] width 201 height 20
radio input "true"
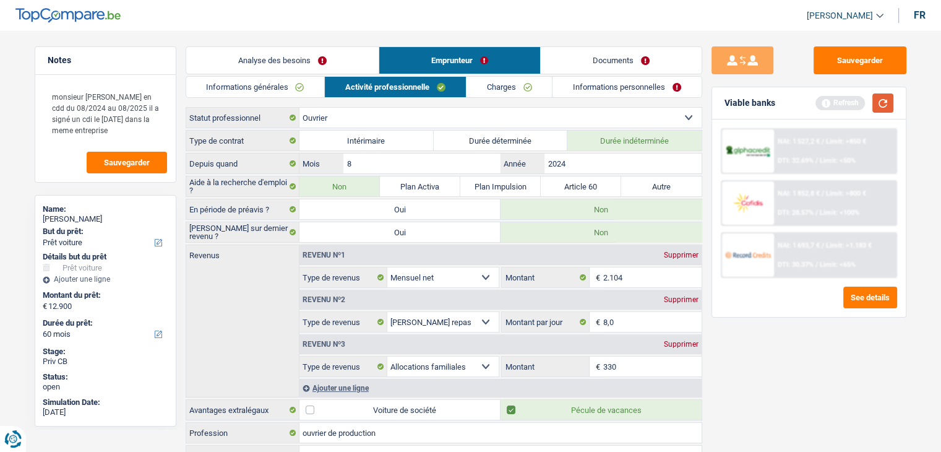
click at [879, 105] on button "button" at bounding box center [882, 102] width 21 height 19
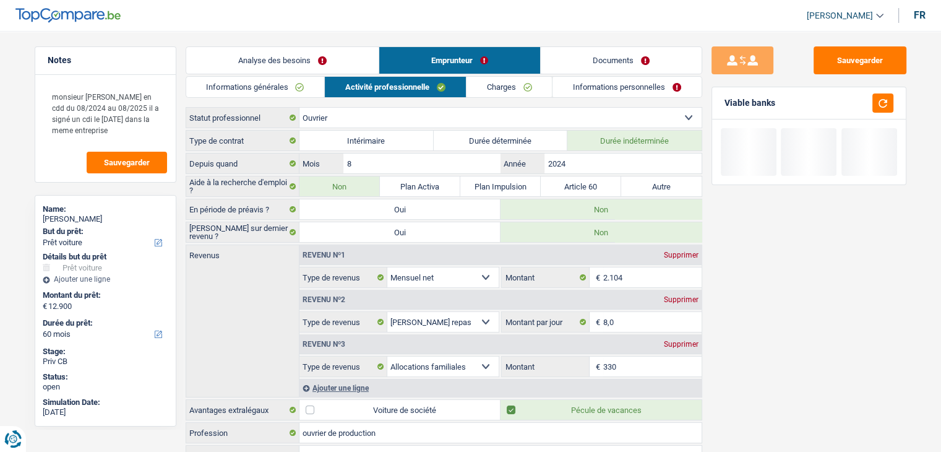
click at [525, 92] on link "Charges" at bounding box center [510, 87] width 86 height 20
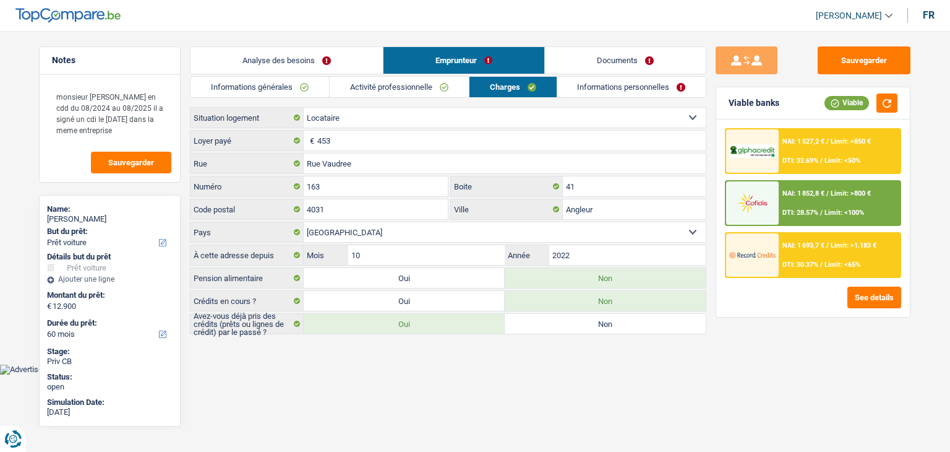
click at [588, 82] on link "Informations personnelles" at bounding box center [631, 87] width 149 height 20
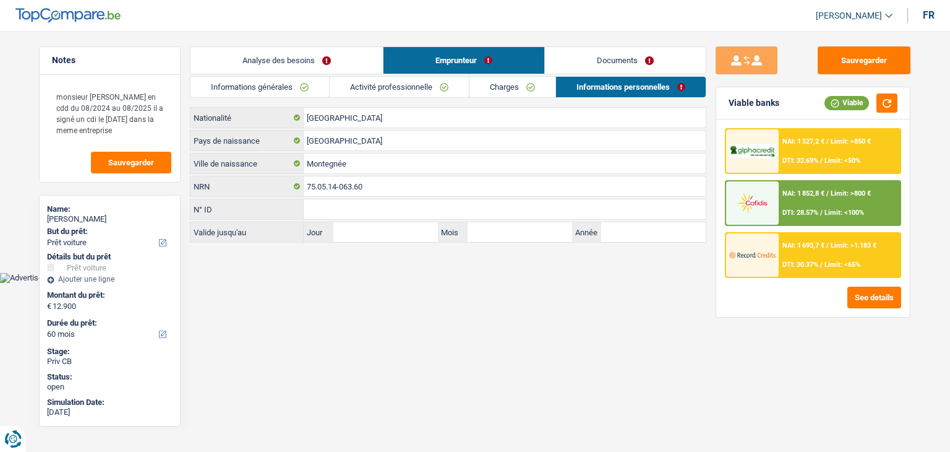
click at [585, 59] on link "Documents" at bounding box center [625, 60] width 161 height 27
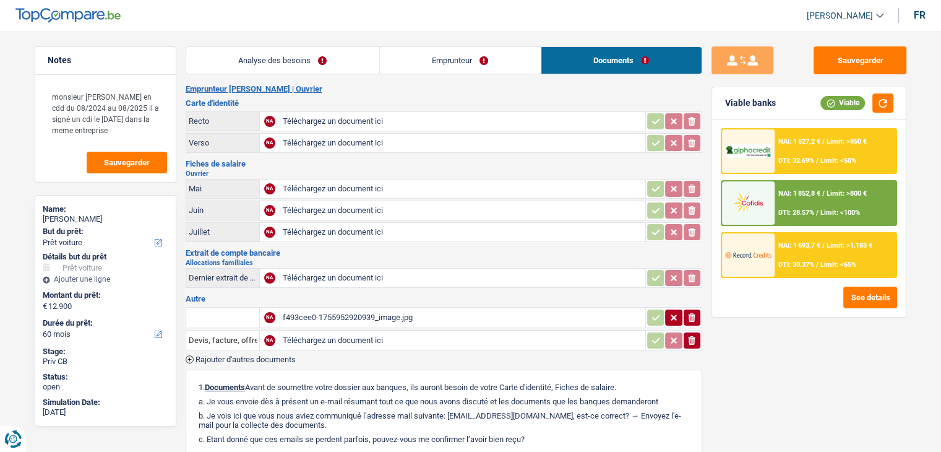
click at [297, 69] on link "Analyse des besoins" at bounding box center [282, 60] width 193 height 27
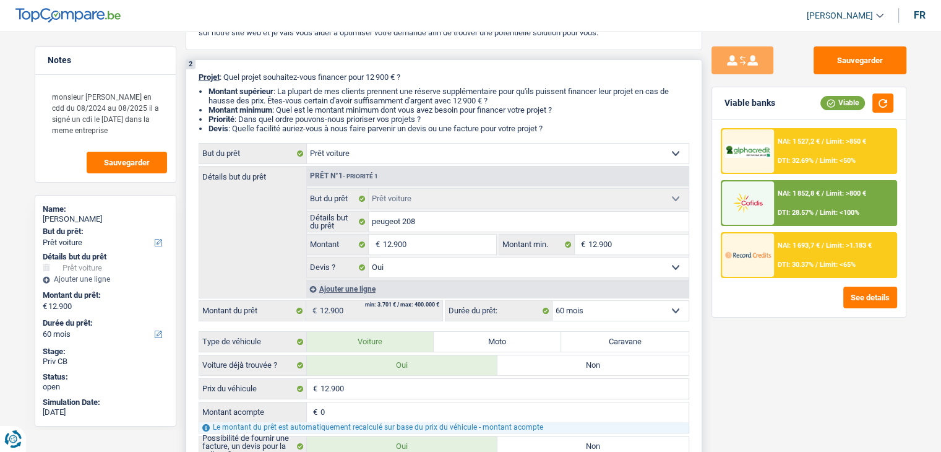
scroll to position [124, 0]
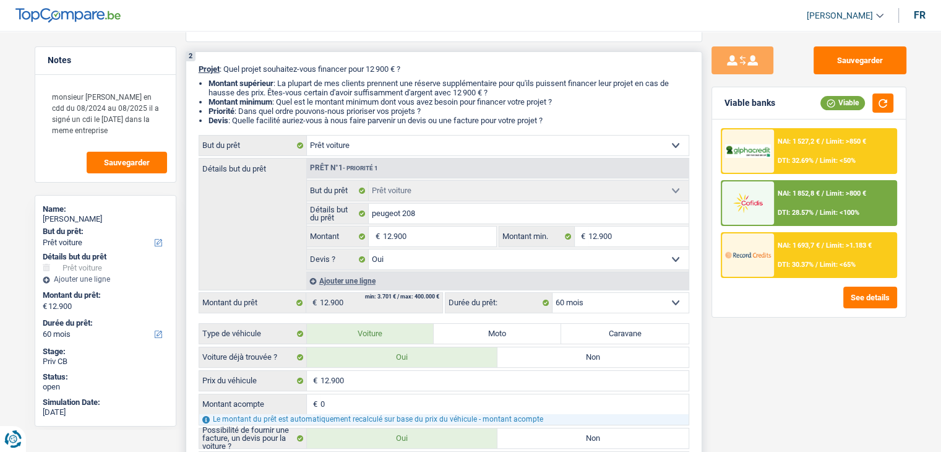
click at [595, 305] on select "12 mois 18 mois 24 mois 30 mois 36 mois 42 mois 48 mois 60 mois Sélectionner un…" at bounding box center [621, 303] width 136 height 20
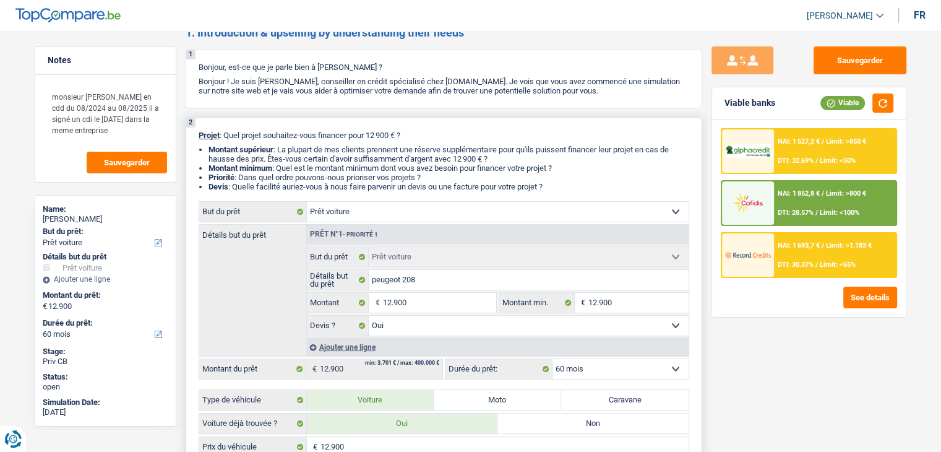
scroll to position [0, 0]
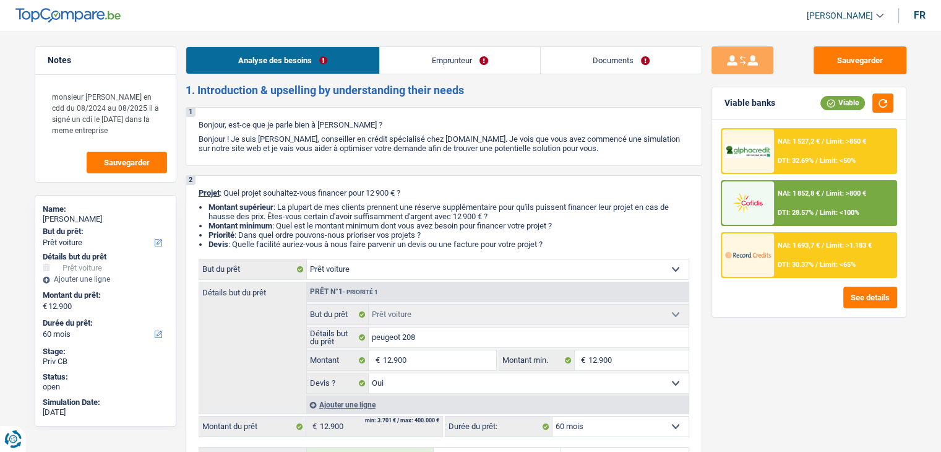
click at [628, 62] on link "Documents" at bounding box center [621, 60] width 161 height 27
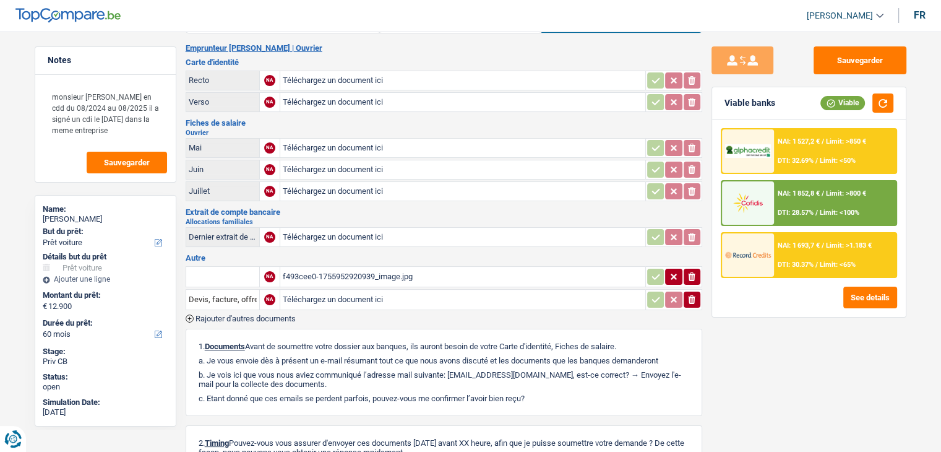
scroll to position [124, 0]
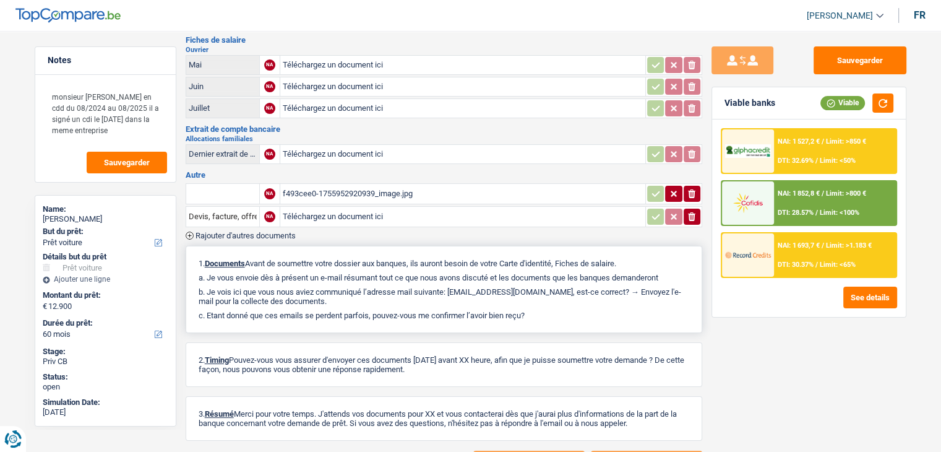
drag, startPoint x: 452, startPoint y: 285, endPoint x: 524, endPoint y: 290, distance: 71.9
click at [524, 290] on p "b. Je vois ici que vous nous aviez communiqué l’adresse mail suivante: Titine2…" at bounding box center [444, 296] width 491 height 19
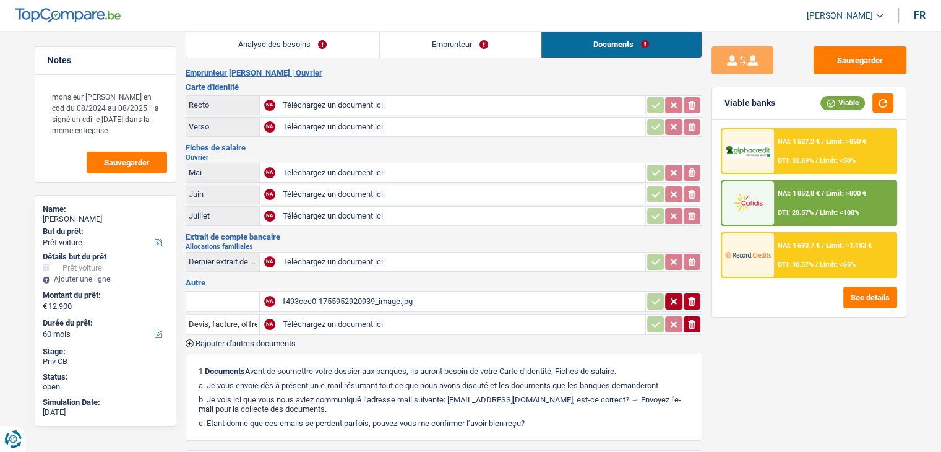
scroll to position [0, 0]
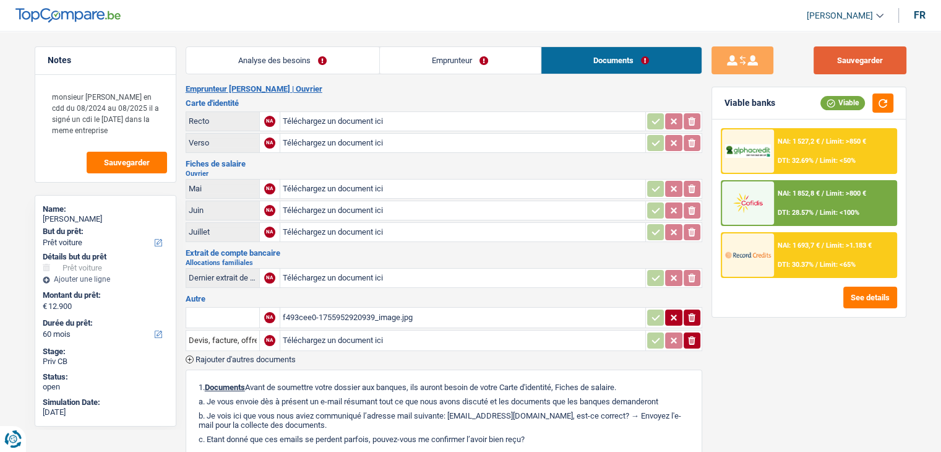
click at [854, 58] on button "Sauvegarder" at bounding box center [860, 60] width 93 height 28
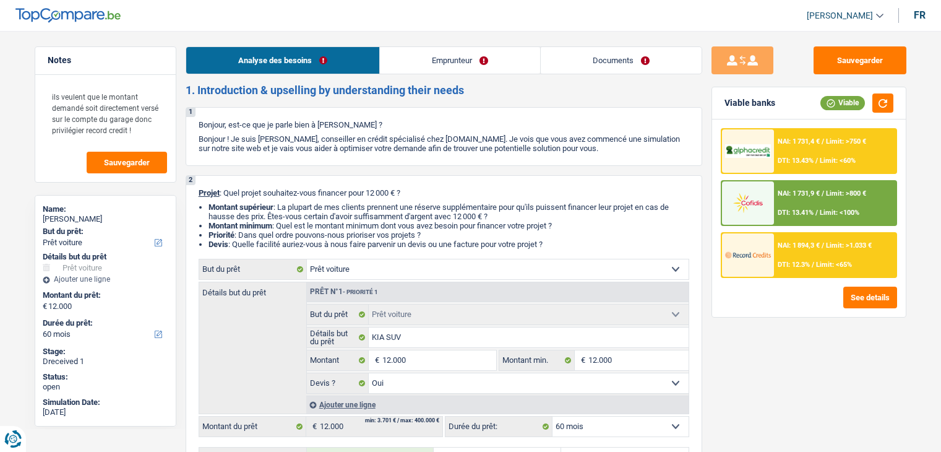
select select "car"
select select "60"
select select "car"
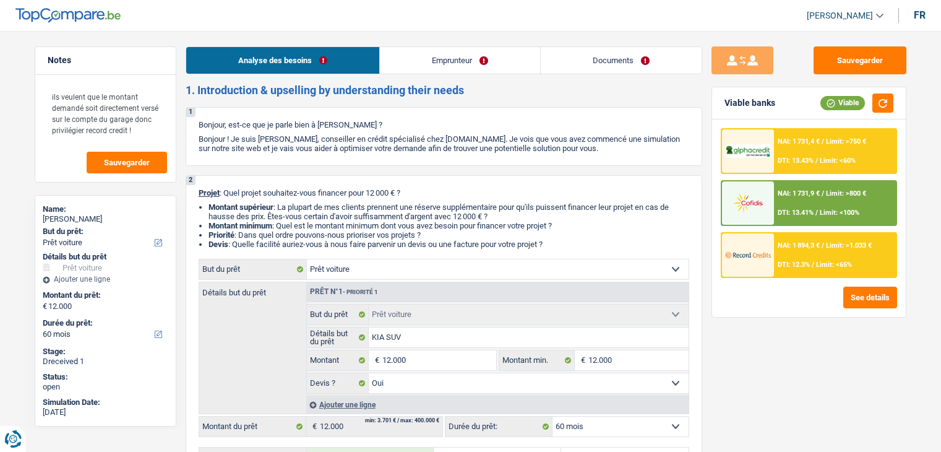
select select "yes"
select select "60"
select select "privateEmployee"
select select "netSalary"
select select "familyAllowances"
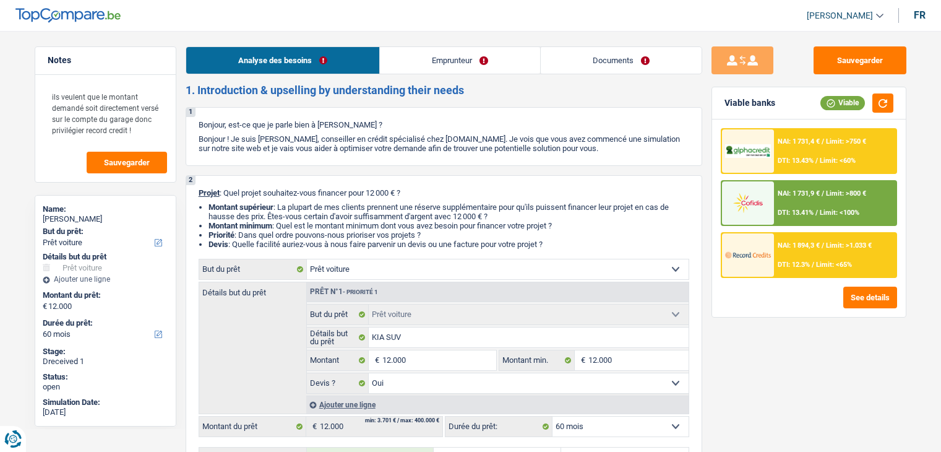
select select "mealVouchers"
select select "ownerWithoutMortgage"
select select "car"
select select "yes"
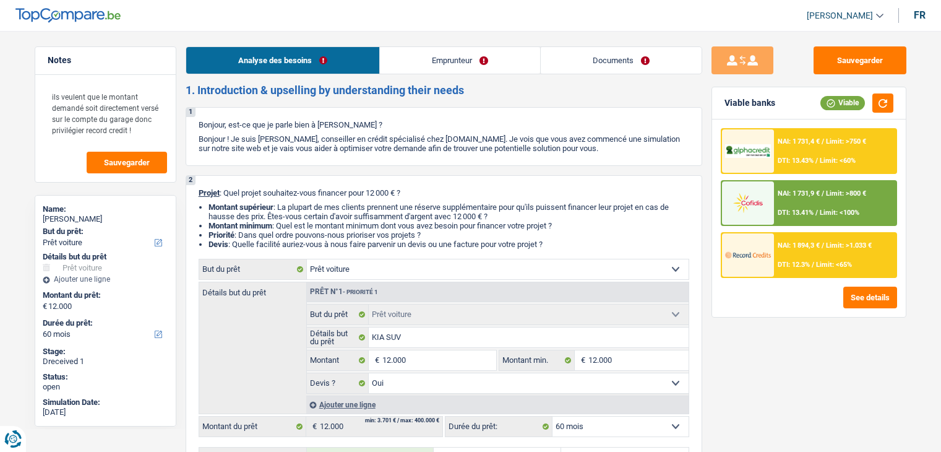
select select "60"
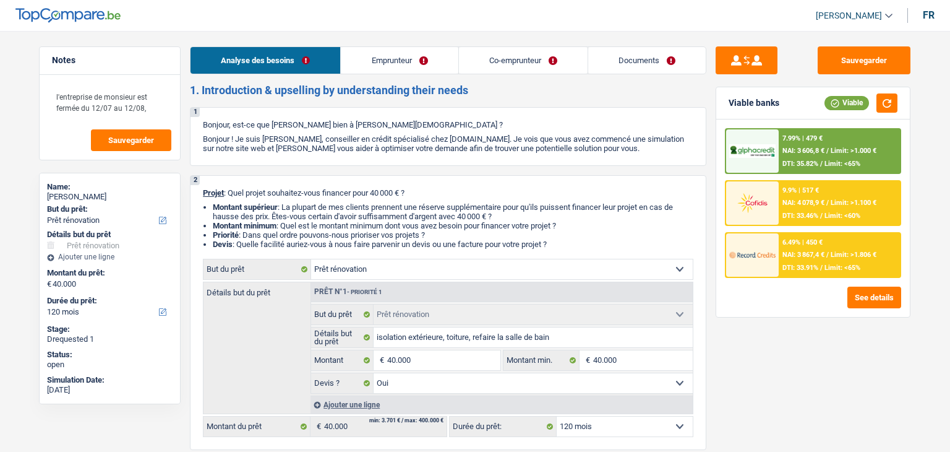
select select "renovation"
select select "120"
select select "renovation"
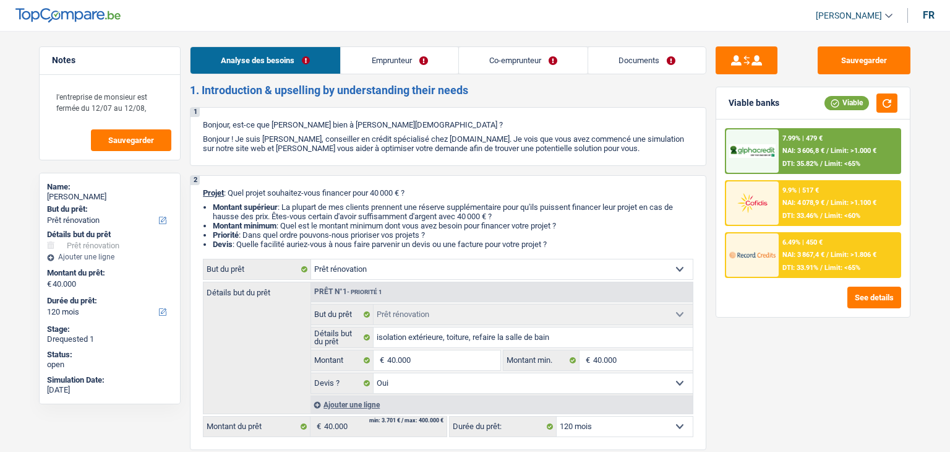
select select "yes"
select select "120"
select select "privateEmployee"
select select "publicEmployee"
select select "netSalary"
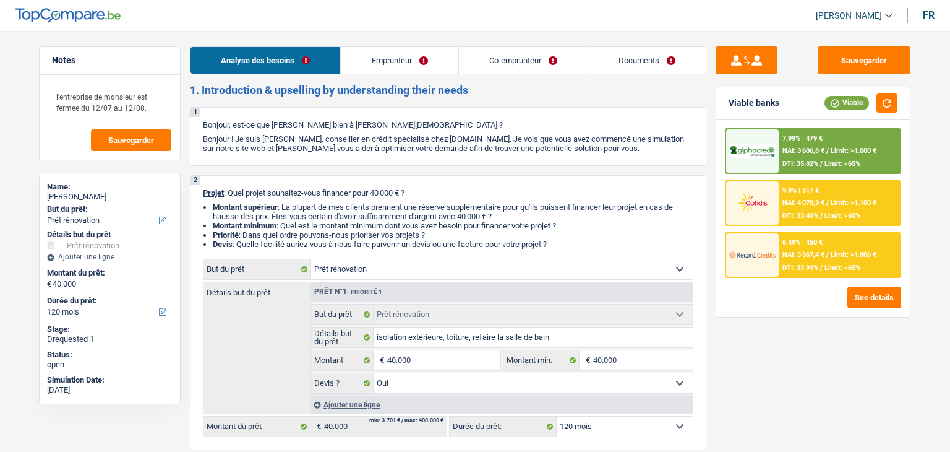
select select "mealVouchers"
select select "familyAllowances"
select select "netSalary"
select select "familyAllowances"
select select "mealVouchers"
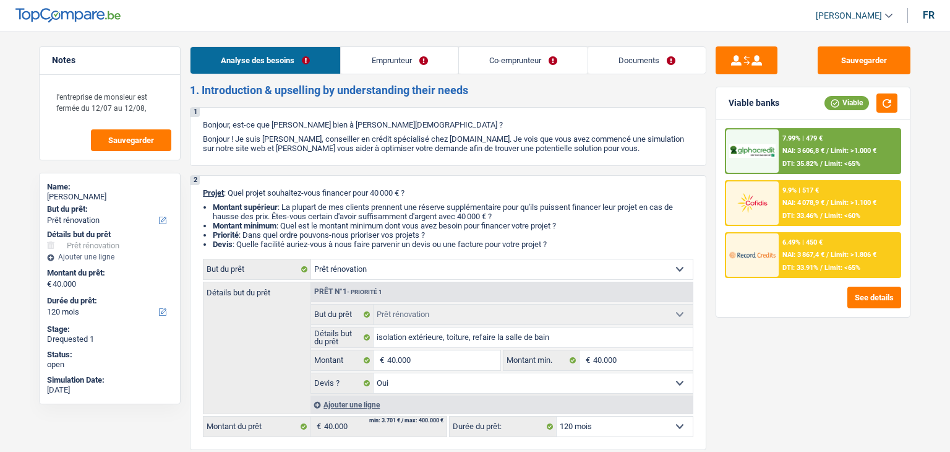
select select "ownerWithMortgage"
select select "mortgage"
select select "300"
select select "renovationLoan"
select select "120"
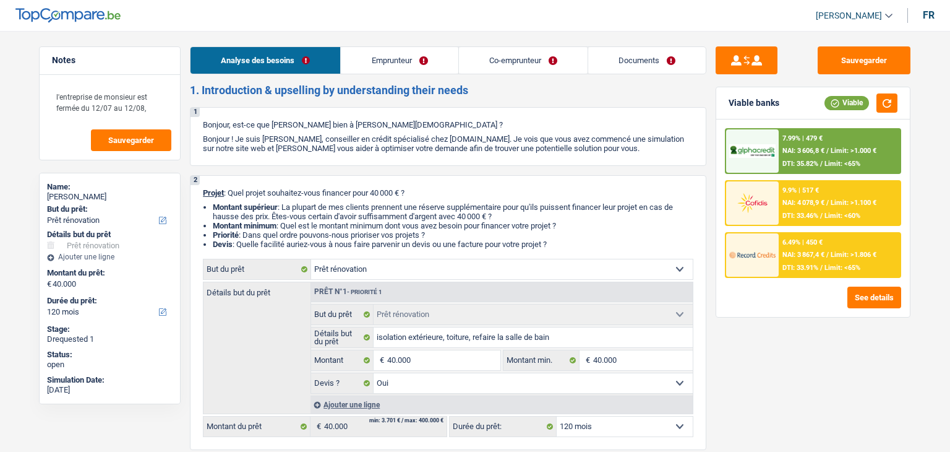
select select "personalLoan"
select select "smallWorks"
select select "36"
select select "renovation"
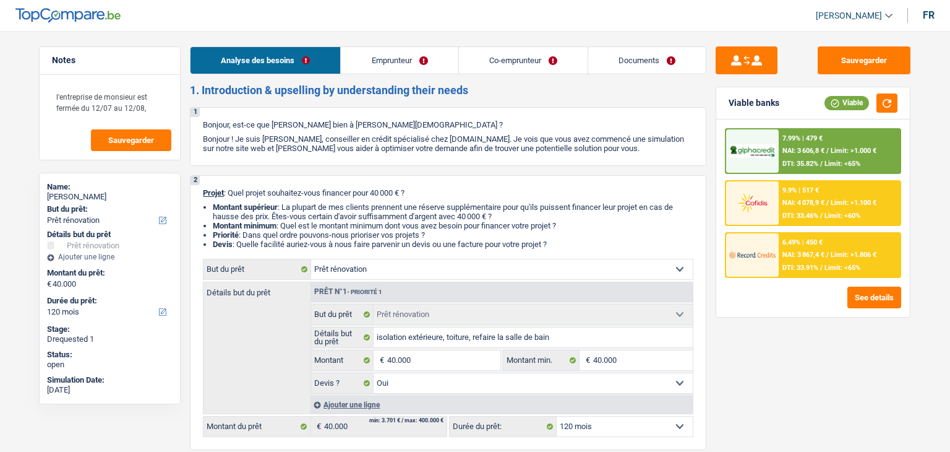
select select "yes"
select select "120"
select select "32"
select select "married"
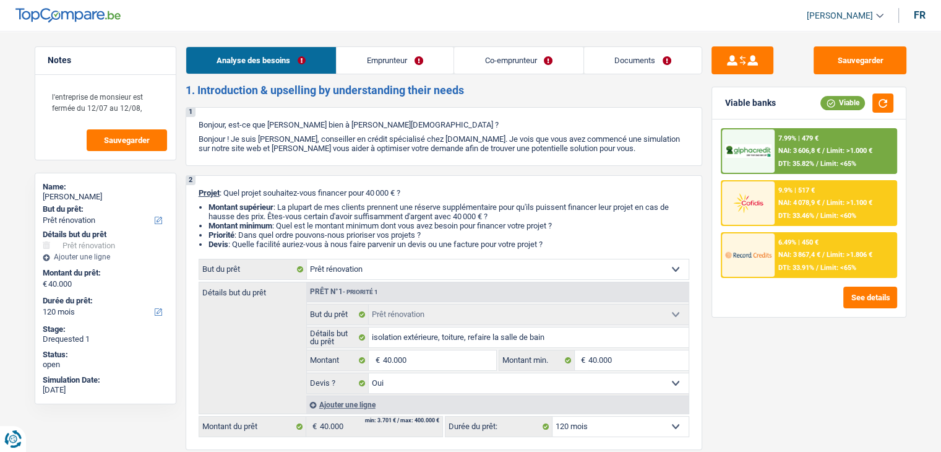
click at [400, 61] on link "Emprunteur" at bounding box center [395, 60] width 117 height 27
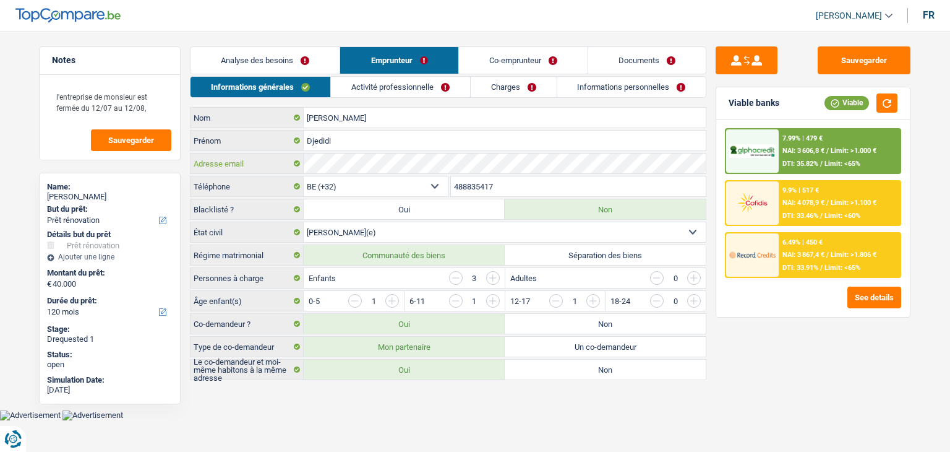
click at [275, 171] on div "Adresse email" at bounding box center [448, 163] width 515 height 20
click at [713, 171] on div "Sauvegarder Viable banks Viable 7.99% | 479 € NAI: 3 606,8 € / Limit: >1.000 € …" at bounding box center [813, 237] width 213 height 382
click at [267, 169] on div "Adresse email" at bounding box center [448, 163] width 515 height 20
click at [164, 100] on textarea "l'entreprise de monsieur est fermée du 12/07 au 12/08," at bounding box center [109, 102] width 123 height 37
click at [252, 32] on main "Notes l'entreprise de monsieur est fermée du 12/07 au 12/08, Sauvegarder Name: …" at bounding box center [475, 214] width 950 height 391
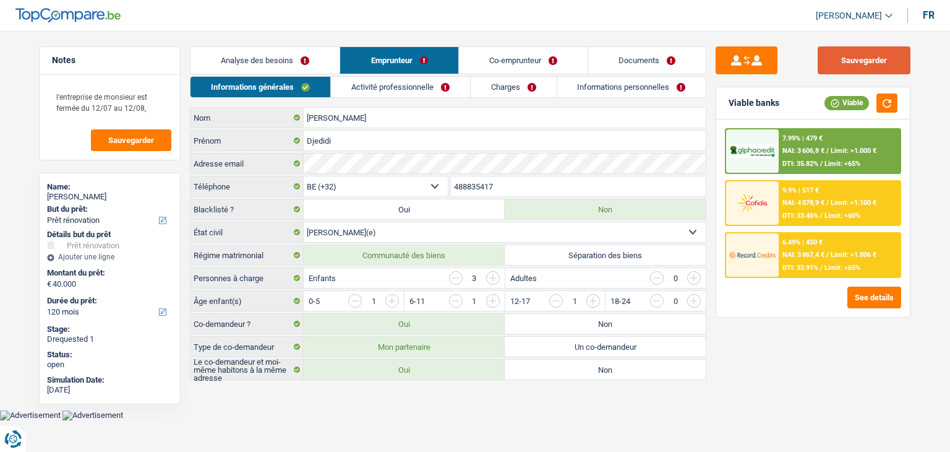
click at [830, 73] on button "Sauvegarder" at bounding box center [864, 60] width 93 height 28
click at [503, 61] on link "Co-emprunteur" at bounding box center [523, 60] width 129 height 27
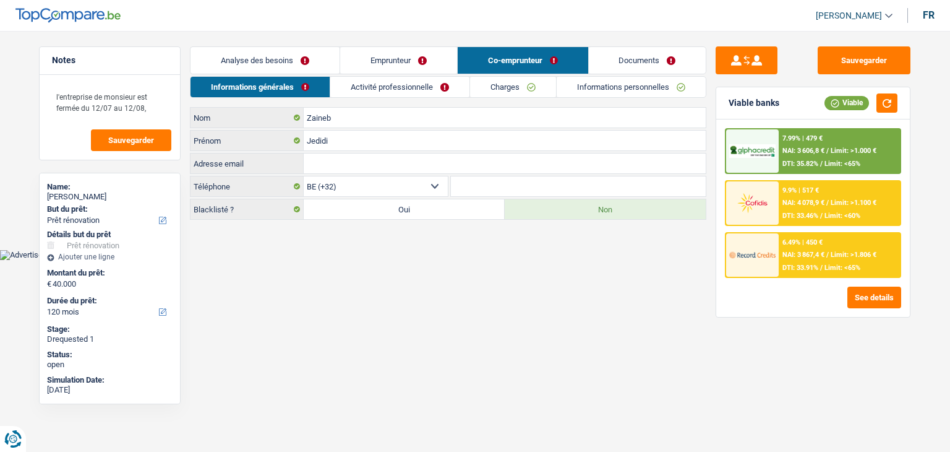
click at [621, 71] on link "Documents" at bounding box center [648, 60] width 118 height 27
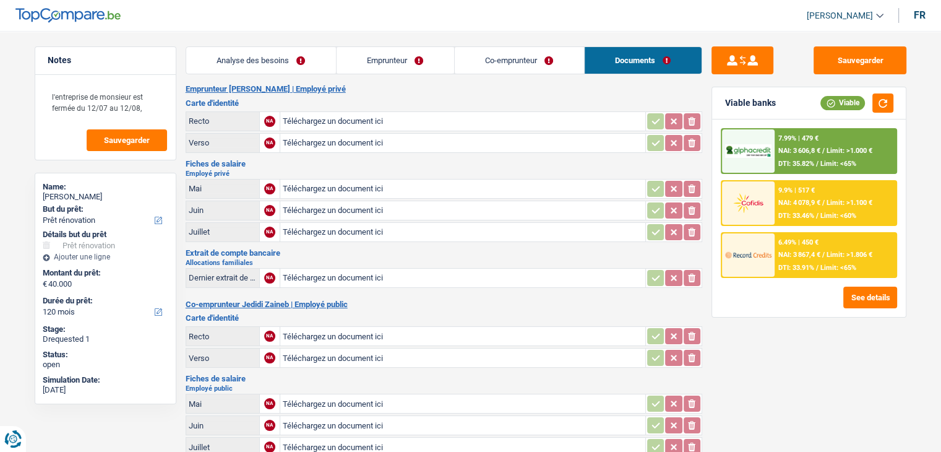
click at [493, 71] on link "Co-emprunteur" at bounding box center [519, 60] width 129 height 27
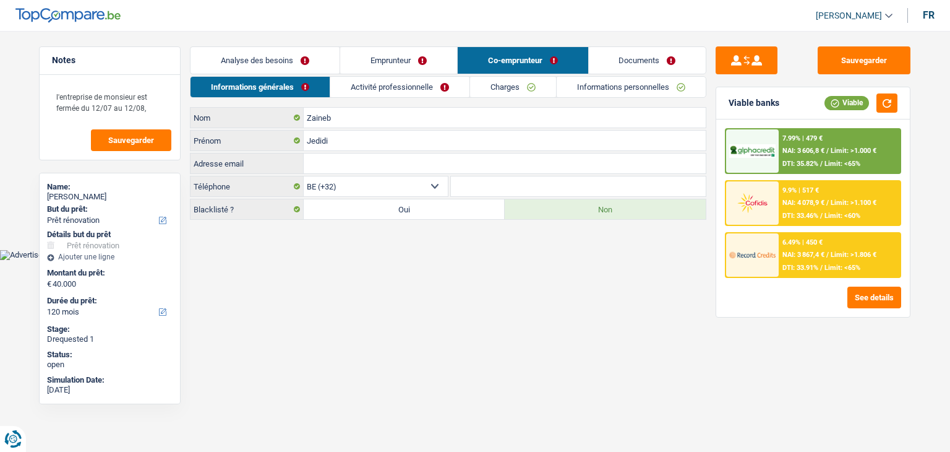
click at [400, 92] on link "Activité professionnelle" at bounding box center [399, 87] width 139 height 20
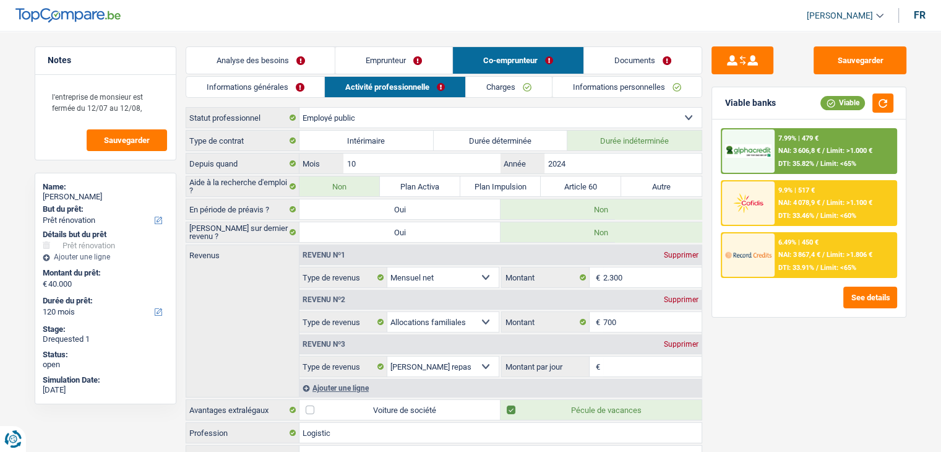
click at [528, 96] on link "Charges" at bounding box center [509, 87] width 86 height 20
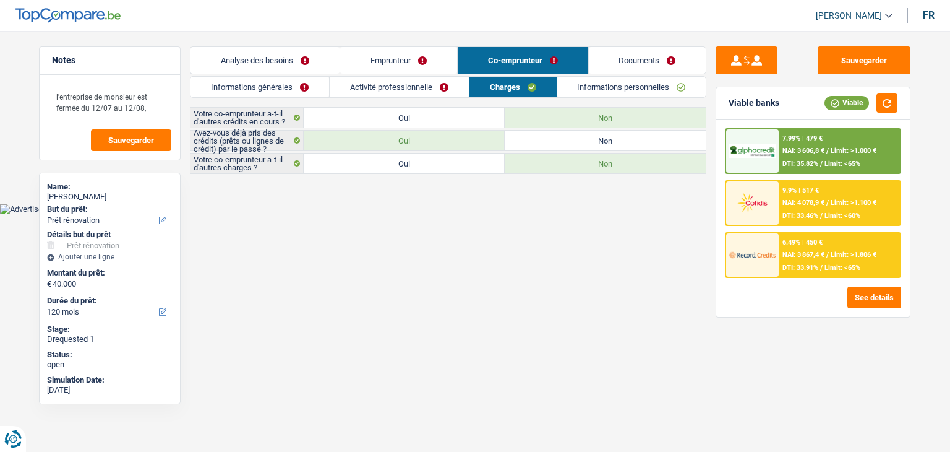
click at [440, 89] on link "Activité professionnelle" at bounding box center [399, 87] width 139 height 20
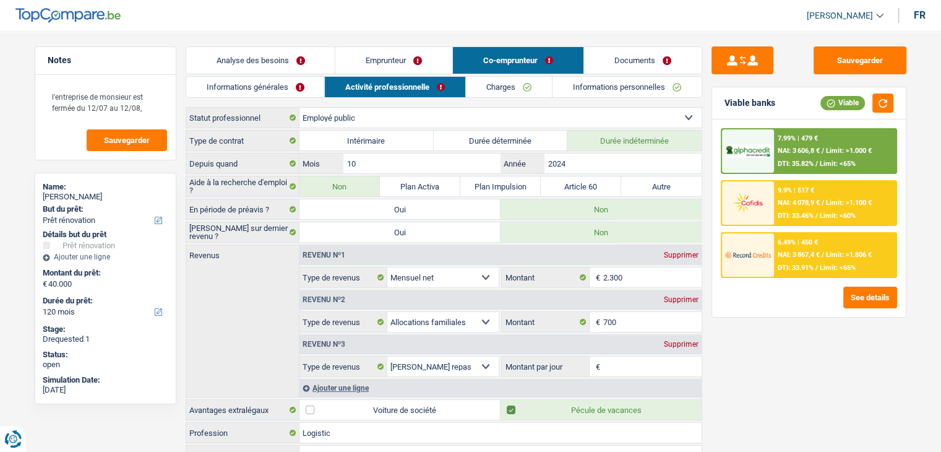
click at [409, 60] on link "Emprunteur" at bounding box center [393, 60] width 117 height 27
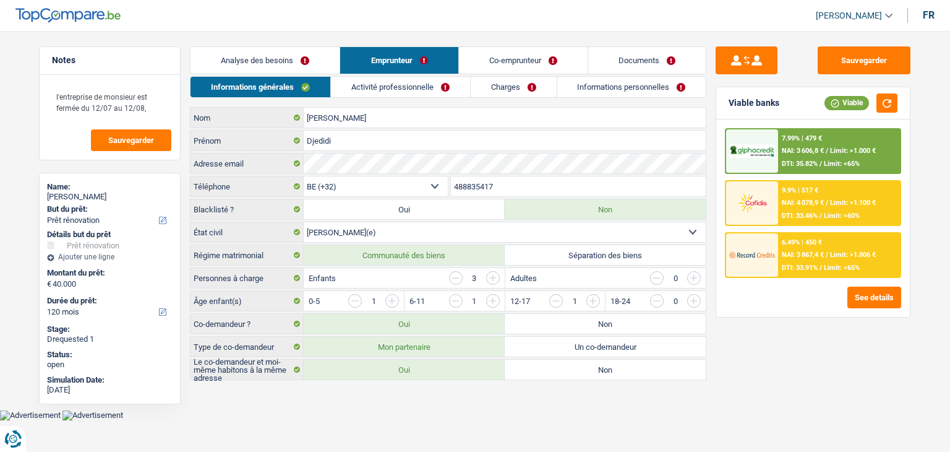
click at [400, 84] on link "Activité professionnelle" at bounding box center [400, 87] width 139 height 20
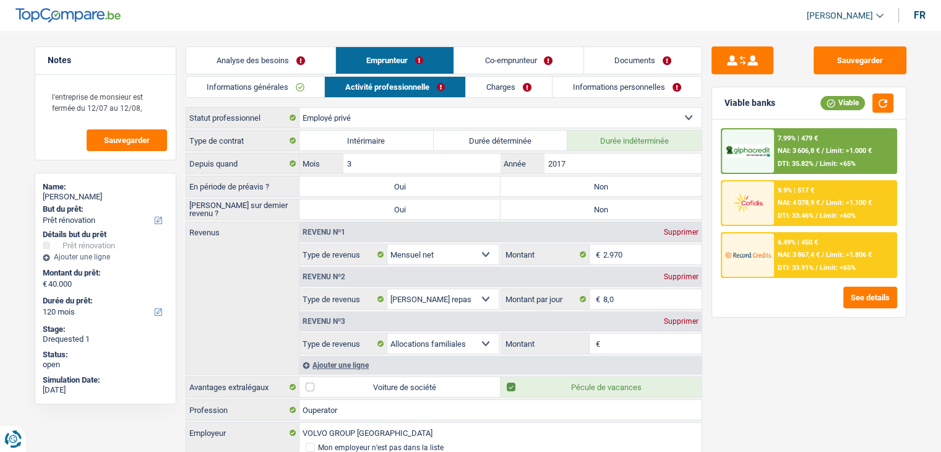
click at [607, 85] on link "Informations personnelles" at bounding box center [627, 87] width 149 height 20
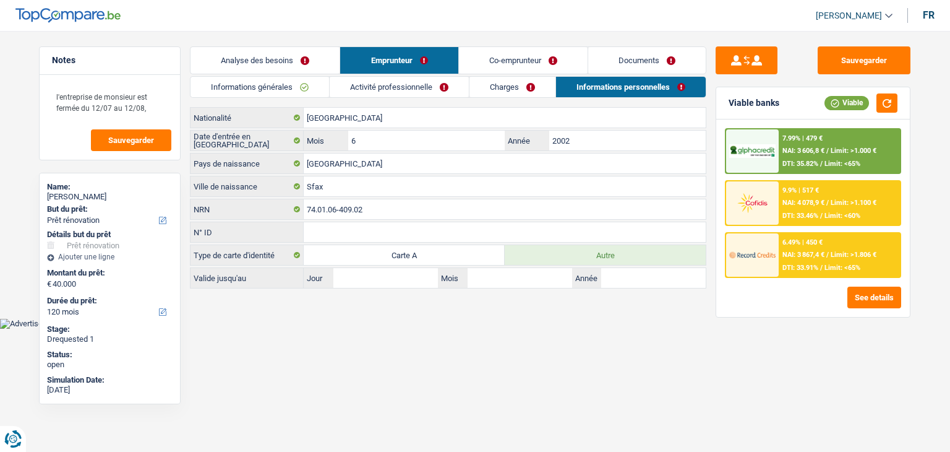
click at [614, 64] on link "Documents" at bounding box center [647, 60] width 118 height 27
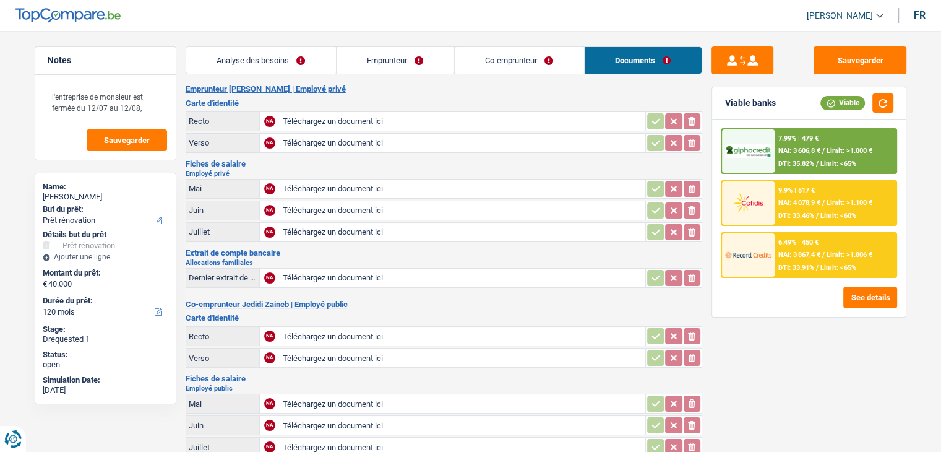
scroll to position [186, 0]
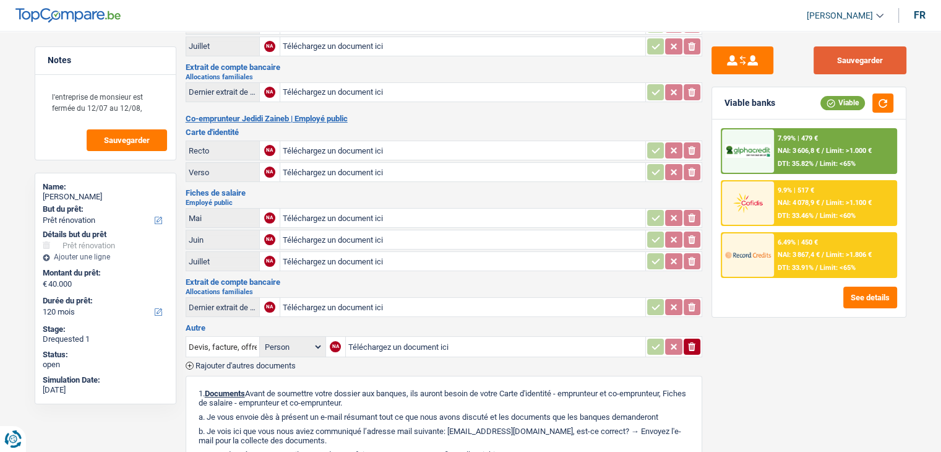
click at [824, 66] on button "Sauvegarder" at bounding box center [860, 60] width 93 height 28
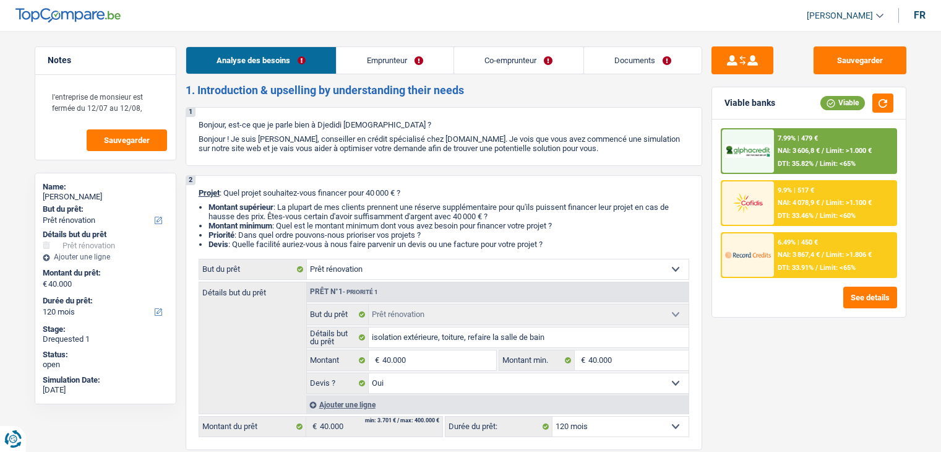
select select "renovation"
select select "120"
select select "renovation"
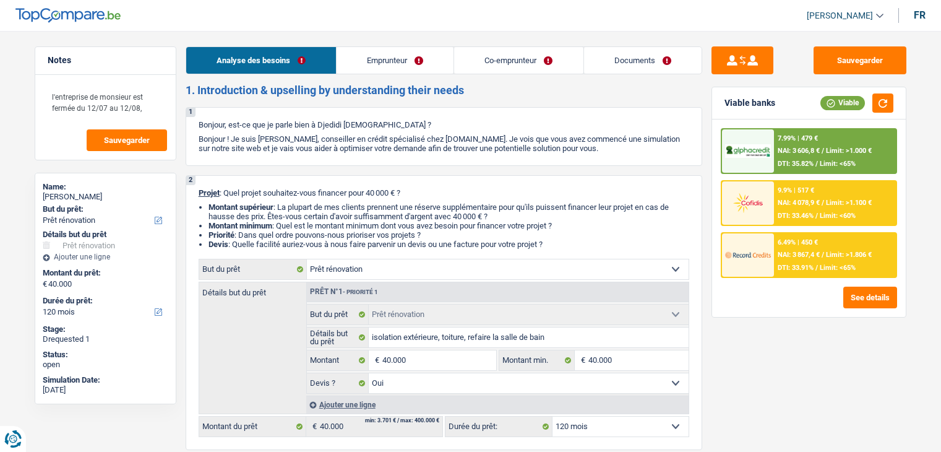
select select "yes"
select select "120"
select select "privateEmployee"
select select "publicEmployee"
select select "netSalary"
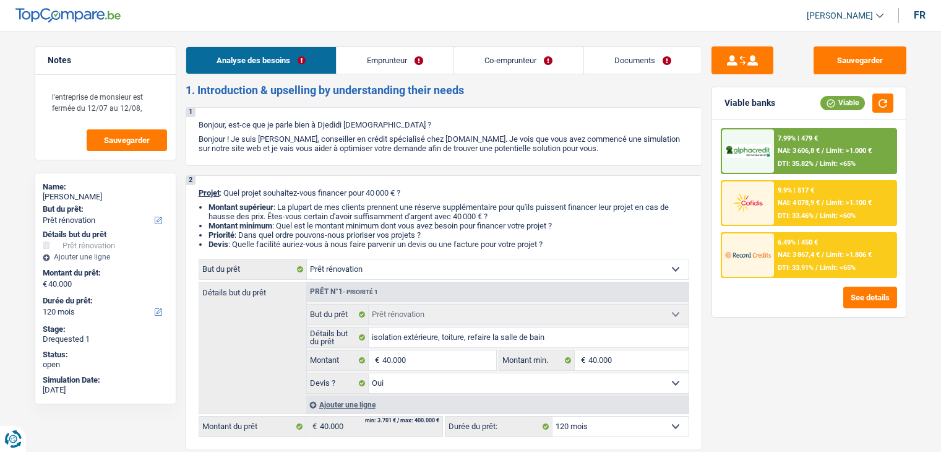
select select "mealVouchers"
select select "familyAllowances"
select select "netSalary"
select select "familyAllowances"
select select "mealVouchers"
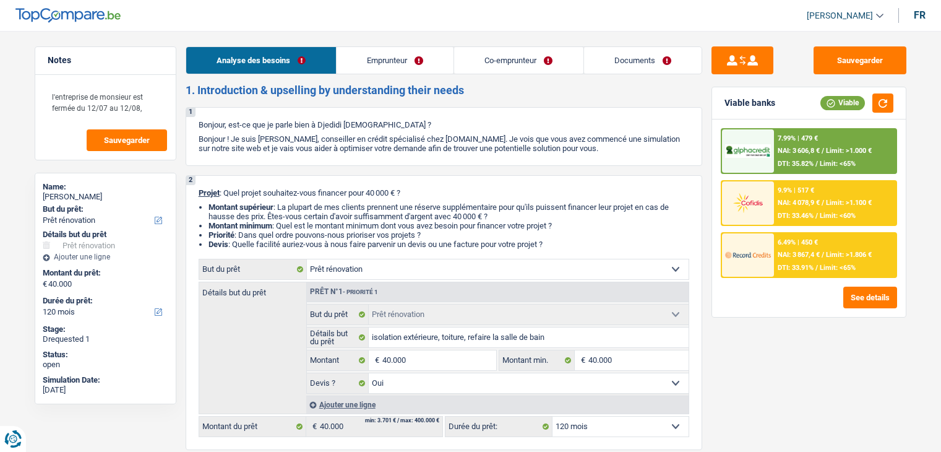
select select "ownerWithMortgage"
select select "mortgage"
select select "300"
select select "renovationLoan"
select select "120"
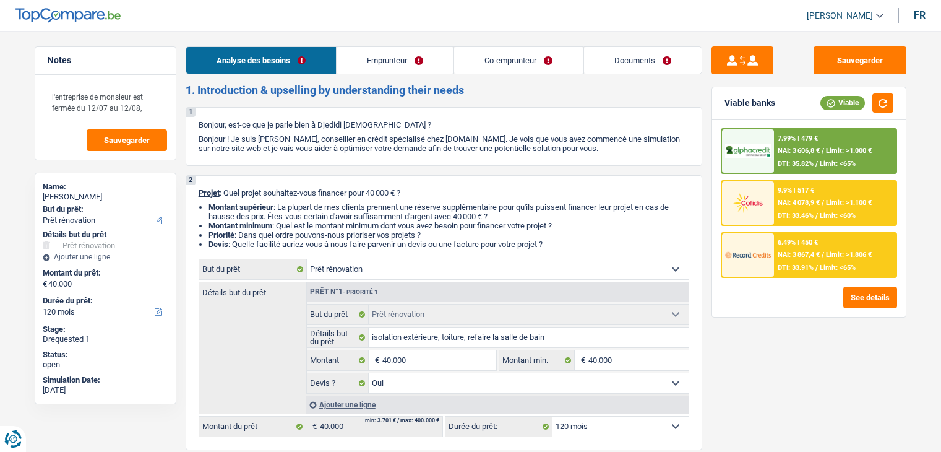
select select "personalLoan"
select select "smallWorks"
select select "36"
select select "renovation"
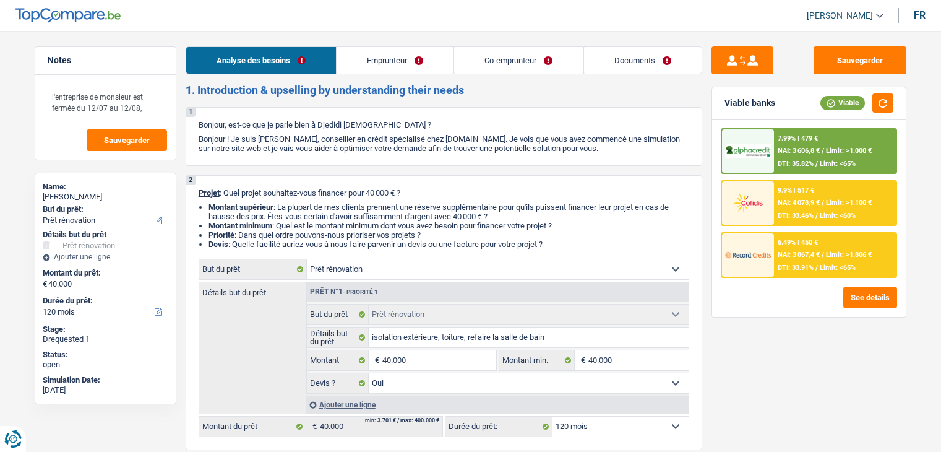
select select "yes"
select select "120"
click at [639, 62] on link "Documents" at bounding box center [643, 60] width 118 height 27
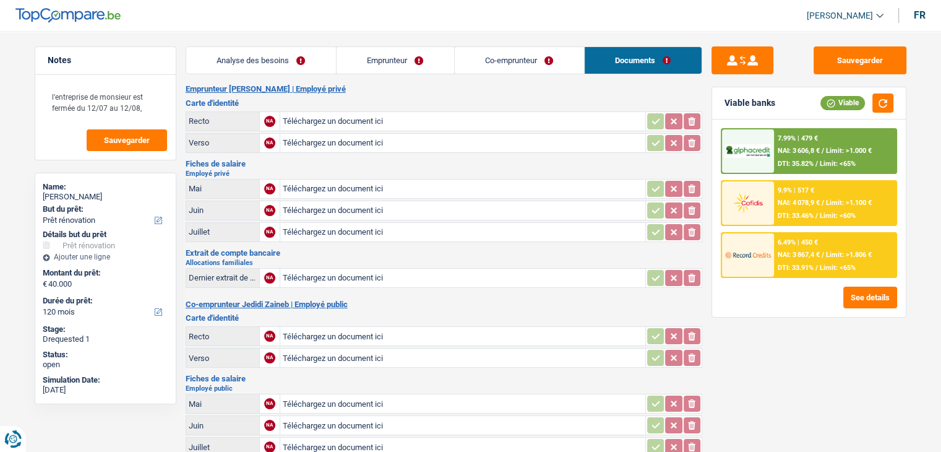
click at [390, 105] on h3 "Carte d'identité" at bounding box center [444, 103] width 517 height 8
click at [880, 64] on button "Sauvegarder" at bounding box center [860, 60] width 93 height 28
